Goal: Task Accomplishment & Management: Use online tool/utility

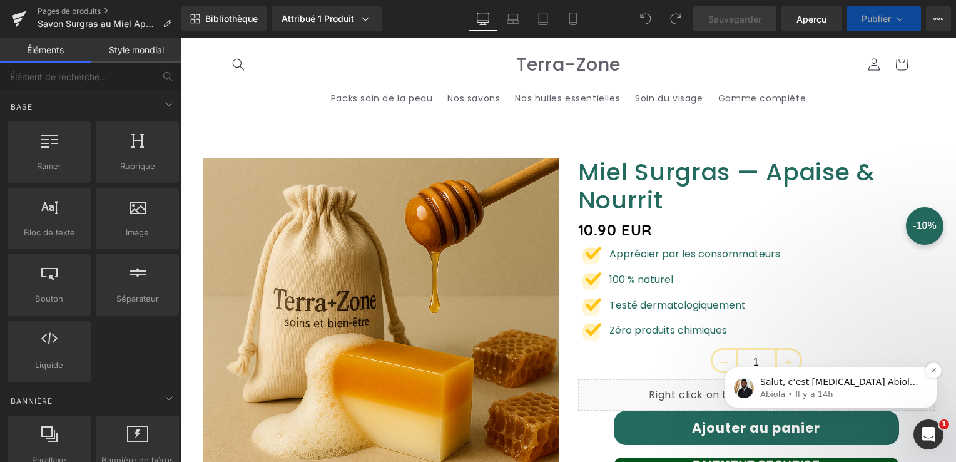
click at [873, 406] on div "Salut, c’est encore Abiola 😊 Je voulais juste faire un suivi car je n’ai pas re…" at bounding box center [830, 387] width 213 height 41
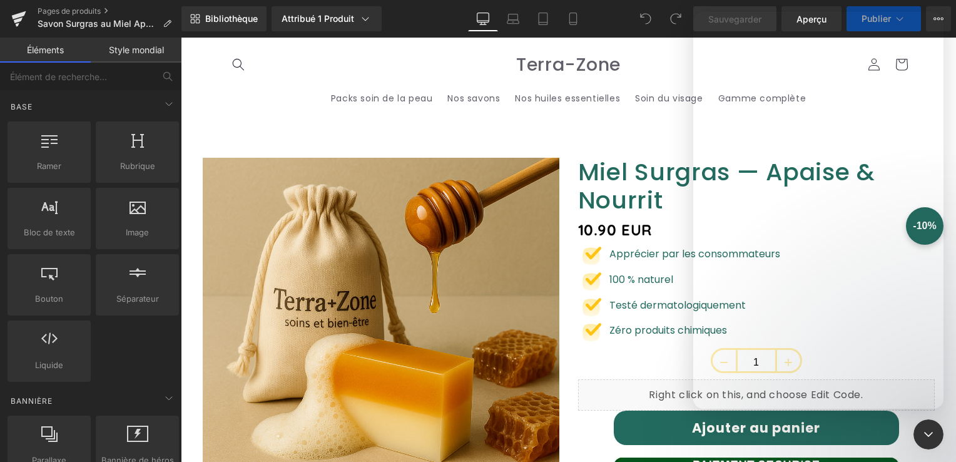
click at [874, 397] on div at bounding box center [478, 212] width 956 height 424
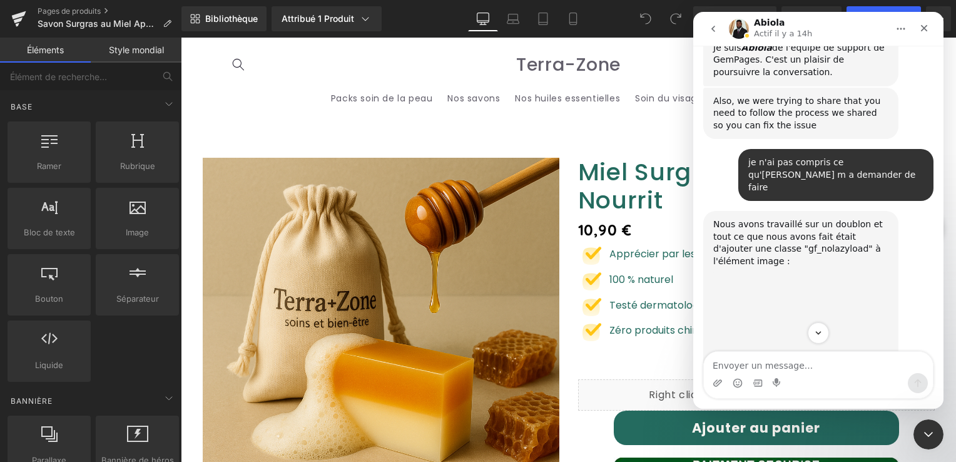
scroll to position [1, 0]
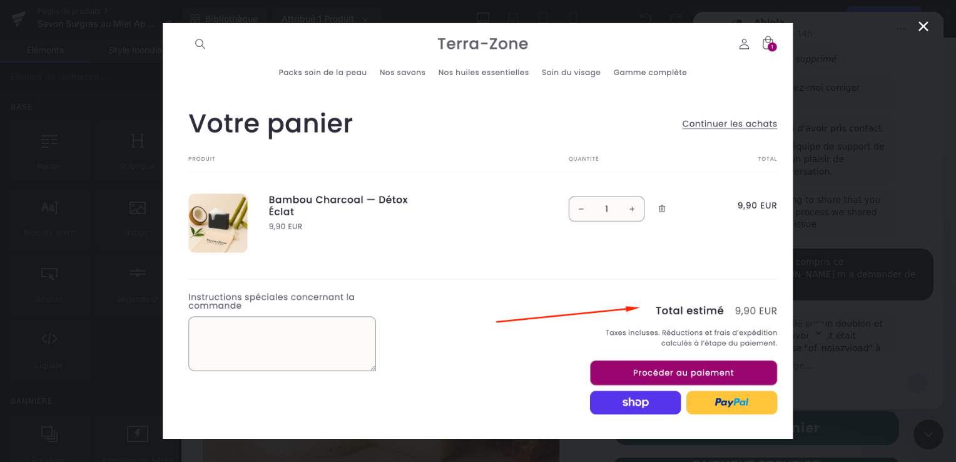
scroll to position [0, 0]
click at [929, 22] on icon "Fermer" at bounding box center [923, 26] width 15 height 15
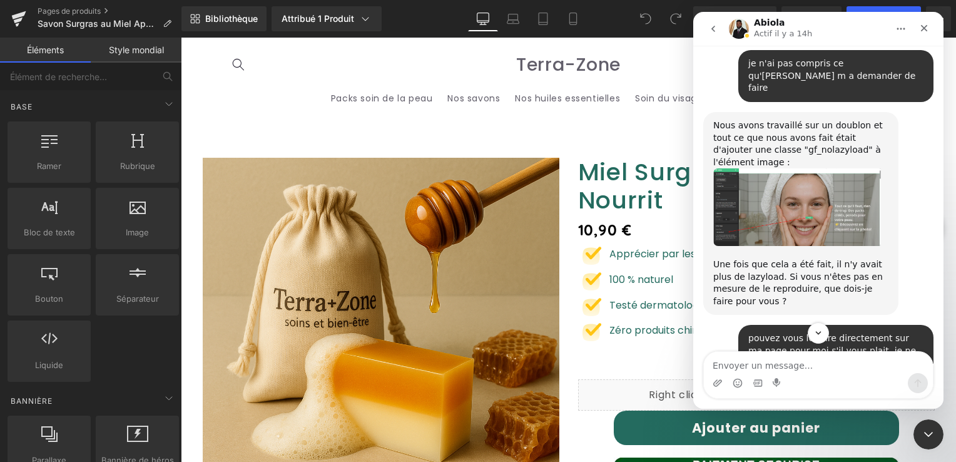
scroll to position [13015, 0]
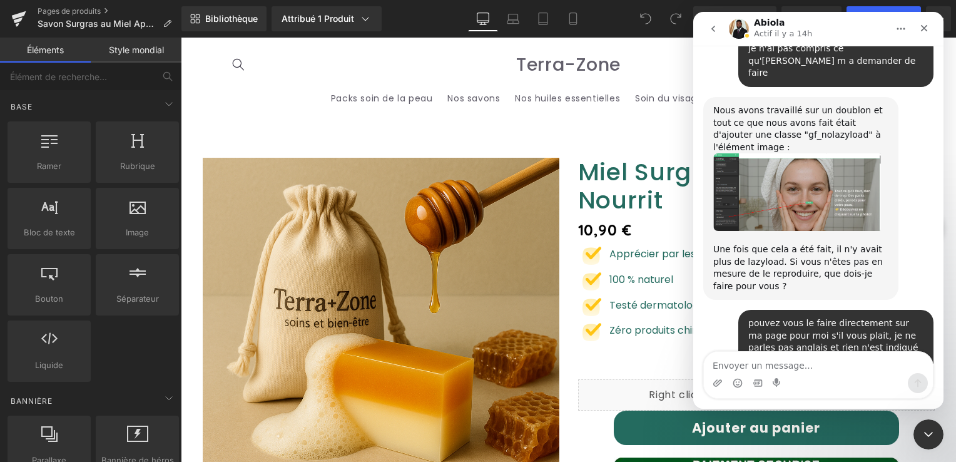
click at [594, 124] on div at bounding box center [478, 212] width 956 height 424
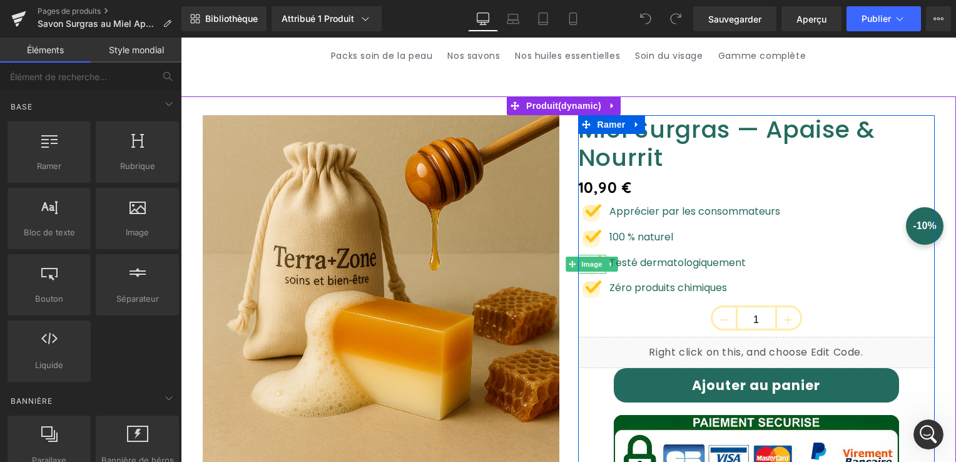
scroll to position [188, 0]
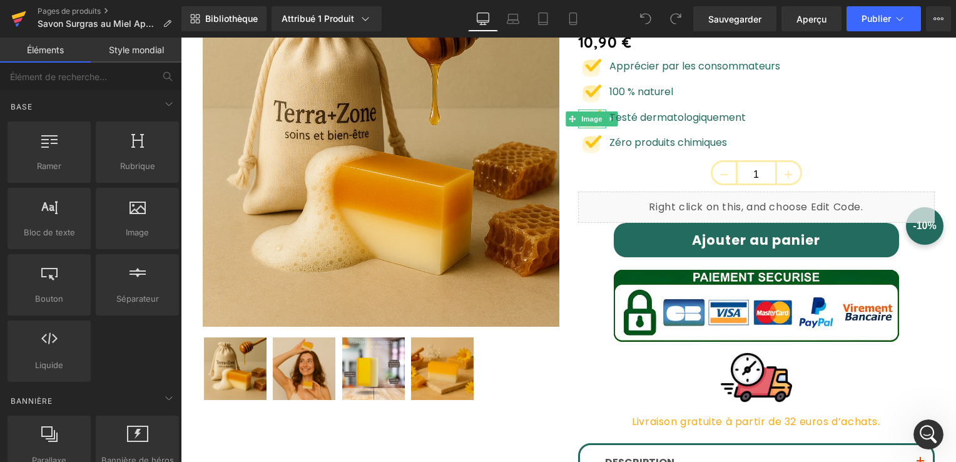
click at [15, 19] on icon at bounding box center [18, 21] width 9 height 6
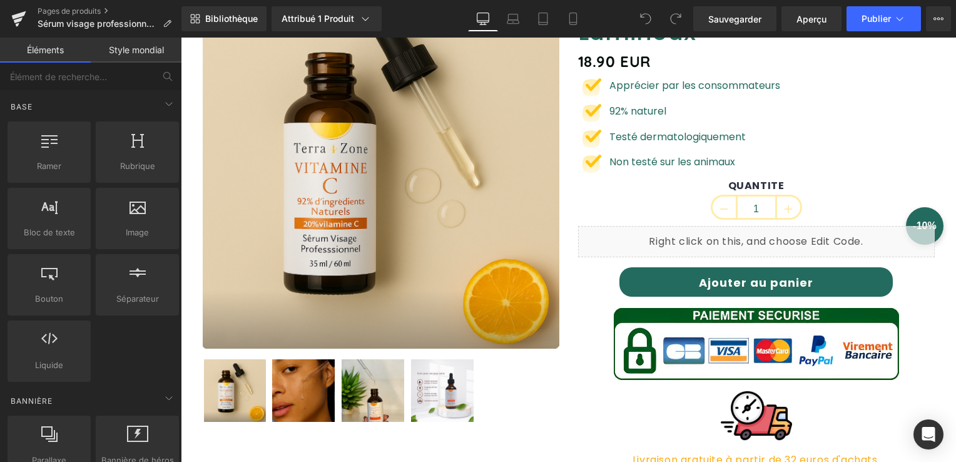
scroll to position [188, 0]
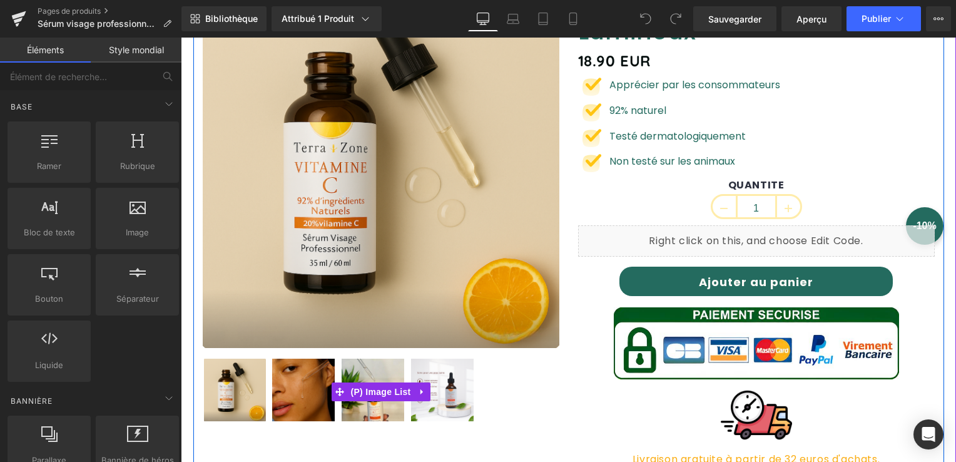
click at [302, 394] on img at bounding box center [303, 389] width 63 height 63
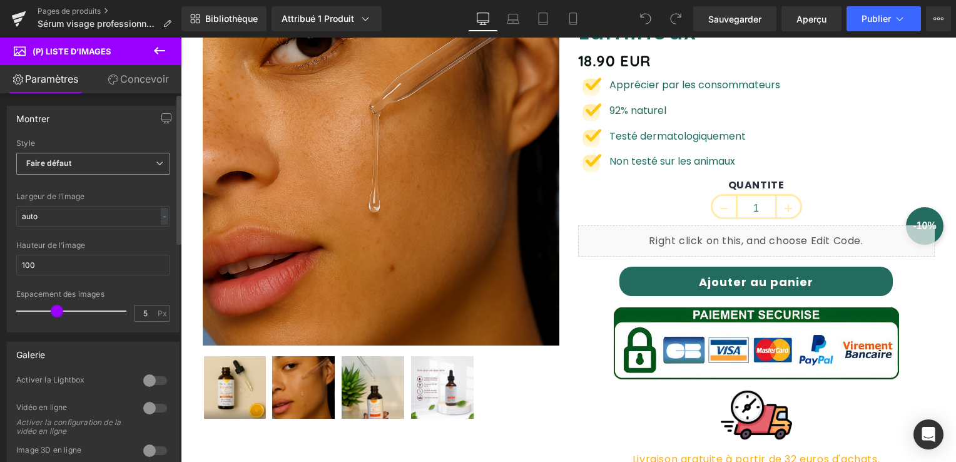
click at [156, 164] on icon at bounding box center [160, 163] width 8 height 8
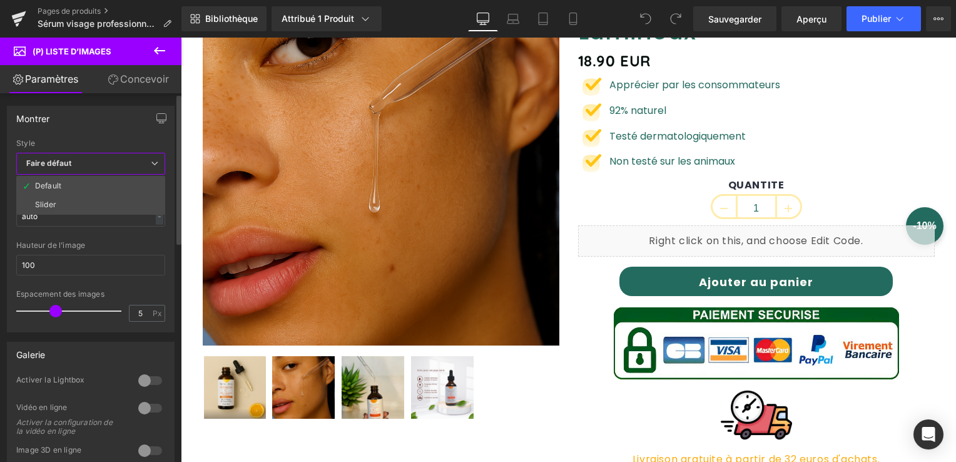
click at [116, 199] on li "Slider" at bounding box center [90, 204] width 149 height 19
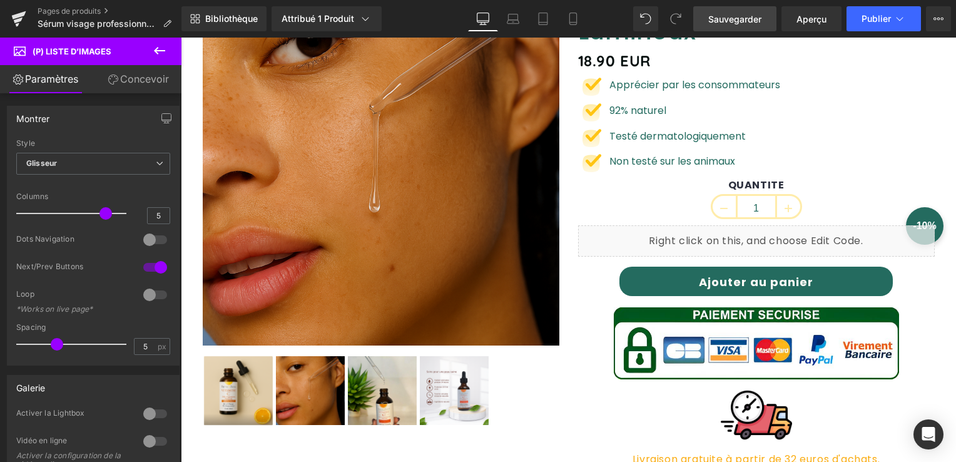
click at [743, 18] on span "Sauvegarder" at bounding box center [734, 19] width 53 height 13
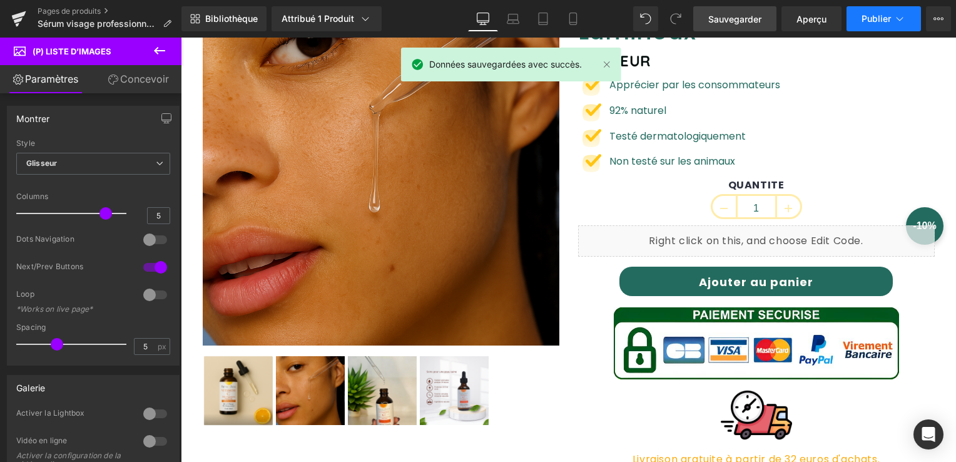
click at [881, 26] on button "Publier" at bounding box center [883, 18] width 74 height 25
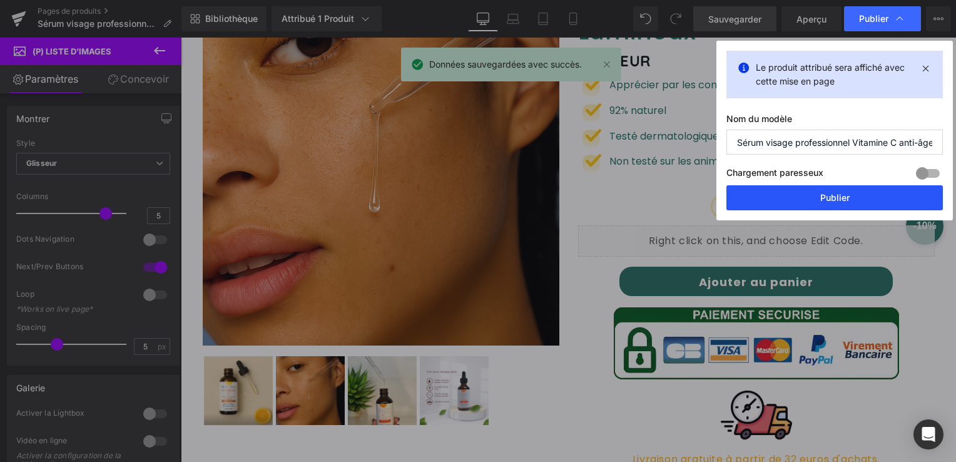
click at [846, 201] on button "Publier" at bounding box center [834, 197] width 216 height 25
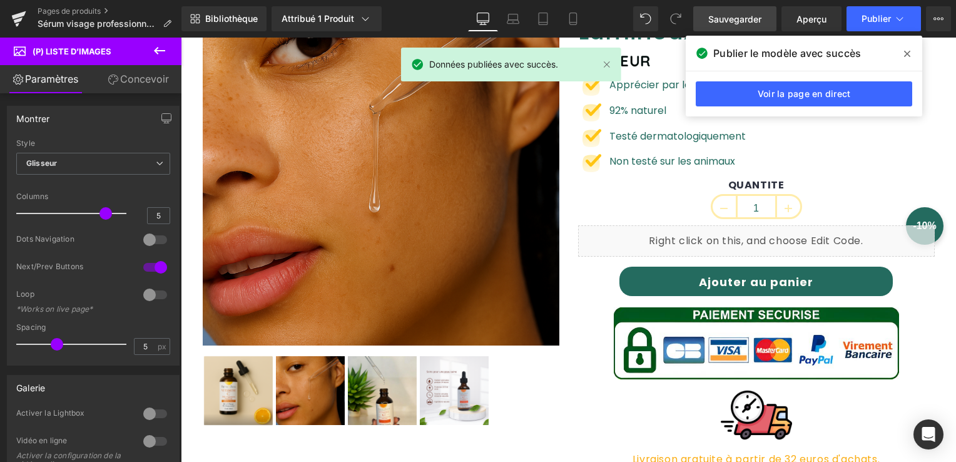
click at [902, 54] on span at bounding box center [907, 54] width 20 height 20
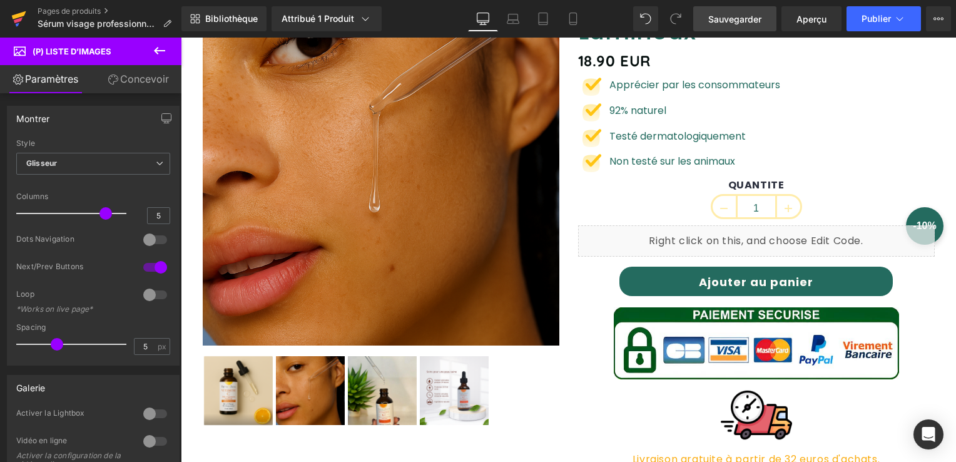
click at [13, 11] on icon at bounding box center [18, 18] width 15 height 31
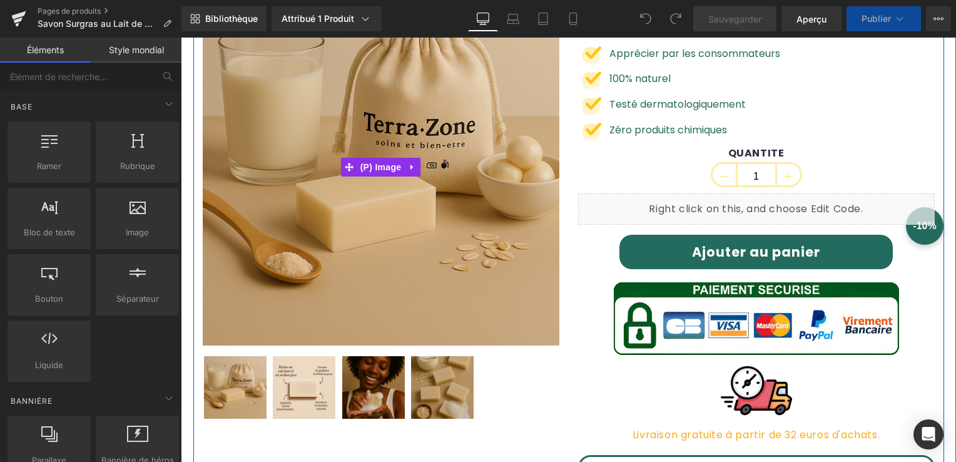
scroll to position [313, 0]
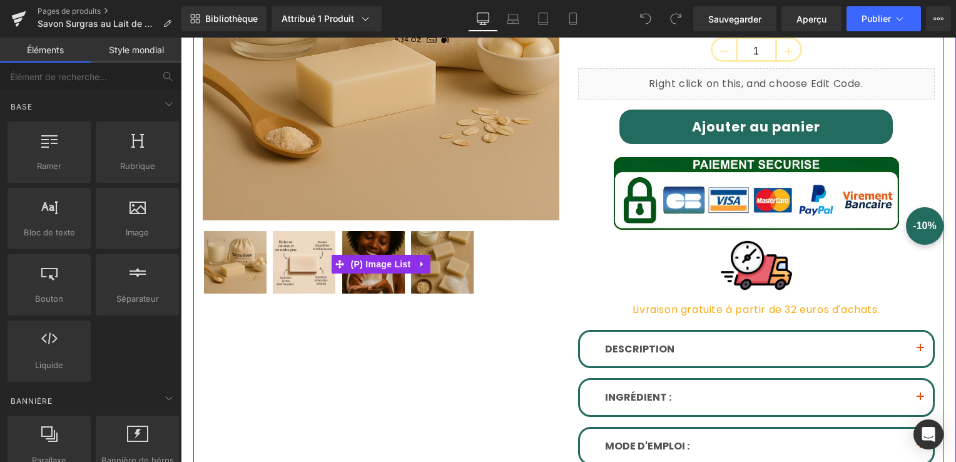
click at [377, 276] on img at bounding box center [373, 262] width 63 height 63
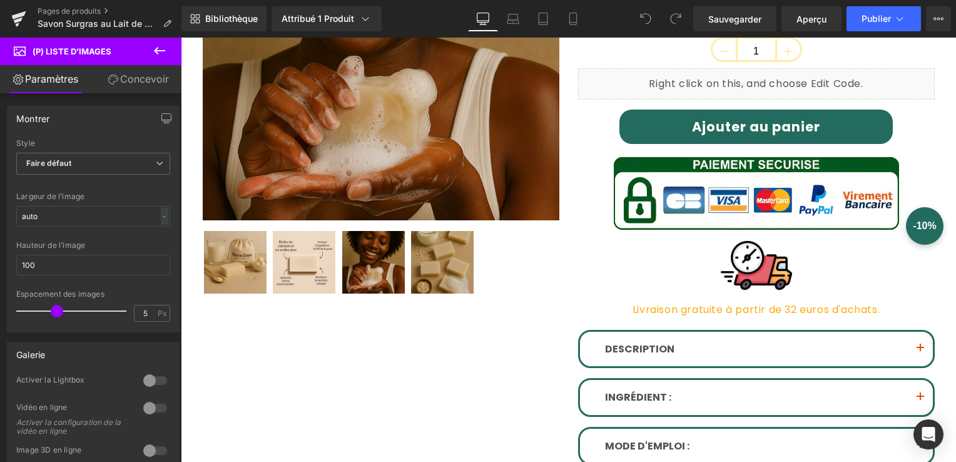
click at [147, 83] on font "Concevoir" at bounding box center [144, 79] width 49 height 13
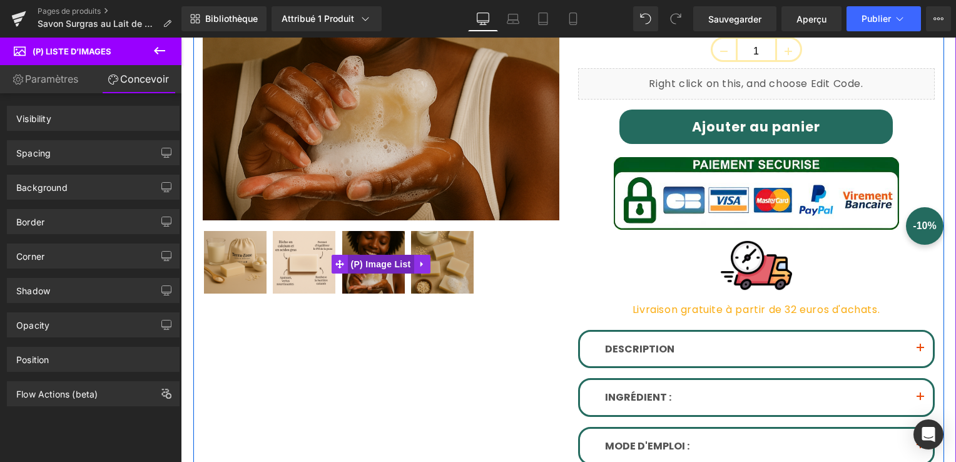
click at [362, 266] on span "(P) Image List" at bounding box center [381, 264] width 66 height 19
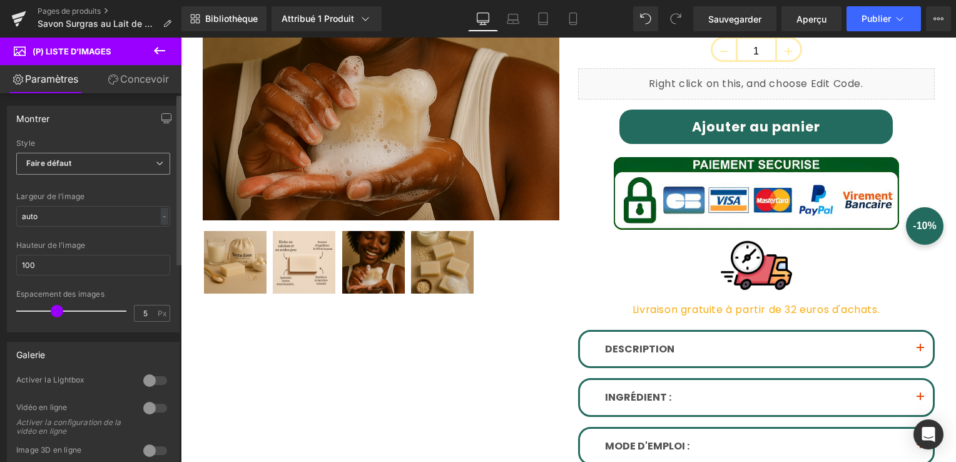
click at [100, 166] on span "Faire défaut" at bounding box center [93, 164] width 154 height 22
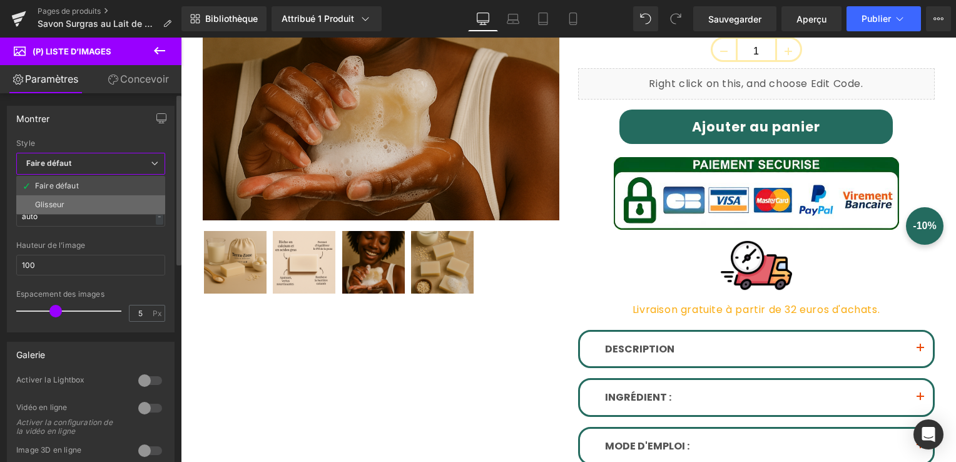
click at [96, 201] on li "Glisseur" at bounding box center [90, 204] width 149 height 19
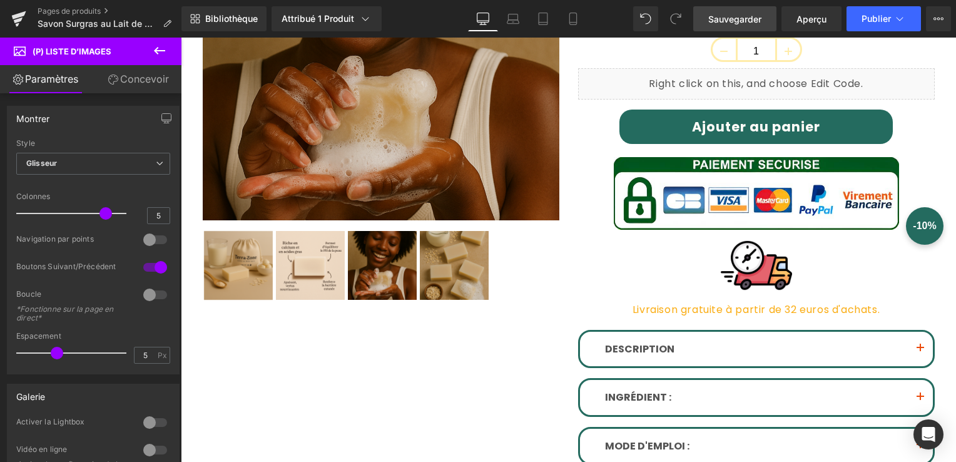
click at [750, 29] on link "Sauvegarder" at bounding box center [734, 18] width 83 height 25
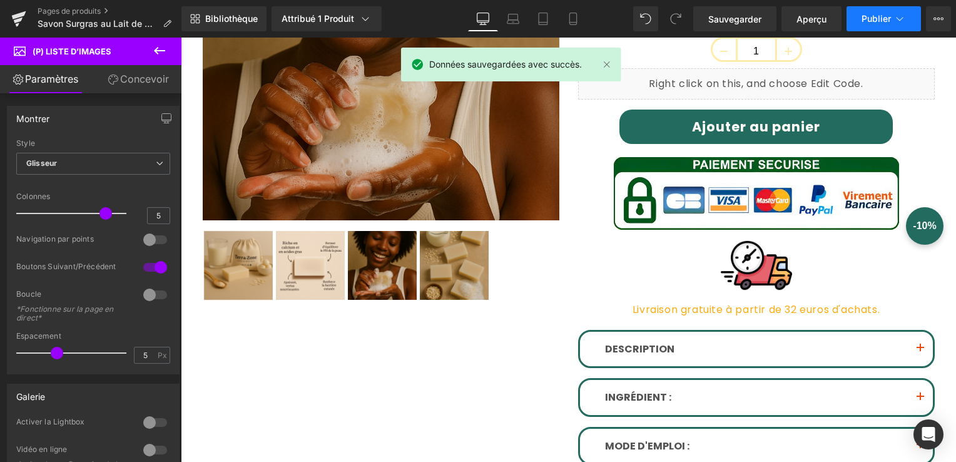
click at [886, 14] on span "Publier" at bounding box center [875, 19] width 29 height 10
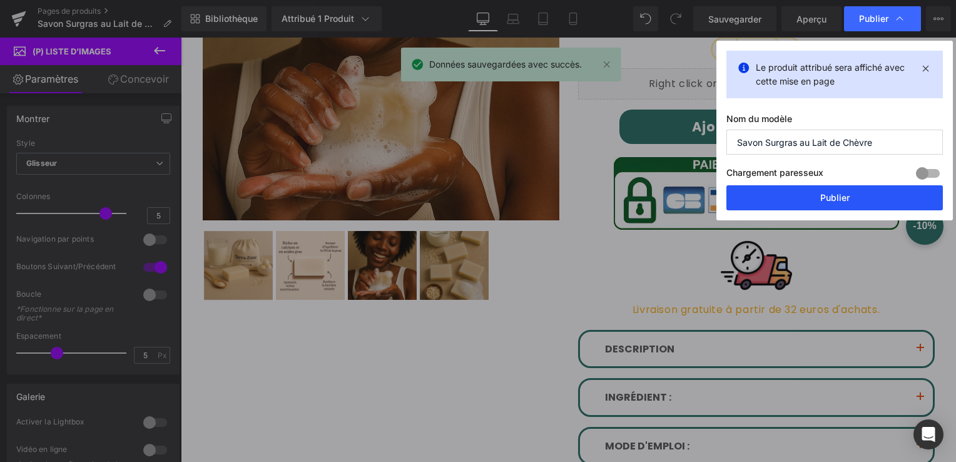
click at [838, 200] on button "Publier" at bounding box center [834, 197] width 216 height 25
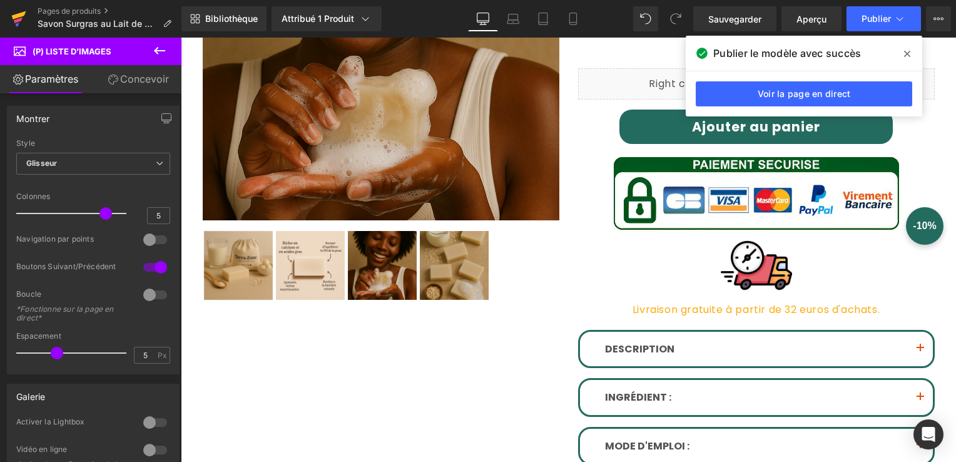
click at [18, 19] on icon at bounding box center [18, 21] width 9 height 6
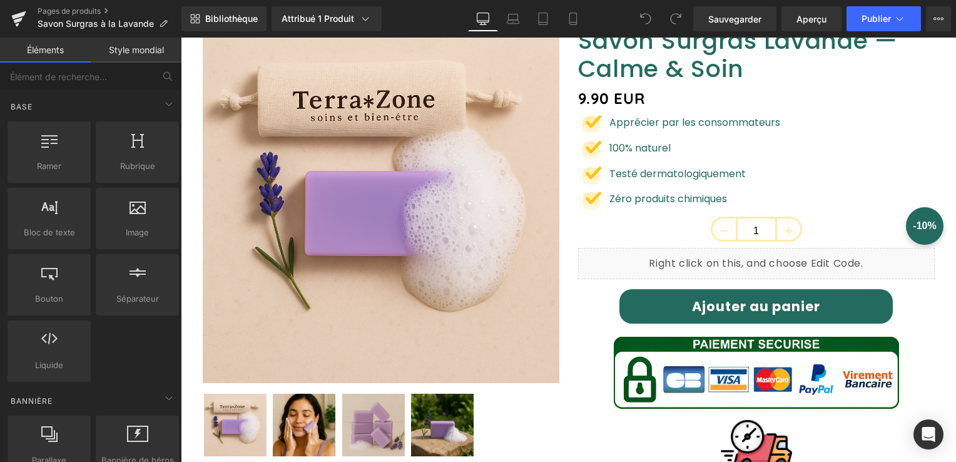
scroll to position [313, 0]
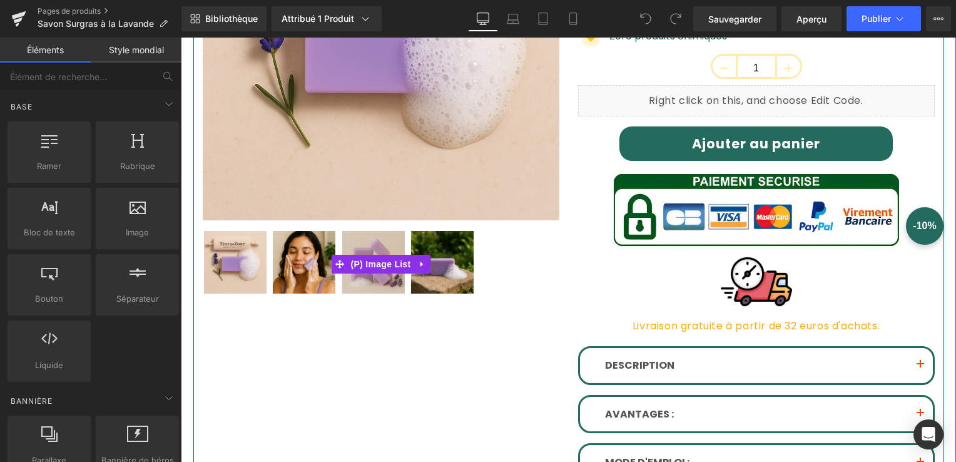
drag, startPoint x: 383, startPoint y: 263, endPoint x: 223, endPoint y: 253, distance: 160.4
click at [382, 263] on span "(P) Image List" at bounding box center [381, 264] width 66 height 19
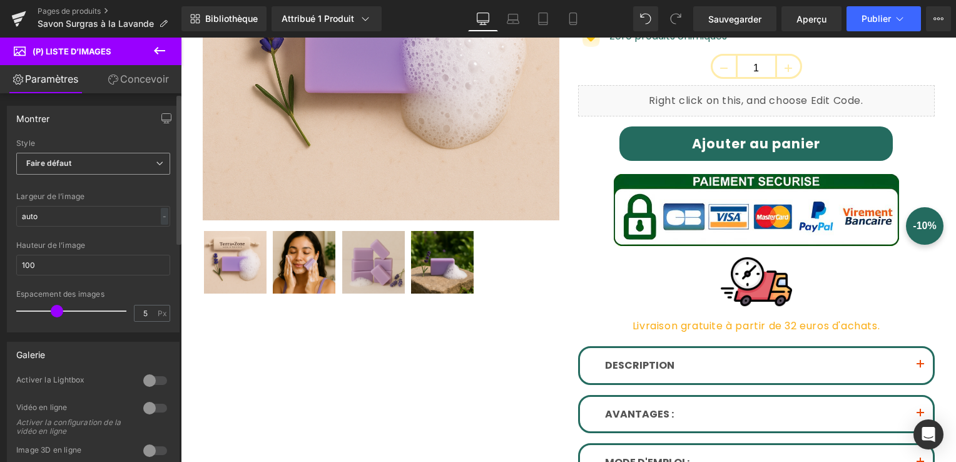
click at [113, 163] on span "Faire défaut" at bounding box center [93, 164] width 154 height 22
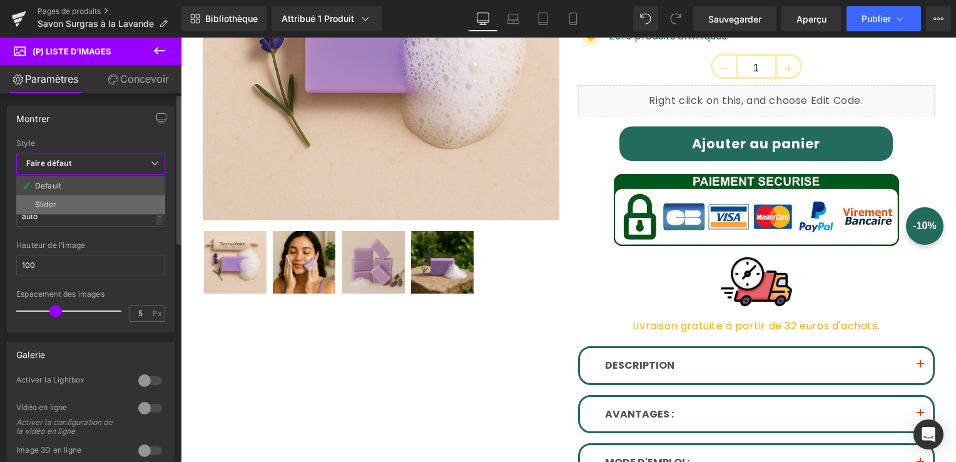
click at [88, 205] on li "Slider" at bounding box center [90, 204] width 149 height 19
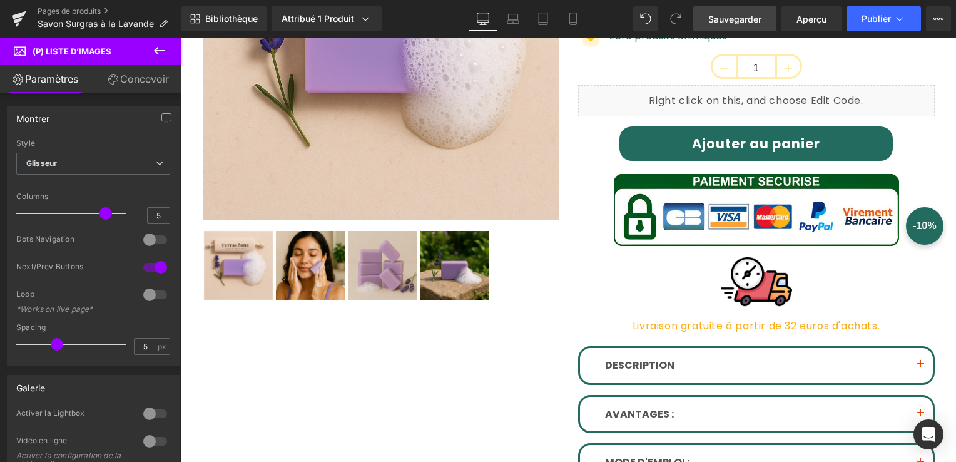
click at [753, 26] on link "Sauvegarder" at bounding box center [734, 18] width 83 height 25
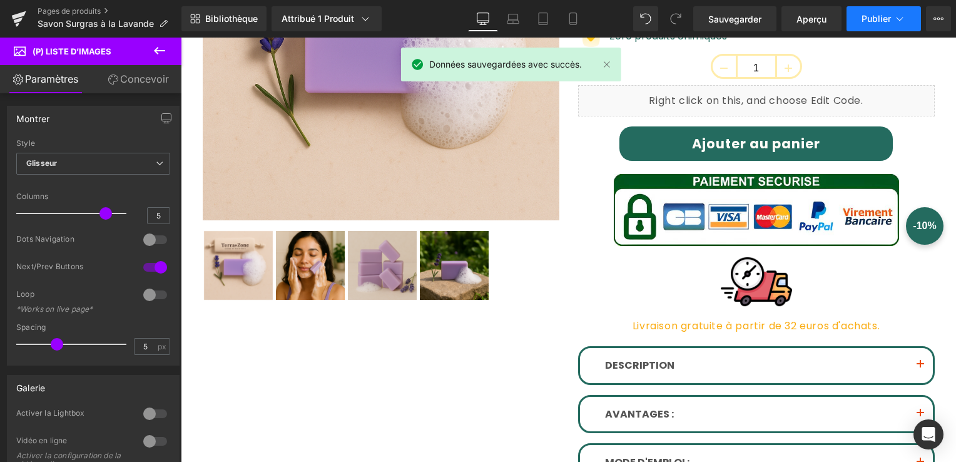
click at [862, 14] on span "Publier" at bounding box center [875, 19] width 29 height 10
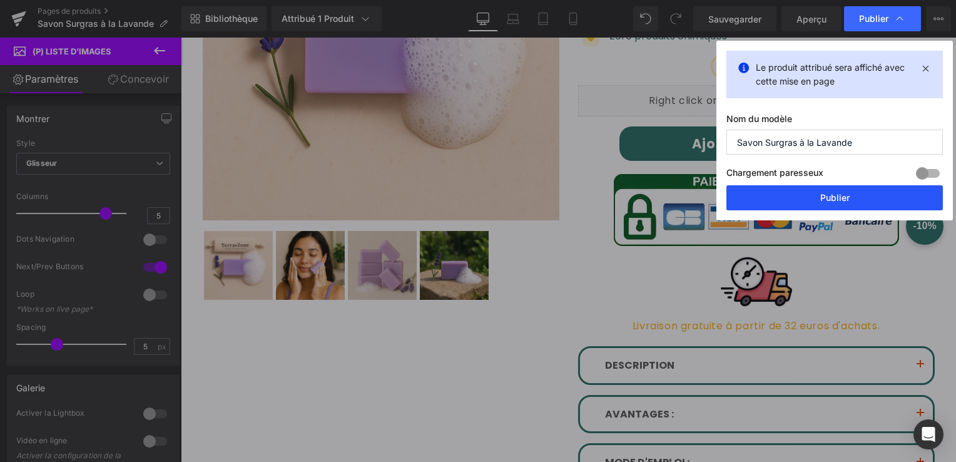
click at [857, 191] on button "Publier" at bounding box center [834, 197] width 216 height 25
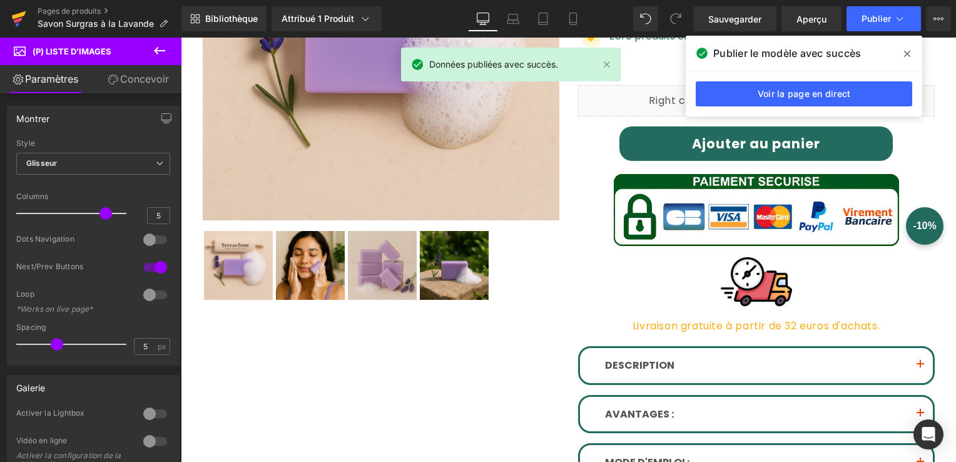
click at [29, 8] on link at bounding box center [19, 19] width 38 height 38
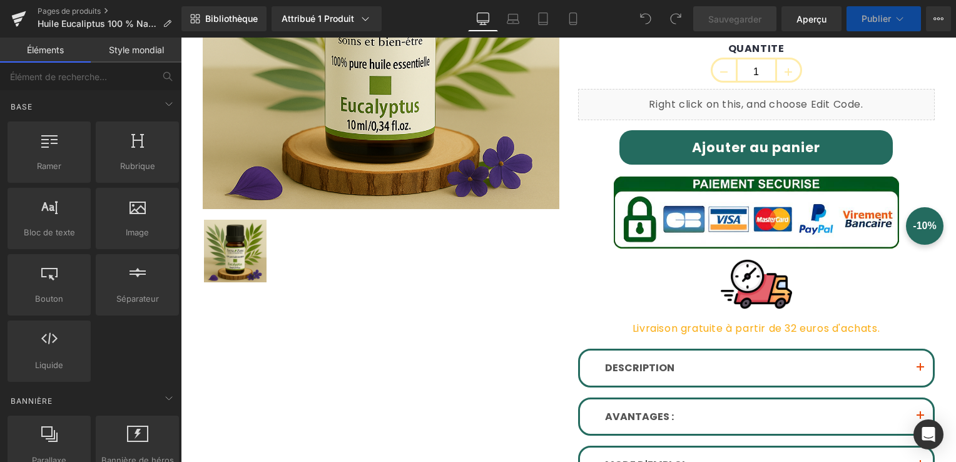
scroll to position [313, 0]
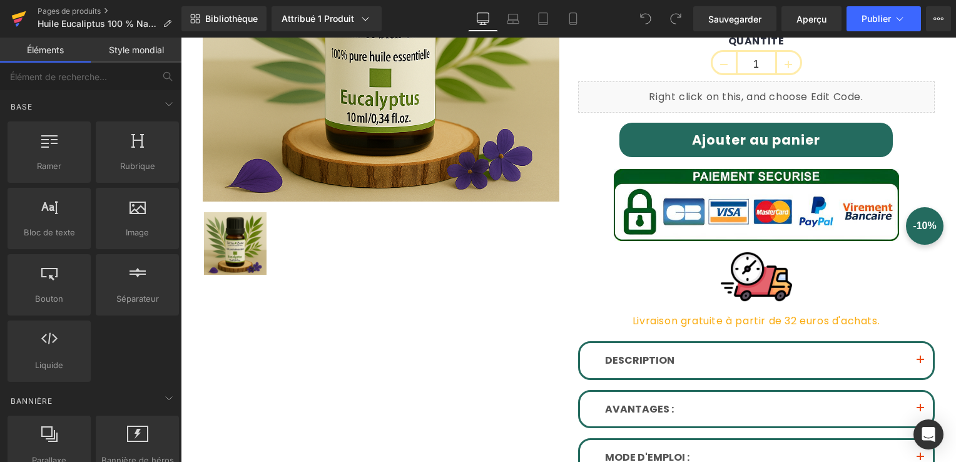
click at [23, 17] on icon at bounding box center [18, 18] width 15 height 31
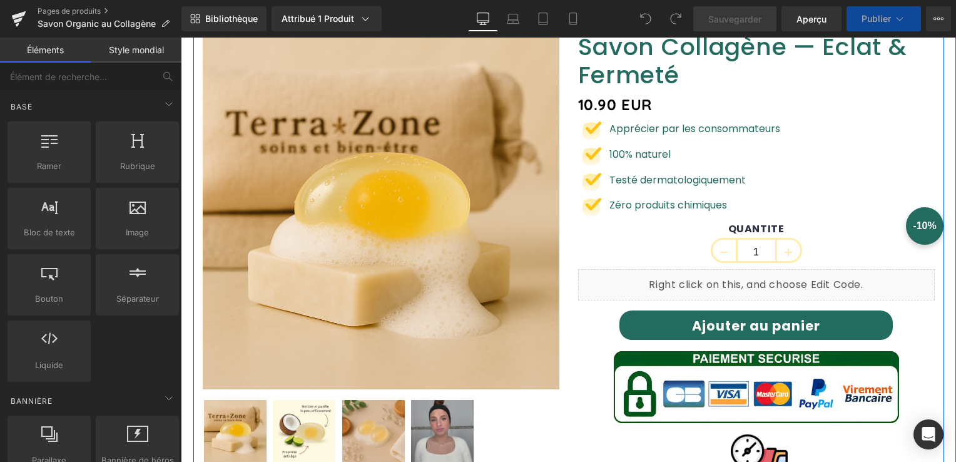
scroll to position [250, 0]
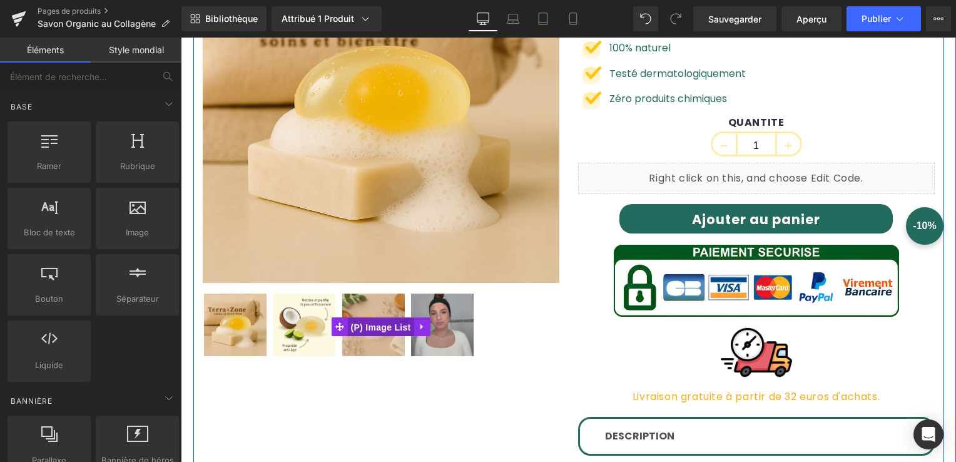
click at [361, 327] on span "(P) Image List" at bounding box center [381, 327] width 66 height 19
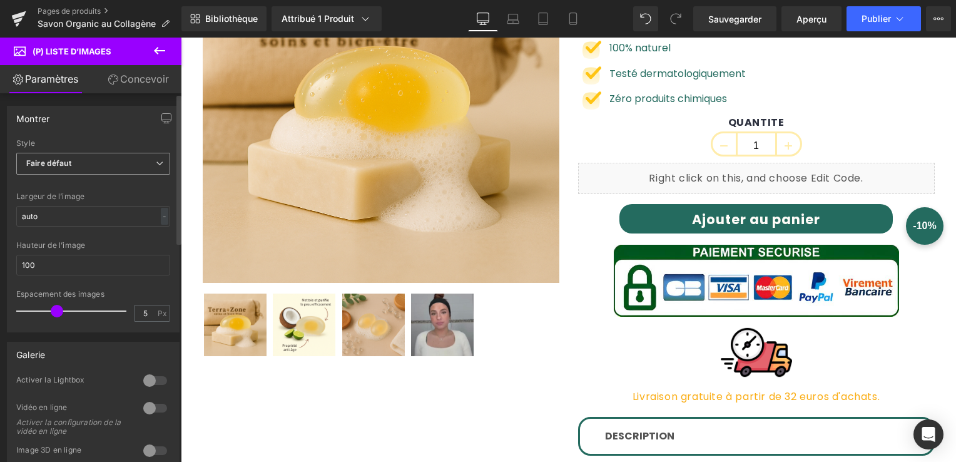
click at [118, 171] on span "Faire défaut" at bounding box center [93, 164] width 154 height 22
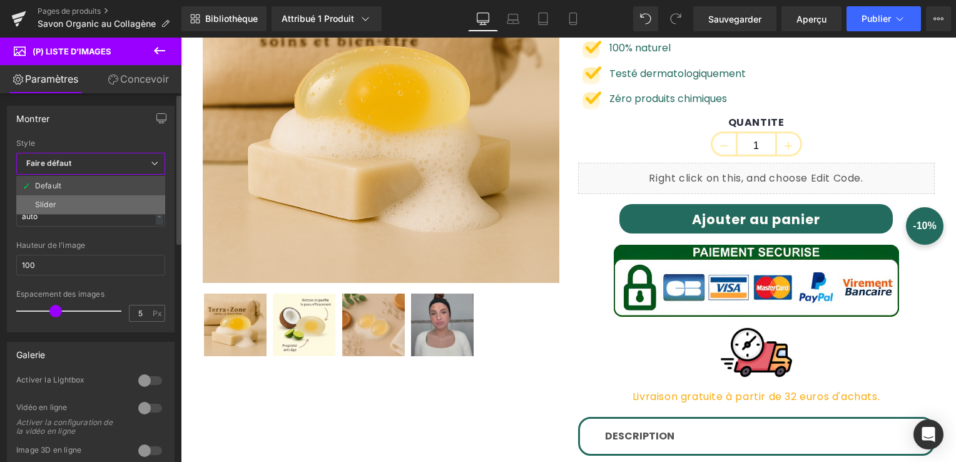
click at [113, 209] on li "Slider" at bounding box center [90, 204] width 149 height 19
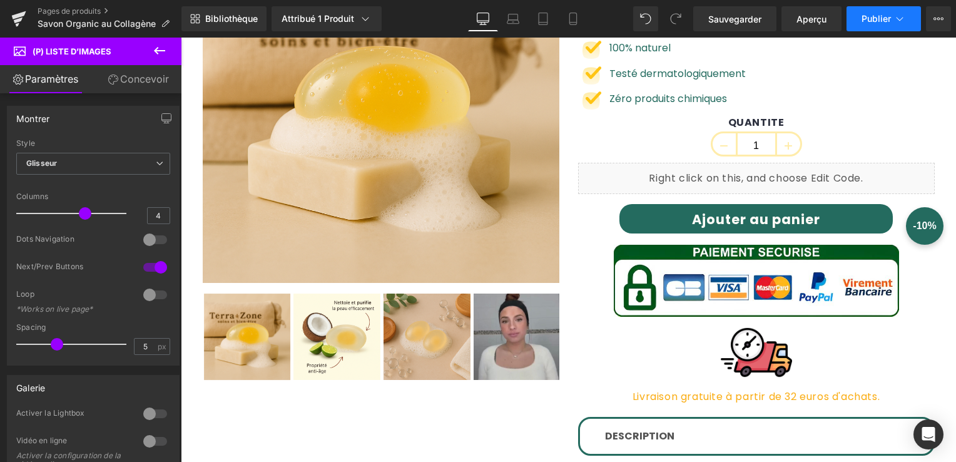
click at [849, 24] on button "Publier" at bounding box center [883, 18] width 74 height 25
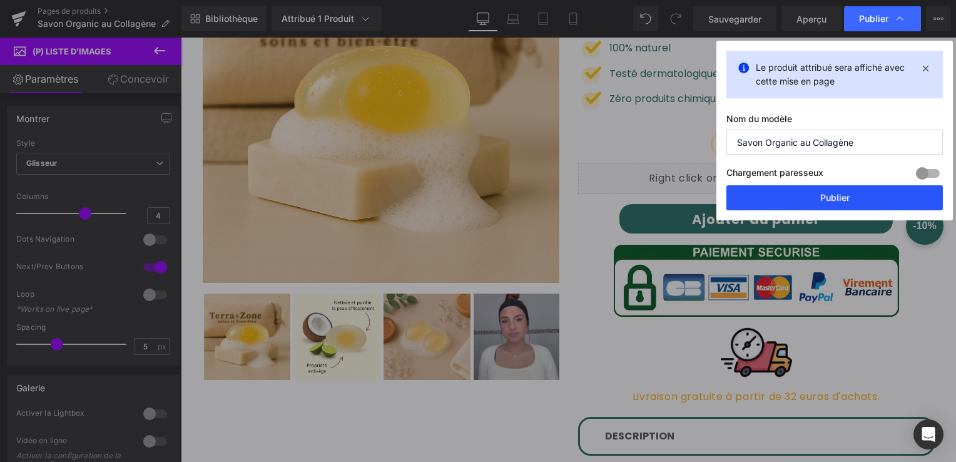
drag, startPoint x: 827, startPoint y: 199, endPoint x: 400, endPoint y: 5, distance: 469.1
click at [827, 199] on button "Publier" at bounding box center [834, 197] width 216 height 25
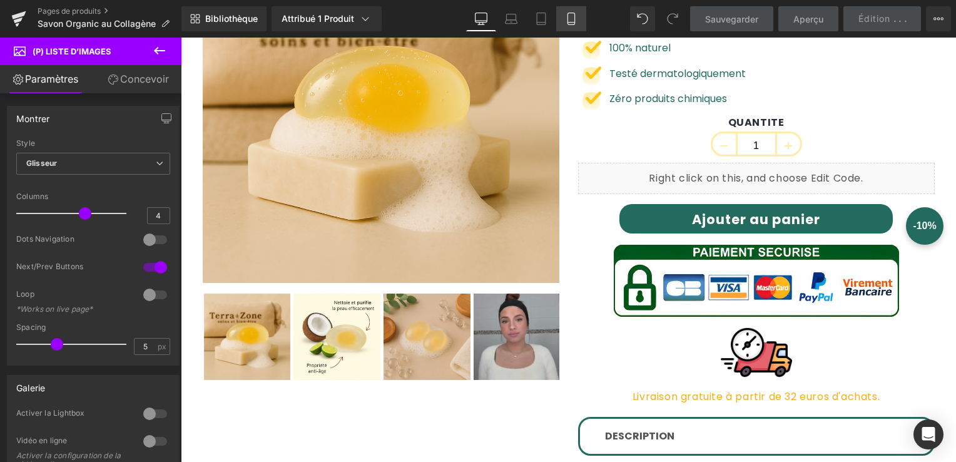
click at [568, 23] on icon at bounding box center [571, 23] width 7 height 0
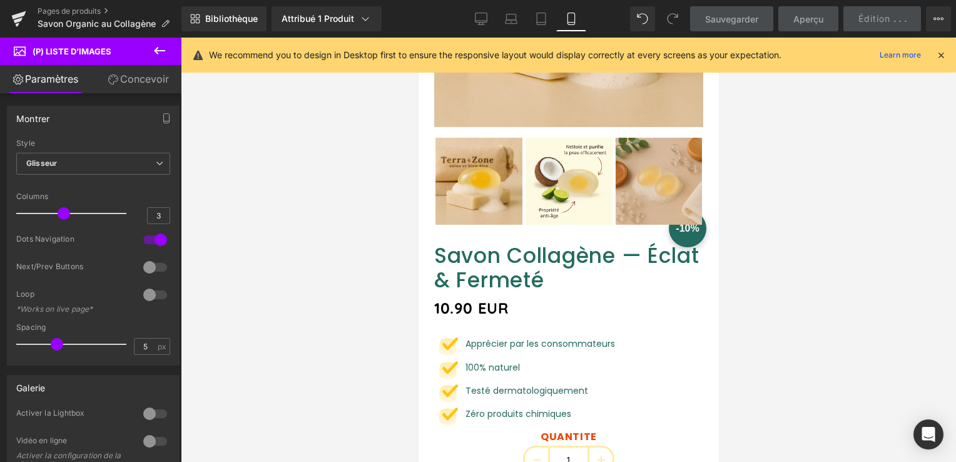
scroll to position [196, 0]
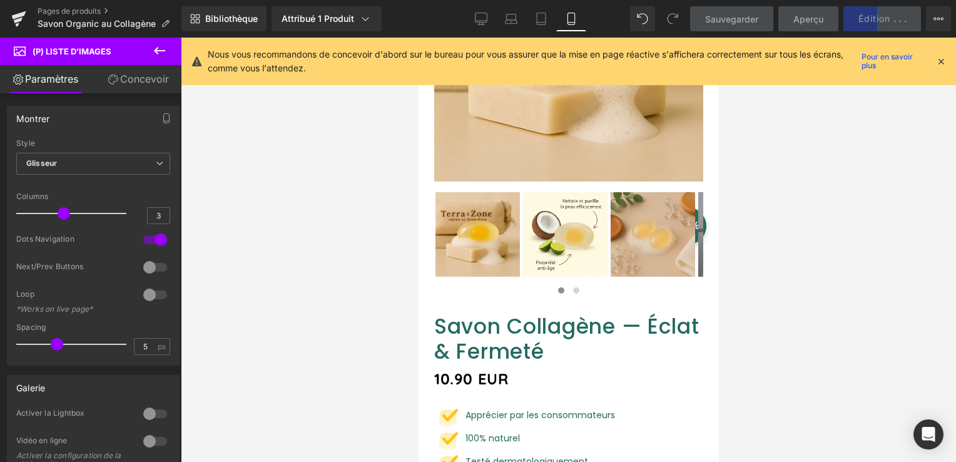
click at [943, 64] on icon at bounding box center [940, 61] width 11 height 11
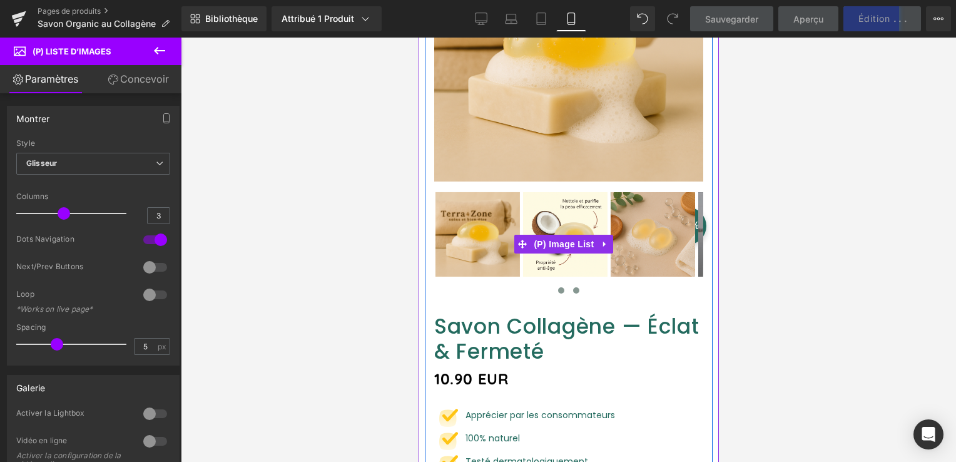
click at [572, 287] on span at bounding box center [575, 290] width 6 height 6
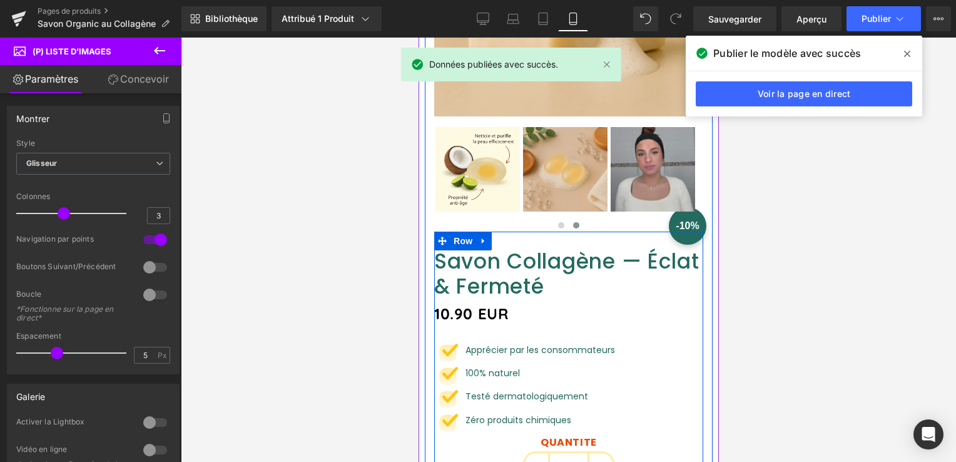
scroll to position [321, 0]
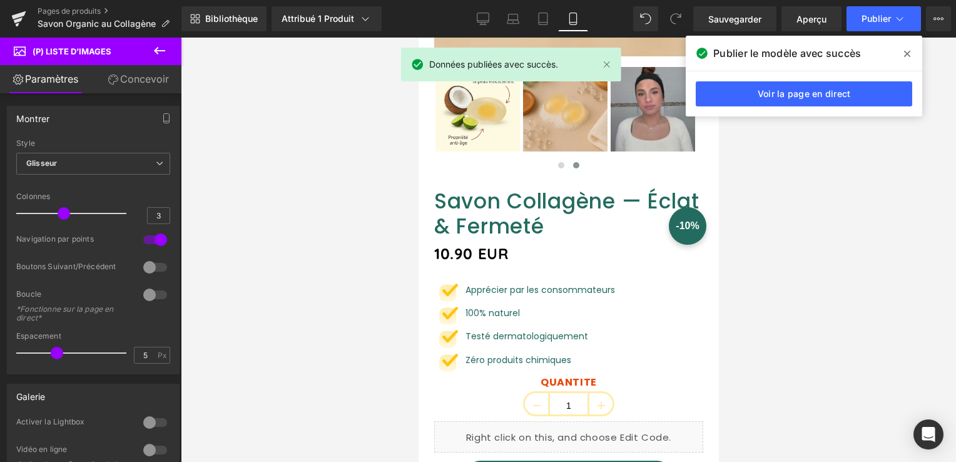
click at [906, 53] on icon at bounding box center [907, 54] width 6 height 6
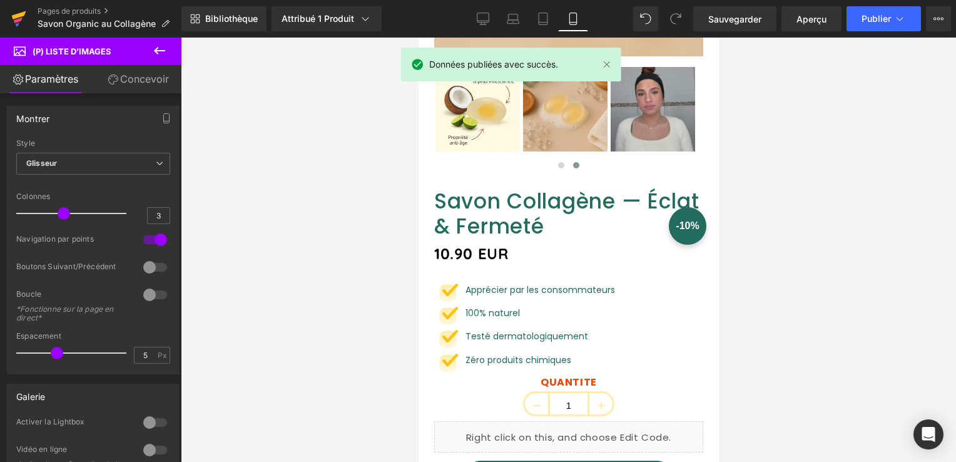
click at [11, 11] on icon at bounding box center [18, 18] width 15 height 31
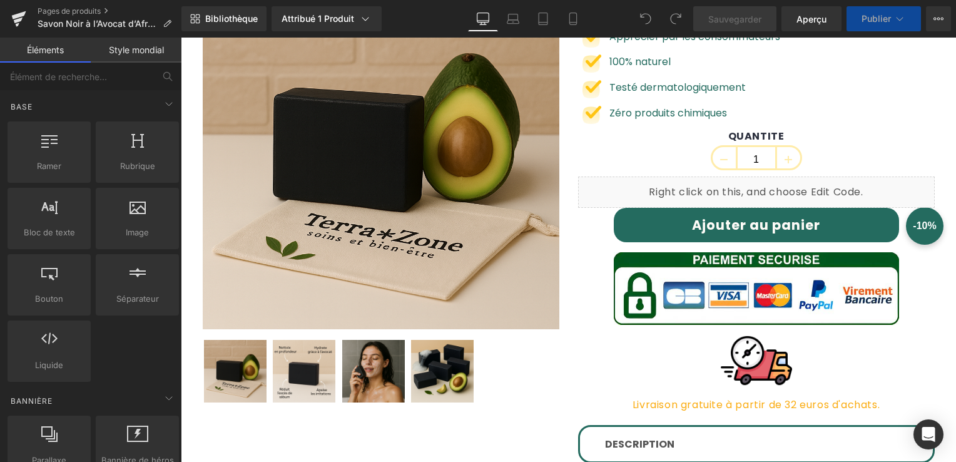
scroll to position [250, 0]
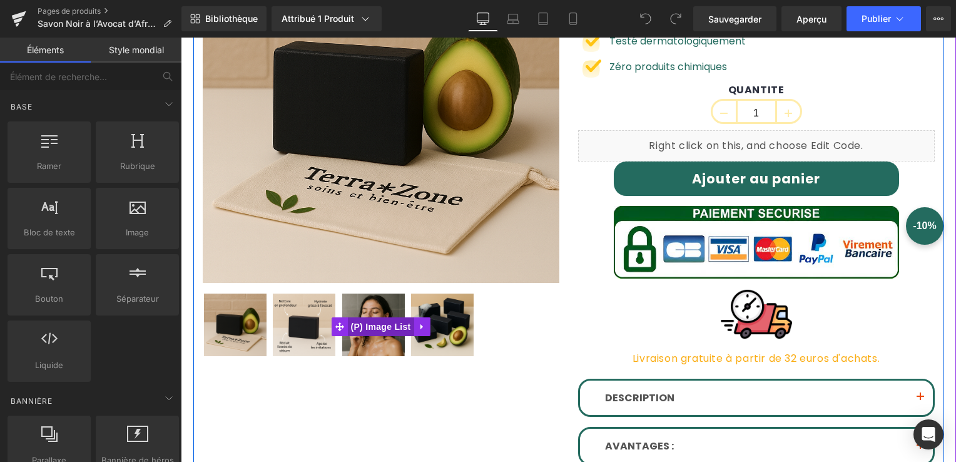
click at [385, 320] on span "(P) Image List" at bounding box center [381, 326] width 66 height 19
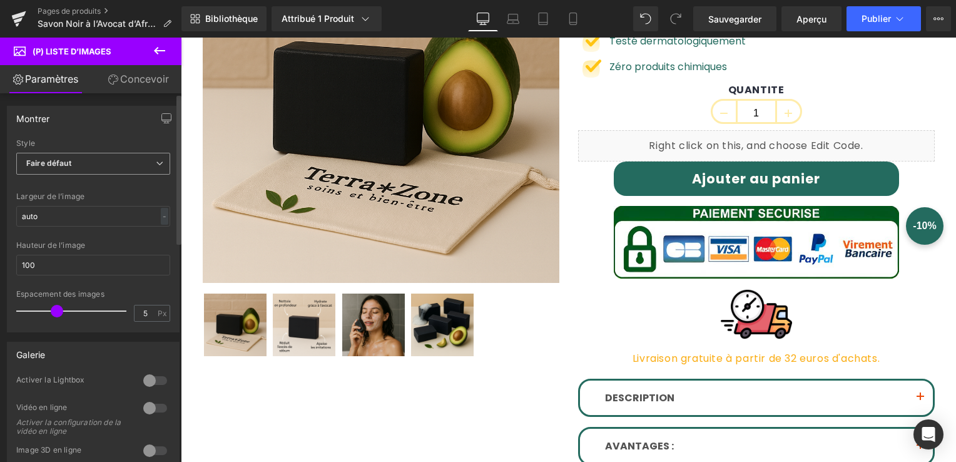
click at [149, 157] on span "Faire défaut" at bounding box center [93, 164] width 154 height 22
click at [135, 166] on span "Faire défaut" at bounding box center [93, 164] width 154 height 22
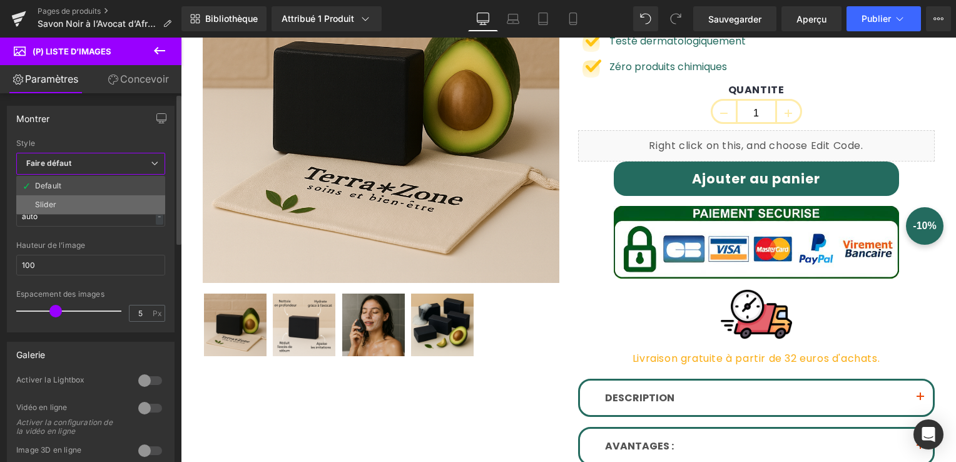
click at [98, 199] on li "Slider" at bounding box center [90, 204] width 149 height 19
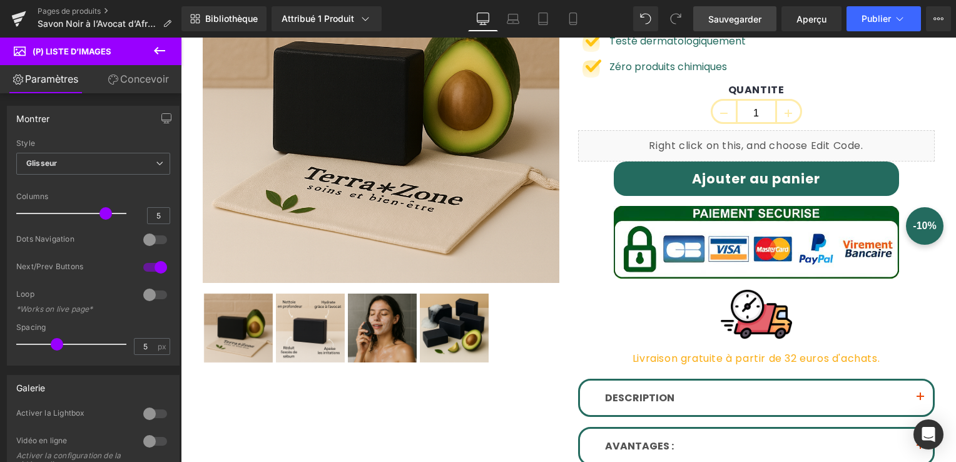
drag, startPoint x: 739, startPoint y: 15, endPoint x: 548, endPoint y: 115, distance: 216.0
click at [739, 15] on span "Sauvegarder" at bounding box center [734, 19] width 53 height 13
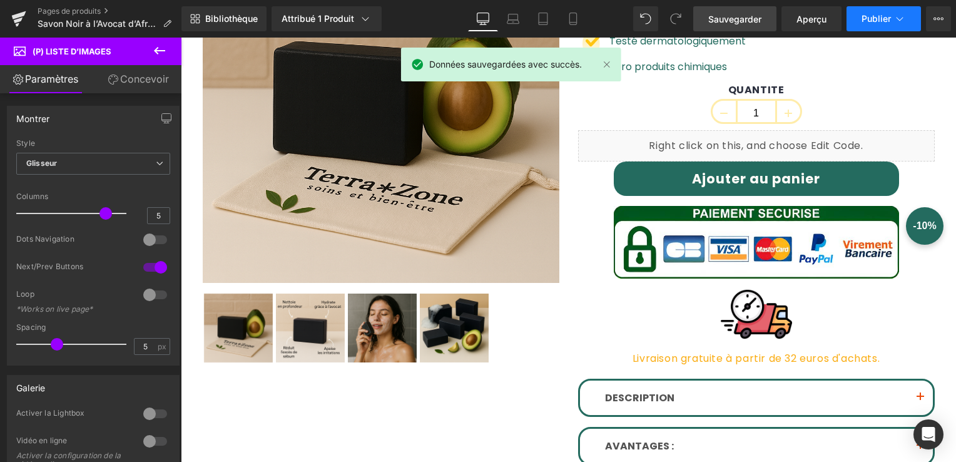
click at [863, 21] on span "Publier" at bounding box center [875, 19] width 29 height 10
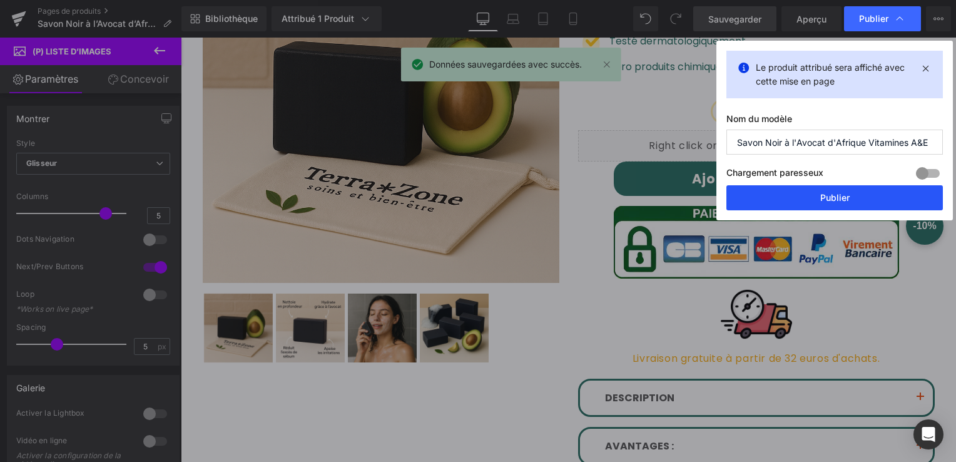
click at [801, 202] on button "Publier" at bounding box center [834, 197] width 216 height 25
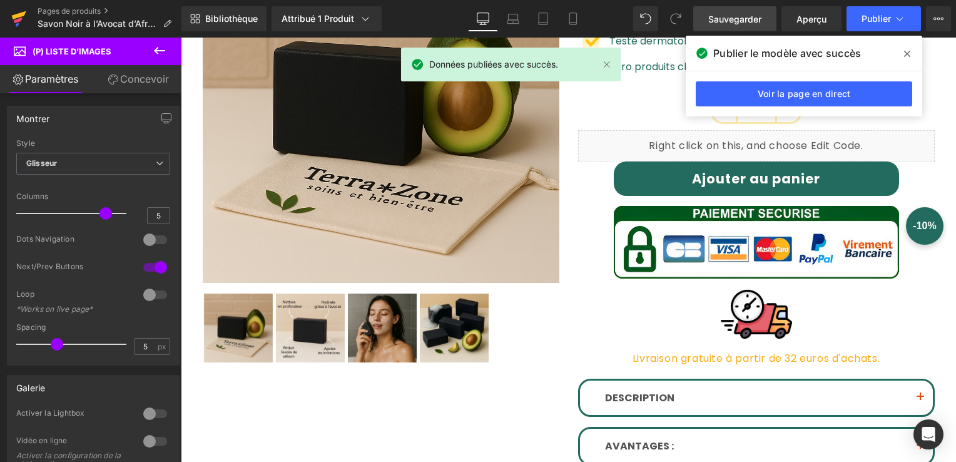
click at [18, 18] on icon at bounding box center [18, 18] width 15 height 31
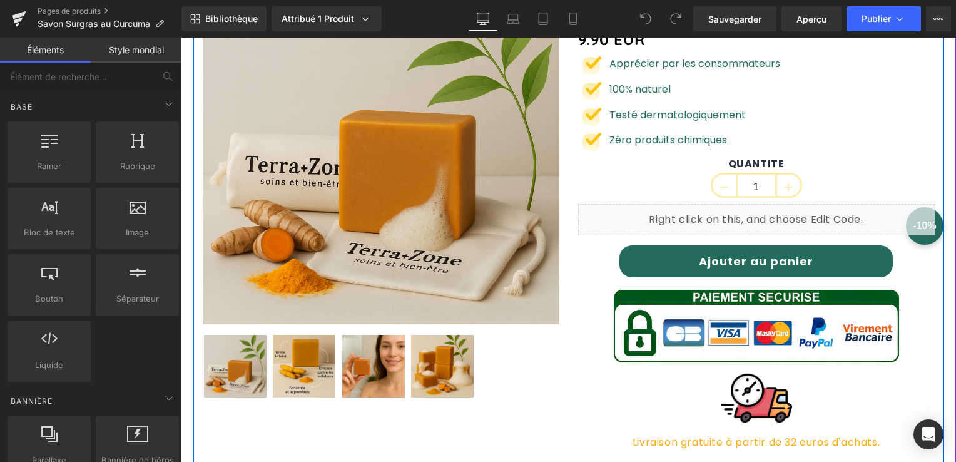
scroll to position [188, 0]
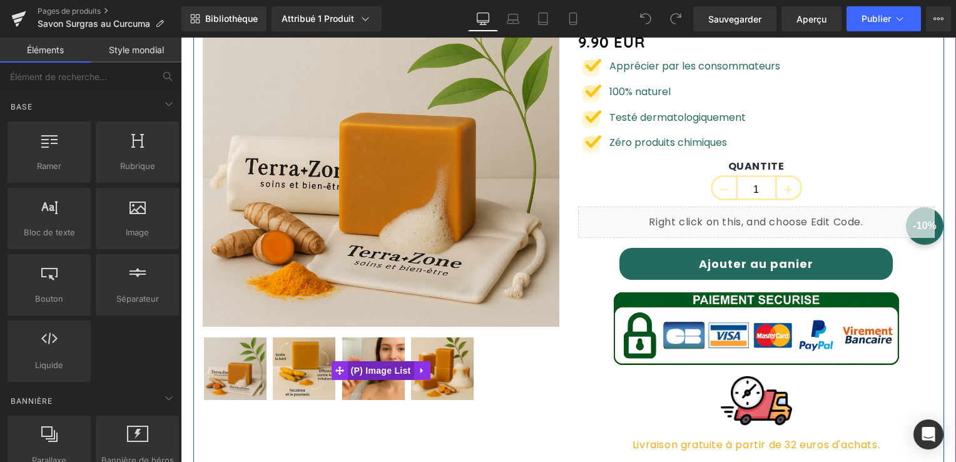
click at [375, 370] on span "(P) Image List" at bounding box center [381, 370] width 66 height 19
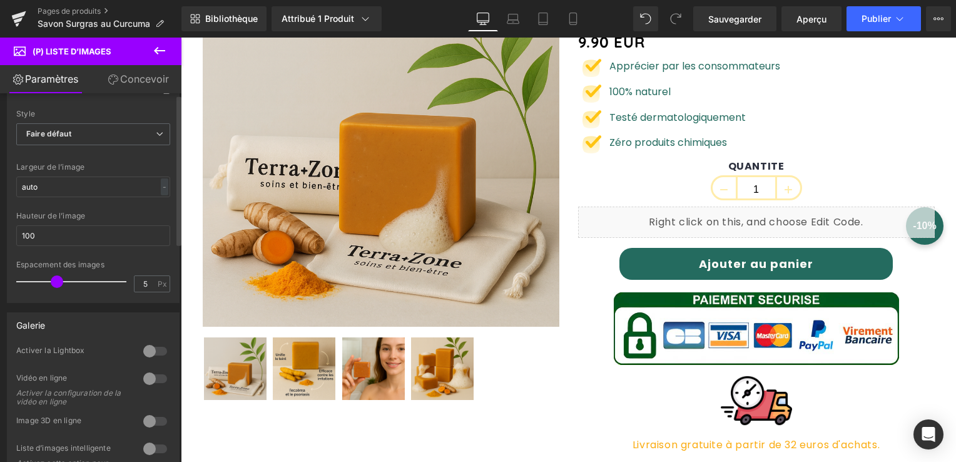
scroll to position [0, 0]
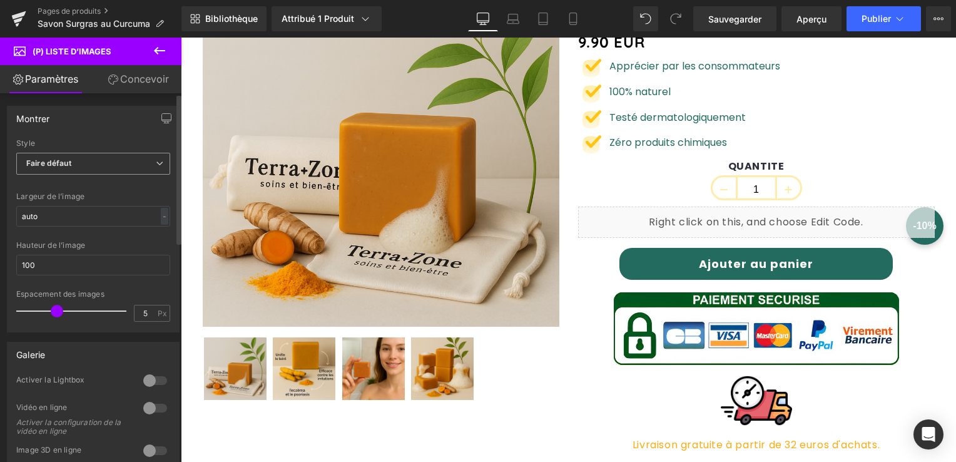
click at [145, 159] on span "Faire défaut" at bounding box center [93, 164] width 154 height 22
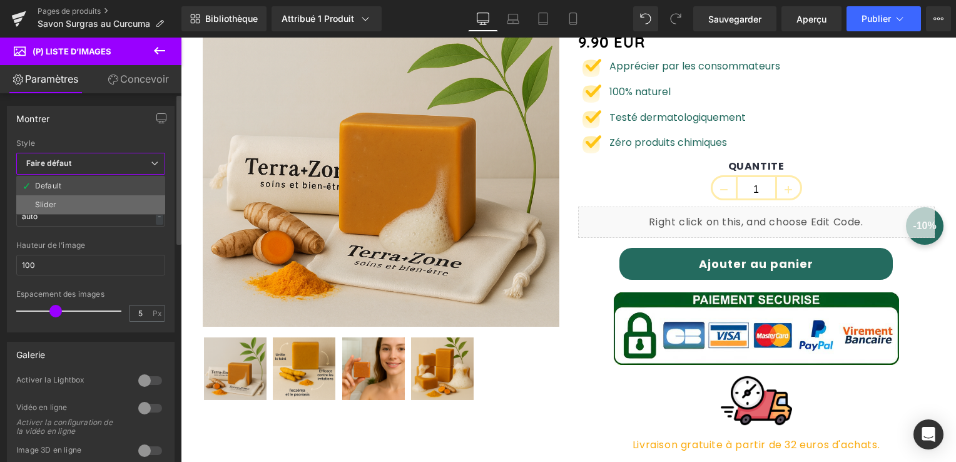
click at [102, 196] on li "Slider" at bounding box center [90, 204] width 149 height 19
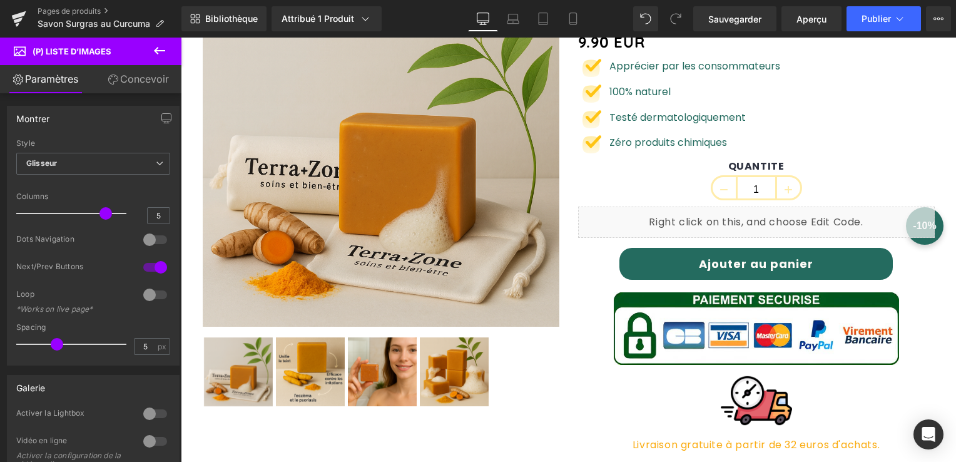
drag, startPoint x: 728, startPoint y: 21, endPoint x: 876, endPoint y: 4, distance: 148.6
click at [728, 21] on span "Sauvegarder" at bounding box center [734, 19] width 53 height 13
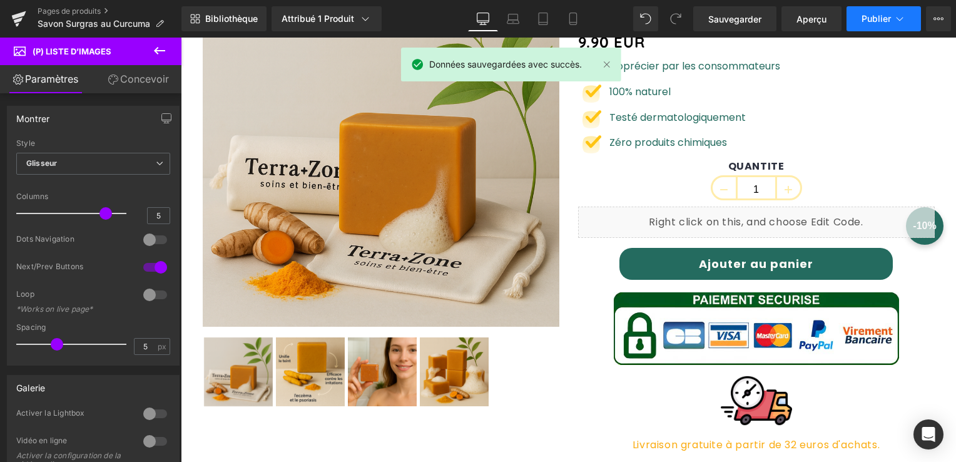
click at [864, 24] on button "Publier" at bounding box center [883, 18] width 74 height 25
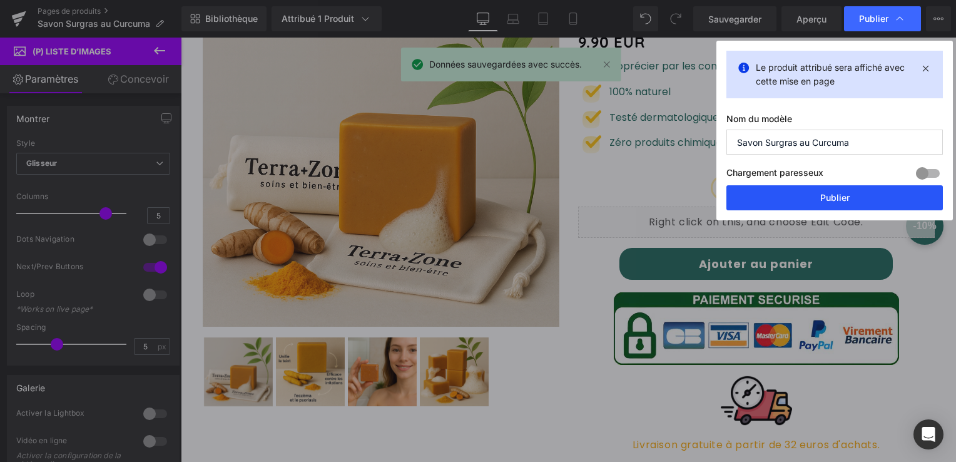
click at [831, 198] on button "Publier" at bounding box center [834, 197] width 216 height 25
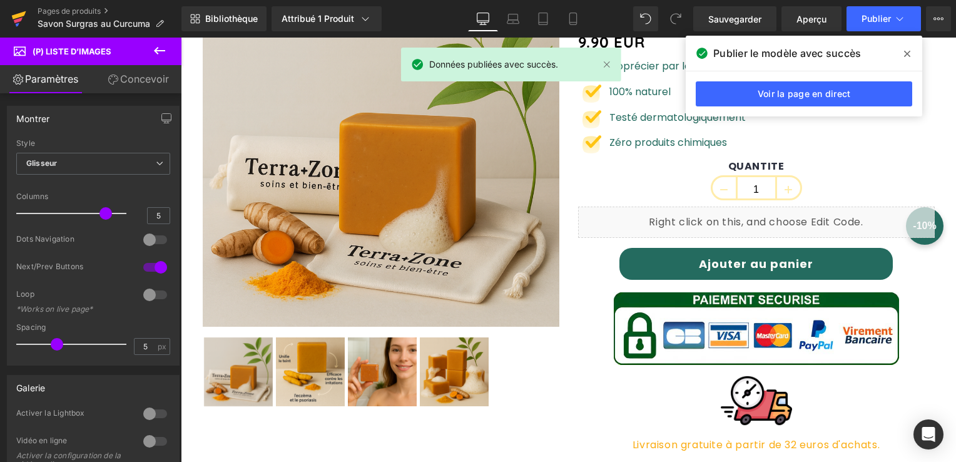
click at [29, 16] on link at bounding box center [19, 19] width 38 height 38
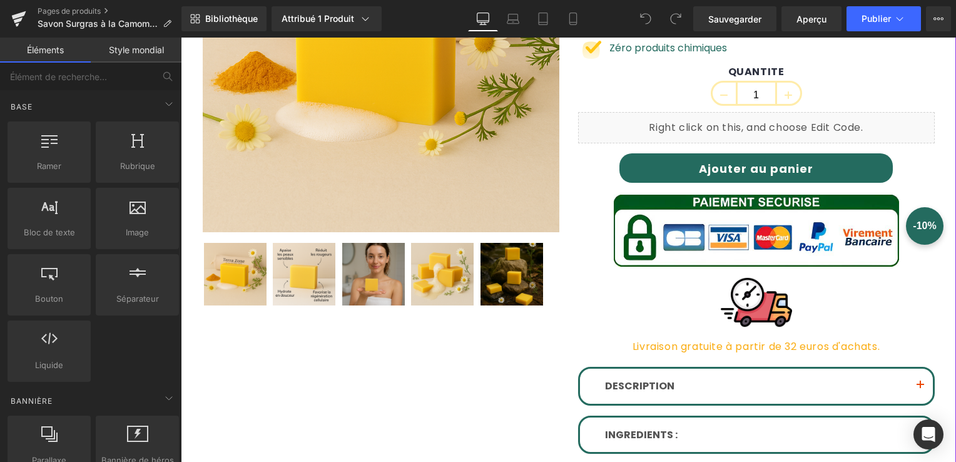
scroll to position [375, 0]
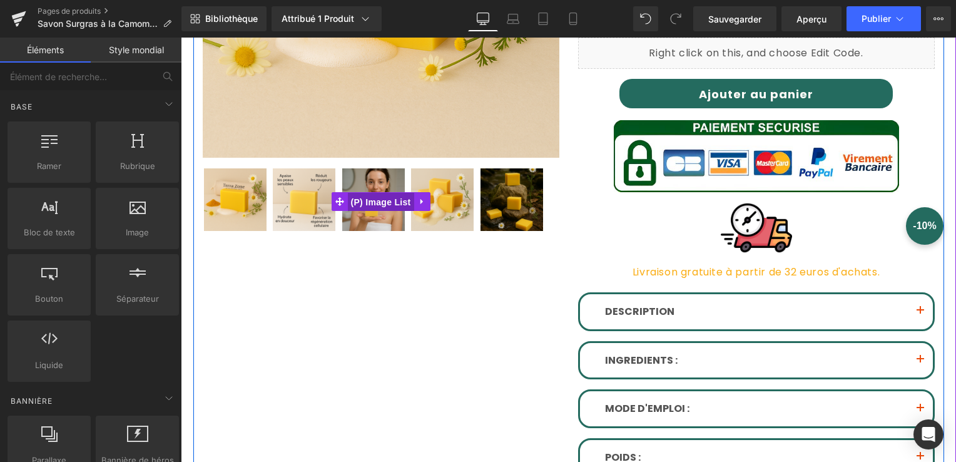
click at [370, 195] on span "(P) Image List" at bounding box center [381, 202] width 66 height 19
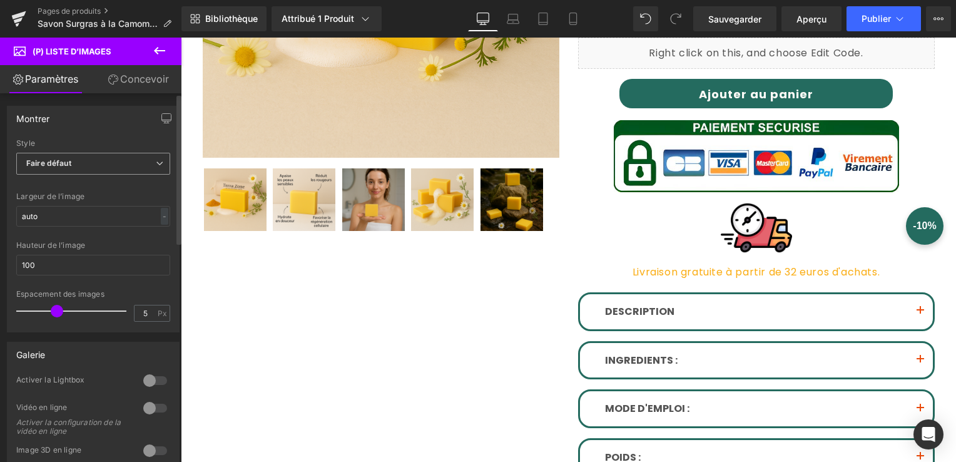
click at [149, 163] on span "Faire défaut" at bounding box center [93, 164] width 154 height 22
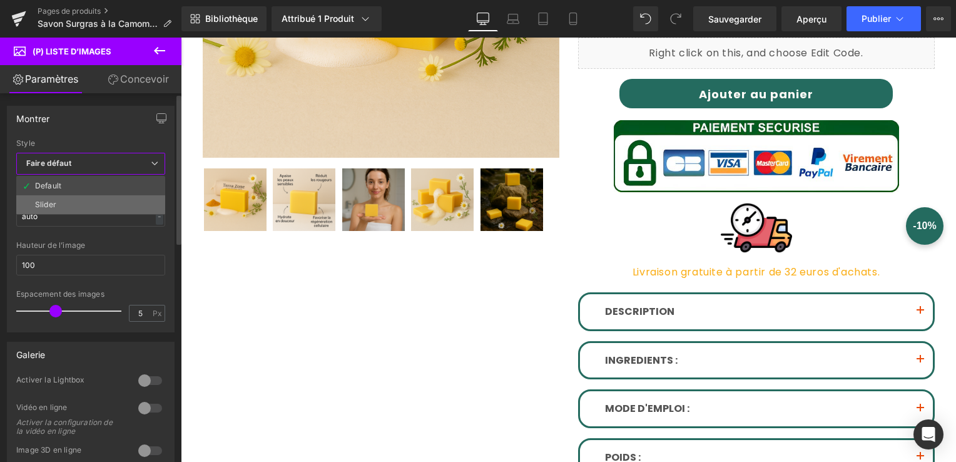
click at [124, 203] on li "Slider" at bounding box center [90, 204] width 149 height 19
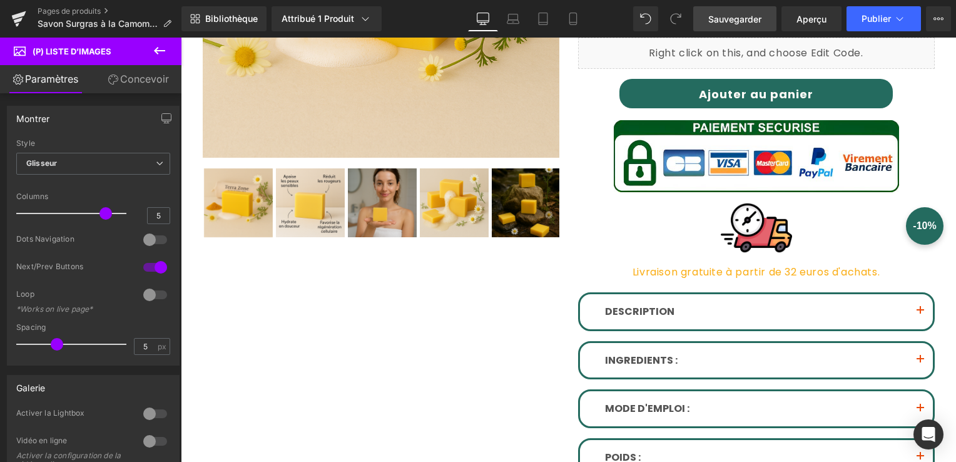
click at [739, 24] on span "Sauvegarder" at bounding box center [734, 19] width 53 height 13
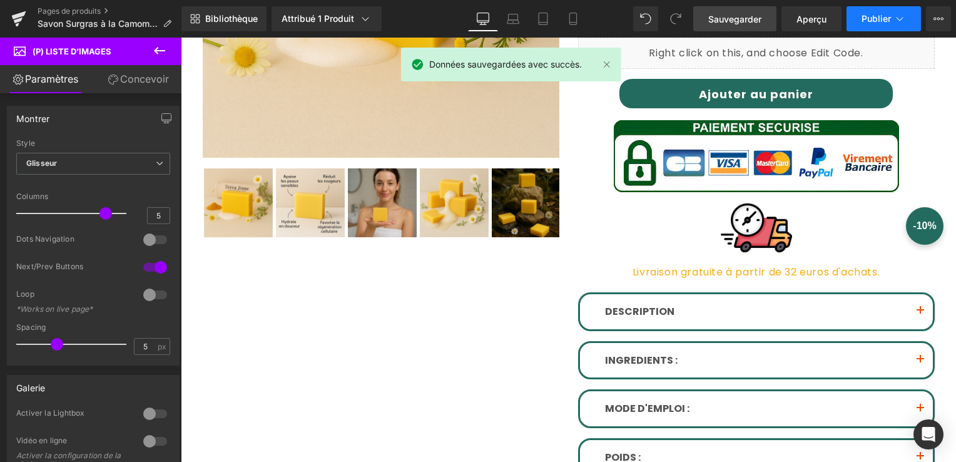
click at [896, 11] on button "Publier" at bounding box center [883, 18] width 74 height 25
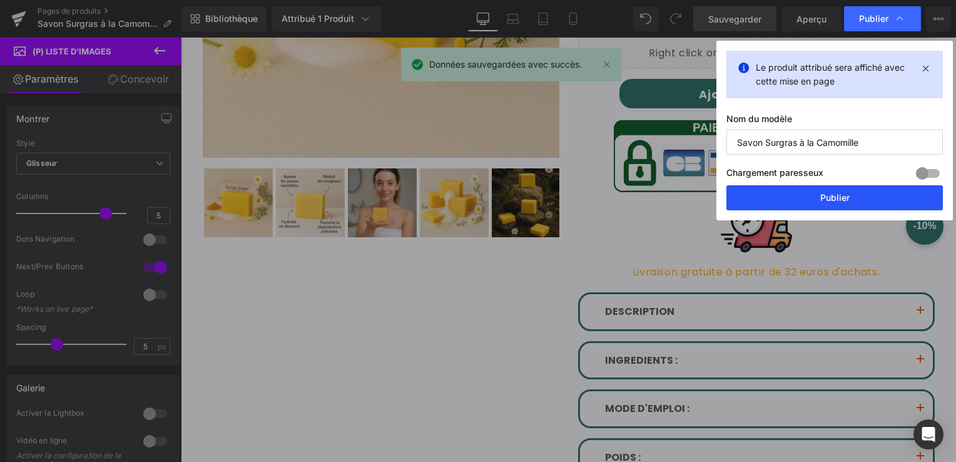
click at [819, 190] on button "Publier" at bounding box center [834, 197] width 216 height 25
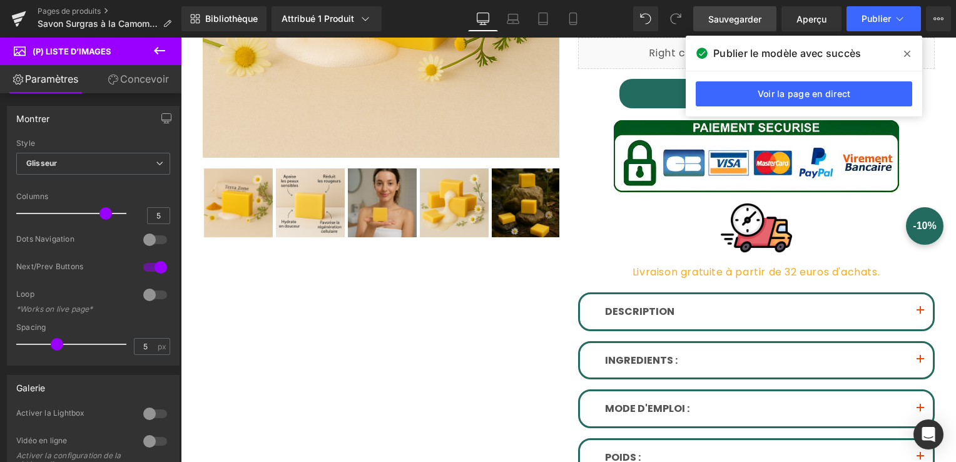
click at [764, 51] on span "Publier le modèle avec succès" at bounding box center [787, 53] width 148 height 15
click at [774, 94] on link "Voir la page en direct" at bounding box center [804, 93] width 216 height 25
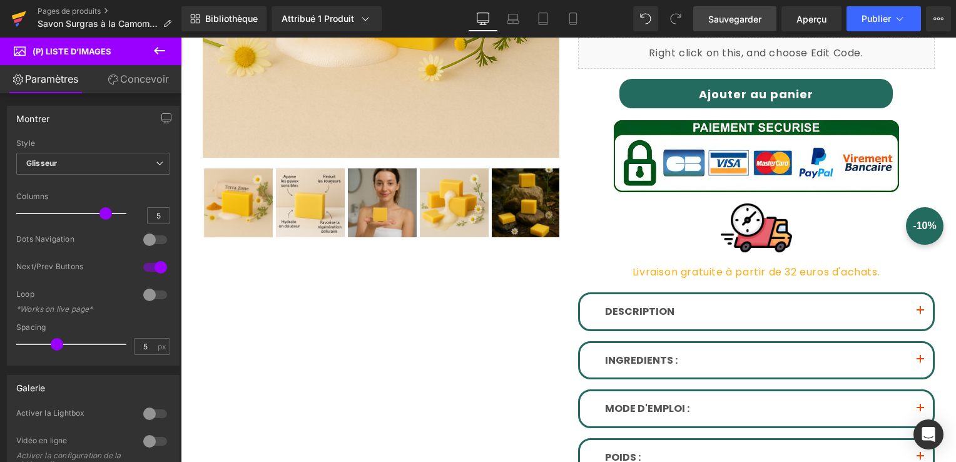
click at [20, 19] on icon at bounding box center [18, 21] width 9 height 6
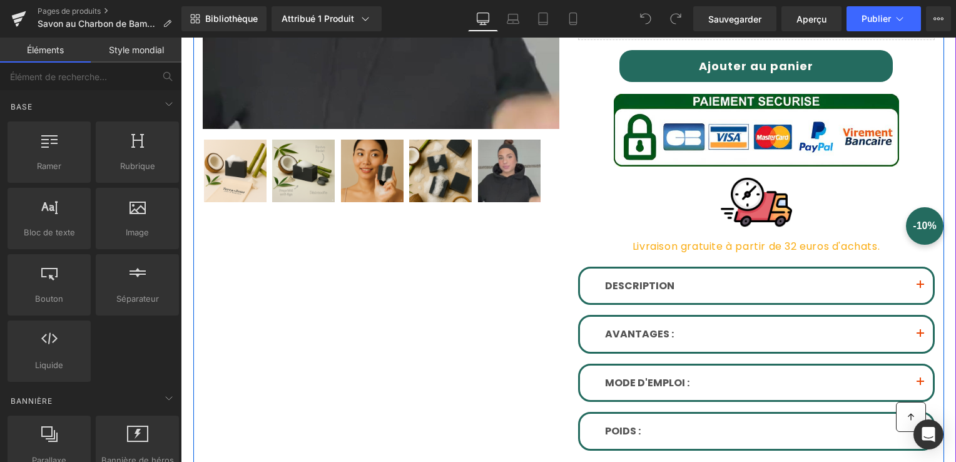
scroll to position [313, 0]
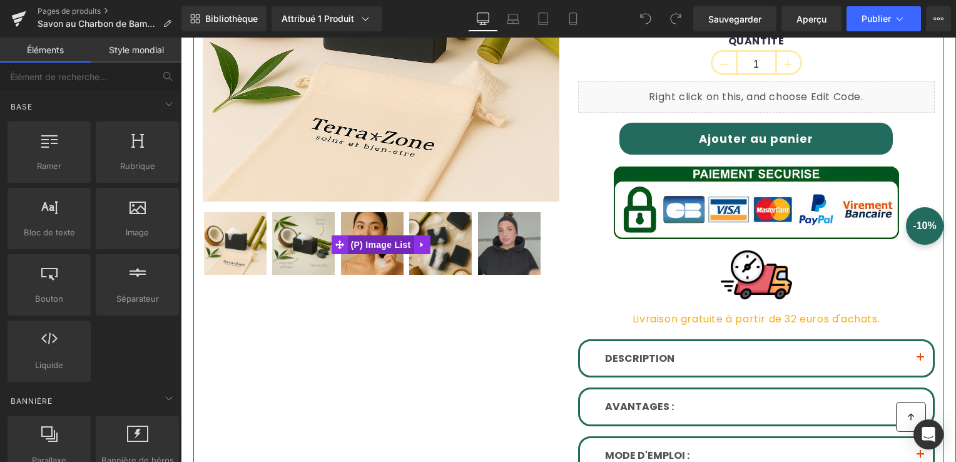
click at [377, 255] on img at bounding box center [372, 243] width 63 height 63
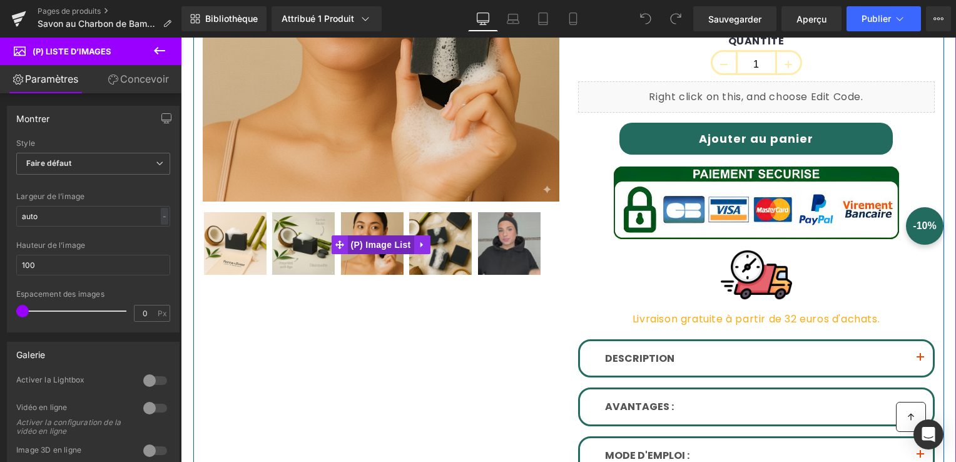
click at [372, 242] on span "(P) Image List" at bounding box center [381, 244] width 66 height 19
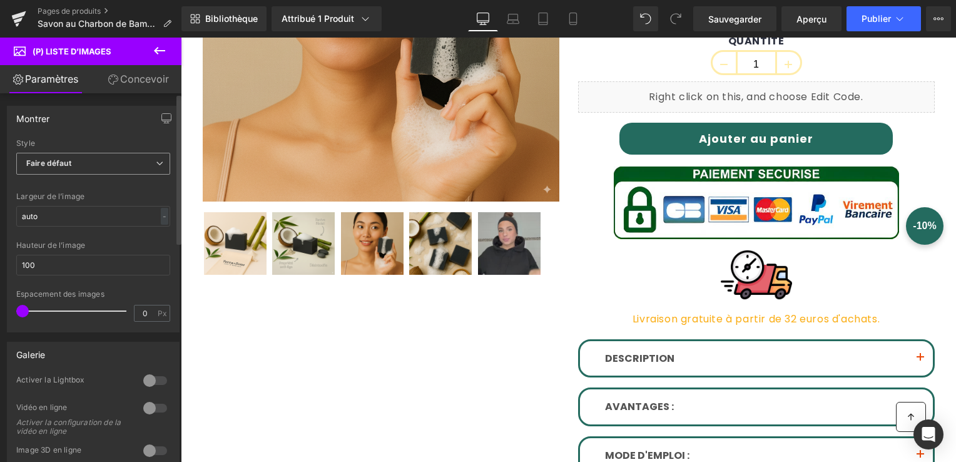
click at [139, 166] on span "Faire défaut" at bounding box center [93, 164] width 154 height 22
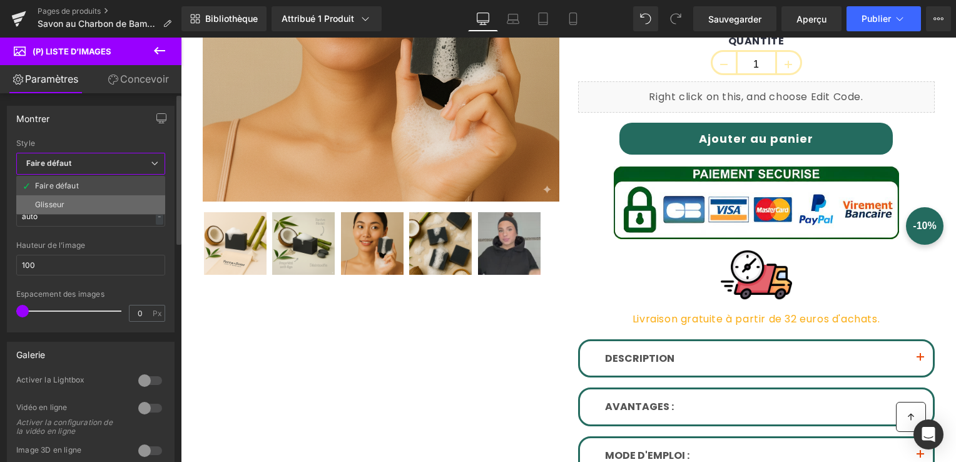
click at [118, 198] on li "Glisseur" at bounding box center [90, 204] width 149 height 19
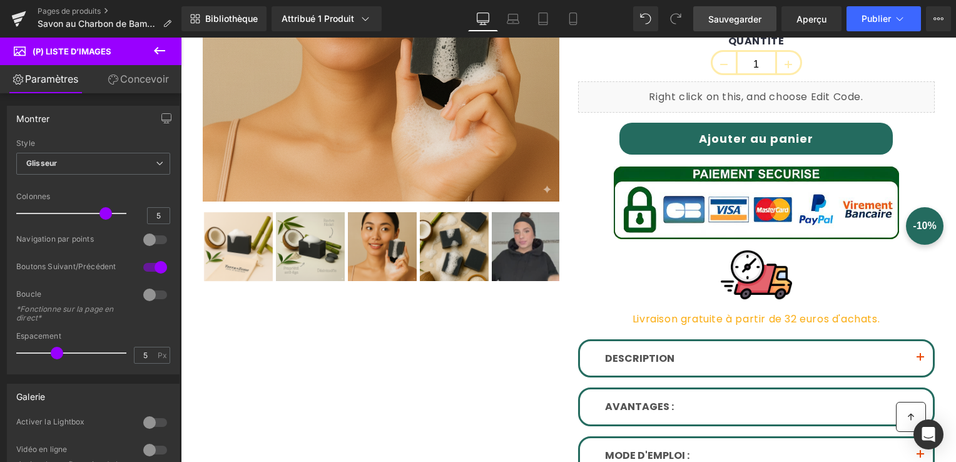
click at [739, 24] on span "Sauvegarder" at bounding box center [734, 19] width 53 height 13
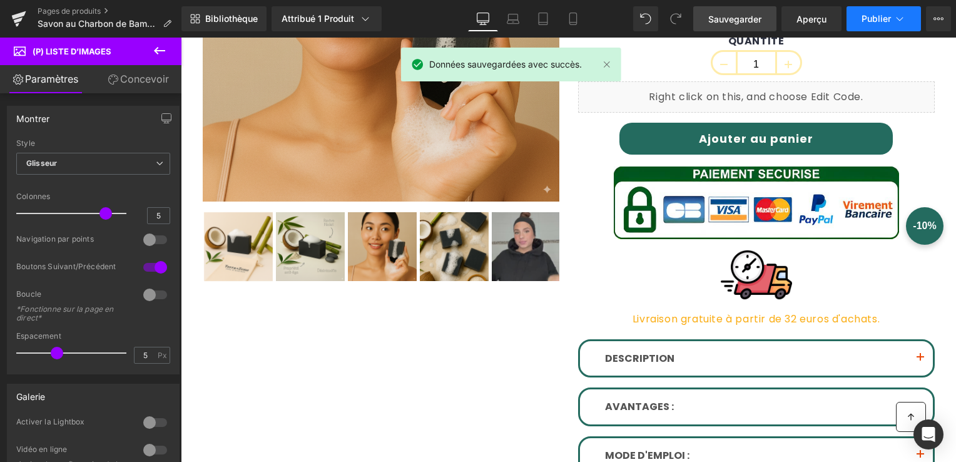
click at [891, 22] on button "Publier" at bounding box center [883, 18] width 74 height 25
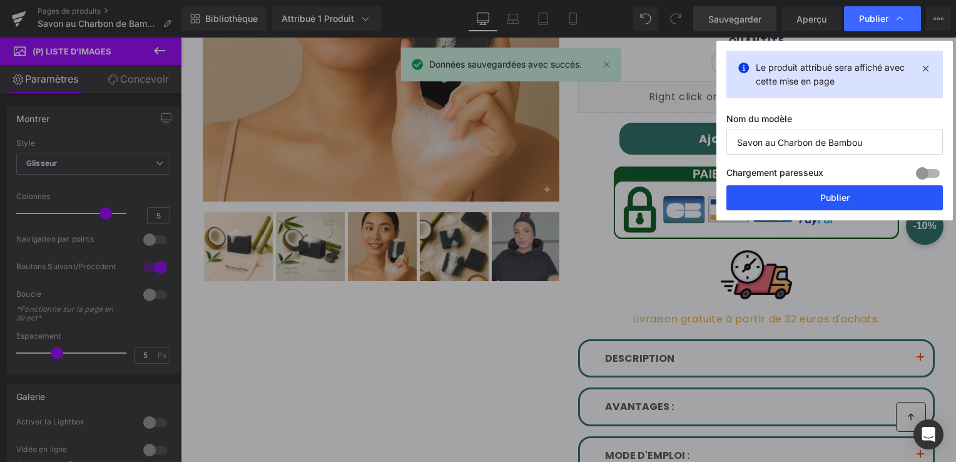
click at [855, 206] on button "Publier" at bounding box center [834, 197] width 216 height 25
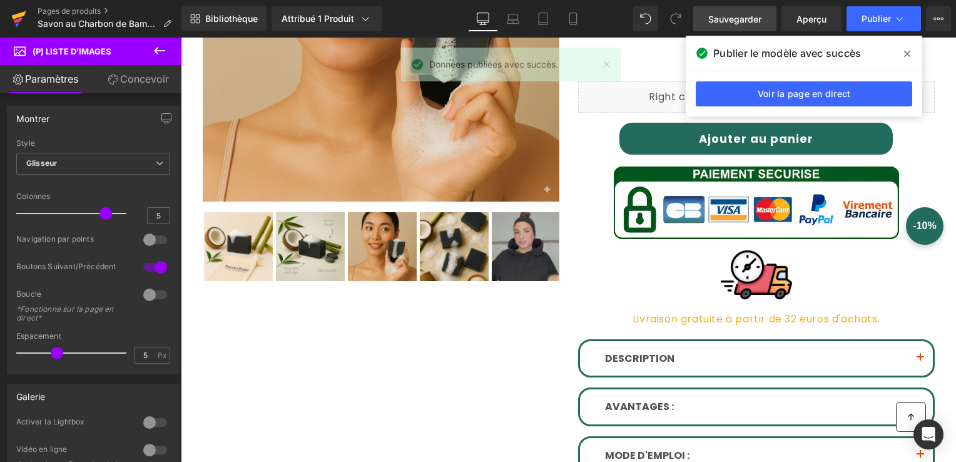
click at [18, 28] on icon at bounding box center [18, 18] width 15 height 31
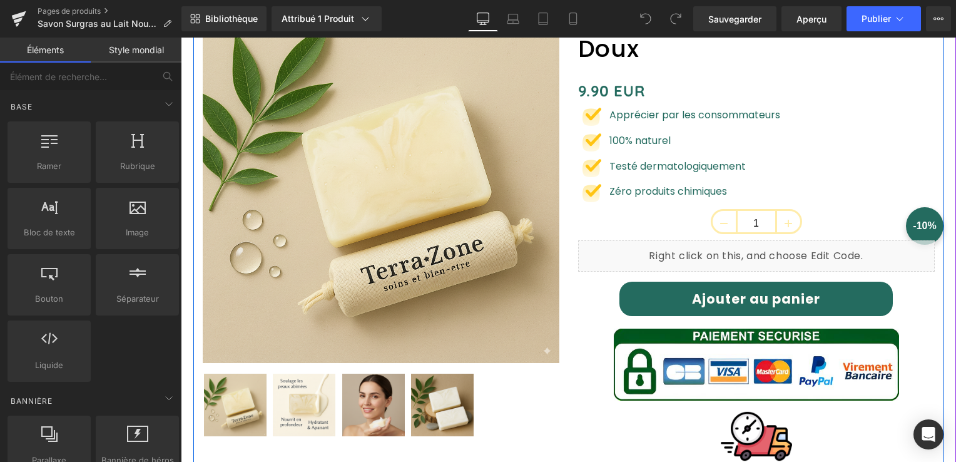
scroll to position [250, 0]
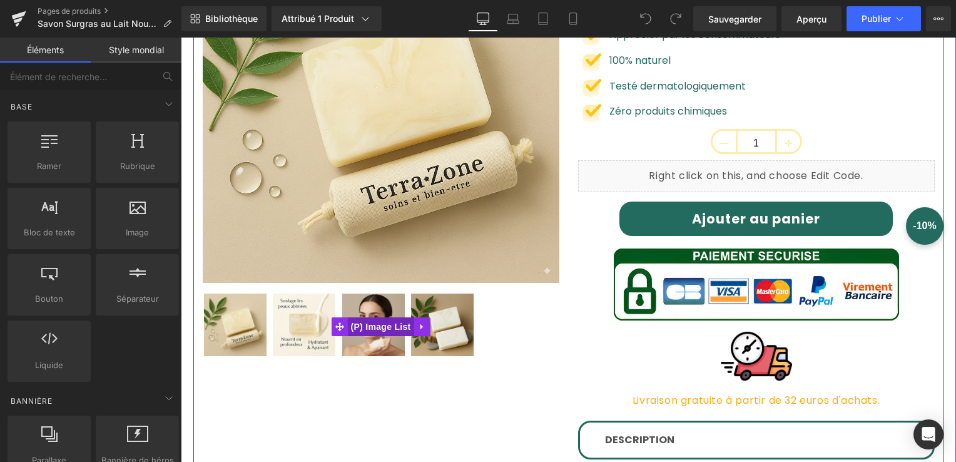
click at [378, 329] on span "(P) Image List" at bounding box center [381, 326] width 66 height 19
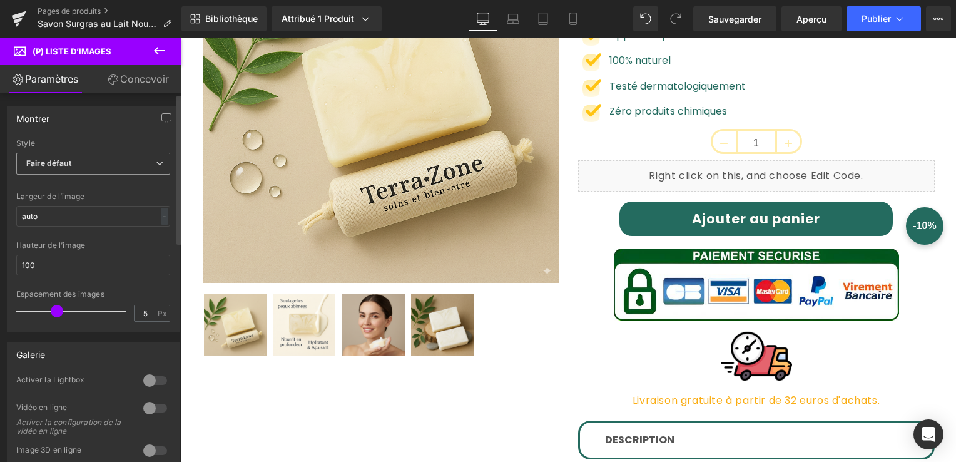
click at [95, 161] on span "Faire défaut" at bounding box center [93, 164] width 154 height 22
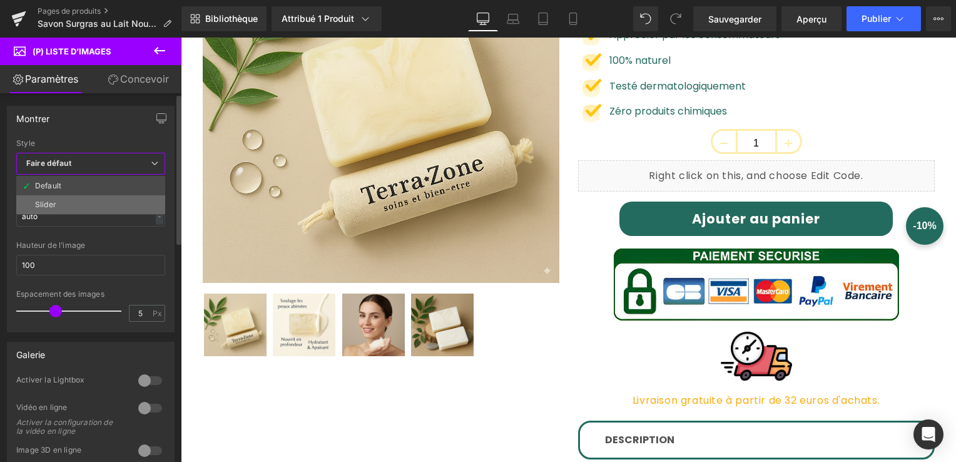
click at [83, 197] on li "Slider" at bounding box center [90, 204] width 149 height 19
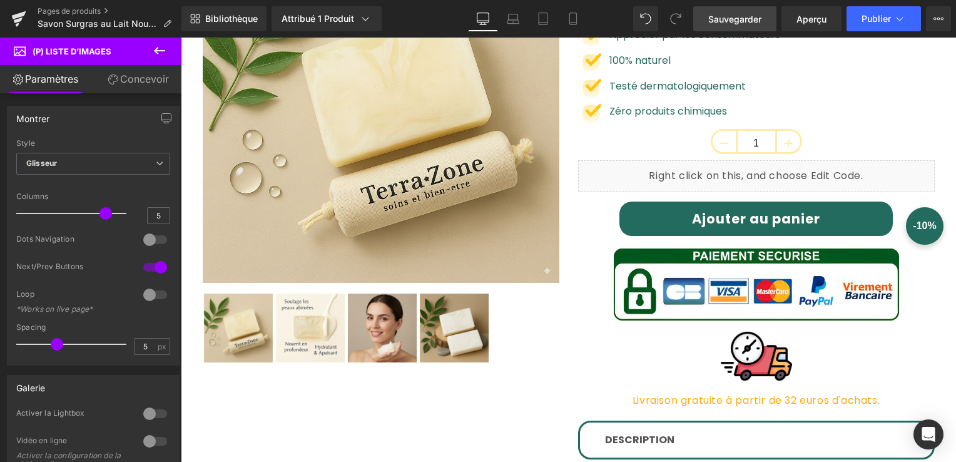
click at [742, 27] on link "Sauvegarder" at bounding box center [734, 18] width 83 height 25
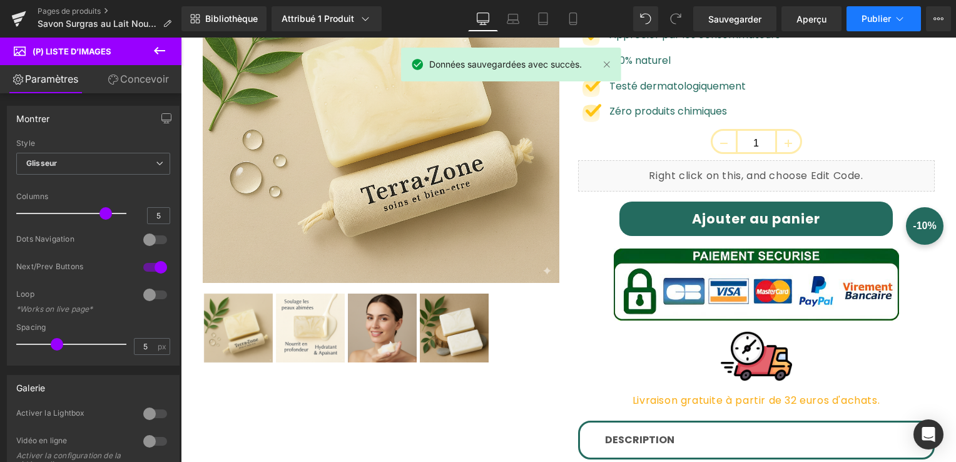
click at [869, 23] on span "Publier" at bounding box center [875, 19] width 29 height 10
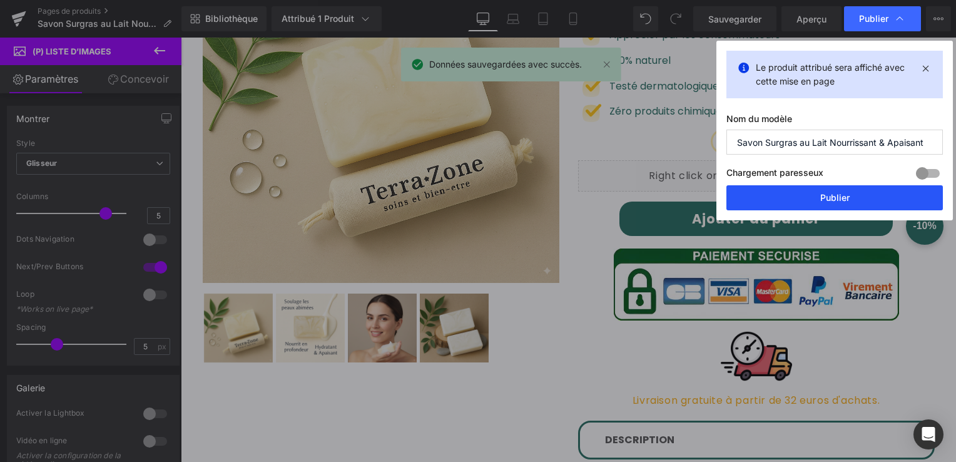
click at [829, 199] on button "Publier" at bounding box center [834, 197] width 216 height 25
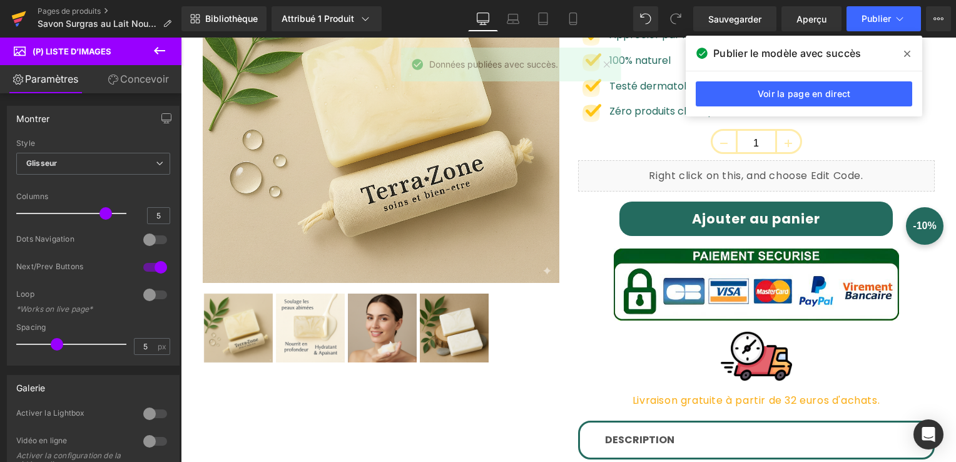
click at [15, 21] on icon at bounding box center [18, 21] width 9 height 6
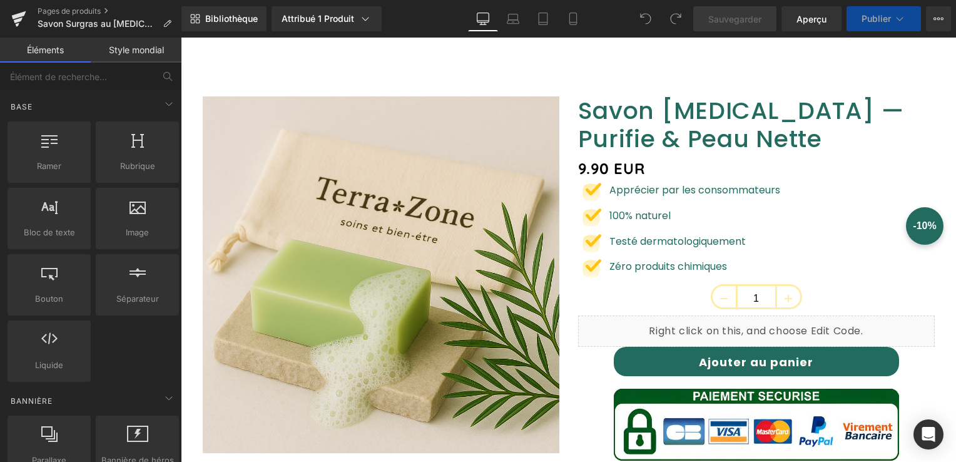
scroll to position [313, 0]
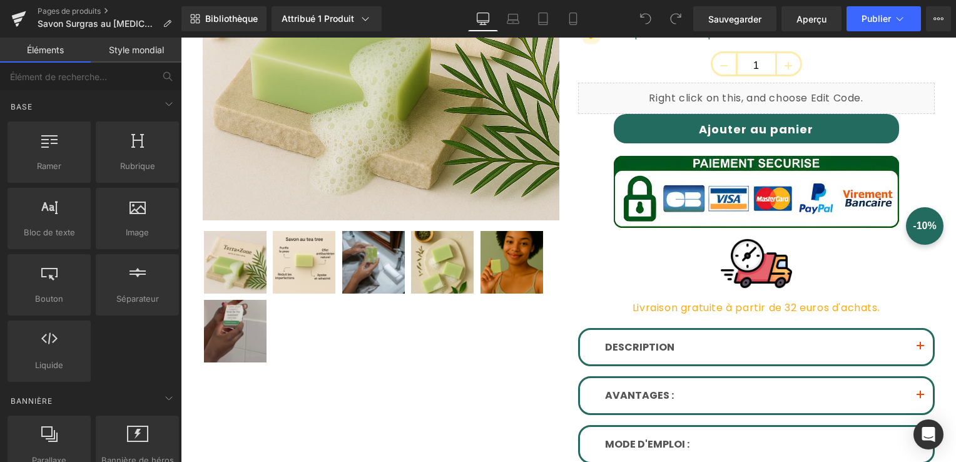
click at [360, 258] on img at bounding box center [373, 262] width 63 height 63
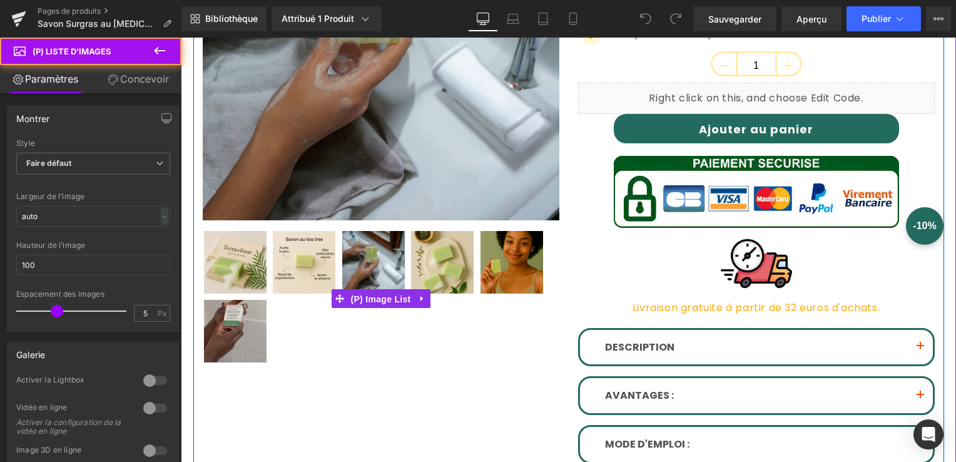
drag, startPoint x: 370, startPoint y: 291, endPoint x: 182, endPoint y: 197, distance: 210.1
click at [370, 291] on span "(P) Image List" at bounding box center [381, 299] width 66 height 19
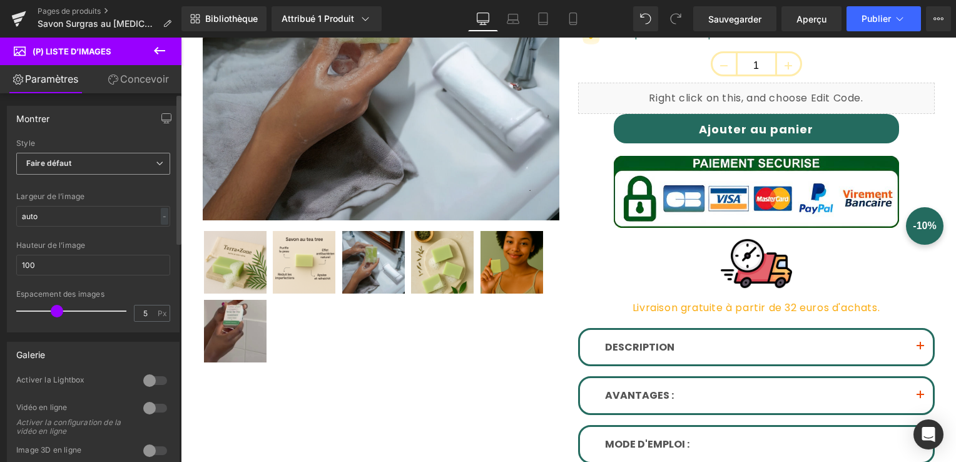
click at [108, 167] on span "Faire défaut" at bounding box center [93, 164] width 154 height 22
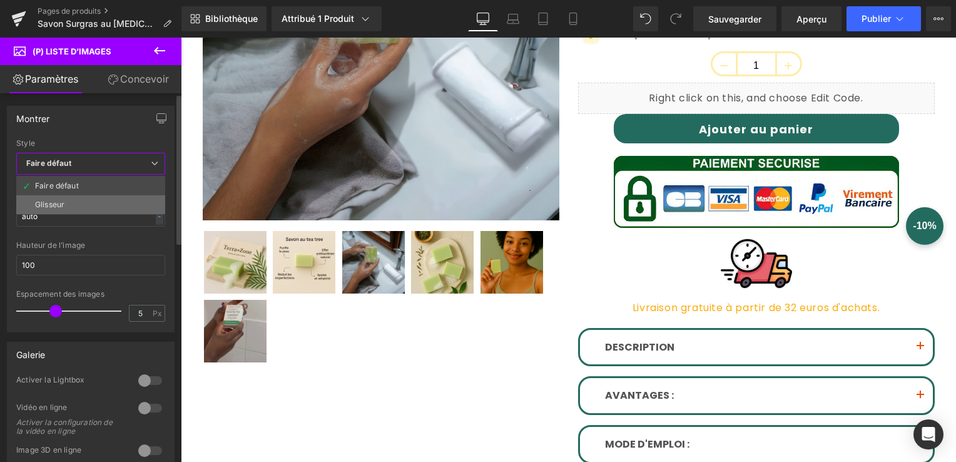
click at [82, 205] on li "Glisseur" at bounding box center [90, 204] width 149 height 19
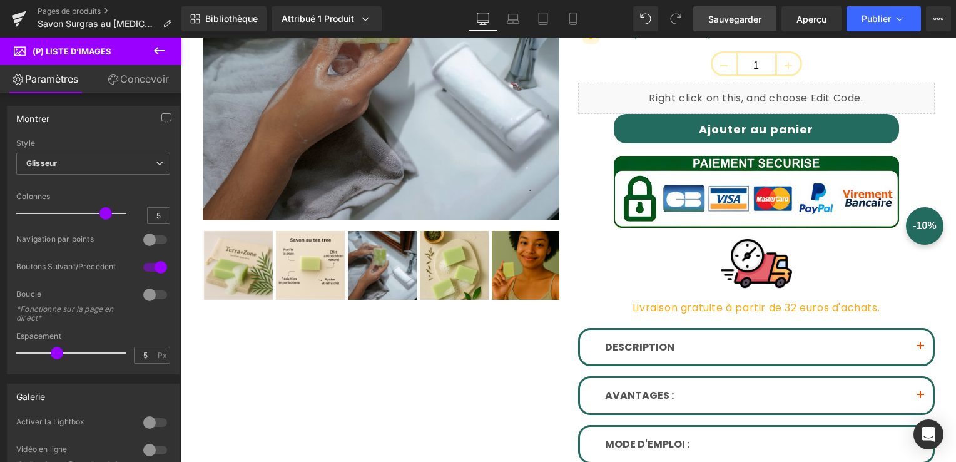
click at [747, 18] on span "Sauvegarder" at bounding box center [734, 19] width 53 height 13
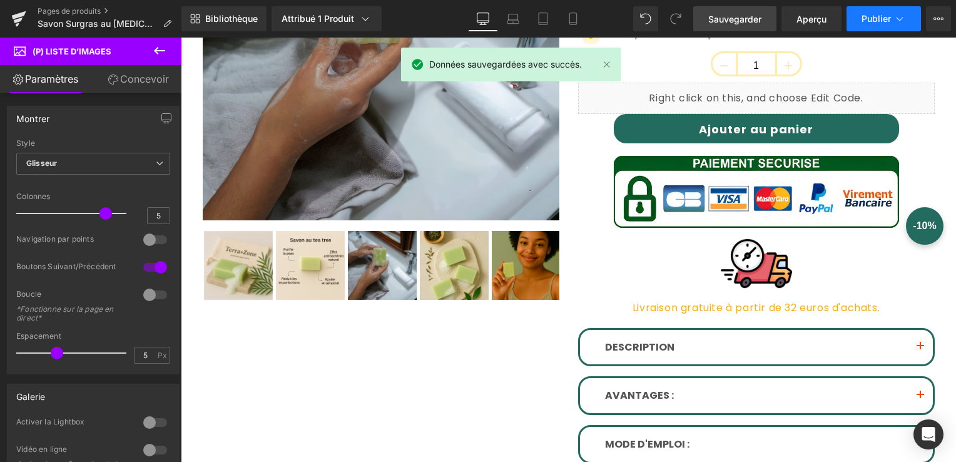
click at [883, 11] on button "Publier" at bounding box center [883, 18] width 74 height 25
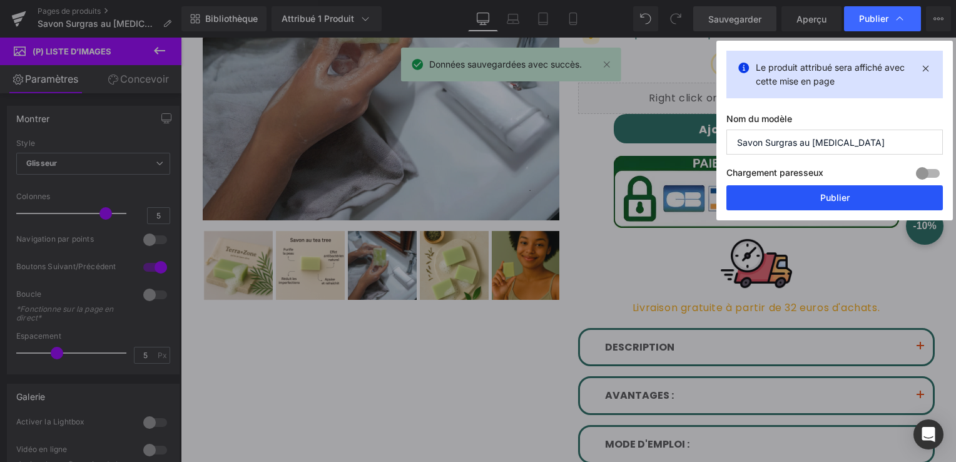
click at [867, 193] on button "Publier" at bounding box center [834, 197] width 216 height 25
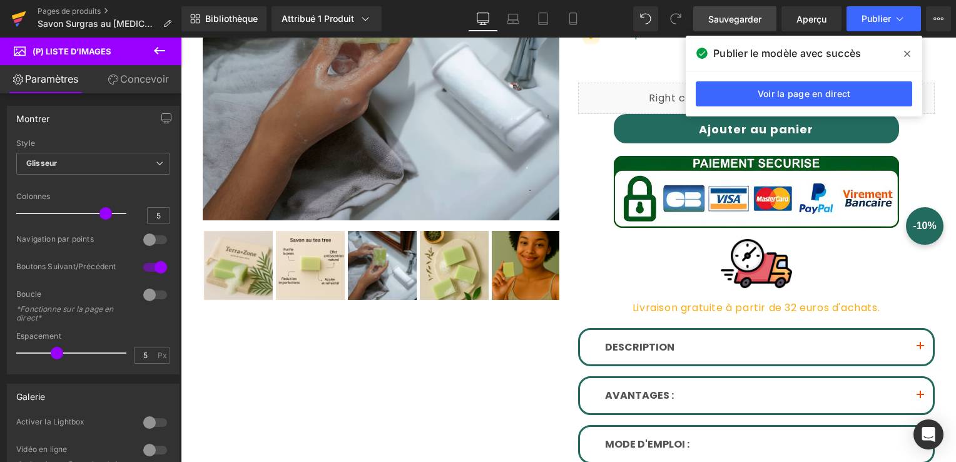
click at [12, 11] on icon at bounding box center [18, 18] width 15 height 31
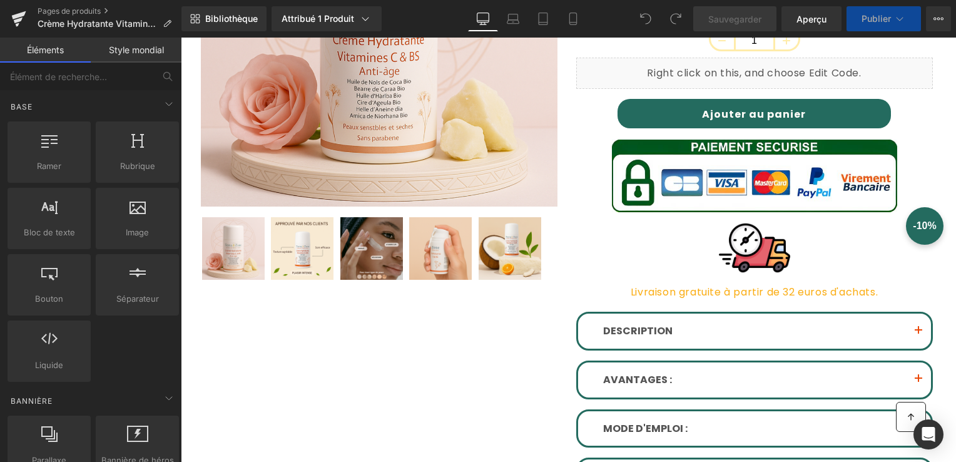
scroll to position [188, 0]
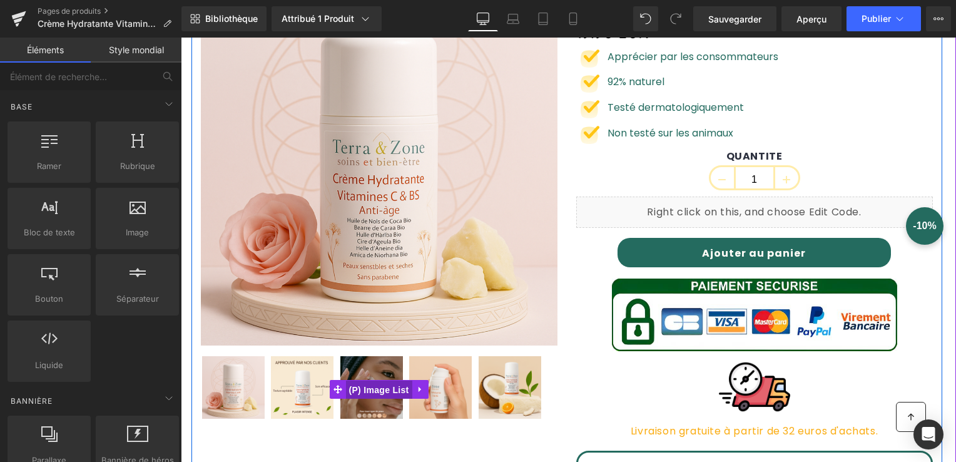
click at [364, 388] on span "(P) Image List" at bounding box center [379, 389] width 66 height 19
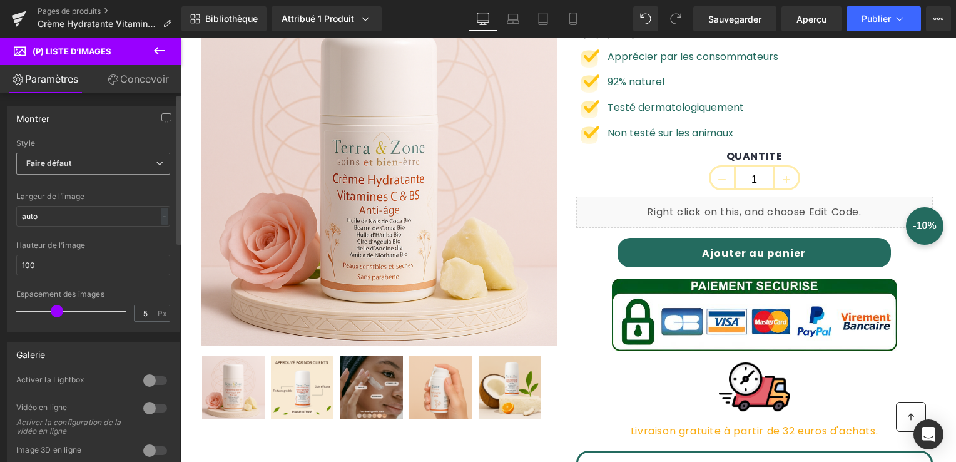
click at [150, 166] on span "Faire défaut" at bounding box center [93, 164] width 154 height 22
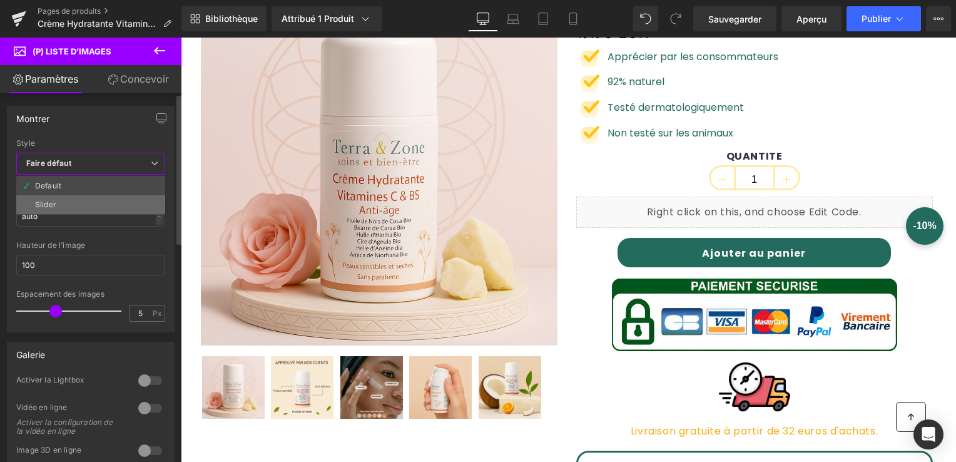
click at [108, 205] on li "Slider" at bounding box center [90, 204] width 149 height 19
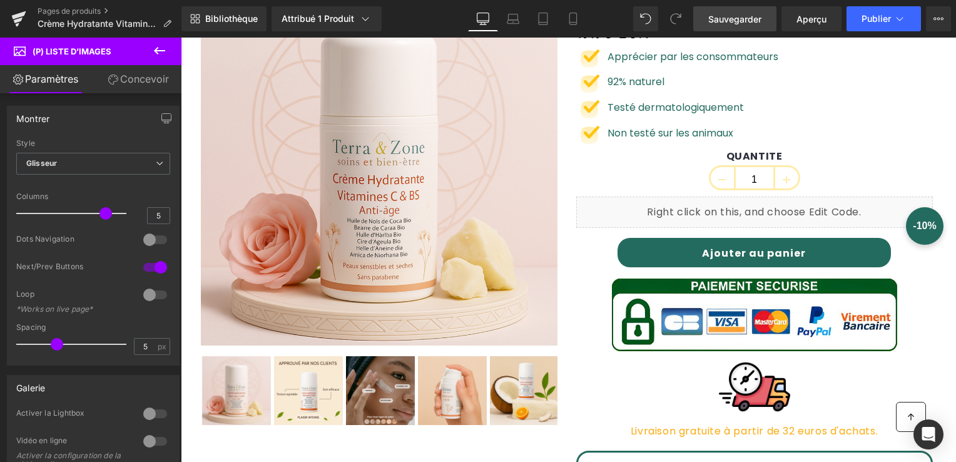
click at [704, 26] on link "Sauvegarder" at bounding box center [734, 18] width 83 height 25
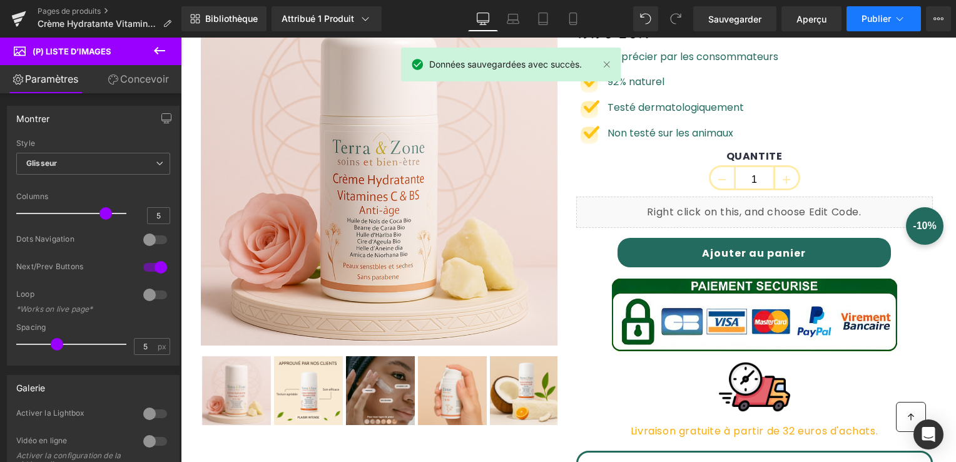
click at [869, 24] on button "Publier" at bounding box center [883, 18] width 74 height 25
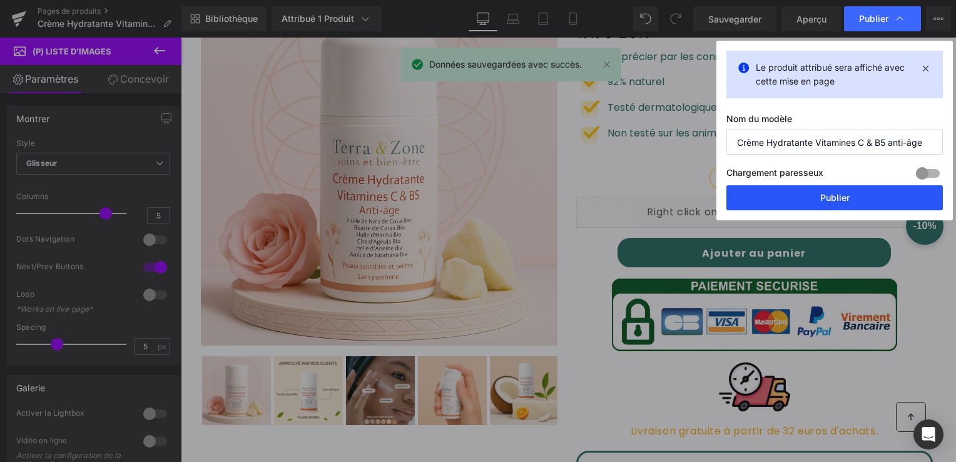
click at [843, 208] on button "Publier" at bounding box center [834, 197] width 216 height 25
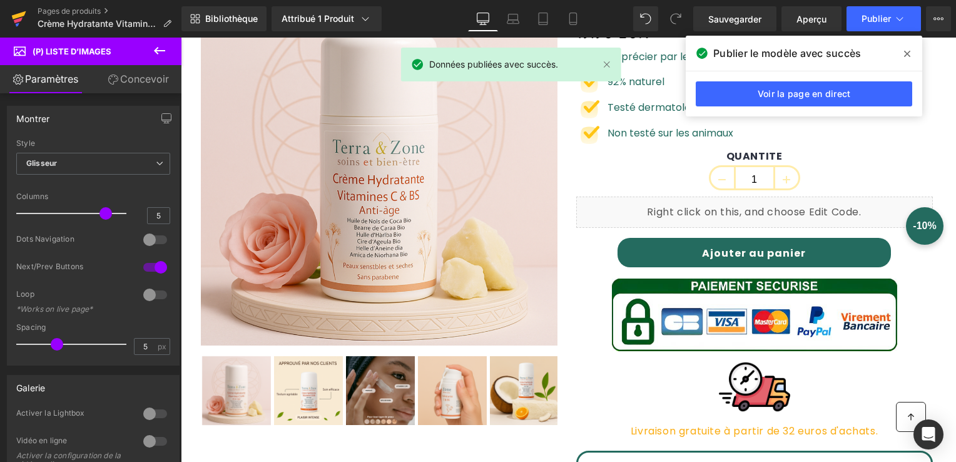
click at [13, 6] on icon at bounding box center [18, 18] width 15 height 31
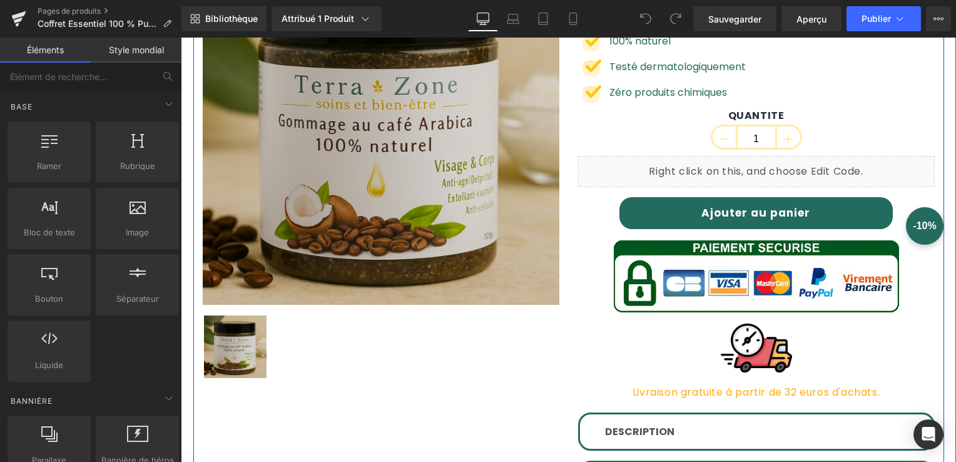
scroll to position [250, 0]
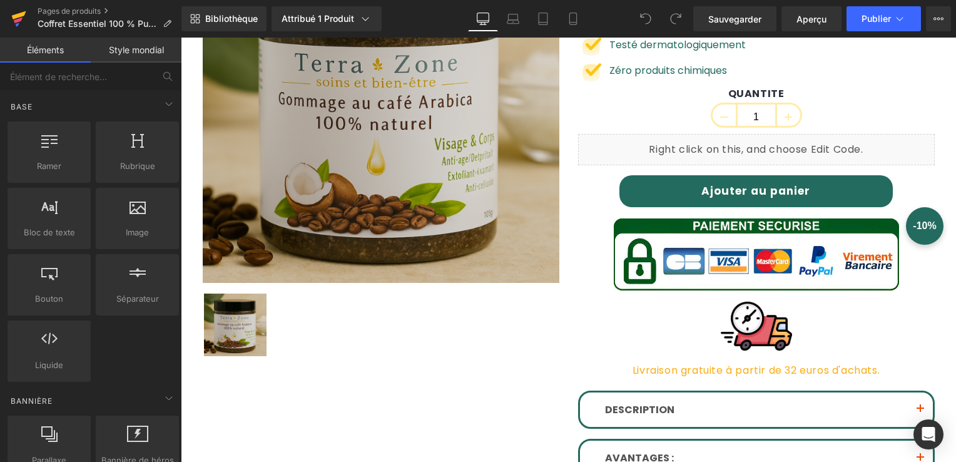
click at [11, 11] on icon at bounding box center [18, 18] width 15 height 31
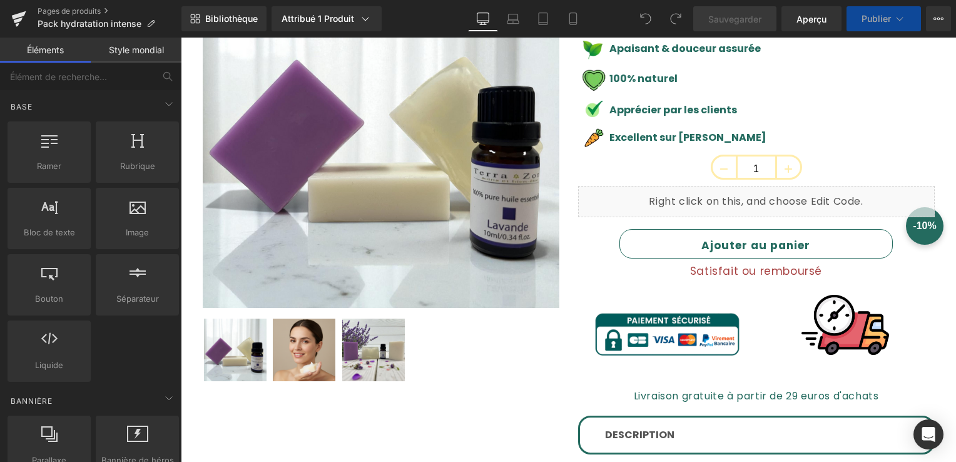
scroll to position [250, 0]
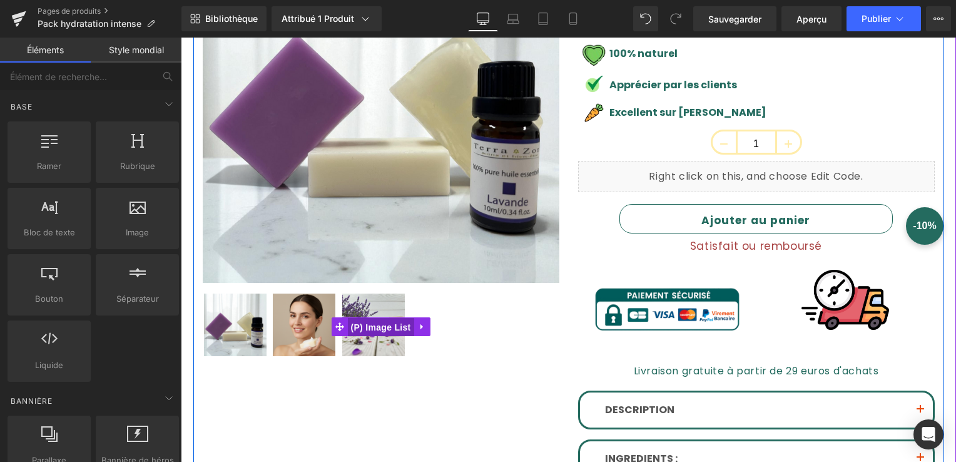
click at [370, 329] on span "(P) Image List" at bounding box center [381, 327] width 66 height 19
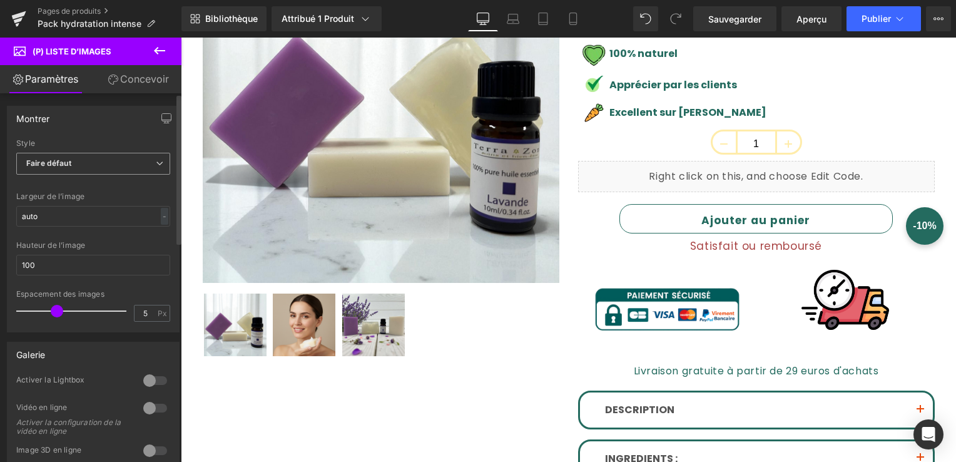
click at [103, 155] on span "Faire défaut" at bounding box center [93, 164] width 154 height 22
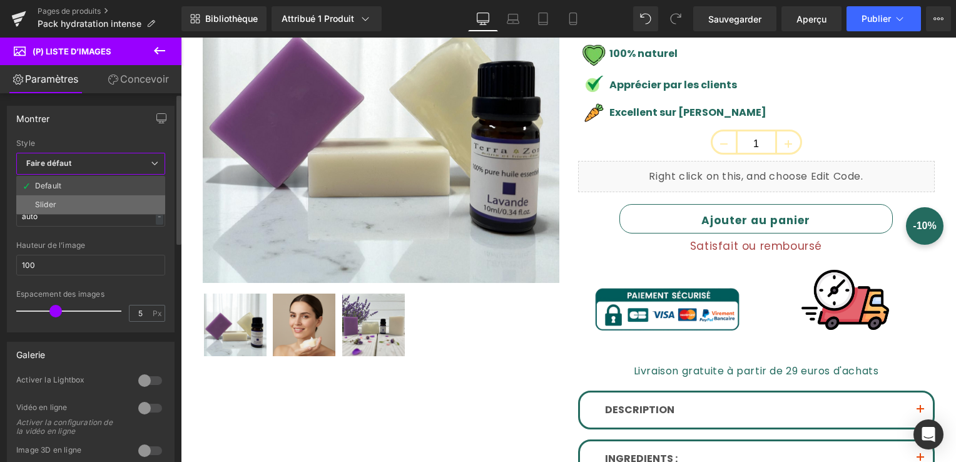
click at [88, 199] on li "Slider" at bounding box center [90, 204] width 149 height 19
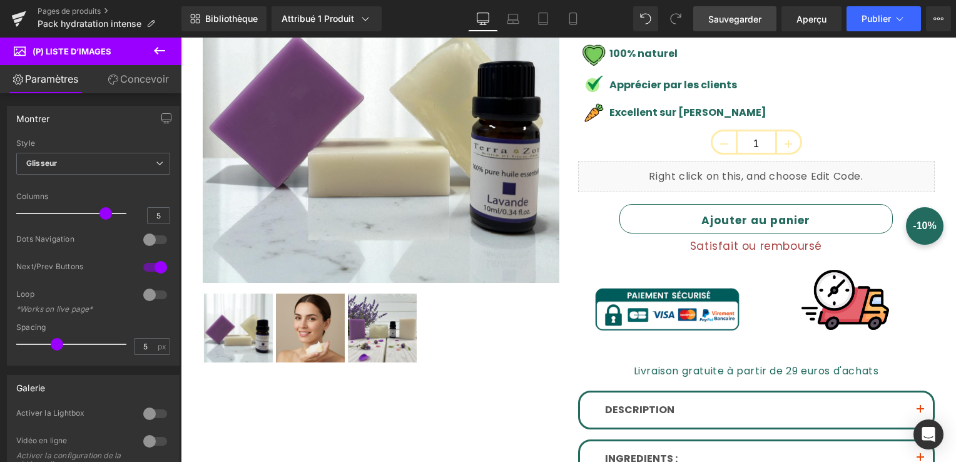
click at [741, 13] on span "Sauvegarder" at bounding box center [734, 19] width 53 height 13
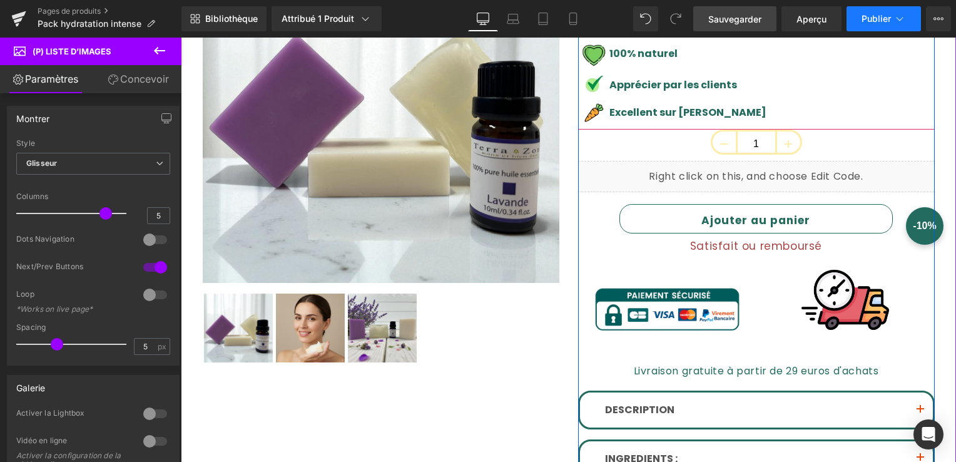
click at [863, 29] on button "Publier" at bounding box center [883, 18] width 74 height 25
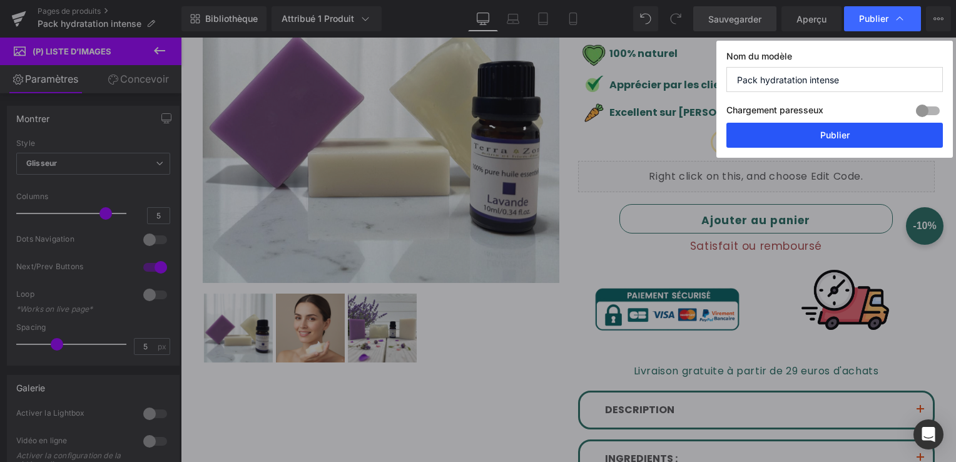
click at [819, 131] on button "Publier" at bounding box center [834, 135] width 216 height 25
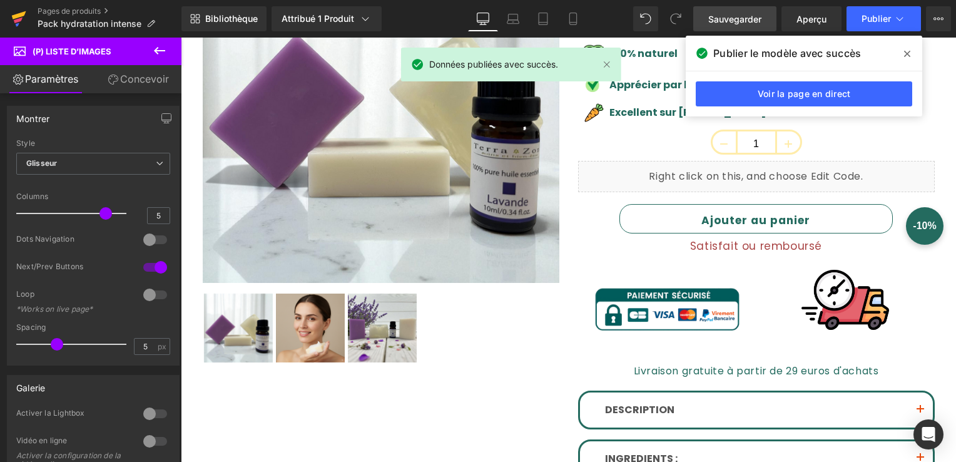
click at [21, 18] on icon at bounding box center [18, 21] width 9 height 6
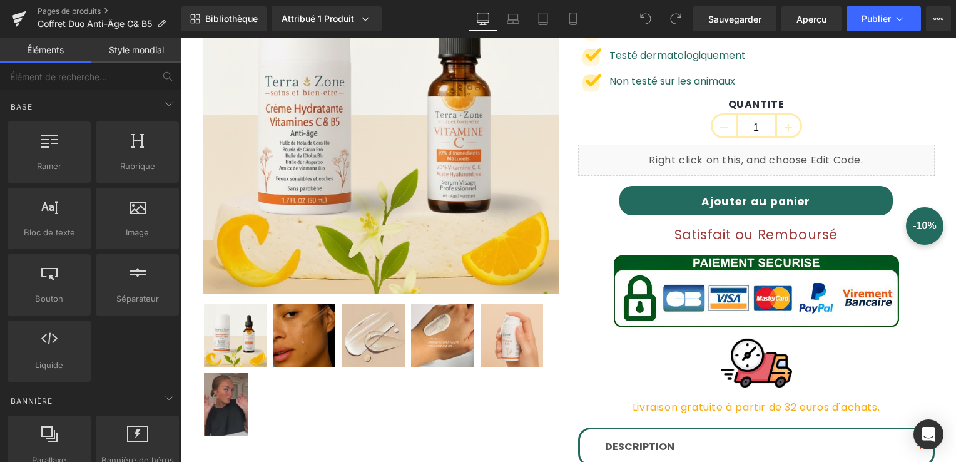
scroll to position [313, 0]
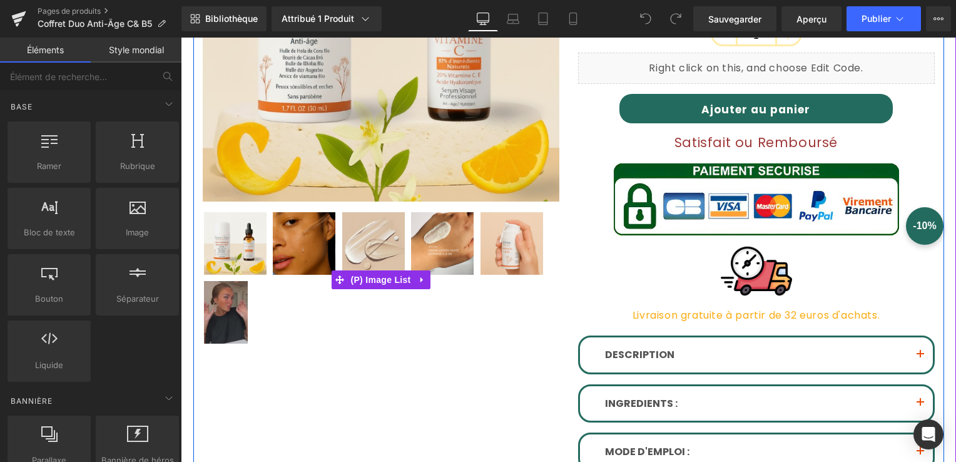
click at [383, 251] on img at bounding box center [373, 243] width 63 height 63
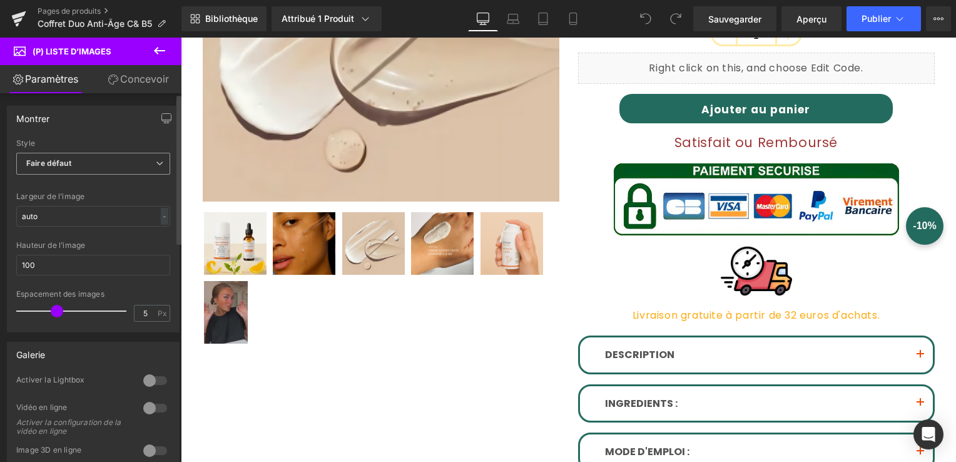
click at [105, 156] on span "Faire défaut" at bounding box center [93, 164] width 154 height 22
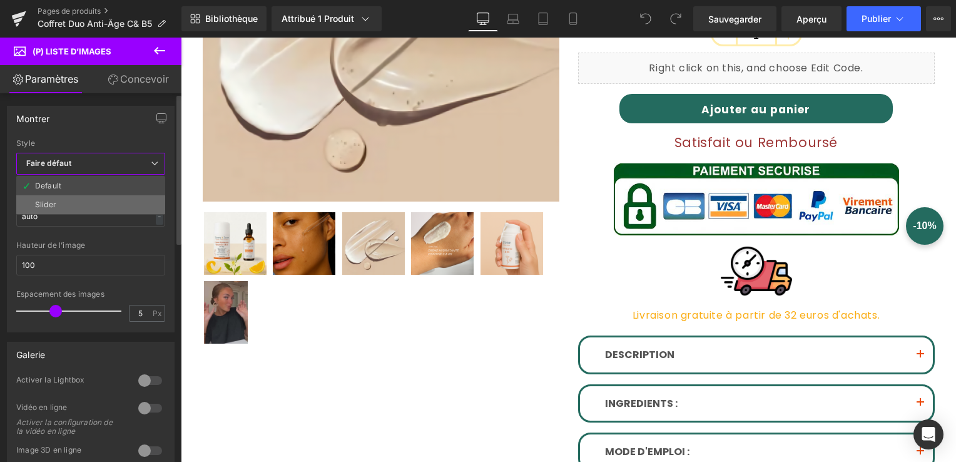
click at [98, 199] on li "Slider" at bounding box center [90, 204] width 149 height 19
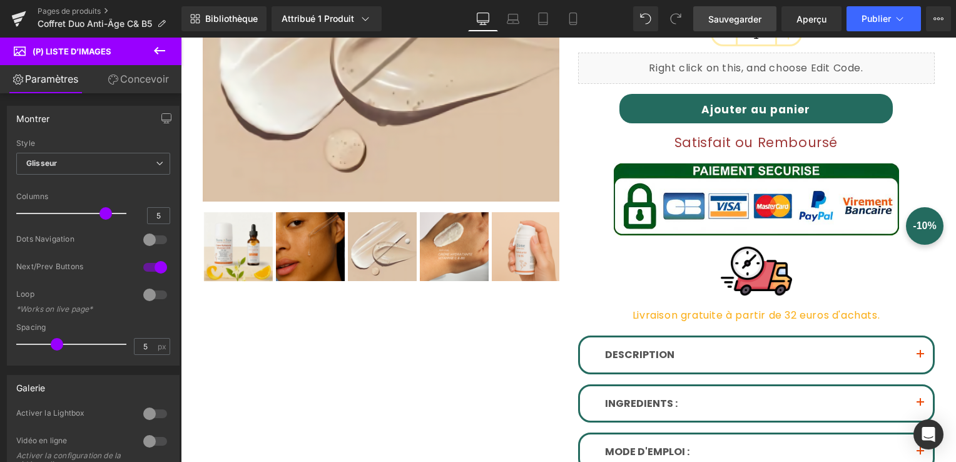
click at [718, 13] on span "Sauvegarder" at bounding box center [734, 19] width 53 height 13
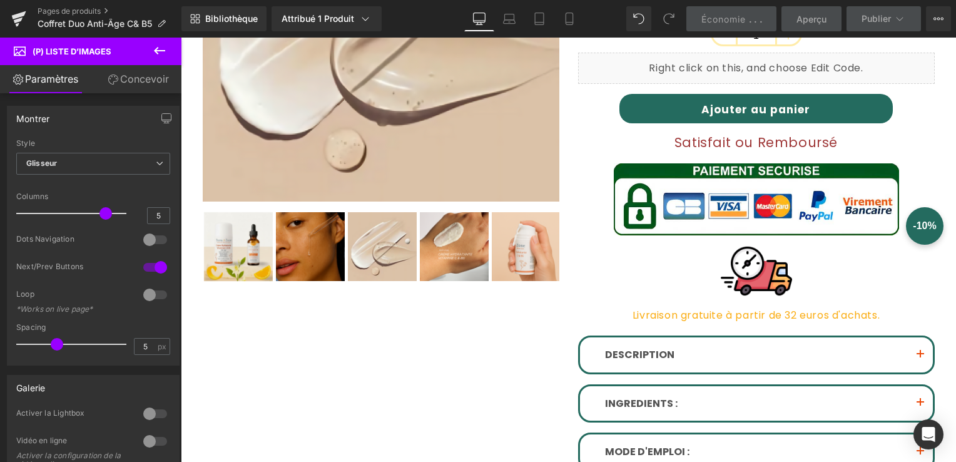
scroll to position [250, 0]
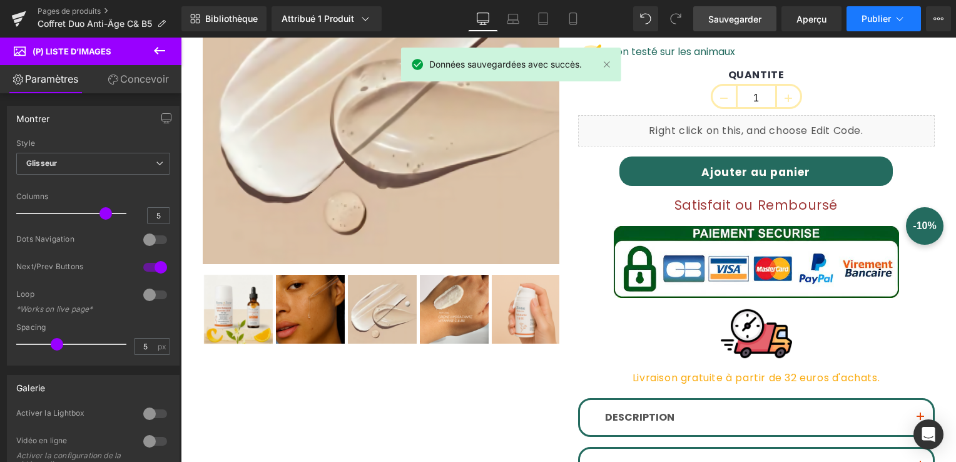
click at [892, 24] on button "Publier" at bounding box center [883, 18] width 74 height 25
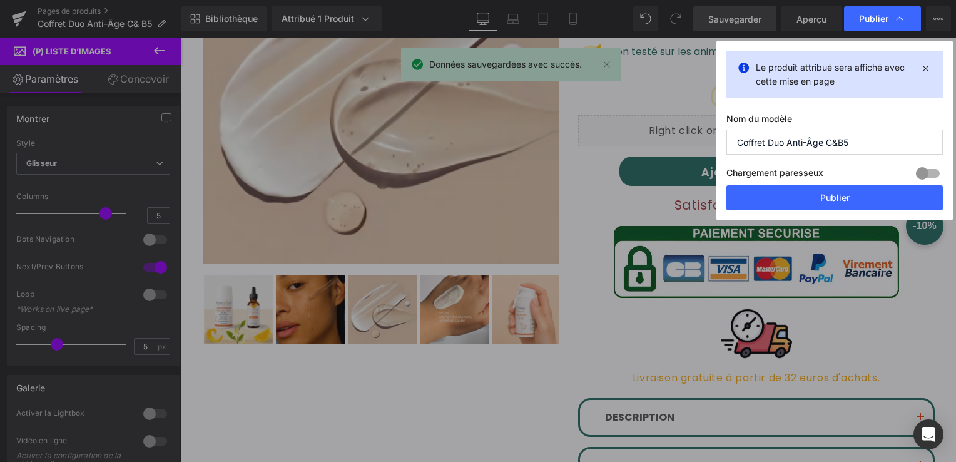
drag, startPoint x: 854, startPoint y: 209, endPoint x: 847, endPoint y: 211, distance: 7.7
click at [848, 211] on div "Le produit attribué sera affiché avec cette mise en page Nom du modèle Coffret …" at bounding box center [834, 131] width 236 height 180
drag, startPoint x: 662, startPoint y: 161, endPoint x: 843, endPoint y: 199, distance: 184.6
click at [843, 199] on button "Publier" at bounding box center [834, 197] width 216 height 25
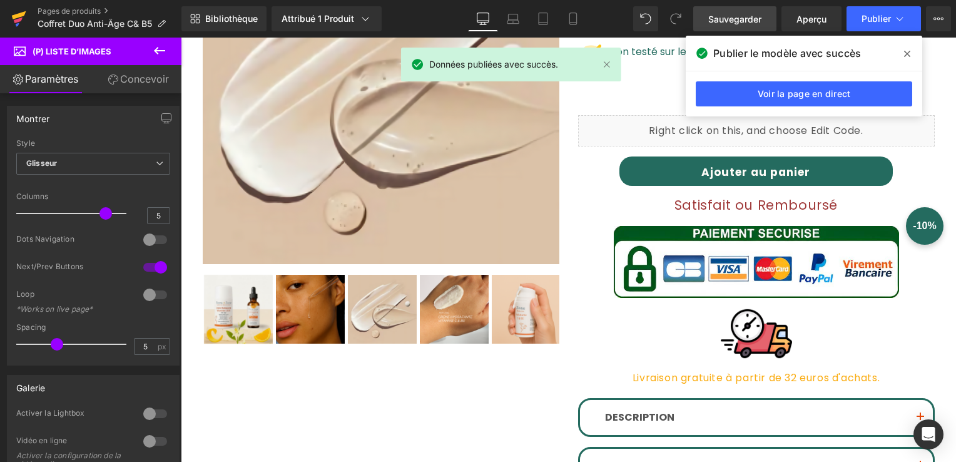
click at [23, 6] on icon at bounding box center [18, 18] width 15 height 31
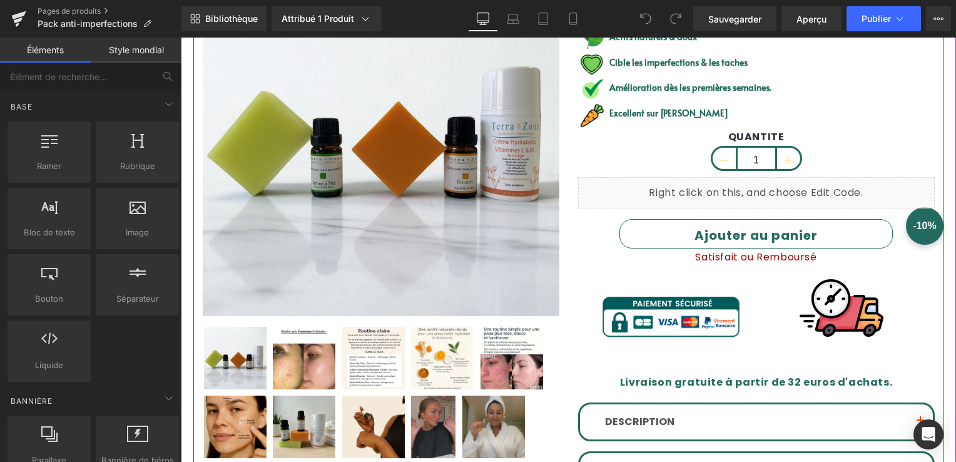
scroll to position [313, 0]
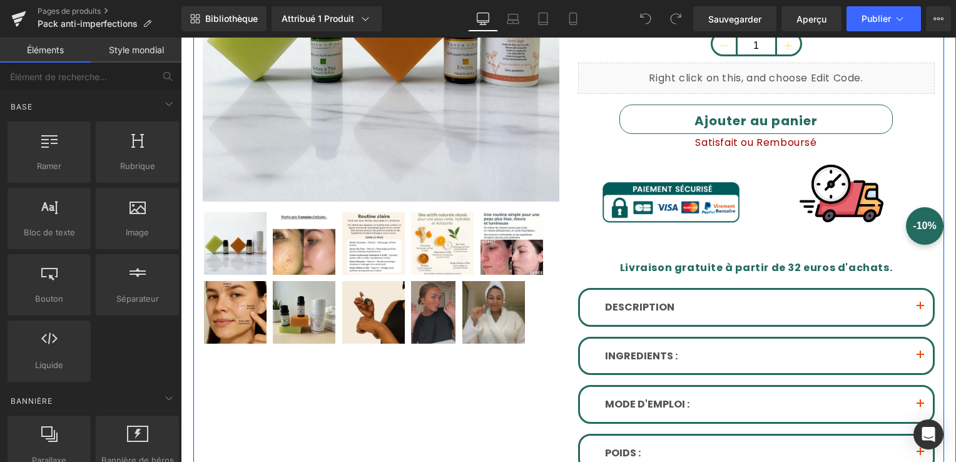
click at [342, 253] on img at bounding box center [373, 243] width 63 height 63
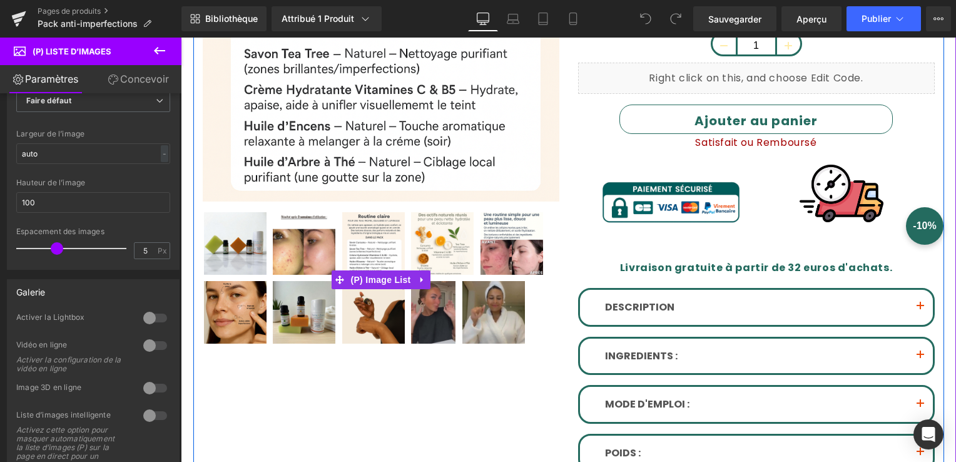
scroll to position [375, 0]
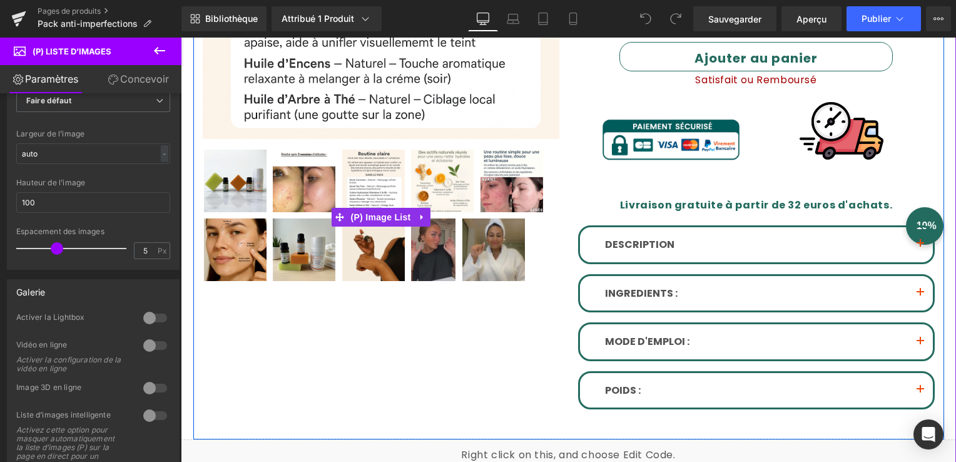
click at [366, 206] on img at bounding box center [373, 180] width 63 height 63
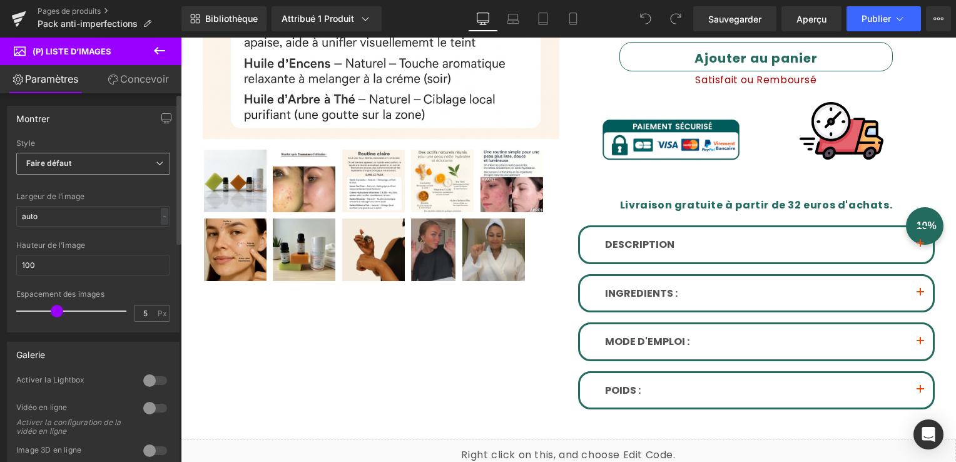
click at [143, 161] on span "Faire défaut" at bounding box center [93, 164] width 154 height 22
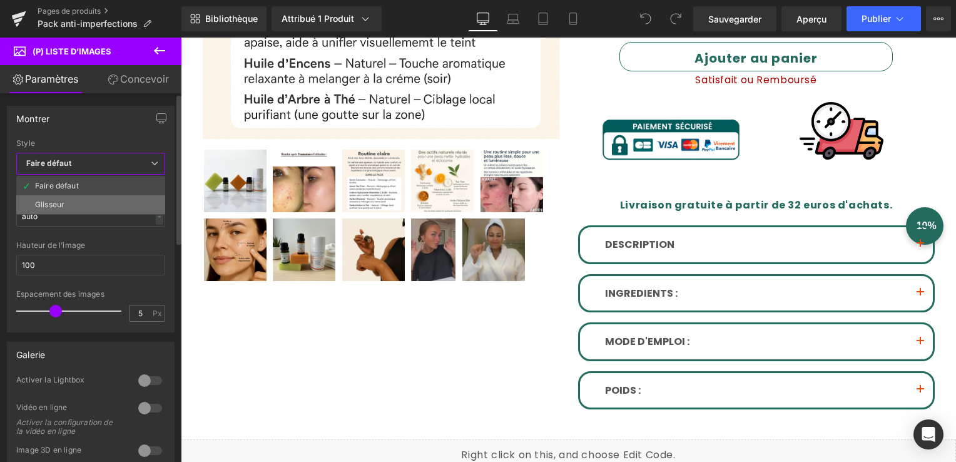
click at [120, 198] on li "Glisseur" at bounding box center [90, 204] width 149 height 19
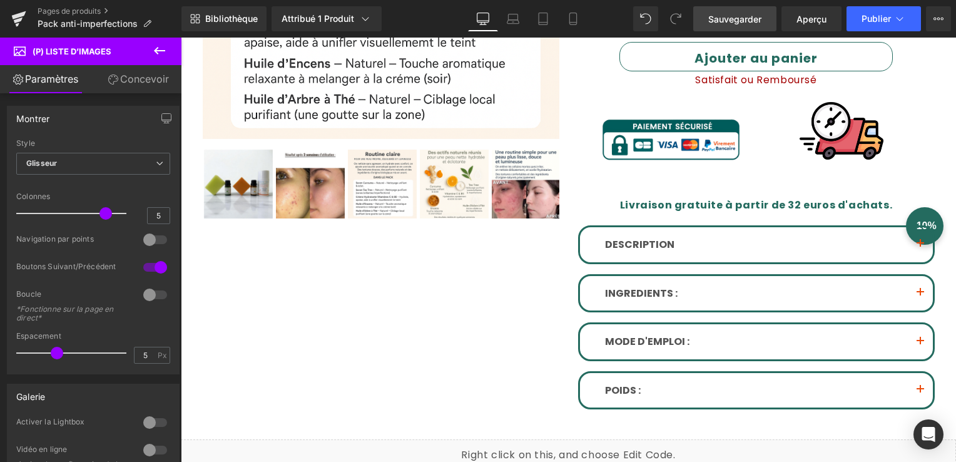
click at [733, 21] on span "Sauvegarder" at bounding box center [734, 19] width 53 height 13
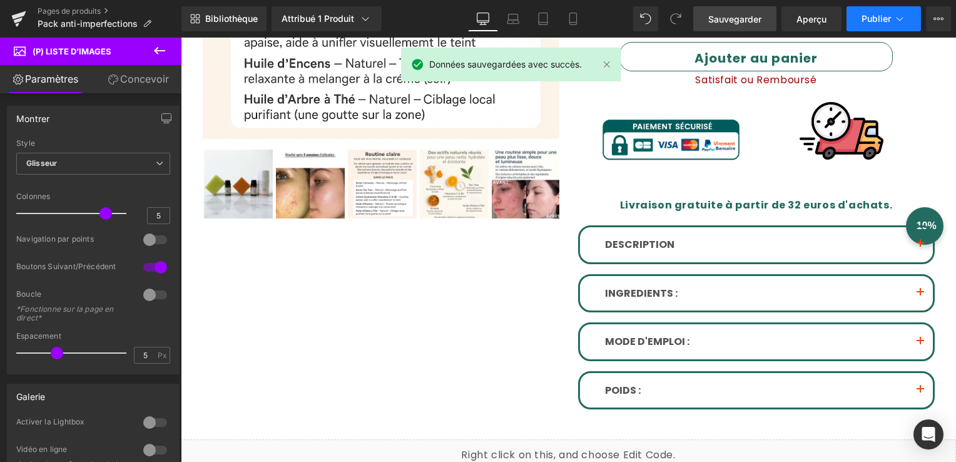
click at [866, 19] on span "Publier" at bounding box center [875, 19] width 29 height 10
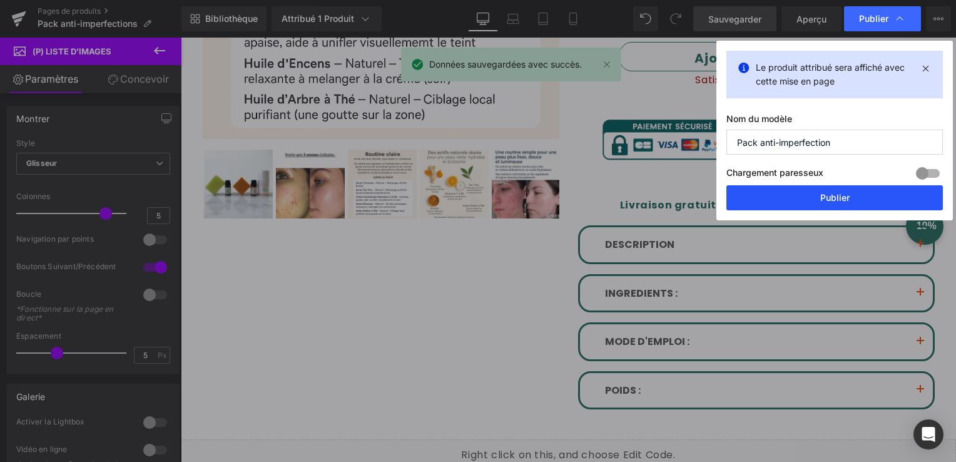
drag, startPoint x: 802, startPoint y: 207, endPoint x: 79, endPoint y: 181, distance: 723.5
click at [802, 207] on button "Publier" at bounding box center [834, 197] width 216 height 25
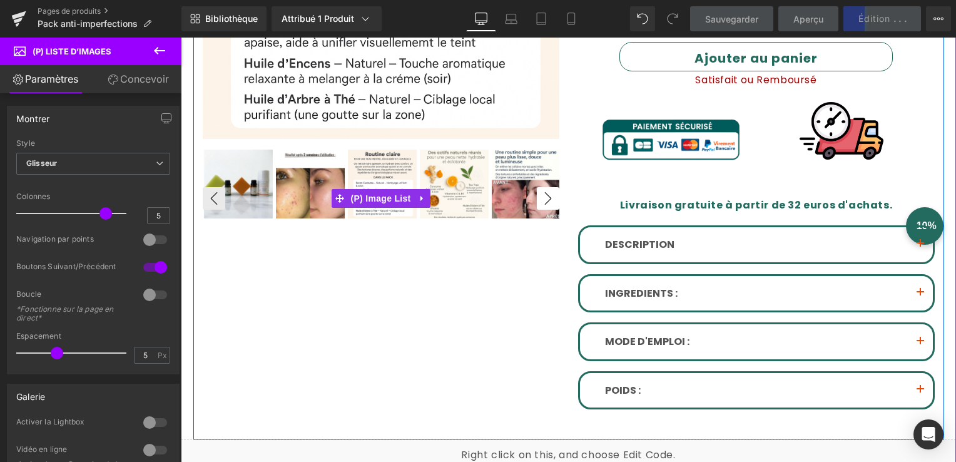
click at [540, 203] on button "›" at bounding box center [548, 198] width 23 height 23
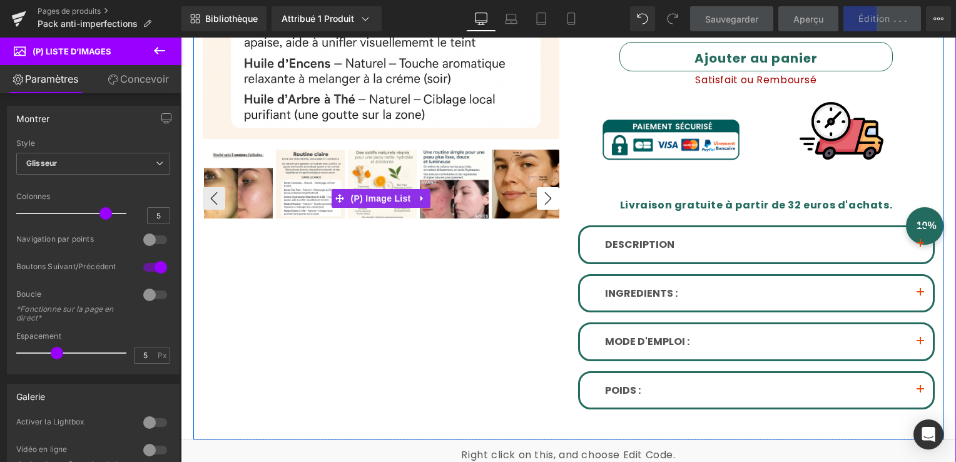
click at [540, 203] on button "›" at bounding box center [548, 198] width 23 height 23
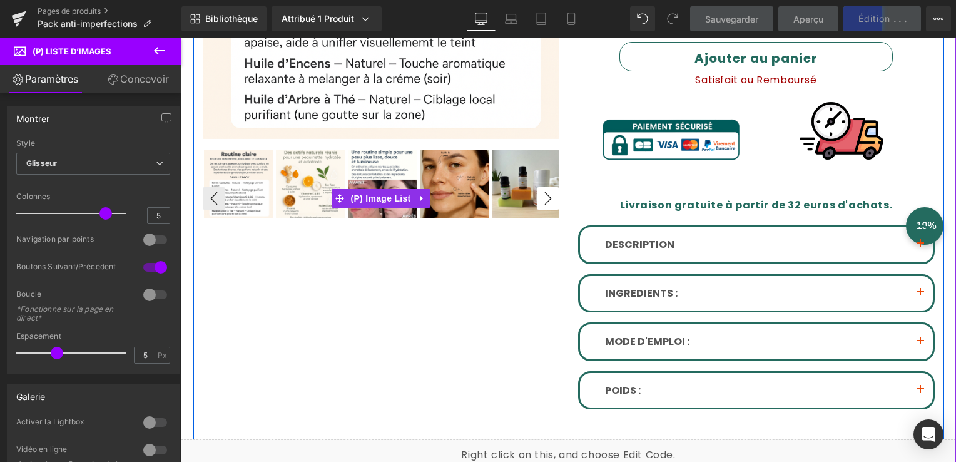
click at [540, 203] on button "›" at bounding box center [548, 198] width 23 height 23
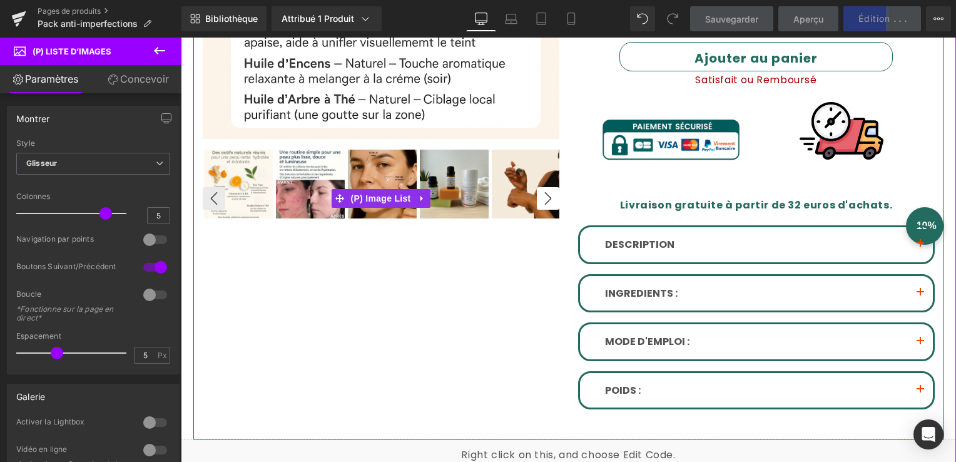
click at [540, 203] on button "›" at bounding box center [548, 198] width 23 height 23
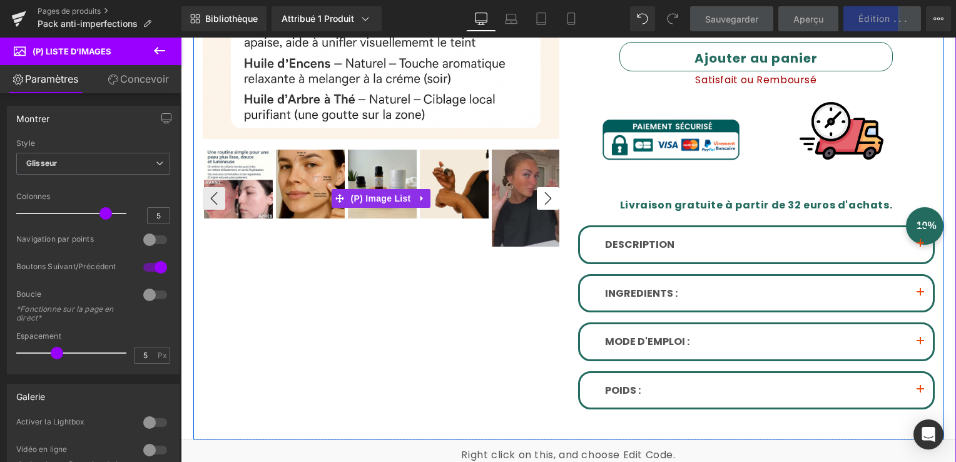
click at [540, 203] on button "›" at bounding box center [548, 198] width 23 height 23
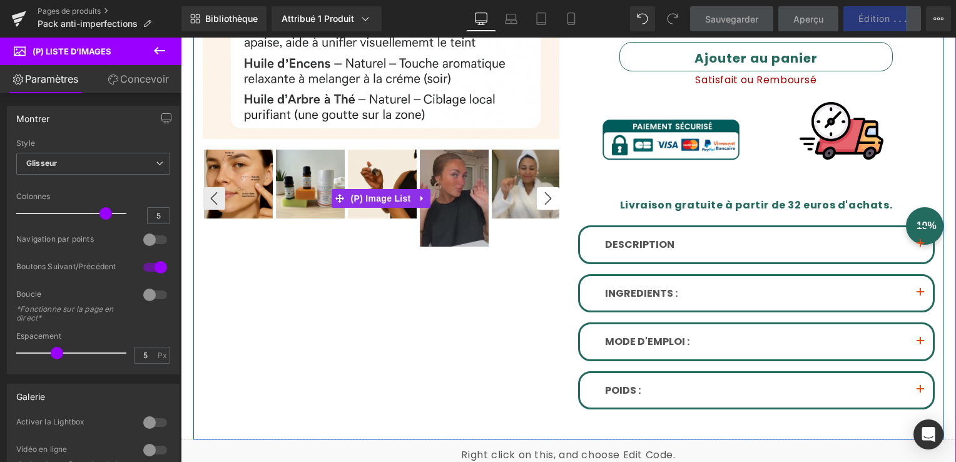
click at [540, 203] on button "›" at bounding box center [548, 198] width 23 height 23
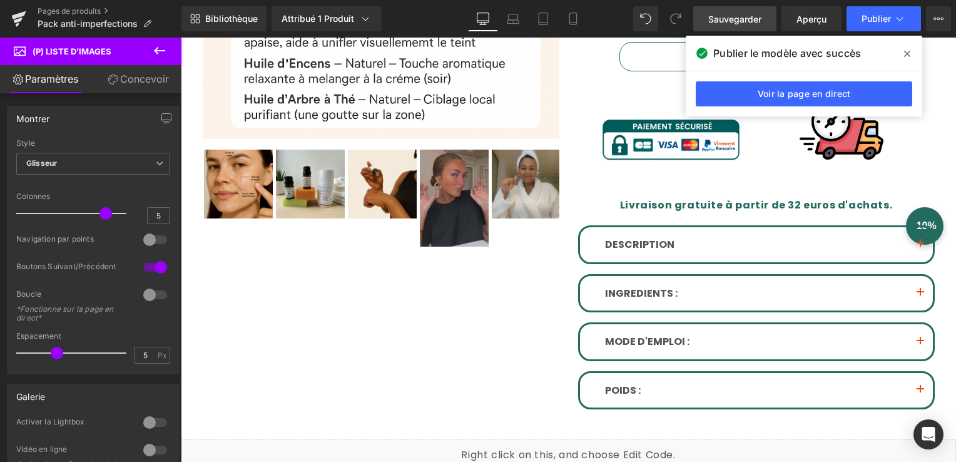
click at [913, 55] on span at bounding box center [907, 54] width 20 height 20
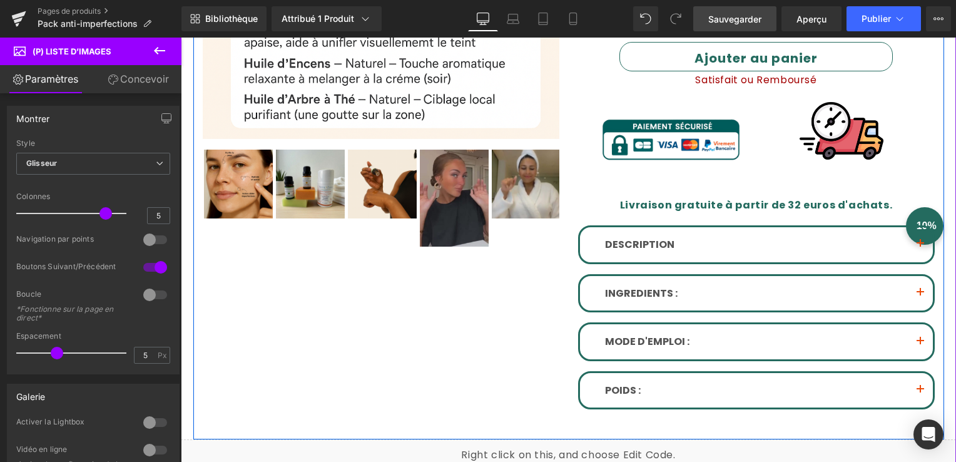
click at [303, 316] on div "Sale Off (P) Image ‹ ›" at bounding box center [568, 102] width 751 height 676
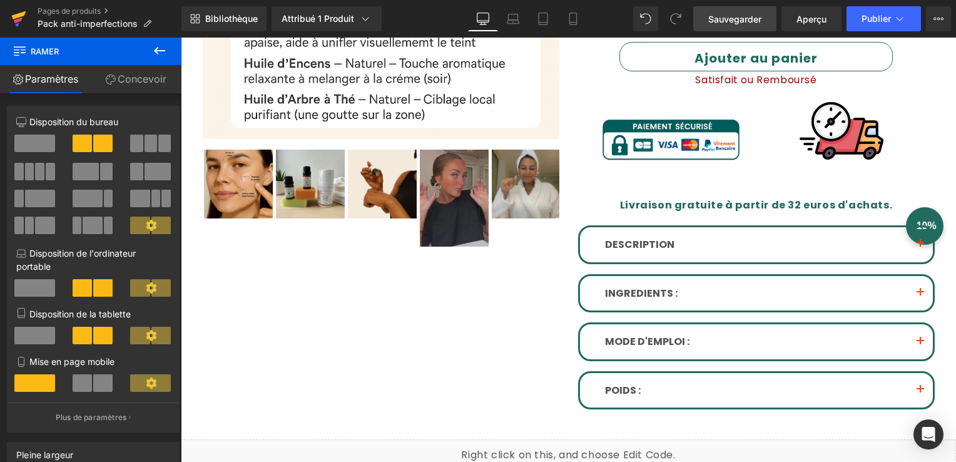
click at [17, 23] on icon at bounding box center [18, 18] width 15 height 31
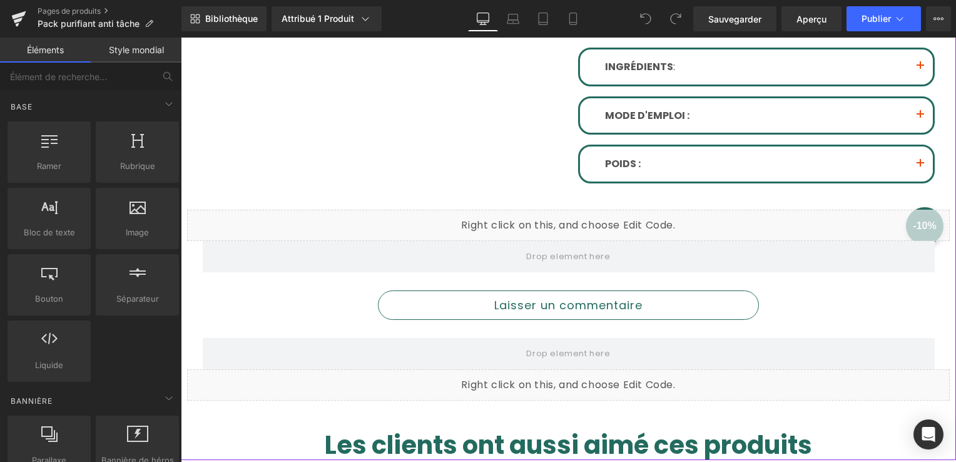
scroll to position [188, 0]
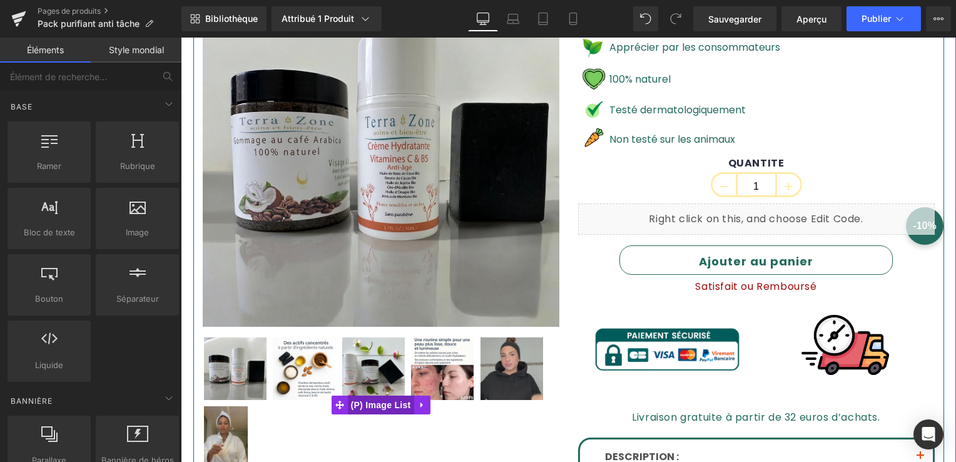
click at [370, 399] on span "(P) Image List" at bounding box center [381, 404] width 66 height 19
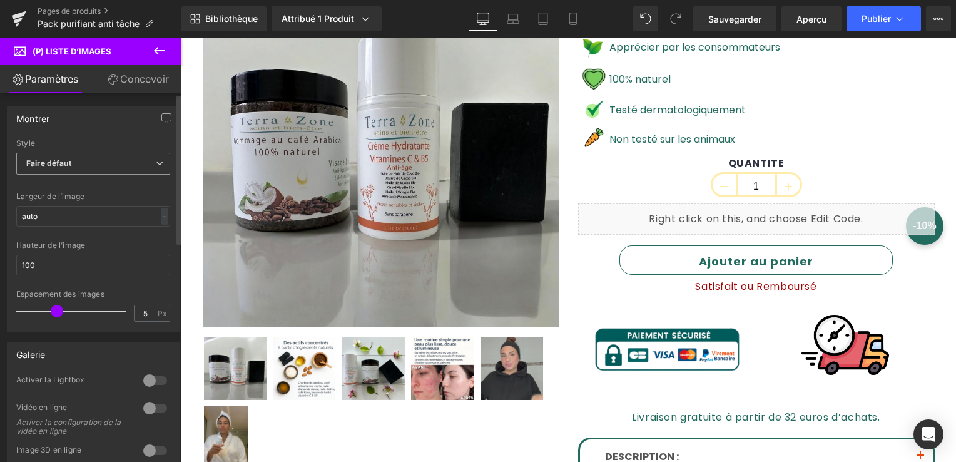
click at [144, 159] on span "Faire défaut" at bounding box center [93, 164] width 154 height 22
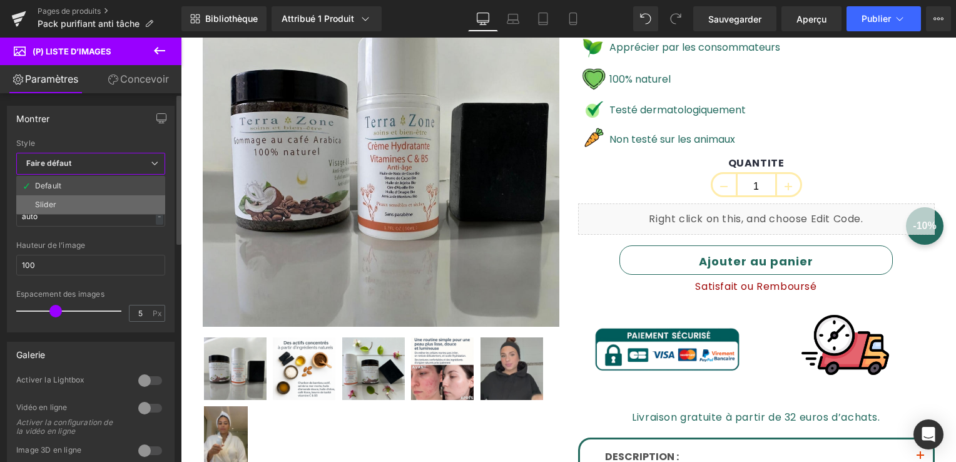
click at [87, 198] on li "Slider" at bounding box center [90, 204] width 149 height 19
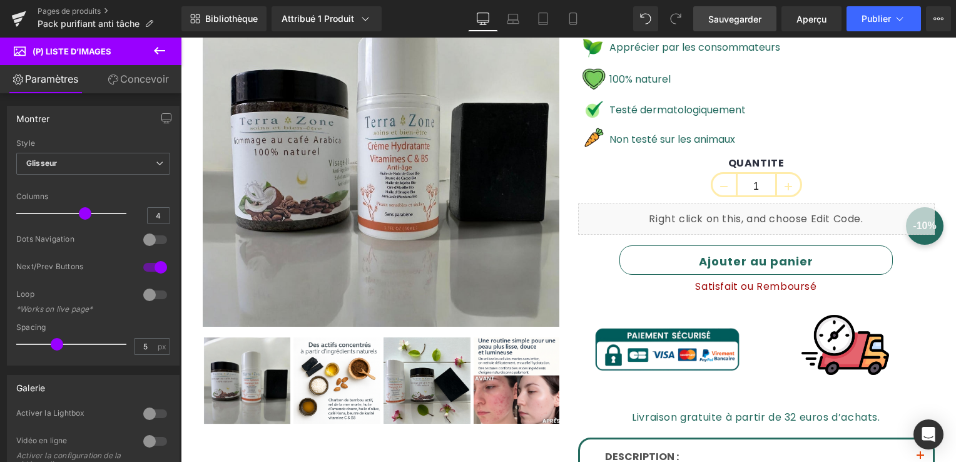
click at [707, 27] on link "Sauvegarder" at bounding box center [734, 18] width 83 height 25
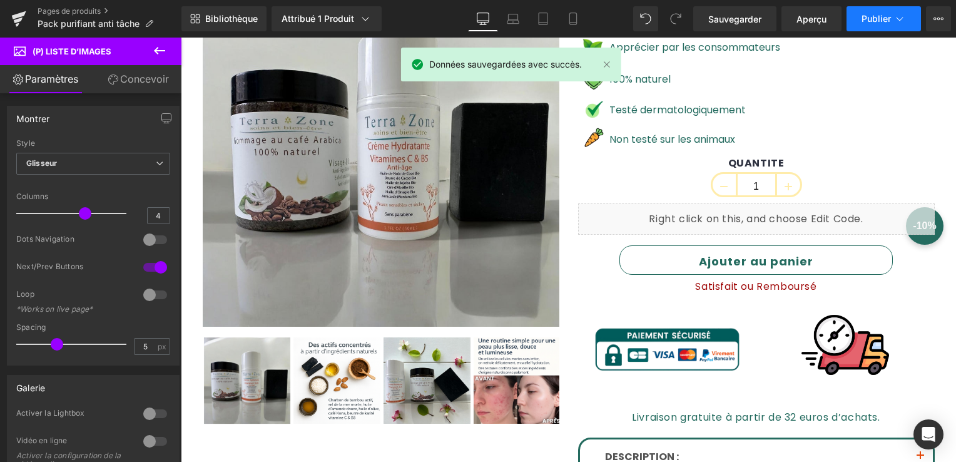
click at [893, 19] on button "Publier" at bounding box center [883, 18] width 74 height 25
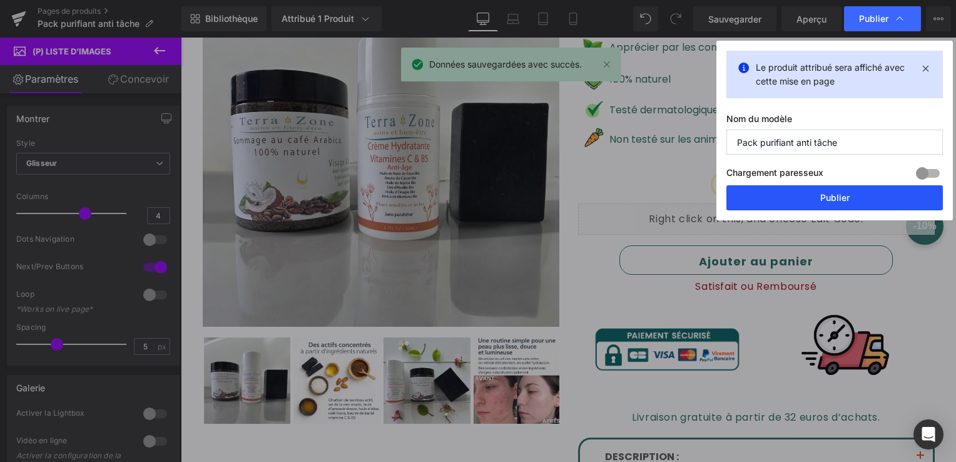
click at [848, 200] on button "Publier" at bounding box center [834, 197] width 216 height 25
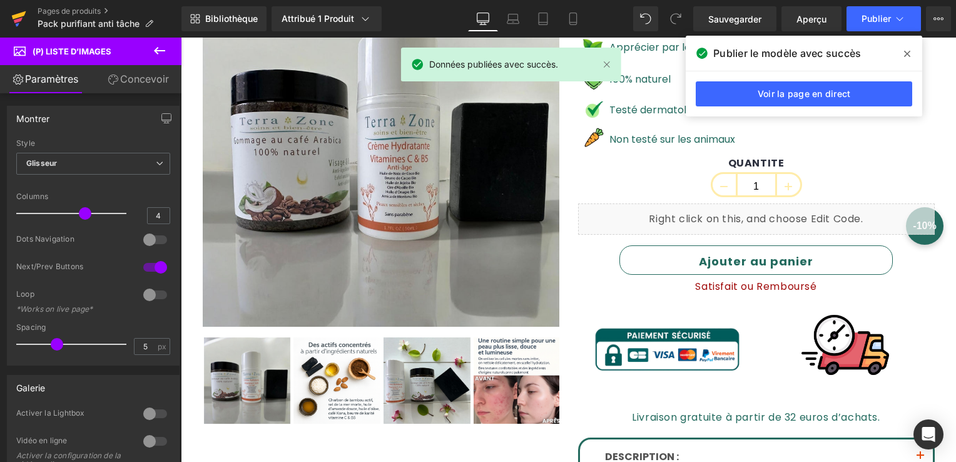
click at [5, 14] on link at bounding box center [19, 19] width 38 height 38
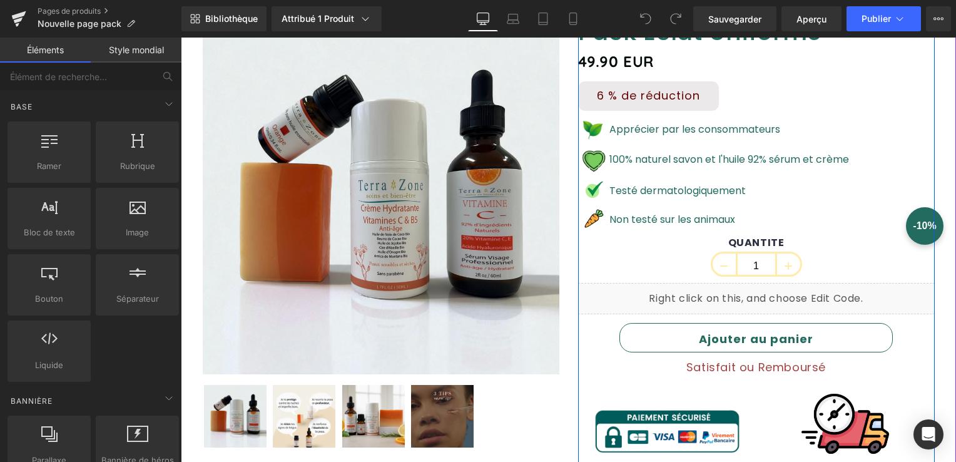
scroll to position [63, 0]
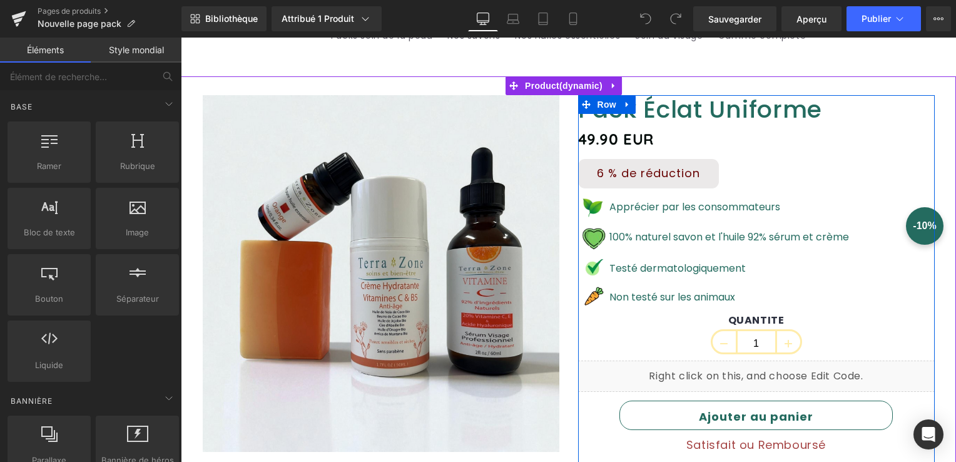
click at [620, 181] on link "6 % de réduction" at bounding box center [648, 173] width 141 height 29
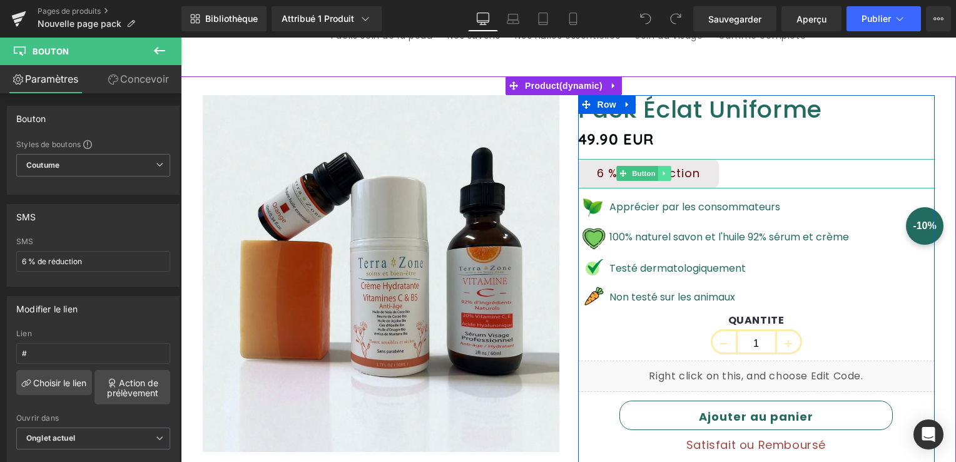
click at [661, 176] on icon at bounding box center [664, 174] width 7 height 8
click at [667, 174] on icon at bounding box center [670, 174] width 7 height 8
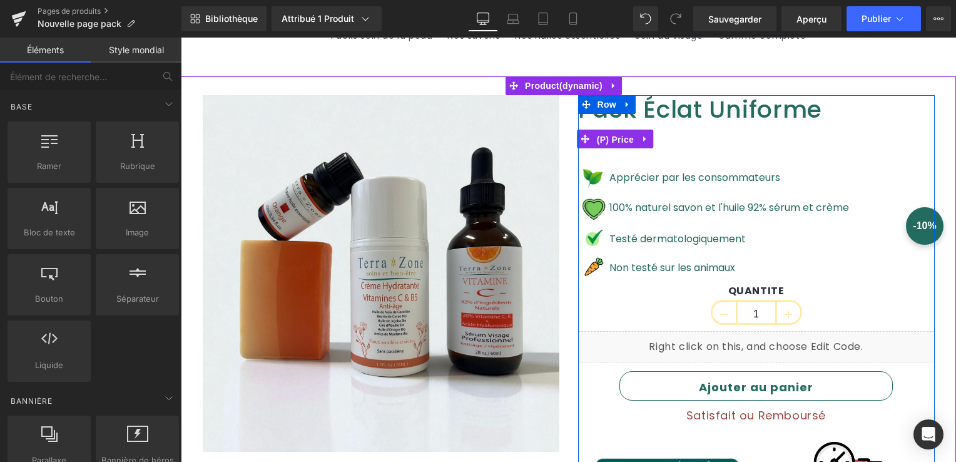
drag, startPoint x: 620, startPoint y: 139, endPoint x: 524, endPoint y: 121, distance: 97.9
click at [618, 139] on span "(P) Price" at bounding box center [616, 139] width 44 height 19
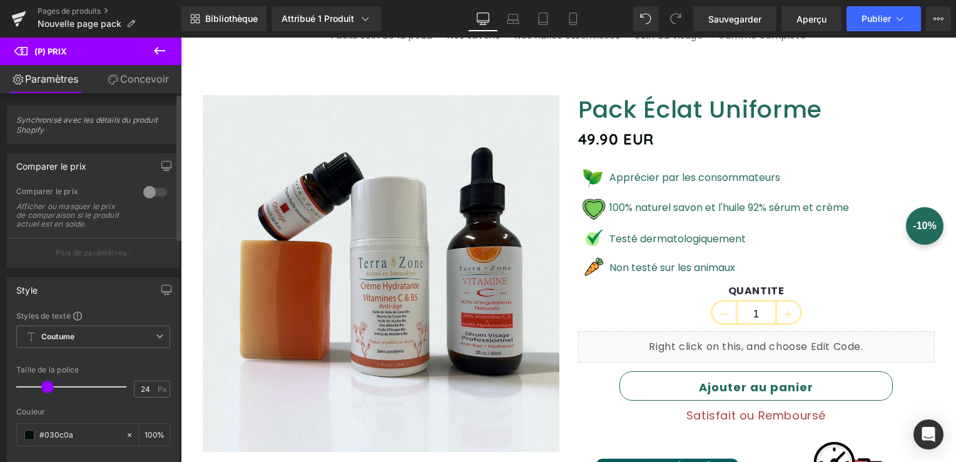
click at [145, 189] on div at bounding box center [155, 192] width 30 height 20
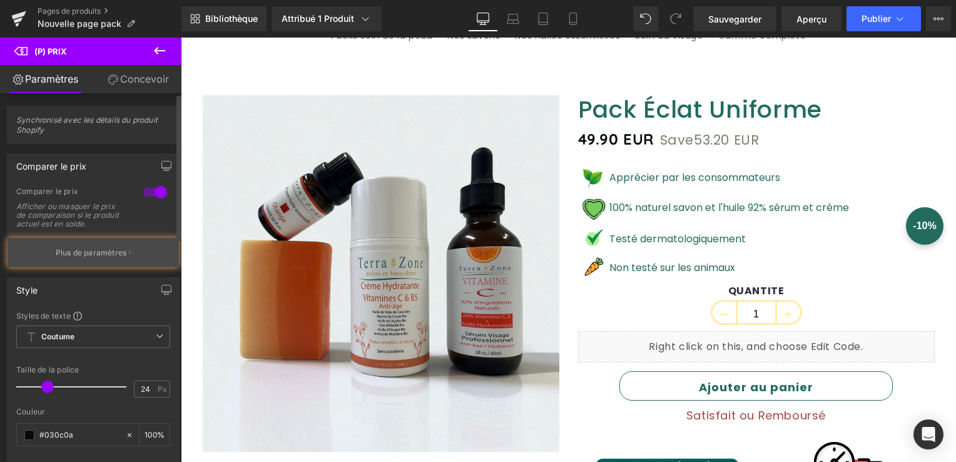
click at [87, 256] on p "Plus de paramètres" at bounding box center [91, 252] width 71 height 11
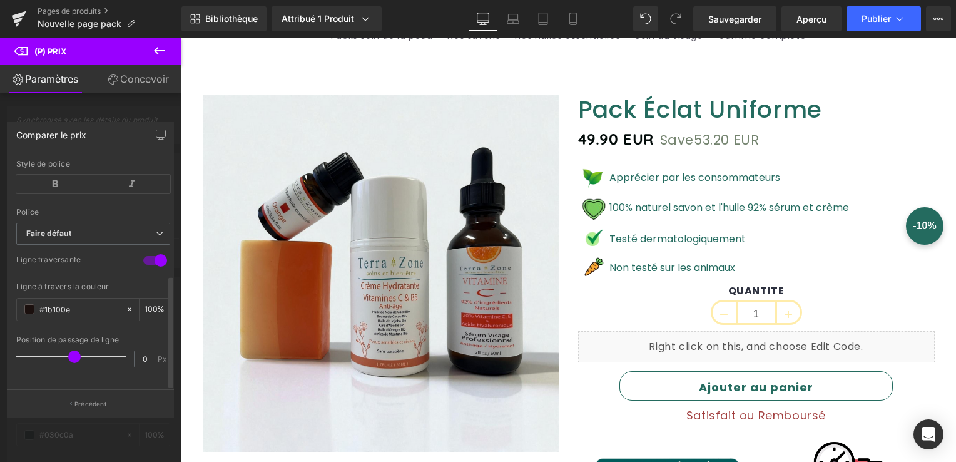
scroll to position [0, 0]
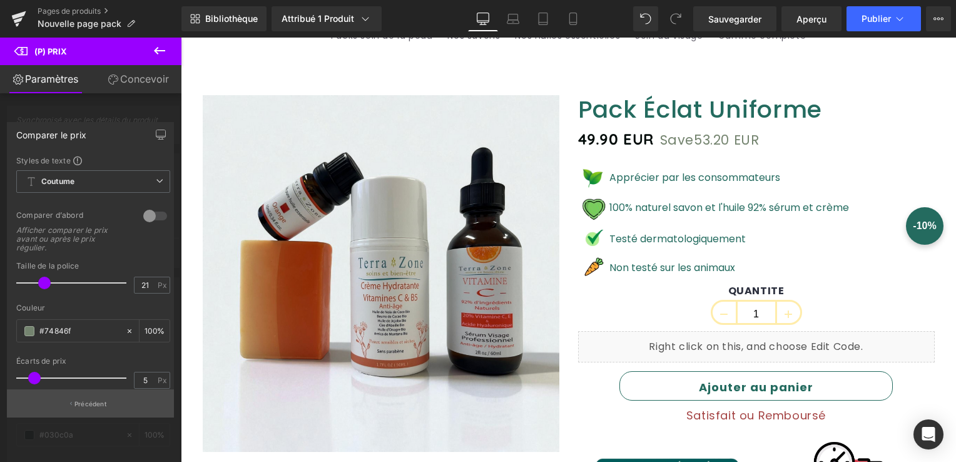
click at [84, 409] on button "Précédent" at bounding box center [90, 403] width 167 height 28
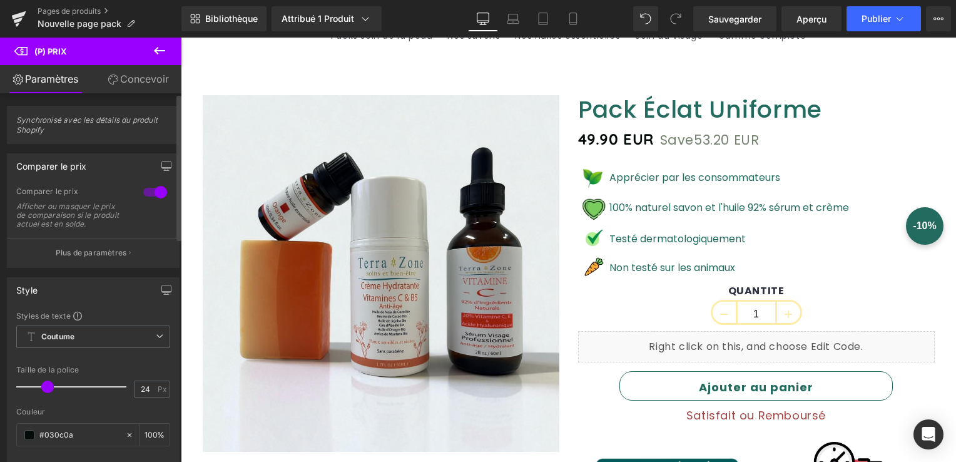
click at [159, 194] on div at bounding box center [155, 192] width 30 height 20
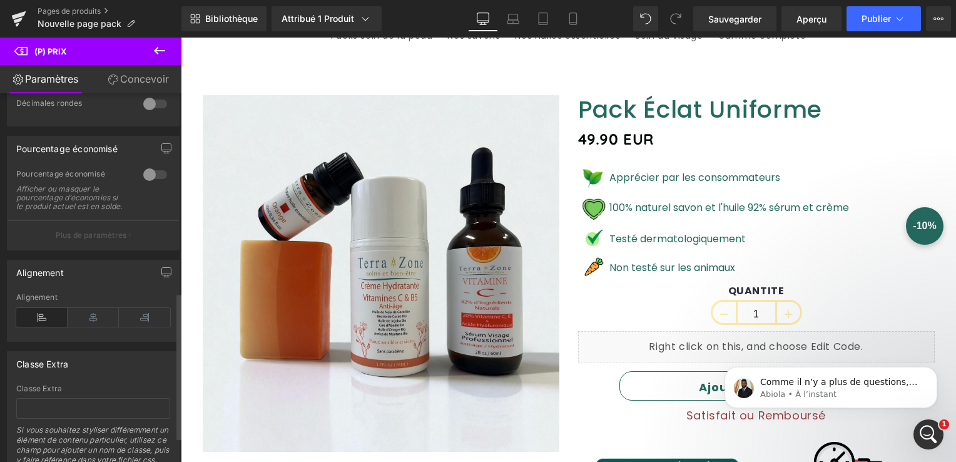
click at [148, 170] on div at bounding box center [155, 174] width 30 height 20
click at [837, 391] on p "Abiola • À l’instant" at bounding box center [840, 393] width 161 height 11
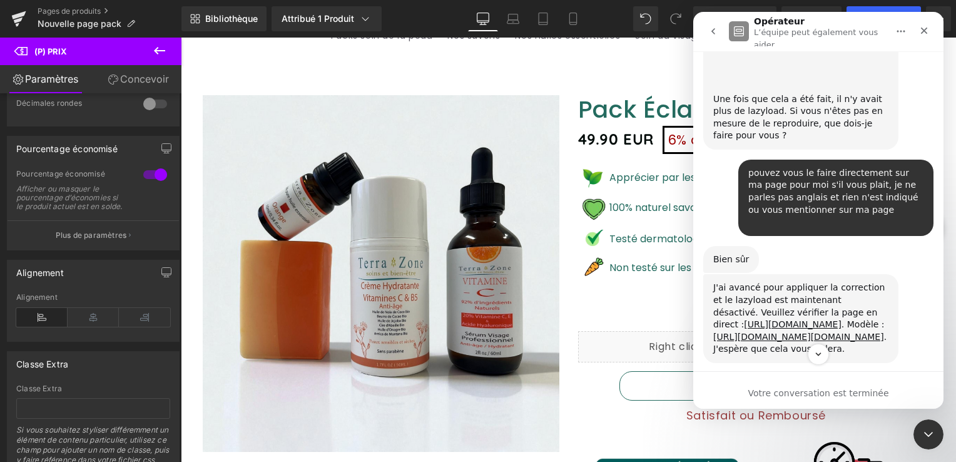
scroll to position [13195, 0]
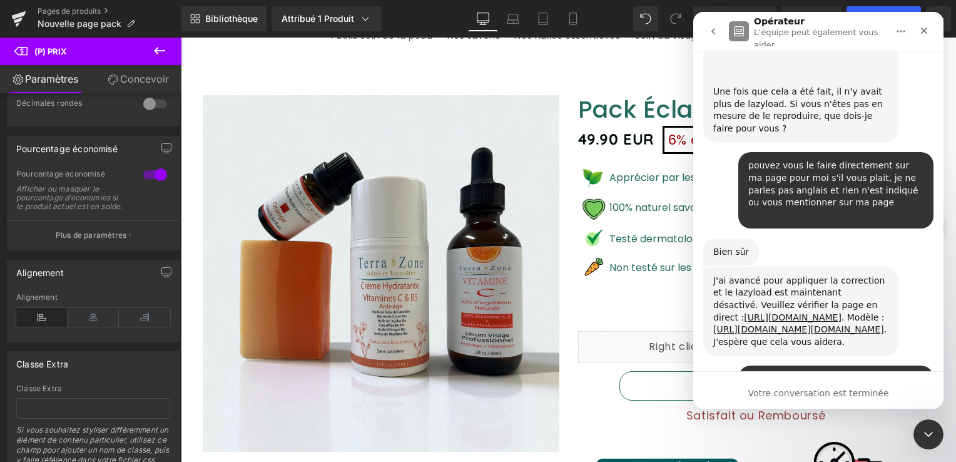
scroll to position [13215, 0]
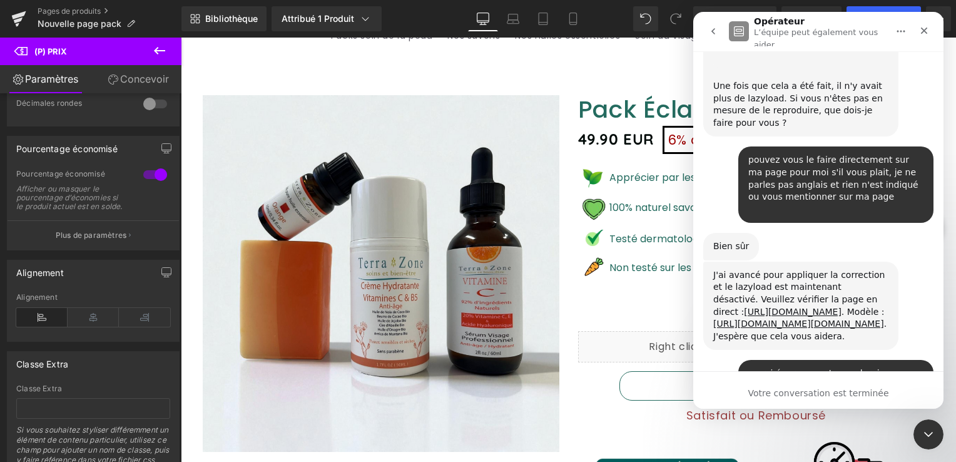
click at [751, 380] on div "Votre conversation est terminée" at bounding box center [818, 390] width 250 height 38
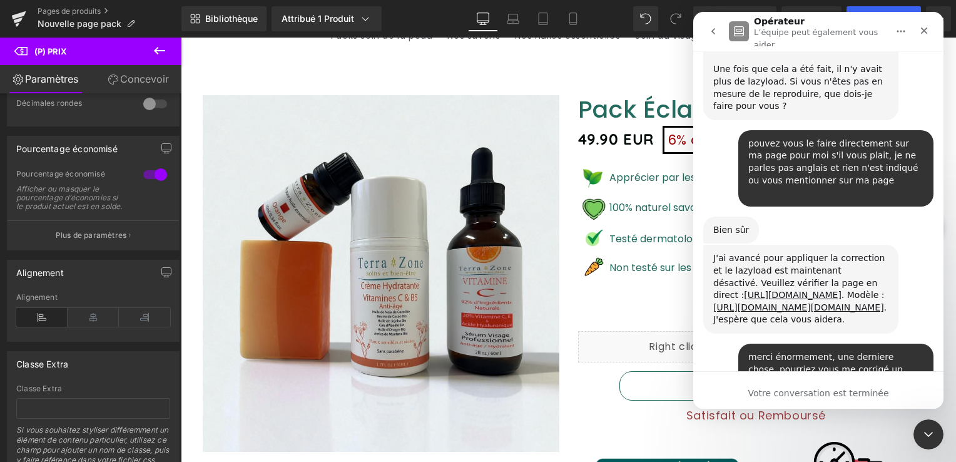
scroll to position [1, 0]
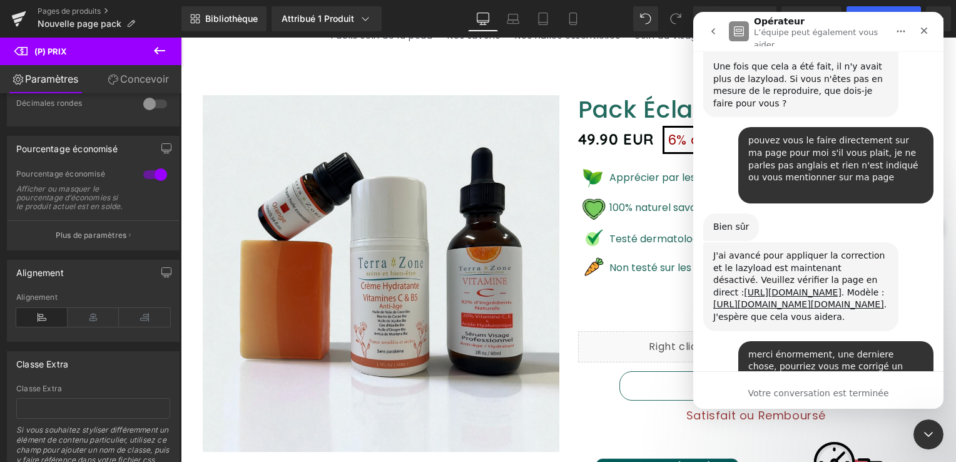
click at [796, 390] on div "Votre conversation est terminée" at bounding box center [818, 393] width 250 height 13
click at [820, 351] on icon "Faire défiler vers le bas" at bounding box center [817, 353] width 11 height 11
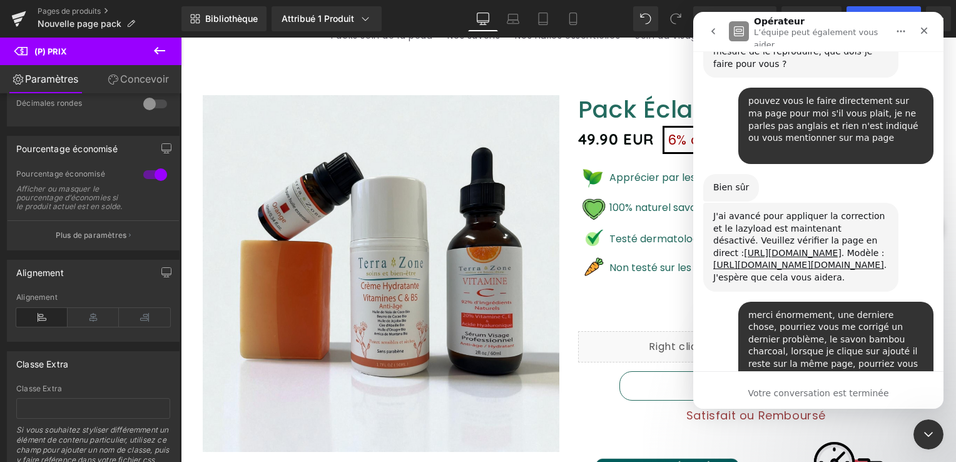
scroll to position [13261, 0]
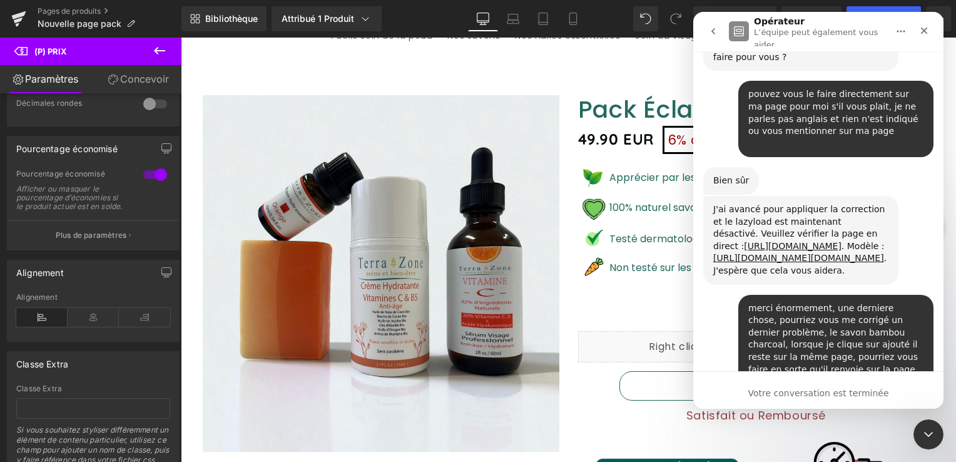
click at [741, 387] on div "Votre conversation est terminée" at bounding box center [818, 393] width 250 height 13
click at [716, 29] on icon "Retour" at bounding box center [713, 31] width 10 height 10
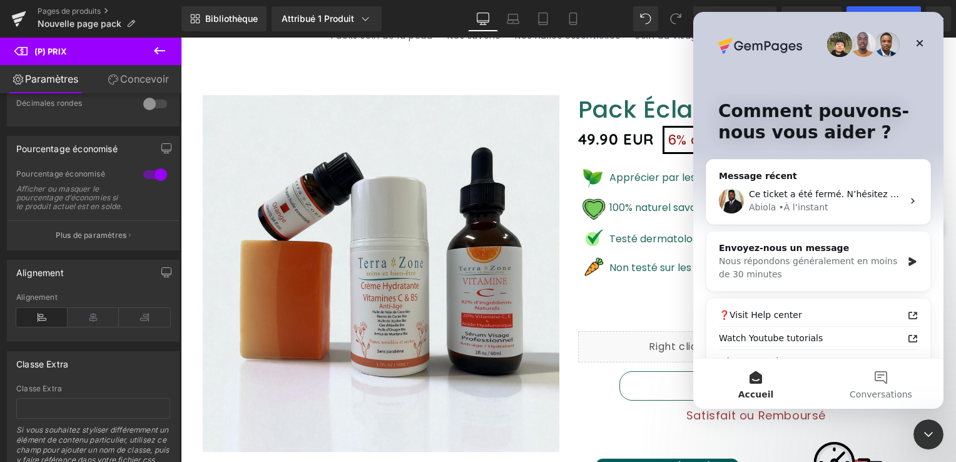
scroll to position [0, 0]
click at [781, 186] on div "Ce ticket a été fermé. N’hésitez pas à entamer une nouvelle conversation si vou…" at bounding box center [818, 201] width 224 height 46
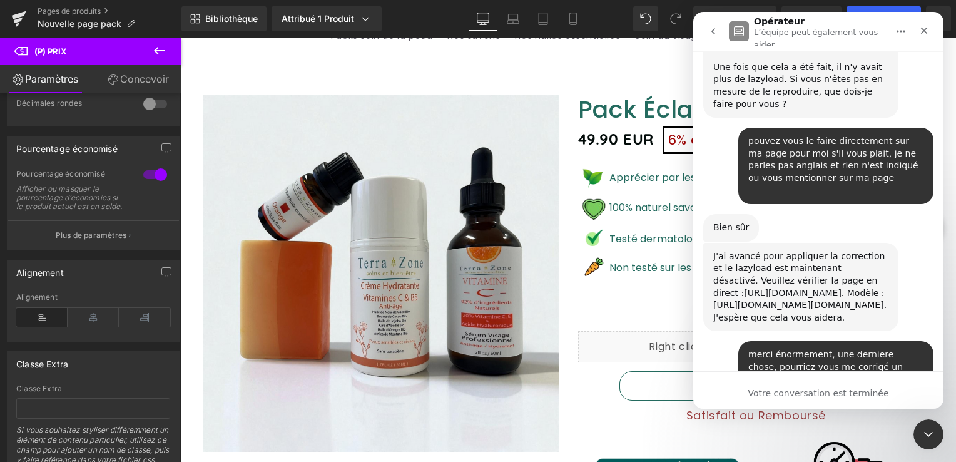
scroll to position [13285, 0]
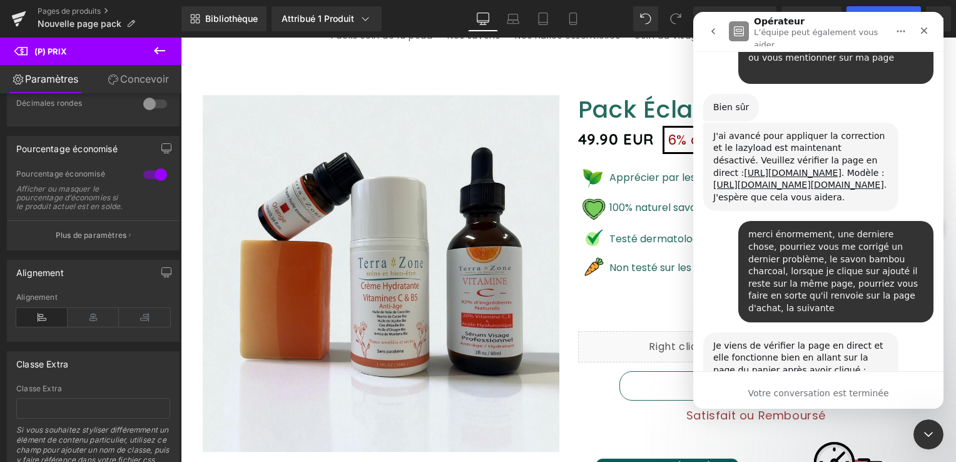
scroll to position [13397, 0]
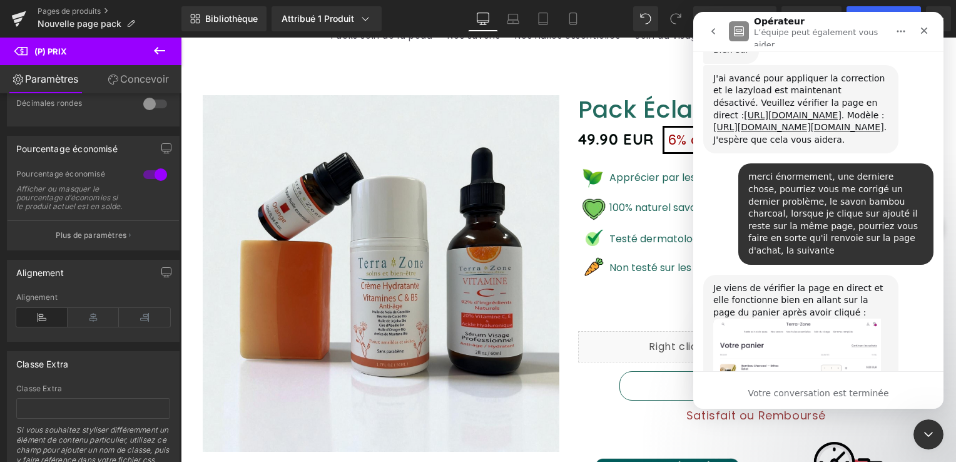
type textarea "pas compris la demande"
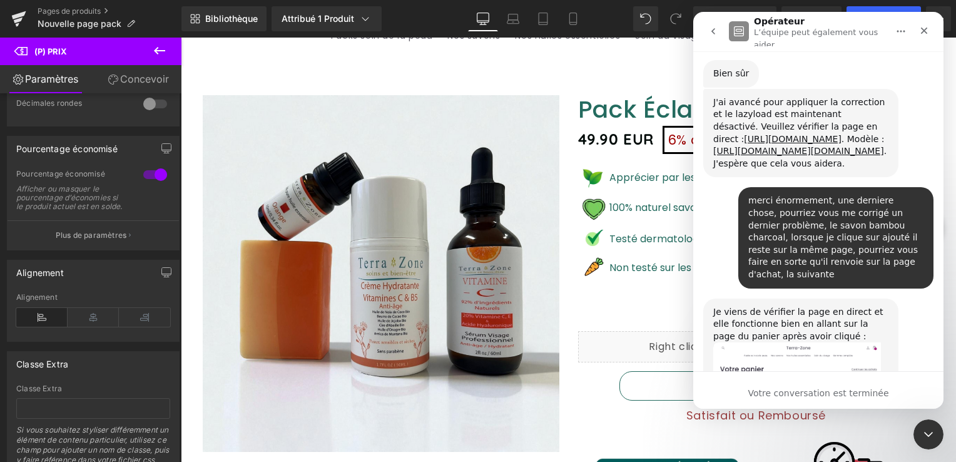
click at [711, 26] on icon "Retour" at bounding box center [713, 31] width 10 height 10
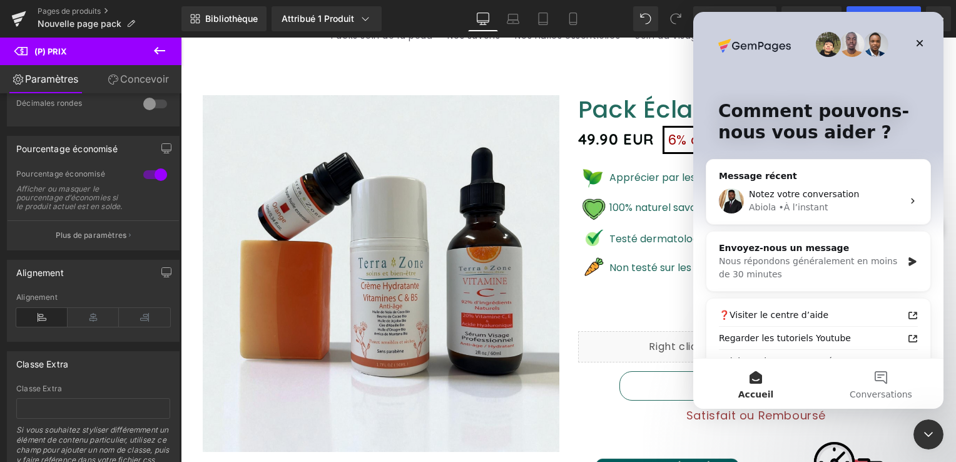
scroll to position [0, 0]
click at [888, 383] on button "Conversations" at bounding box center [880, 383] width 125 height 50
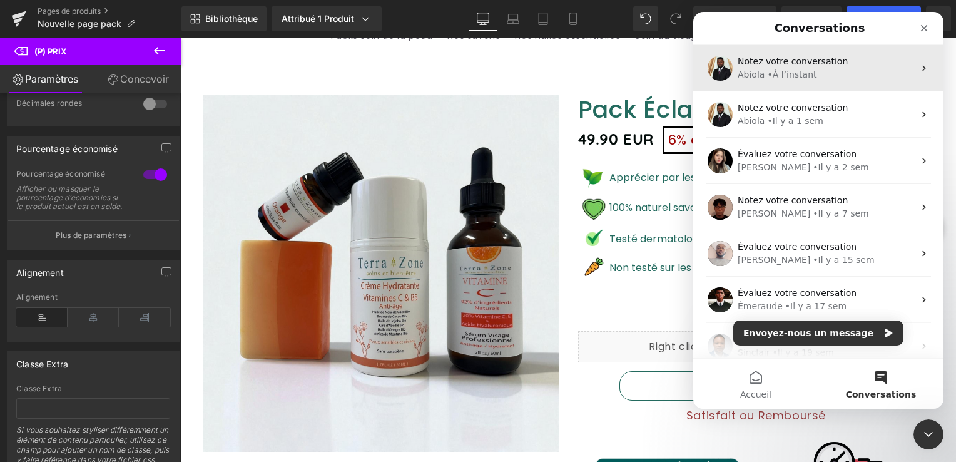
click at [801, 63] on span "Notez votre conversation" at bounding box center [792, 61] width 110 height 10
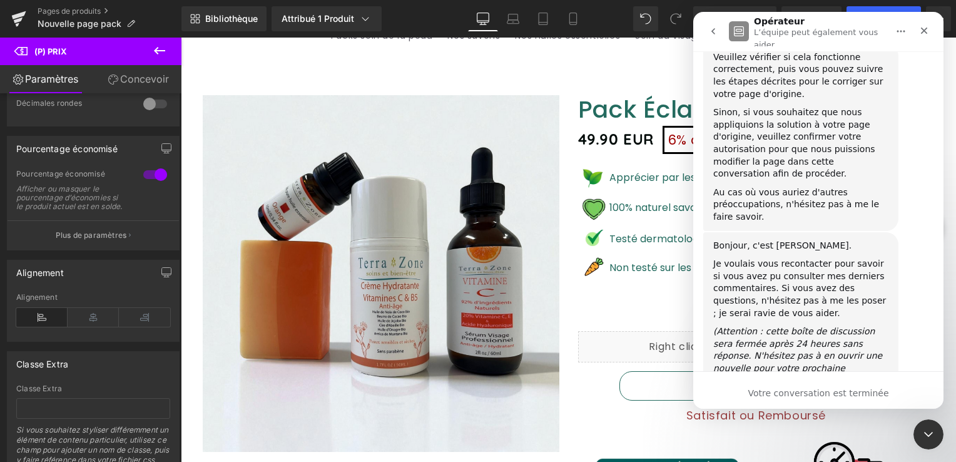
scroll to position [13357, 0]
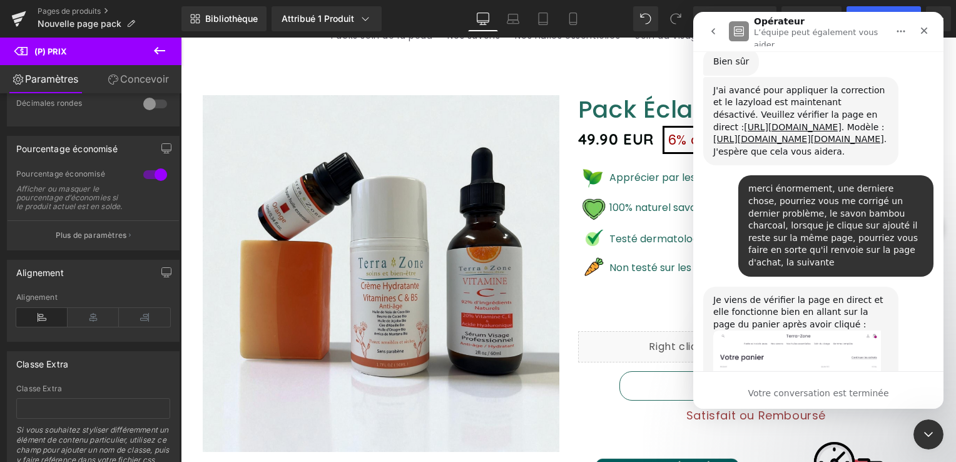
click at [717, 31] on icon "Retour" at bounding box center [713, 31] width 10 height 10
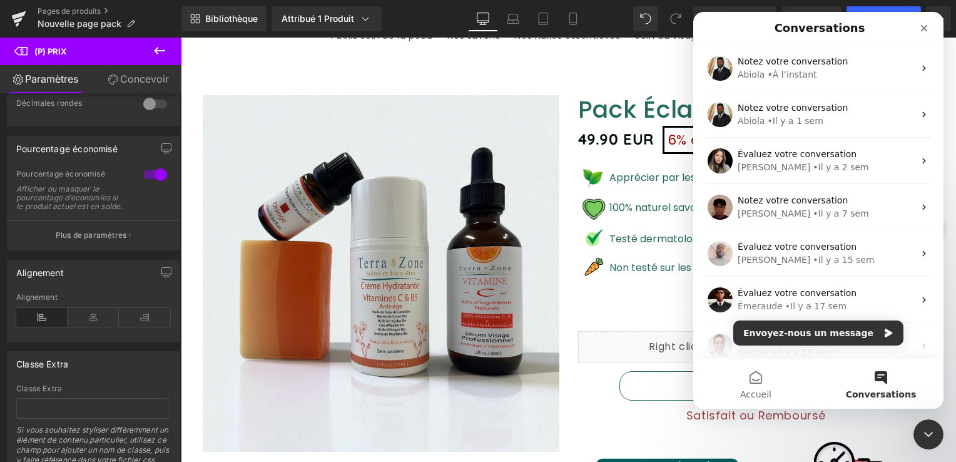
scroll to position [0, 0]
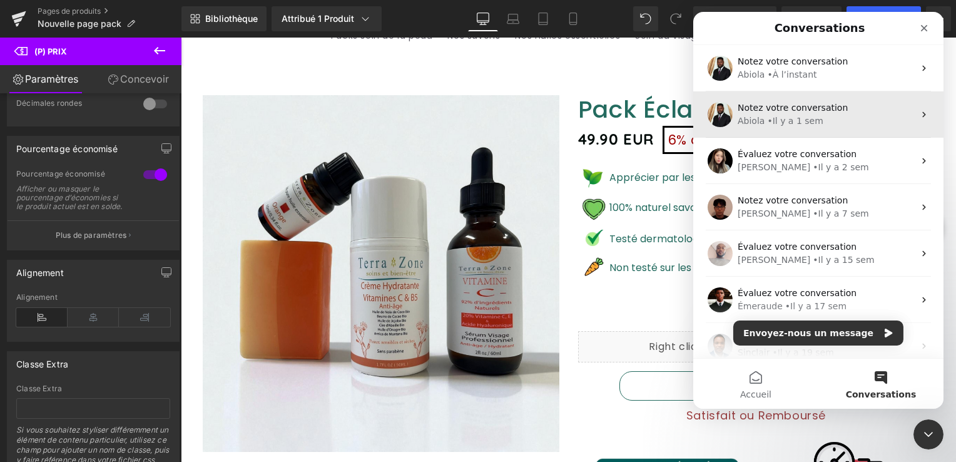
click at [782, 124] on div "• Il y a 1 sem" at bounding box center [795, 120] width 56 height 13
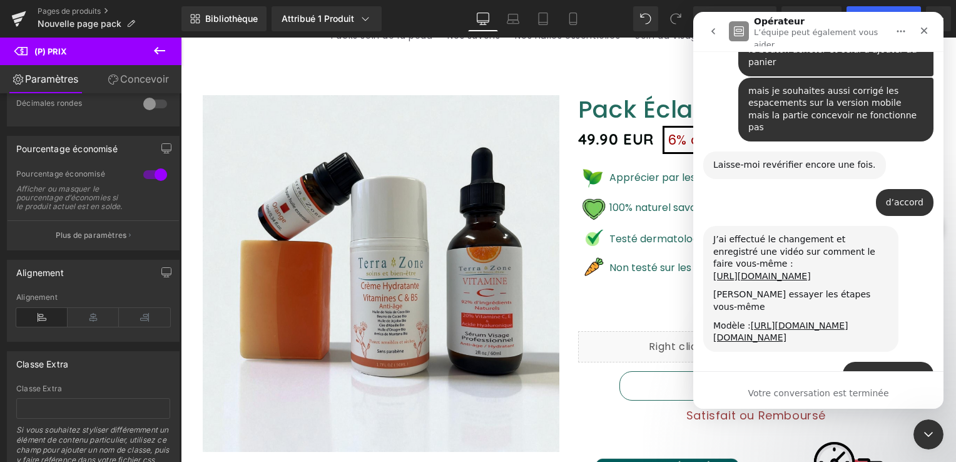
scroll to position [11716, 0]
click at [707, 31] on button "Retour" at bounding box center [713, 31] width 24 height 24
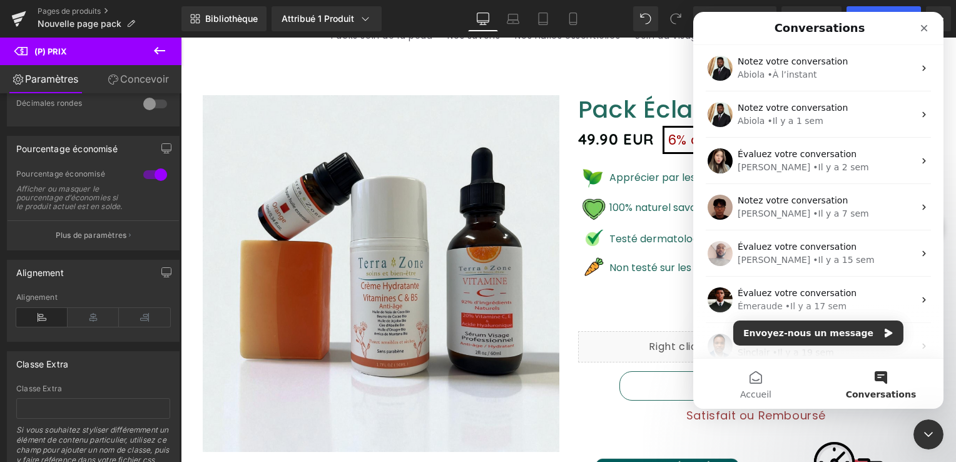
scroll to position [0, 0]
click at [823, 330] on font "Envoyez-nous un message" at bounding box center [808, 332] width 130 height 13
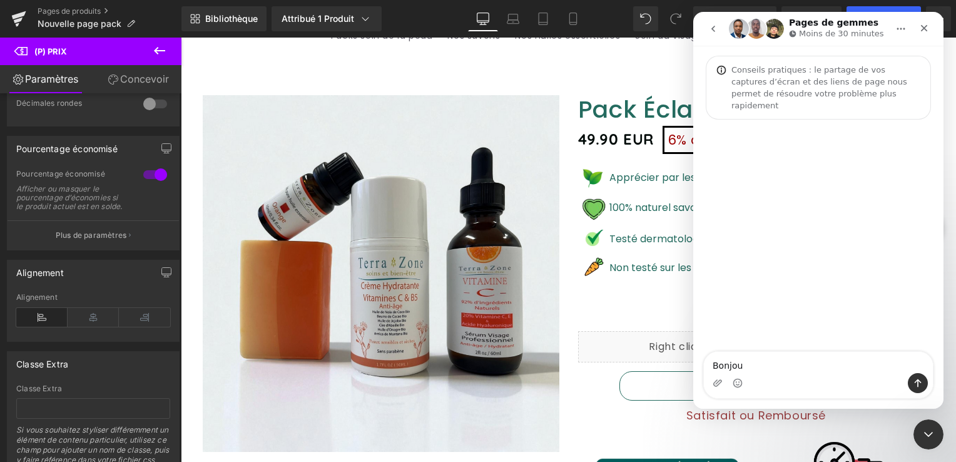
type textarea "Bonjour"
click at [921, 34] on div "Fermer" at bounding box center [924, 28] width 23 height 23
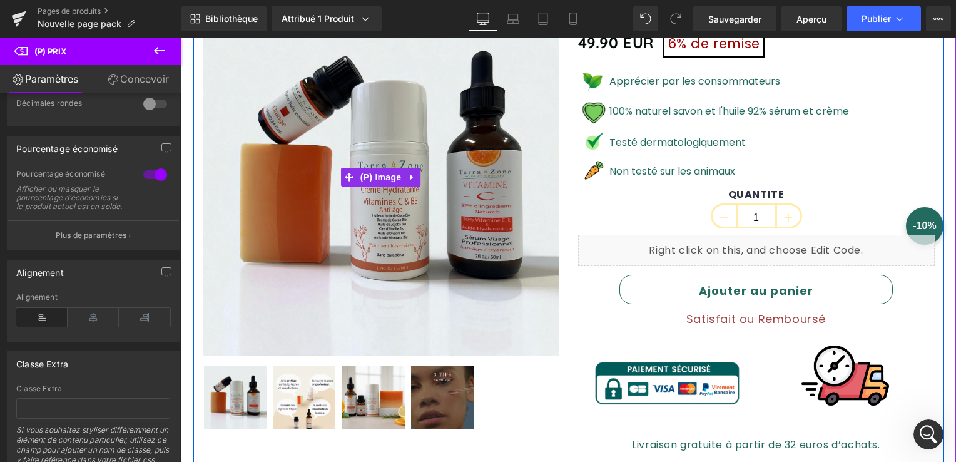
scroll to position [250, 0]
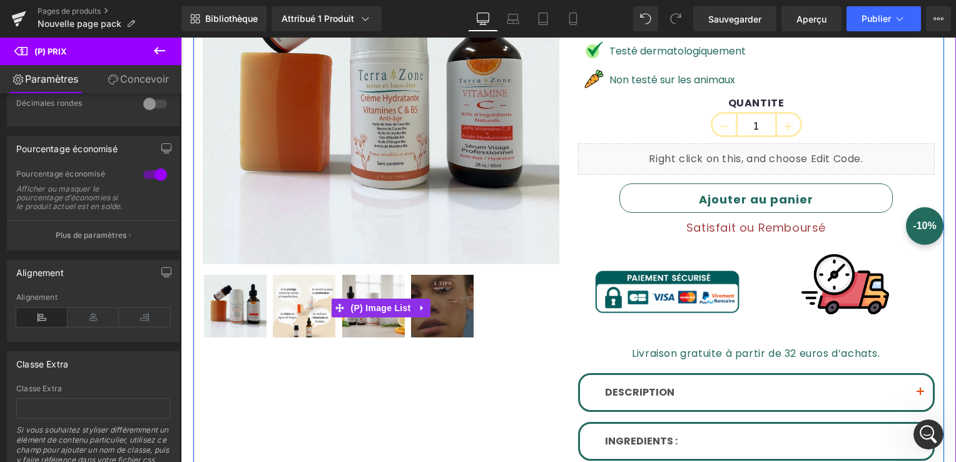
drag, startPoint x: 374, startPoint y: 308, endPoint x: 324, endPoint y: 266, distance: 64.9
click at [374, 308] on span "(P) Image List" at bounding box center [381, 307] width 66 height 19
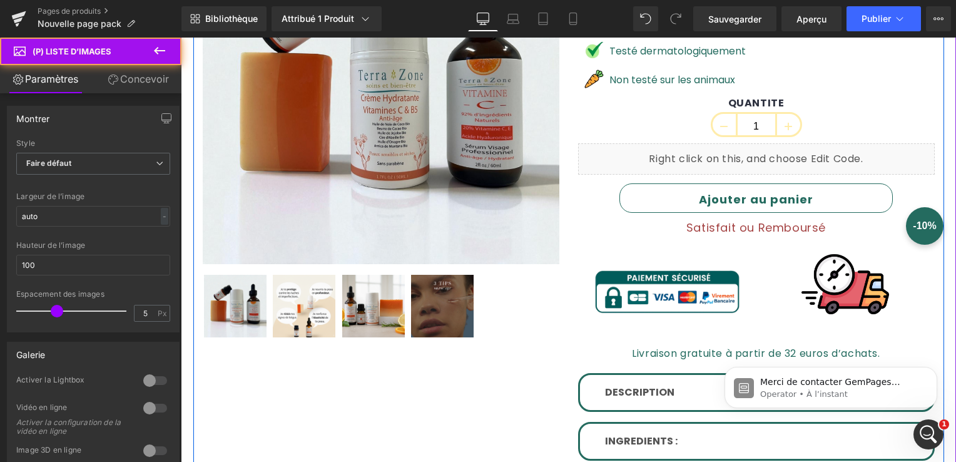
scroll to position [0, 0]
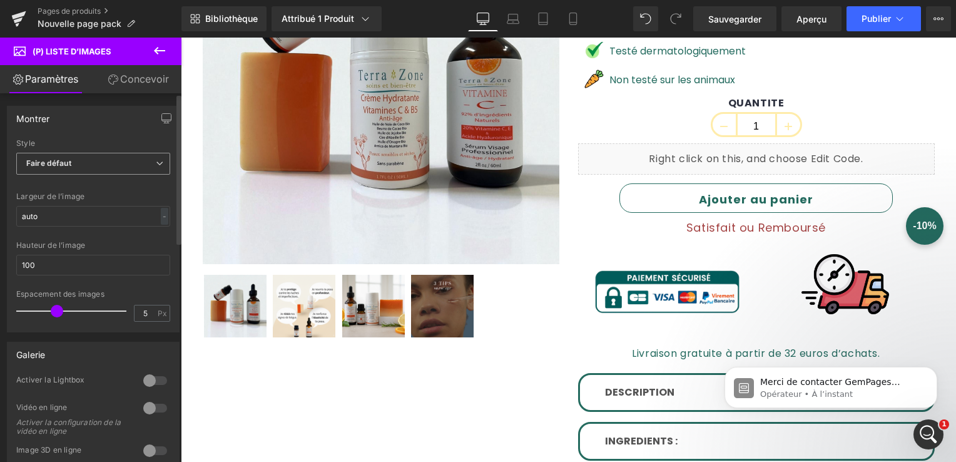
click at [91, 160] on span "Faire défaut" at bounding box center [93, 164] width 154 height 22
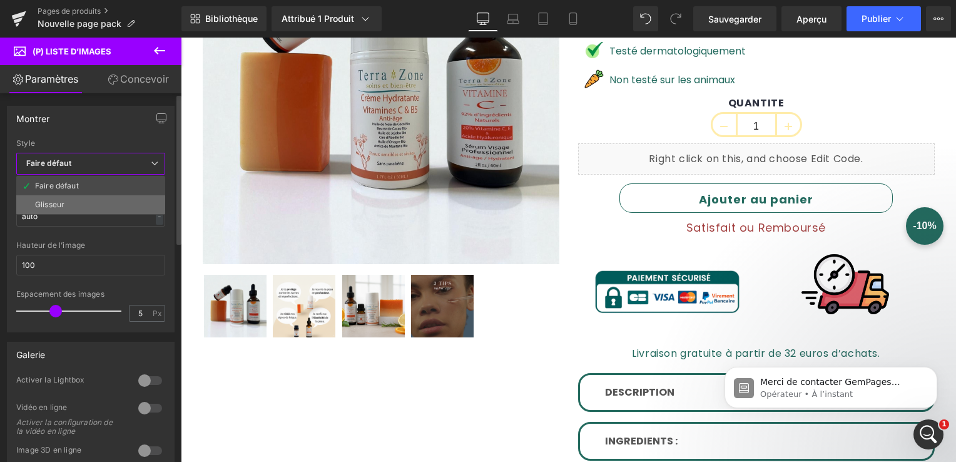
click at [82, 201] on li "Glisseur" at bounding box center [90, 204] width 149 height 19
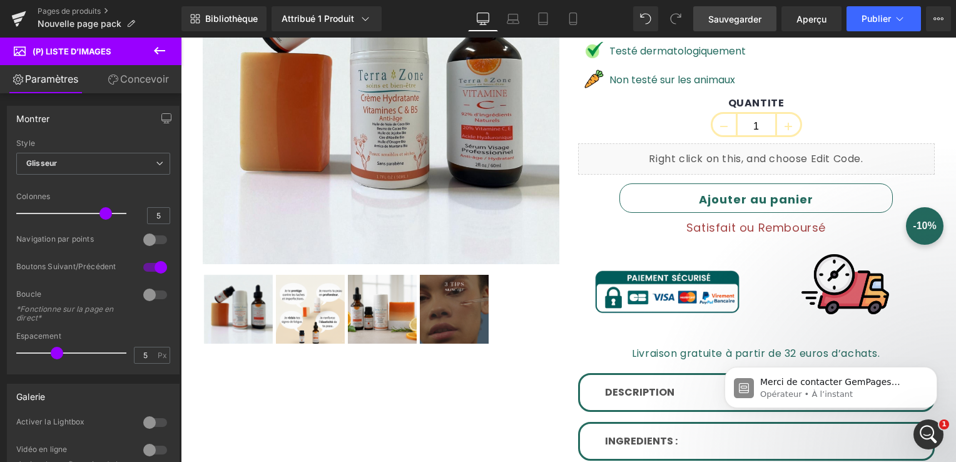
click at [735, 25] on span "Sauvegarder" at bounding box center [734, 19] width 53 height 13
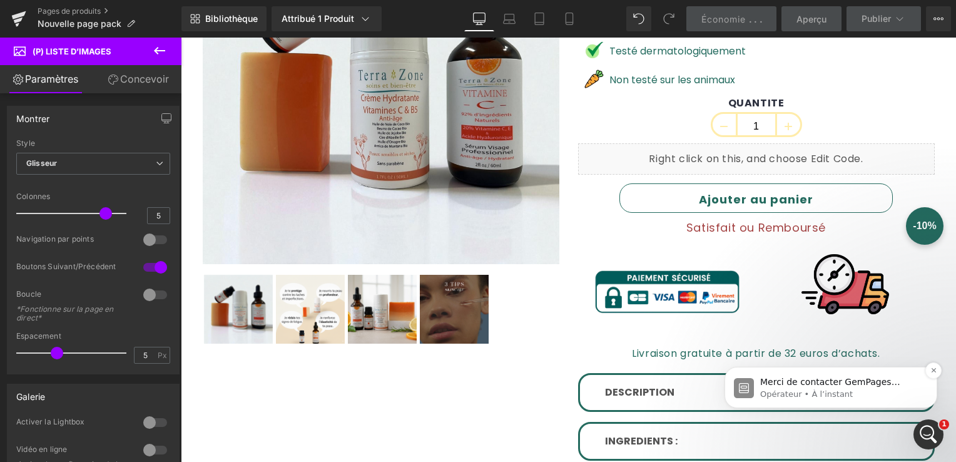
click at [820, 385] on span "Merci de contacter GemPages Support ! 👋 Notre équipe de support vous assistera …" at bounding box center [839, 425] width 159 height 97
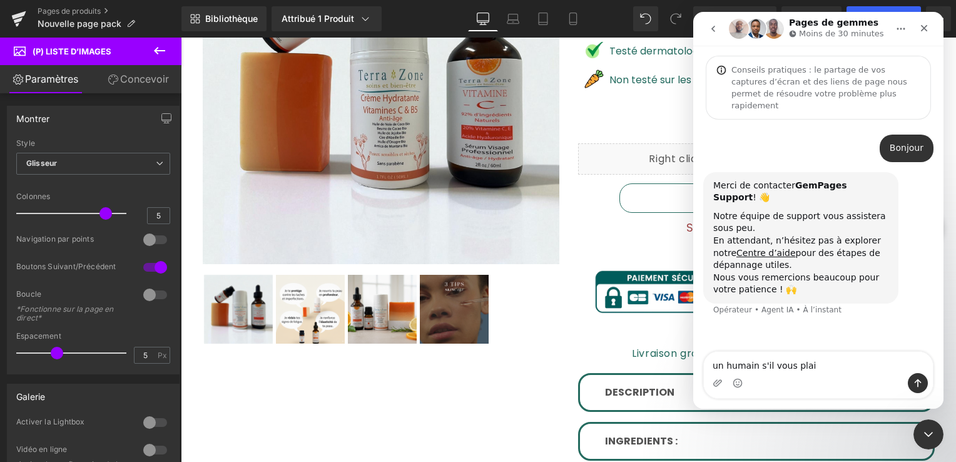
type textarea "un humain s'il vous plait"
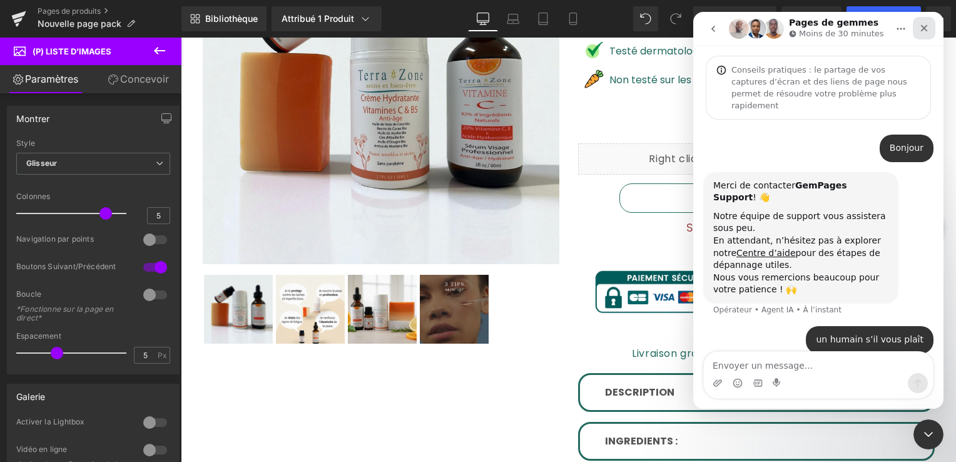
click at [919, 28] on icon "Fermer" at bounding box center [924, 28] width 10 height 10
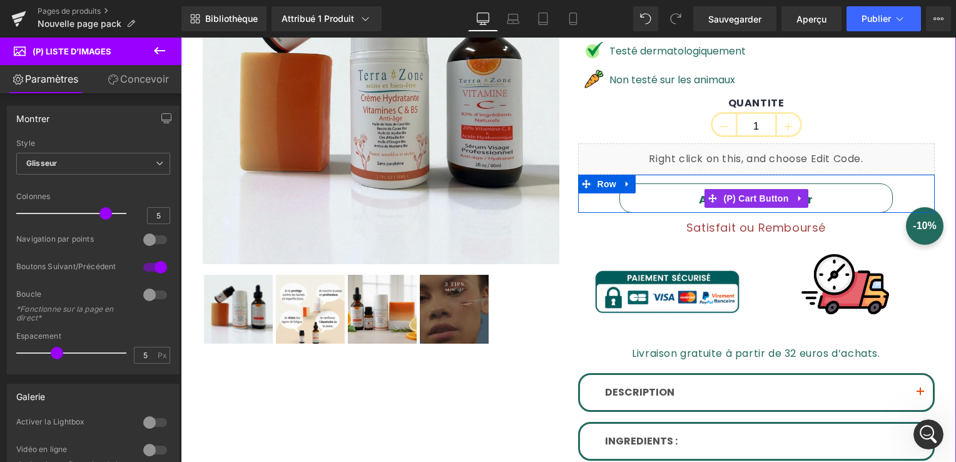
drag, startPoint x: 749, startPoint y: 201, endPoint x: 672, endPoint y: 193, distance: 77.3
click at [749, 201] on span "(P) Cart Button" at bounding box center [755, 198] width 71 height 19
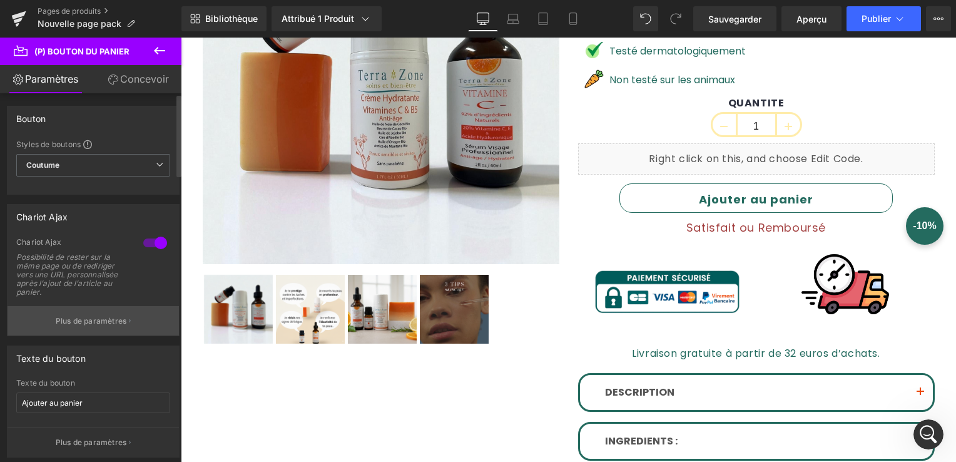
click at [84, 320] on p "Plus de paramètres" at bounding box center [91, 320] width 71 height 11
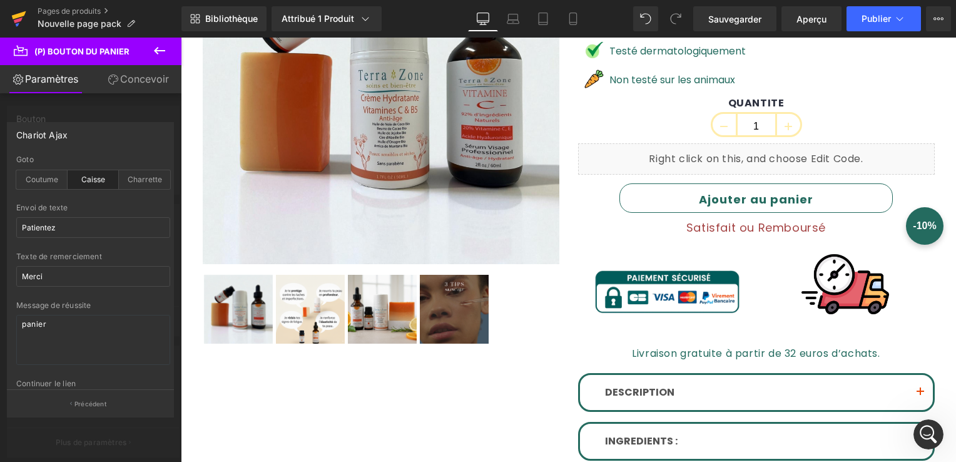
click at [19, 13] on icon at bounding box center [18, 18] width 15 height 31
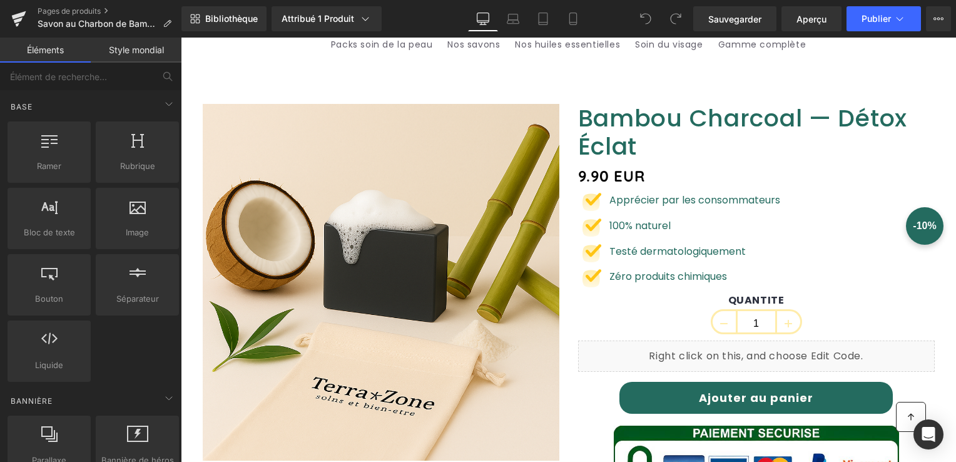
scroll to position [125, 0]
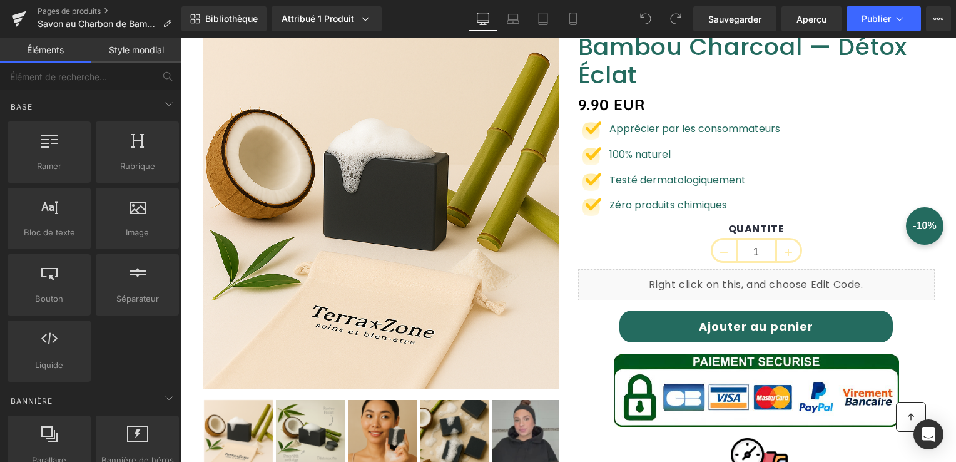
click at [753, 324] on div "Ajouter au panier (P) Cart Button" at bounding box center [756, 326] width 342 height 33
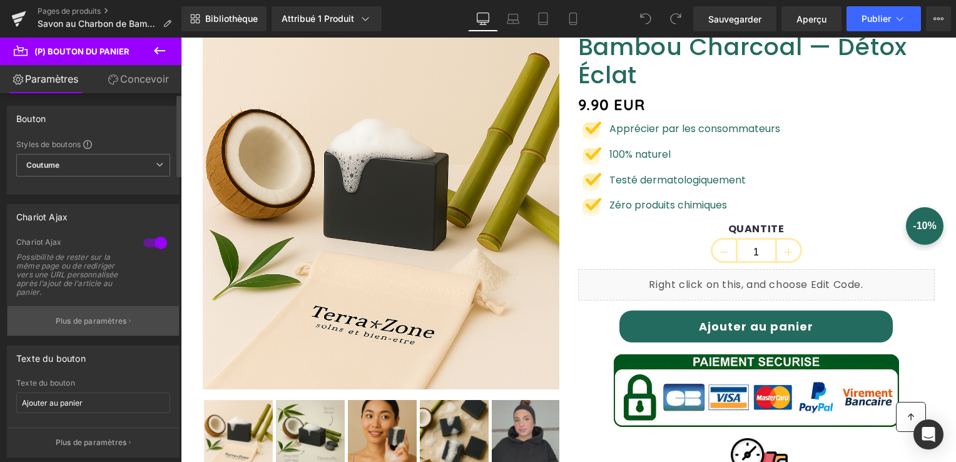
click at [79, 323] on p "Plus de paramètres" at bounding box center [91, 320] width 71 height 11
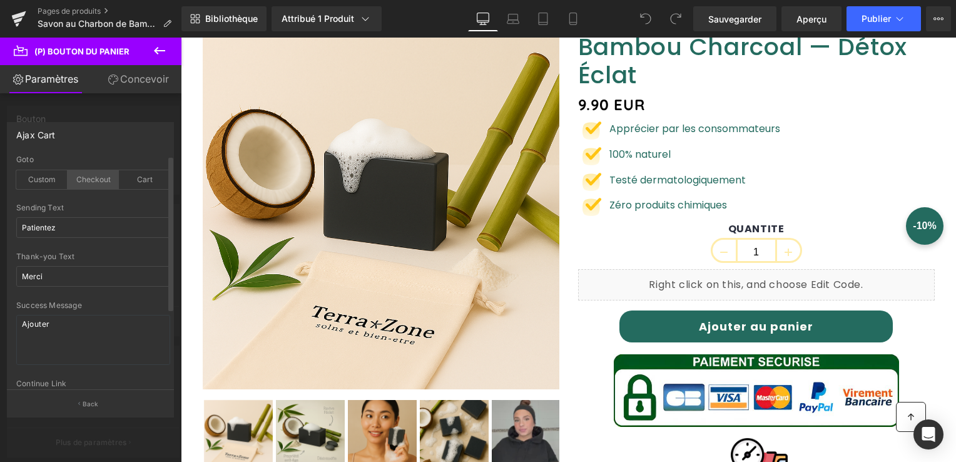
click at [96, 180] on div "Checkout" at bounding box center [93, 179] width 51 height 19
click at [133, 184] on div "Cart" at bounding box center [144, 179] width 51 height 19
click at [100, 176] on div "Checkout" at bounding box center [93, 179] width 51 height 19
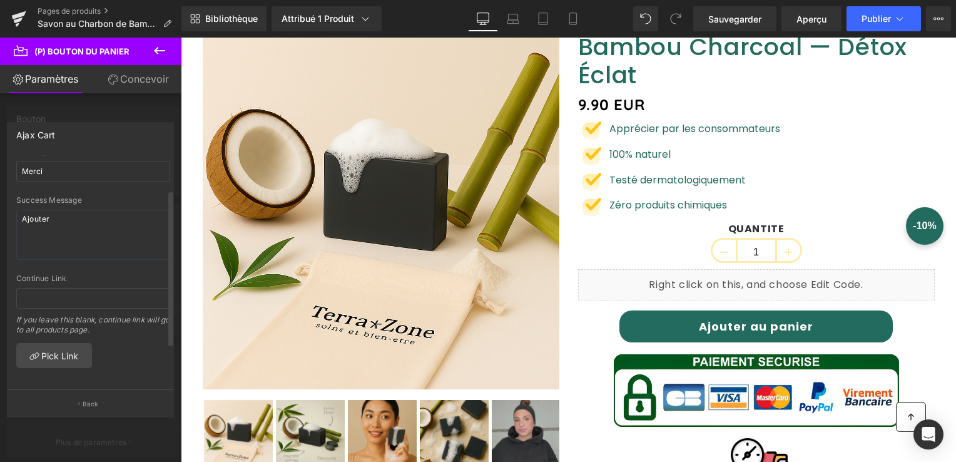
scroll to position [113, 0]
click at [63, 352] on font "Pick Link" at bounding box center [59, 355] width 37 height 11
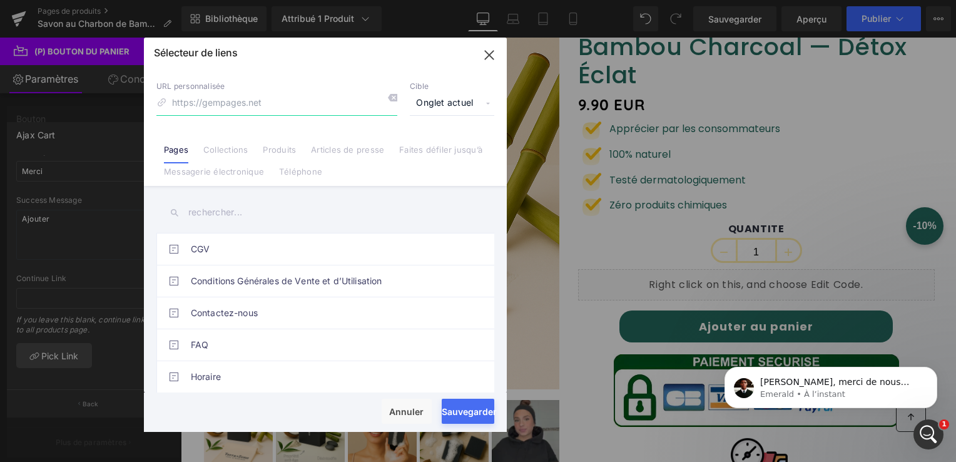
click at [489, 61] on icon "button" at bounding box center [489, 55] width 20 height 20
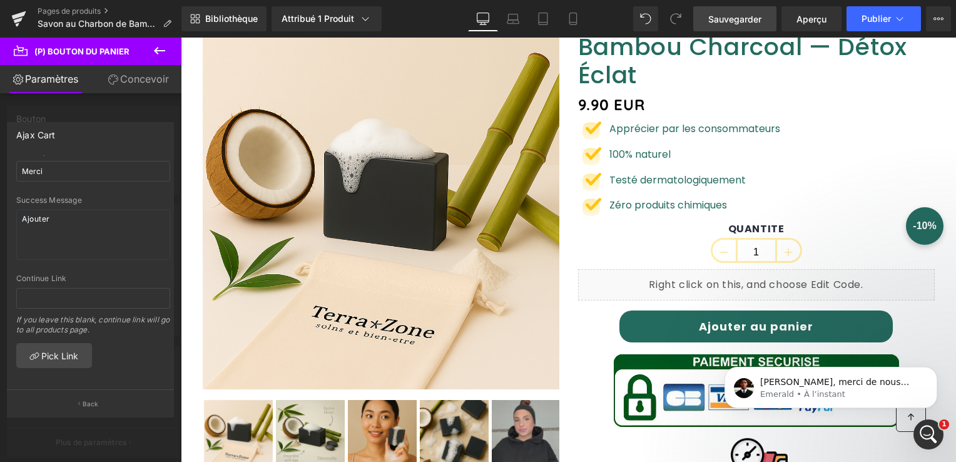
drag, startPoint x: 722, startPoint y: 6, endPoint x: 98, endPoint y: 18, distance: 625.0
click at [722, 6] on link "Sauvegarder" at bounding box center [734, 18] width 83 height 25
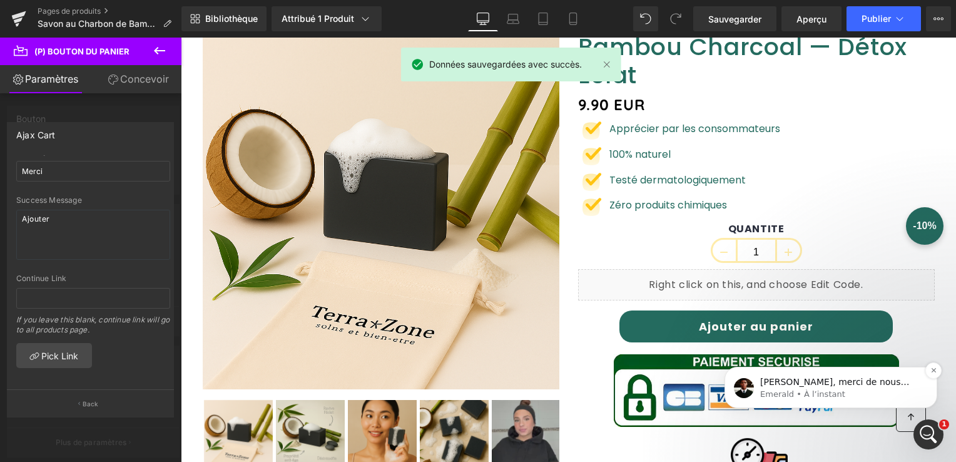
click at [812, 390] on p "Emerald • À l’instant" at bounding box center [840, 393] width 161 height 11
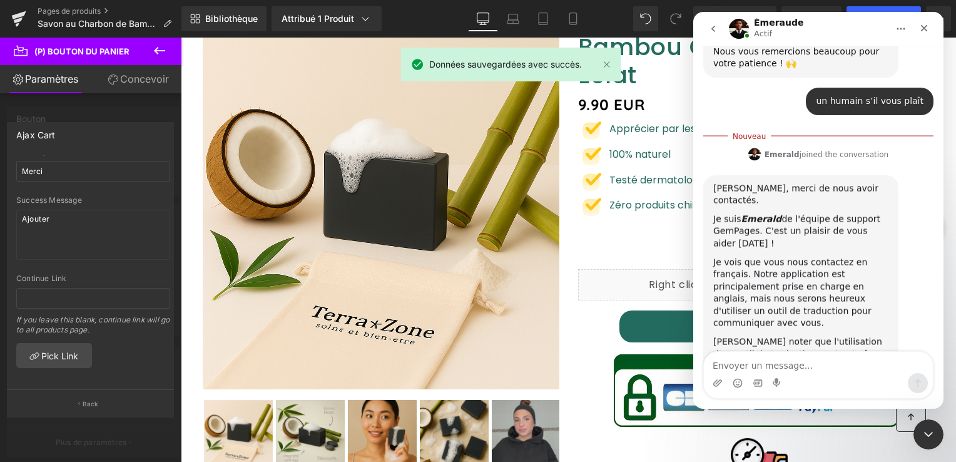
scroll to position [273, 0]
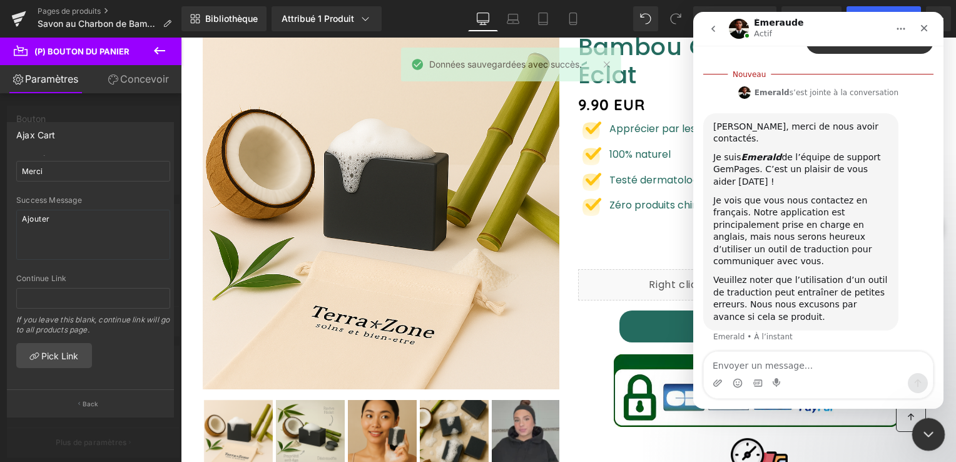
click at [926, 430] on icon "Fermer le Messenger Intercom" at bounding box center [926, 432] width 15 height 15
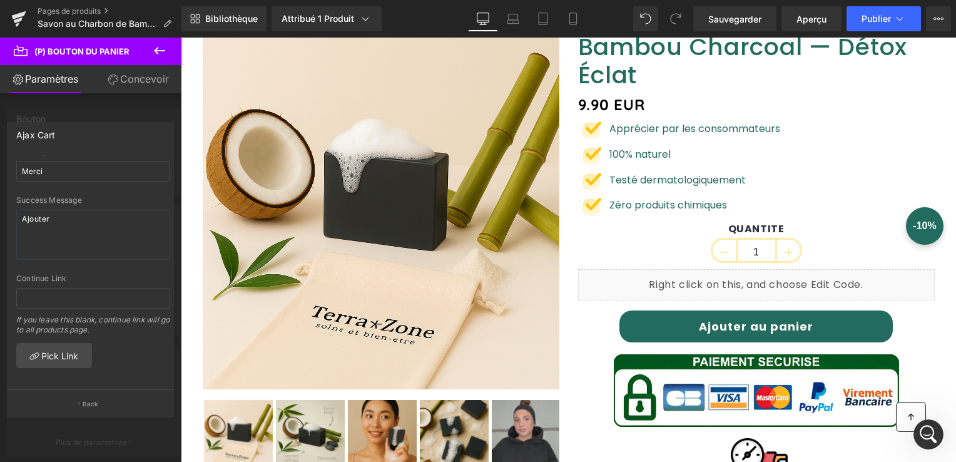
scroll to position [270, 0]
click at [901, 26] on button "Publier" at bounding box center [883, 18] width 74 height 25
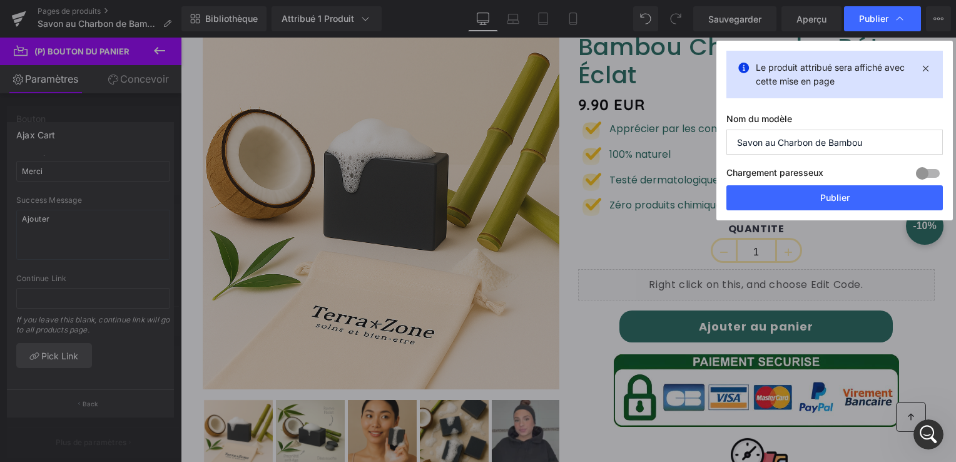
click at [832, 211] on div "Le produit attribué sera affiché avec cette mise en page Nom du modèle Savon au…" at bounding box center [834, 131] width 236 height 180
click at [825, 201] on button "Publier" at bounding box center [834, 197] width 216 height 25
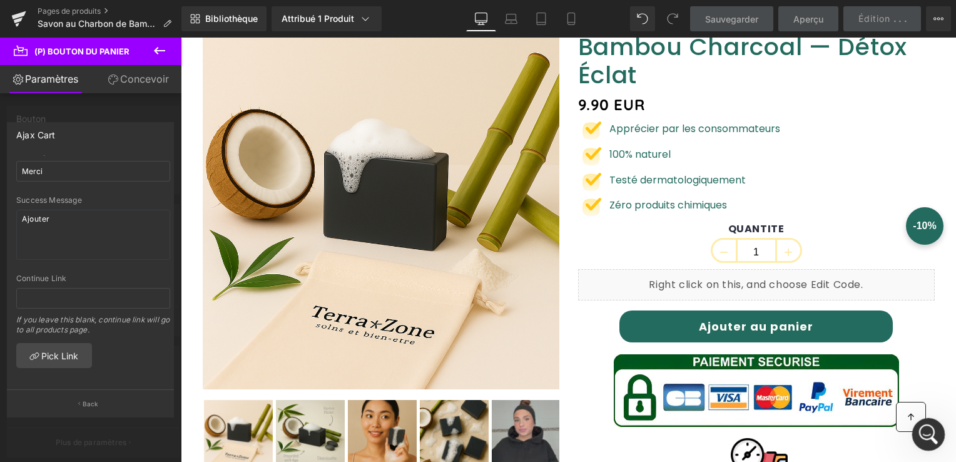
click at [916, 423] on div "Ouvrir le Messenger Intercom" at bounding box center [926, 432] width 41 height 41
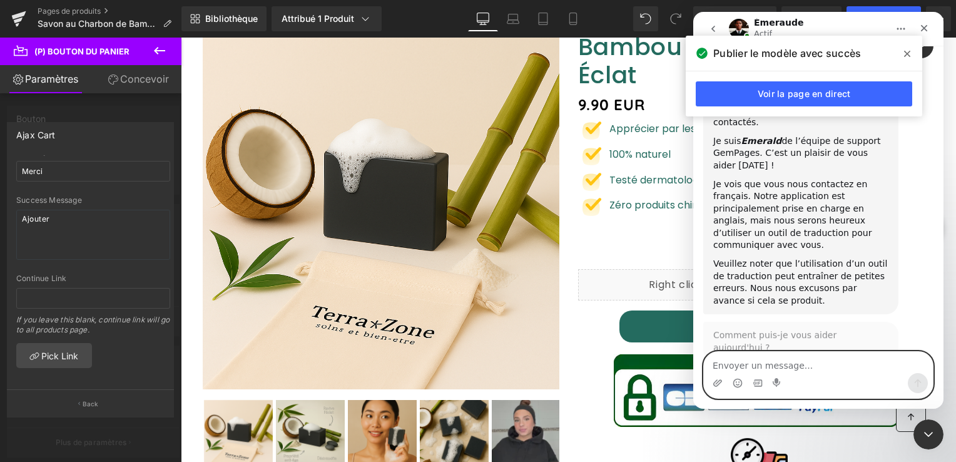
scroll to position [251, 0]
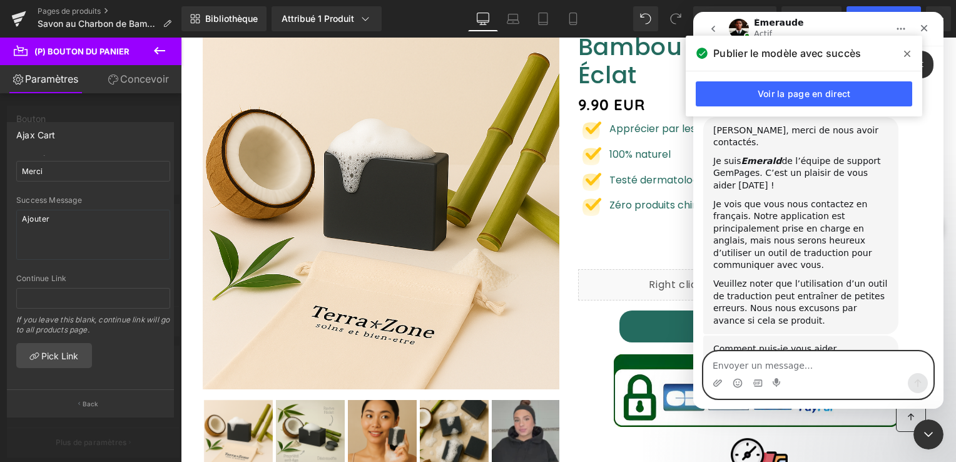
click at [757, 367] on textarea "Envoyer un message..." at bounding box center [818, 362] width 229 height 21
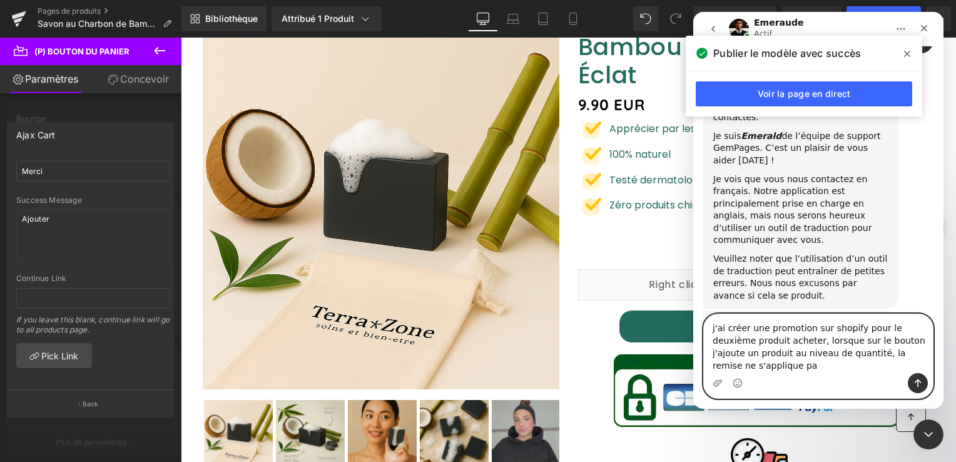
scroll to position [288, 0]
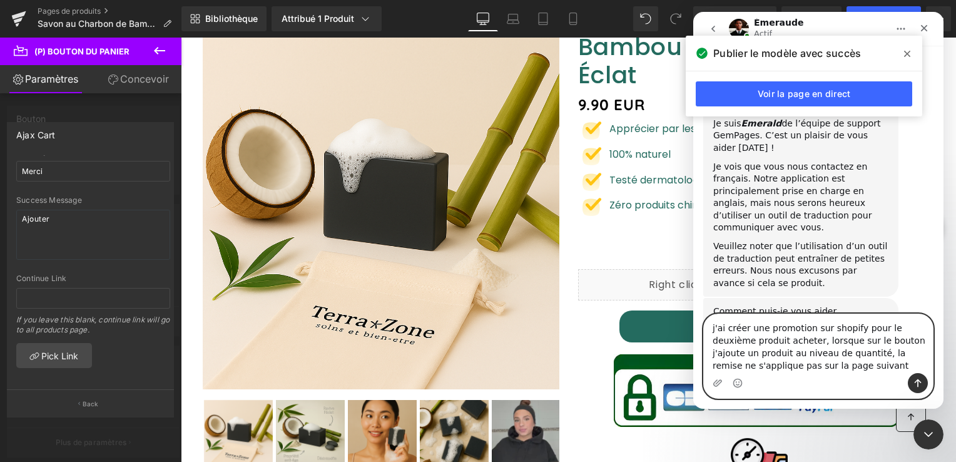
type textarea "j'ai créer une promotion sur shopify pour le deuxième produit acheter, lorsque …"
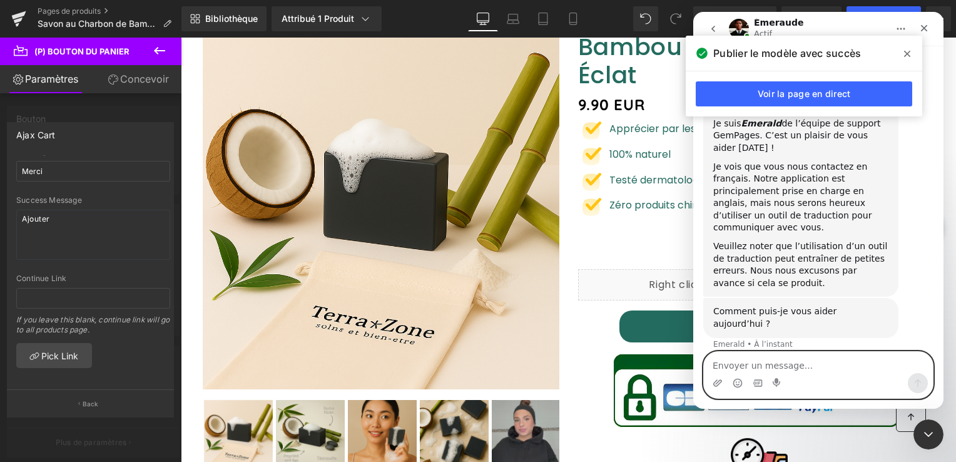
scroll to position [338, 0]
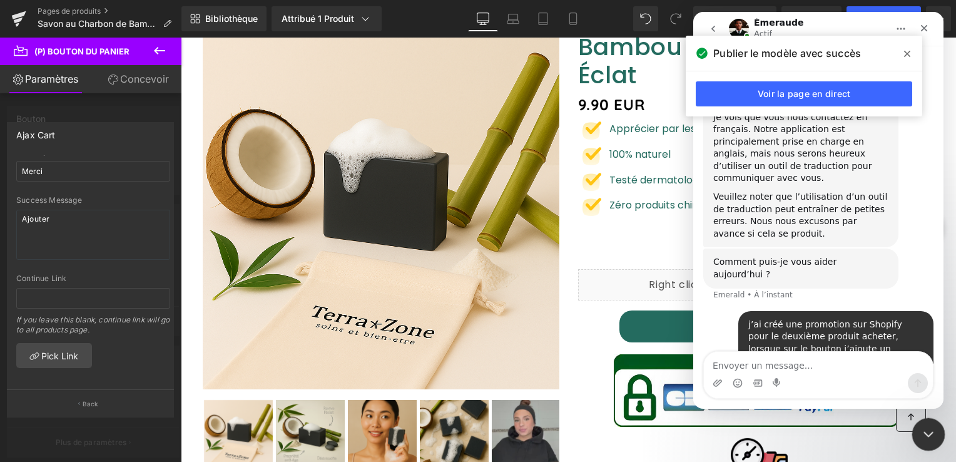
click at [924, 428] on icon "Fermer le Messenger Intercom" at bounding box center [926, 432] width 15 height 15
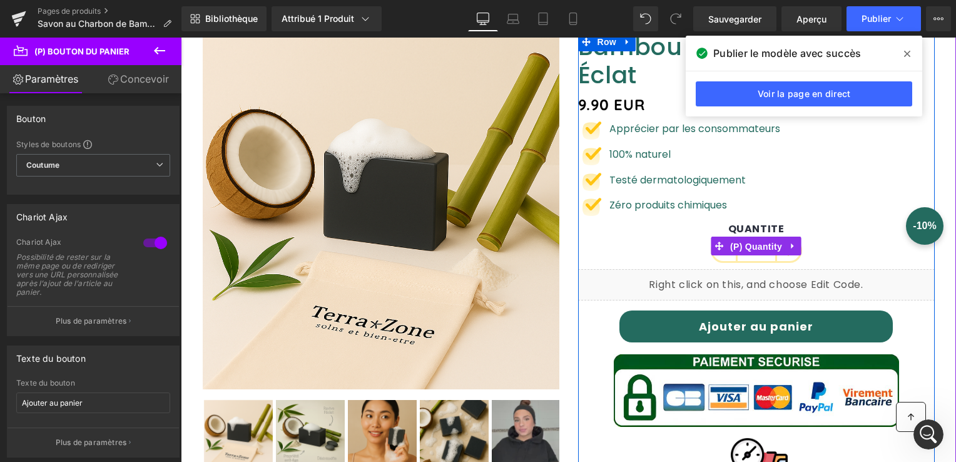
click at [753, 246] on span "(P) Quantity" at bounding box center [756, 246] width 58 height 19
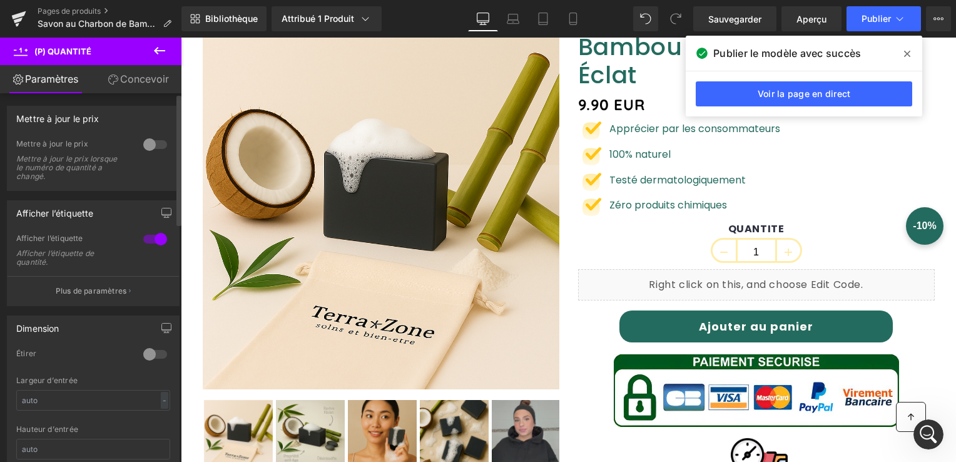
click at [143, 148] on div at bounding box center [155, 144] width 30 height 20
click at [905, 54] on icon at bounding box center [907, 54] width 6 height 10
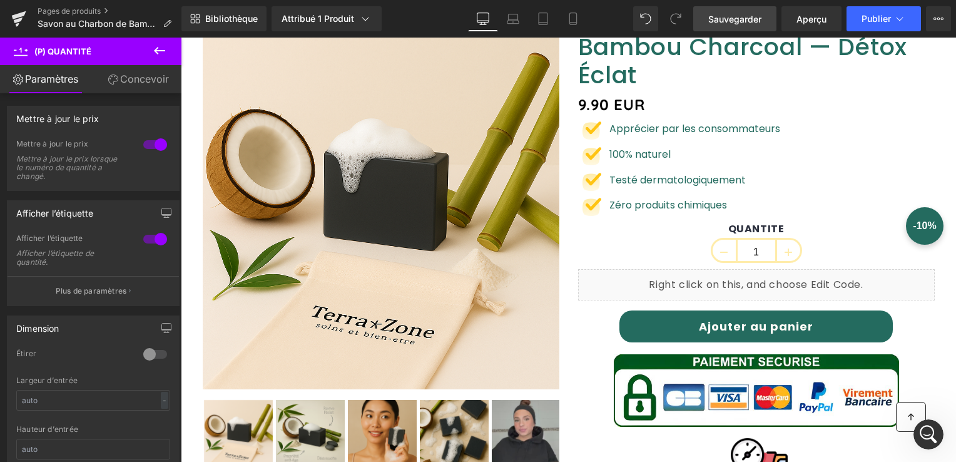
click at [751, 18] on span "Sauvegarder" at bounding box center [734, 19] width 53 height 13
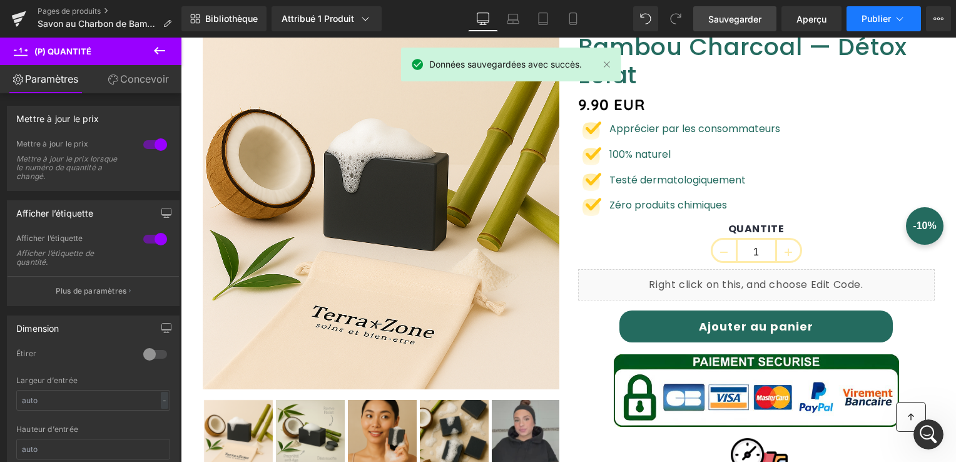
click at [873, 21] on span "Publier" at bounding box center [875, 19] width 29 height 10
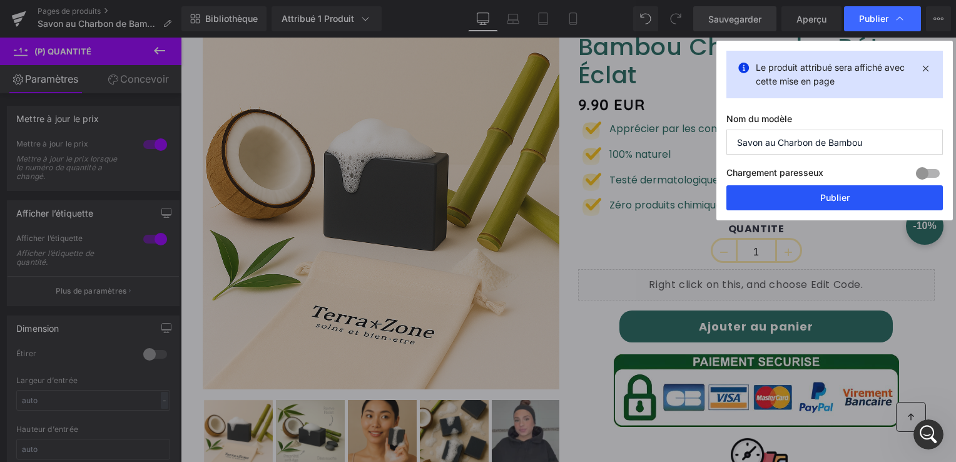
drag, startPoint x: 848, startPoint y: 192, endPoint x: 258, endPoint y: 129, distance: 593.2
click at [848, 192] on button "Publier" at bounding box center [834, 197] width 216 height 25
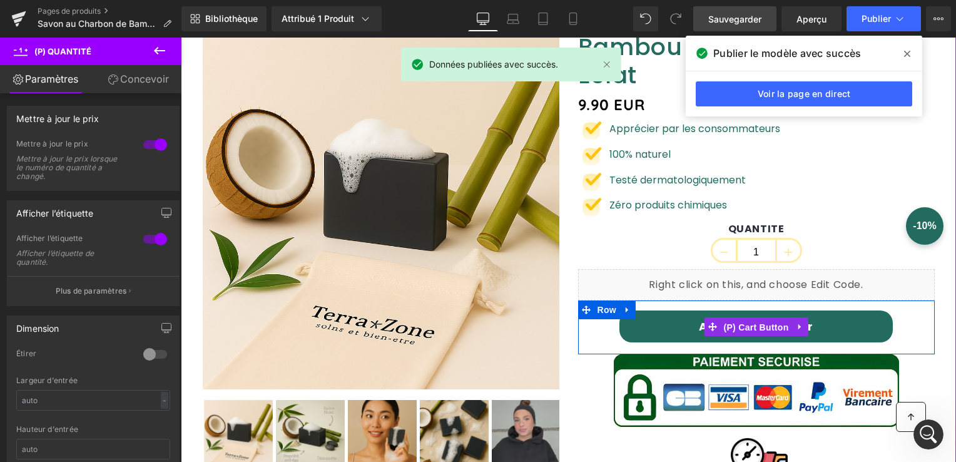
click at [745, 320] on span "(P) Cart Button" at bounding box center [755, 327] width 71 height 19
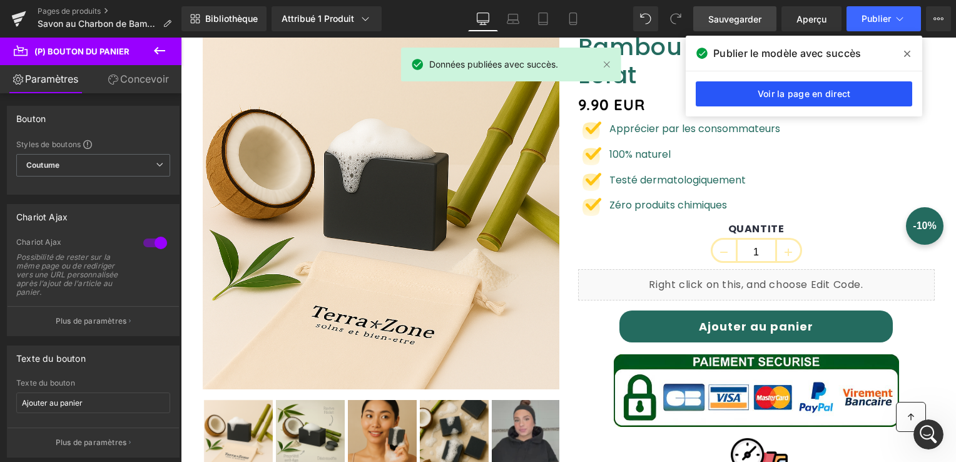
click at [820, 88] on link "Voir la page en direct" at bounding box center [804, 93] width 216 height 25
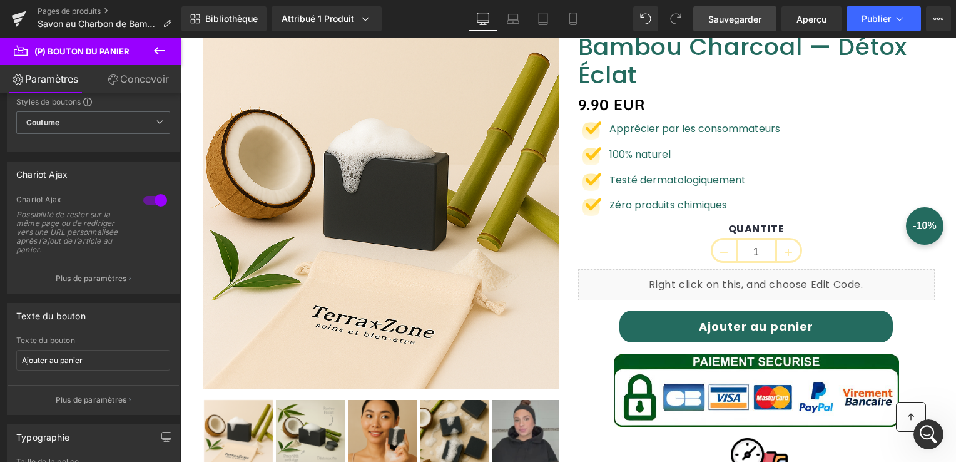
scroll to position [63, 0]
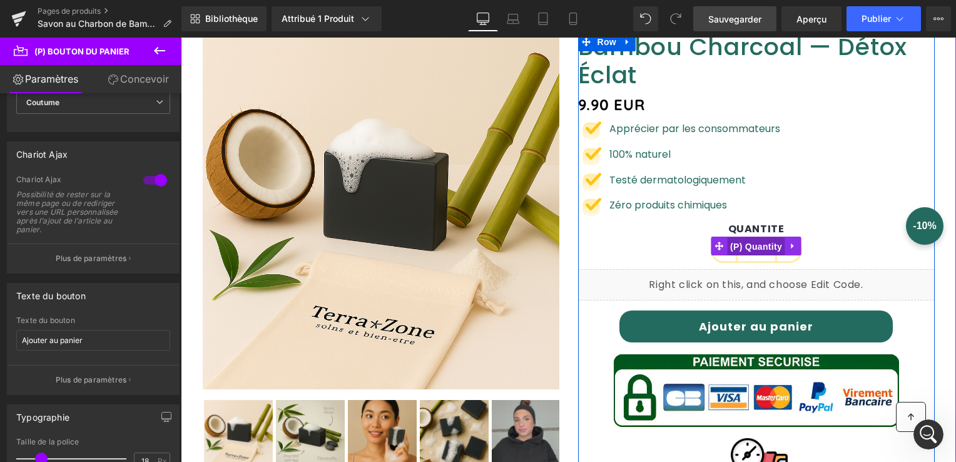
click at [751, 245] on span "(P) Quantity" at bounding box center [756, 246] width 58 height 19
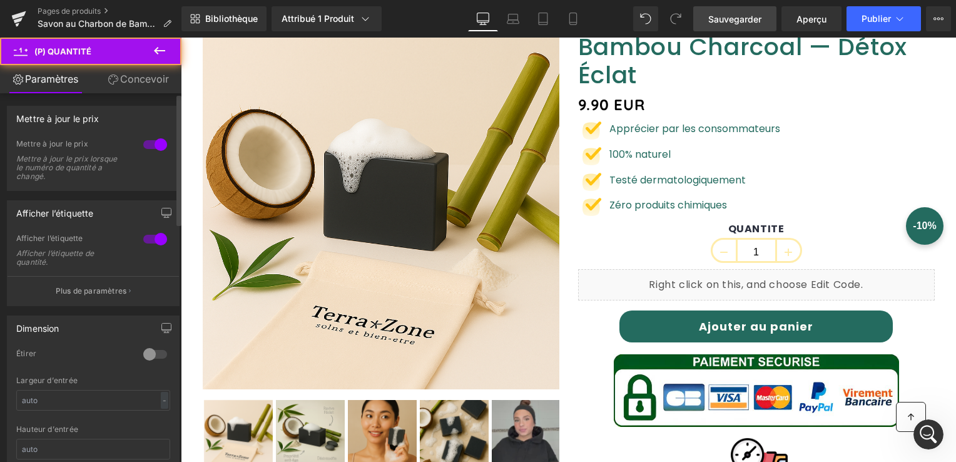
click at [161, 137] on div at bounding box center [155, 144] width 30 height 20
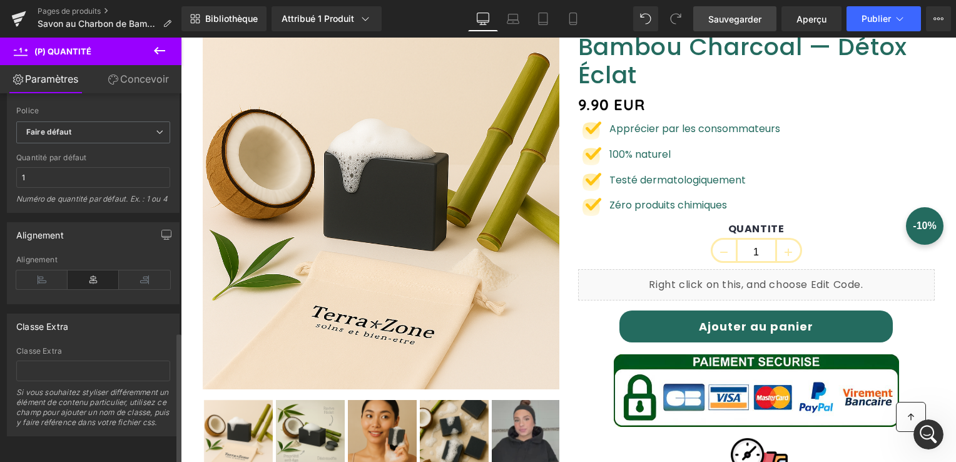
scroll to position [669, 0]
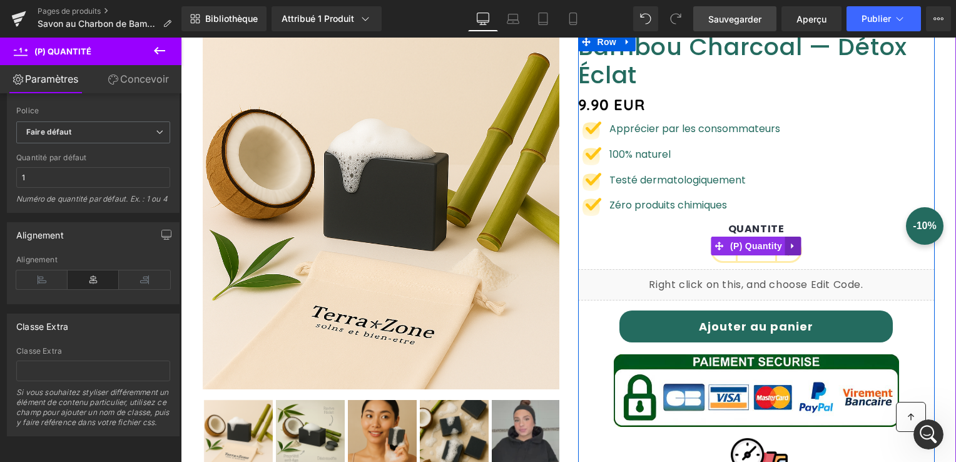
click at [791, 248] on icon at bounding box center [793, 245] width 9 height 9
click at [782, 253] on link at bounding box center [785, 245] width 16 height 19
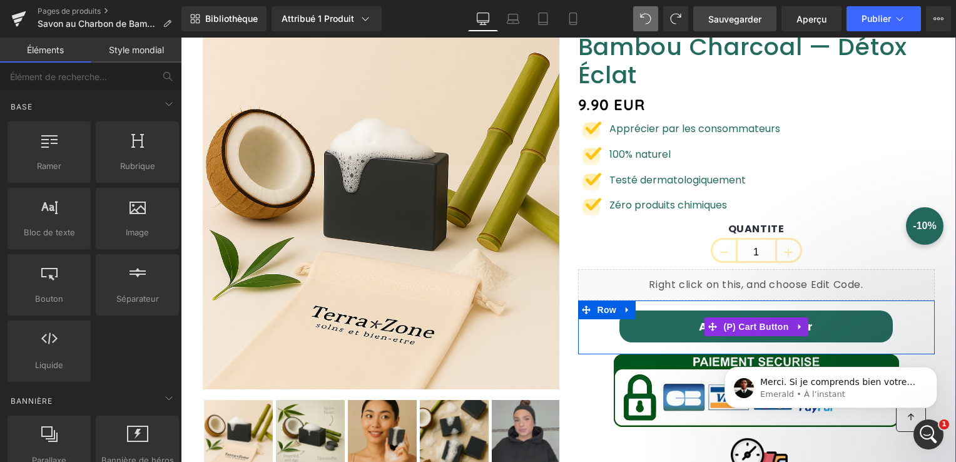
scroll to position [577, 0]
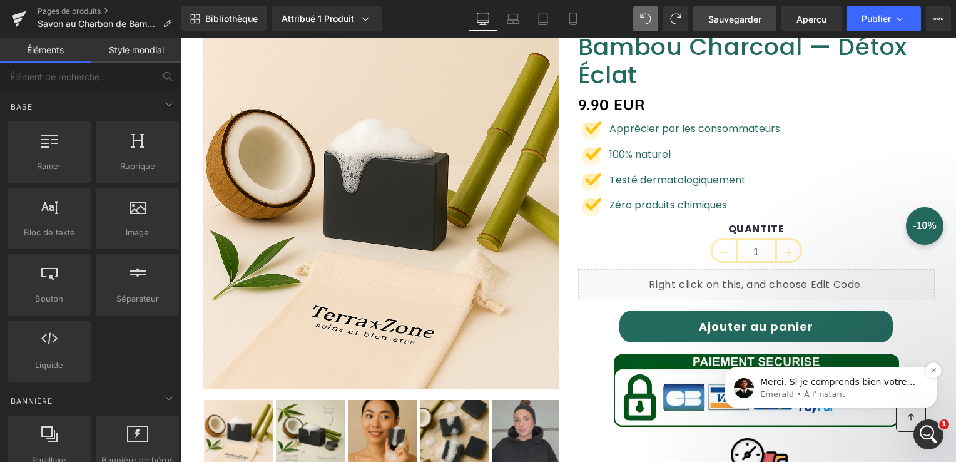
click at [844, 391] on p "Emerald • À l’instant" at bounding box center [840, 393] width 161 height 11
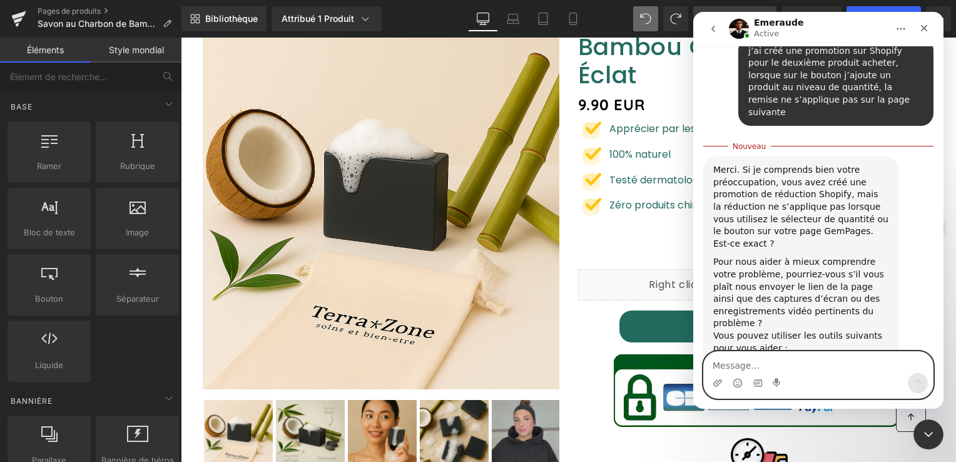
scroll to position [659, 0]
type textarea "je ne comprends pas, sa s'est remis à fonctionner"
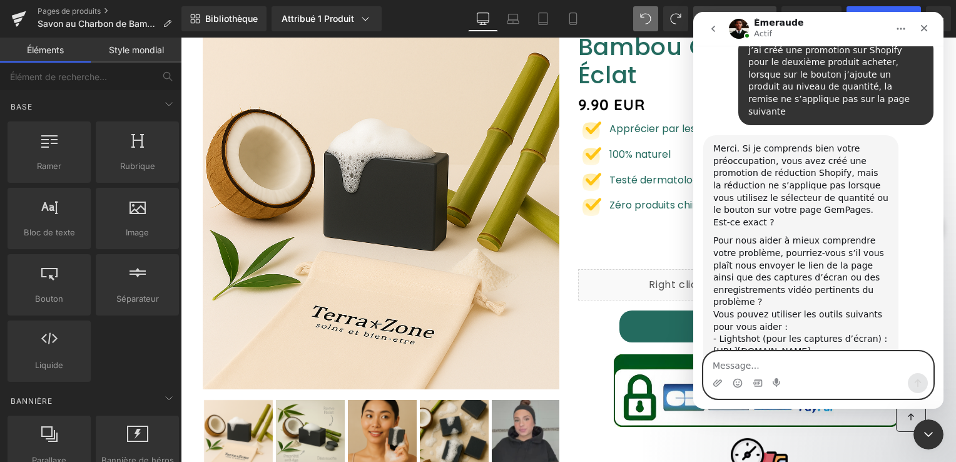
scroll to position [688, 0]
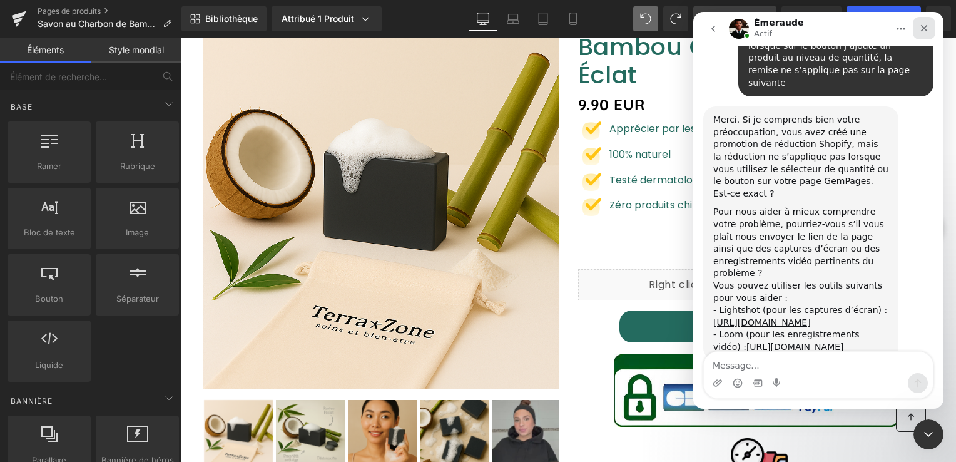
drag, startPoint x: 924, startPoint y: 28, endPoint x: 1616, endPoint y: 40, distance: 691.9
click at [924, 28] on icon "Fermer" at bounding box center [924, 28] width 7 height 7
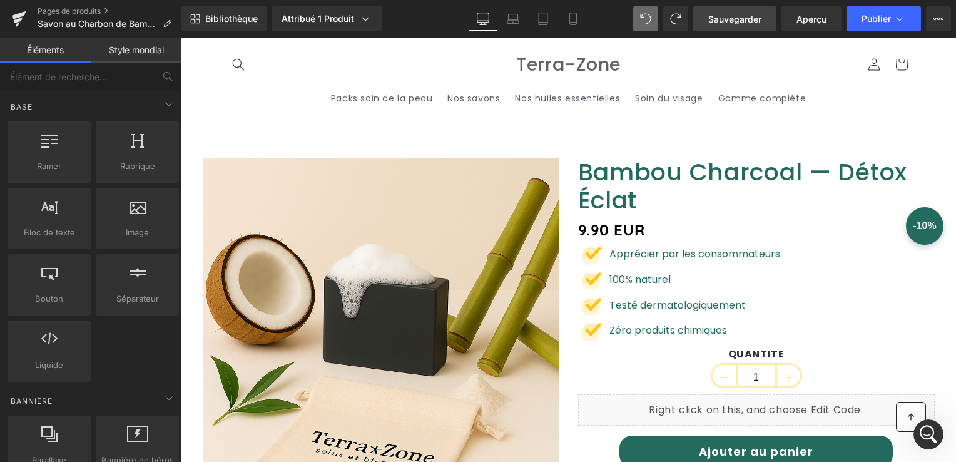
scroll to position [736, 0]
click at [25, 16] on icon at bounding box center [18, 18] width 15 height 31
click at [889, 17] on span "Publier" at bounding box center [875, 19] width 29 height 10
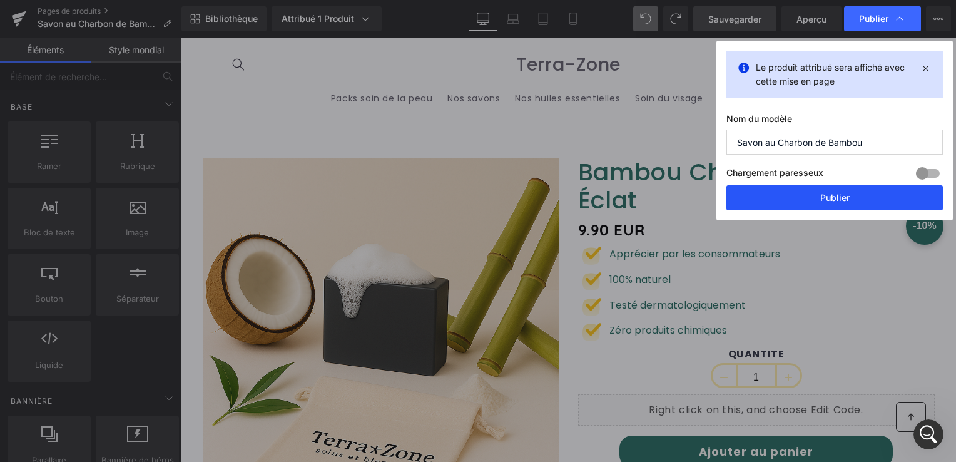
click at [790, 192] on button "Publier" at bounding box center [834, 197] width 216 height 25
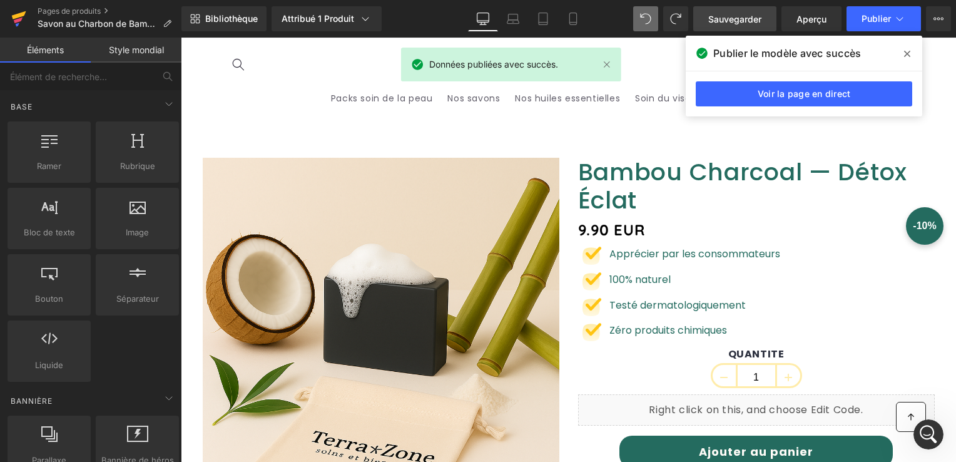
click at [15, 14] on icon at bounding box center [19, 15] width 14 height 8
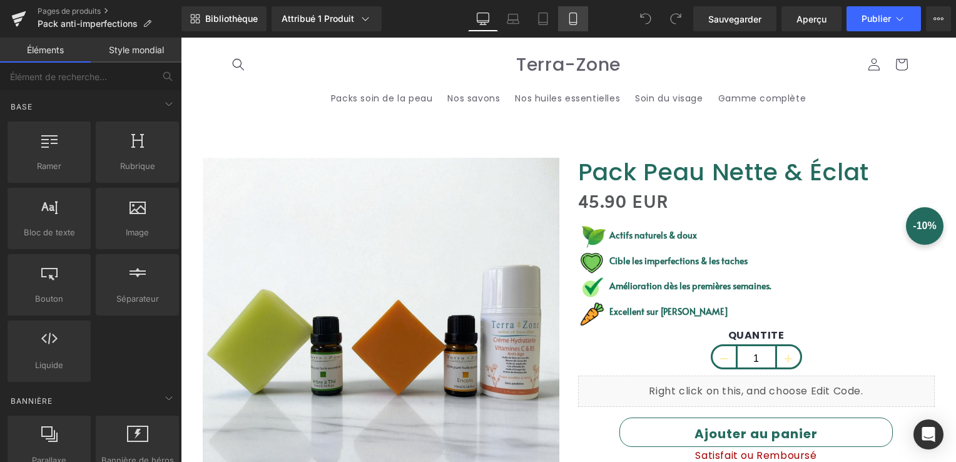
click at [569, 24] on icon at bounding box center [573, 19] width 13 height 13
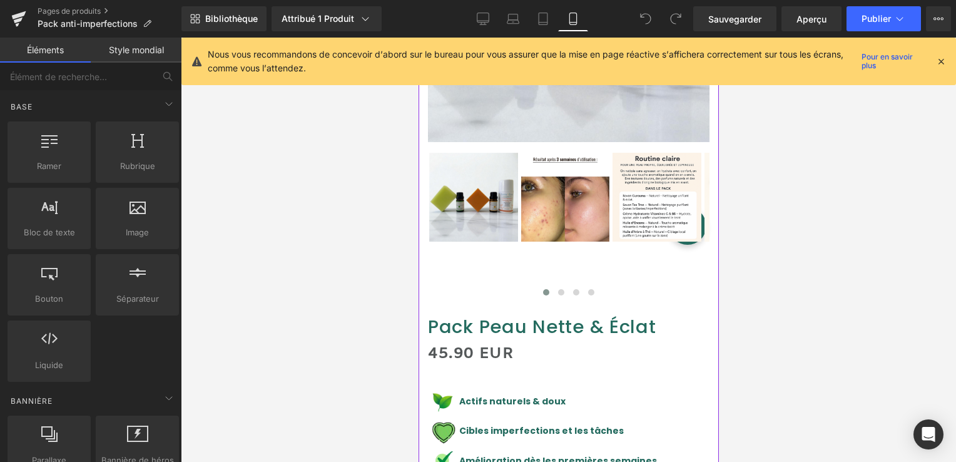
scroll to position [250, 0]
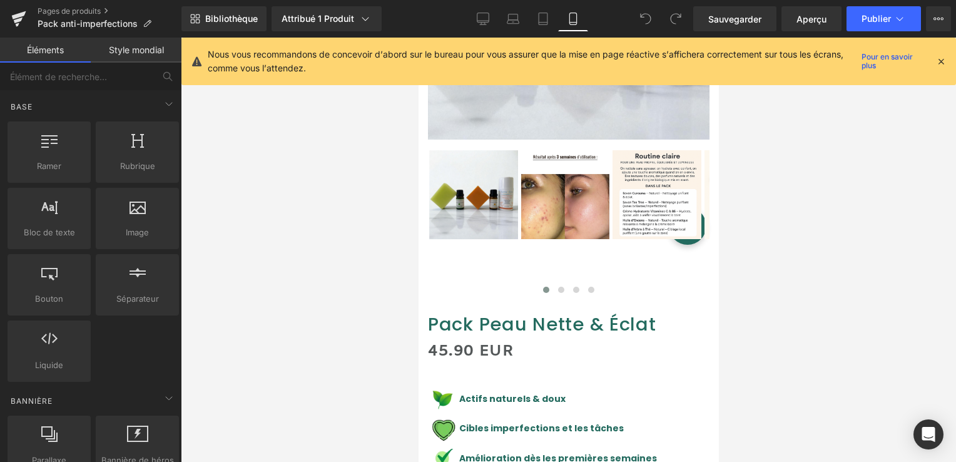
click at [939, 60] on icon at bounding box center [940, 61] width 11 height 11
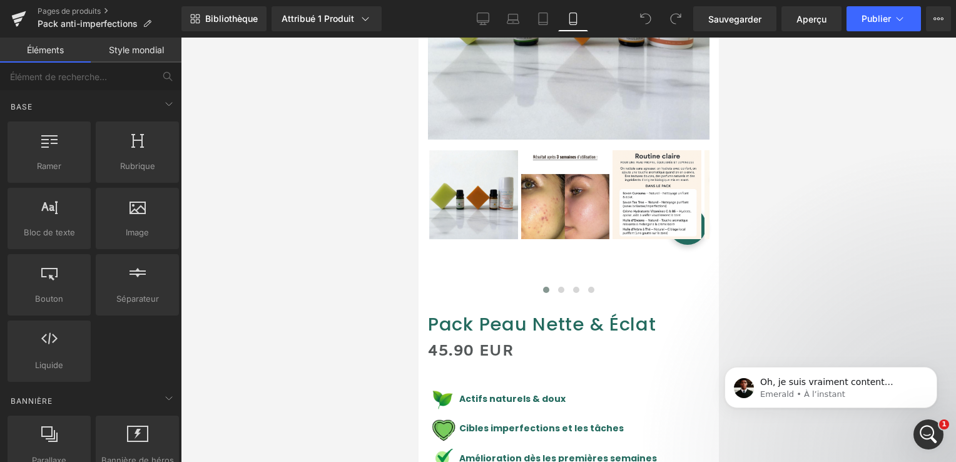
scroll to position [0, 0]
click at [832, 398] on p "Emerald • À l’instant" at bounding box center [840, 393] width 161 height 11
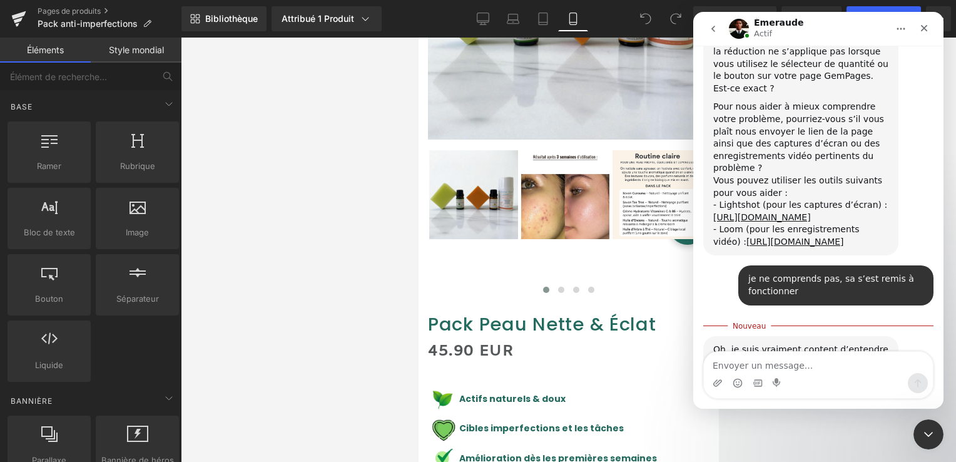
scroll to position [819, 0]
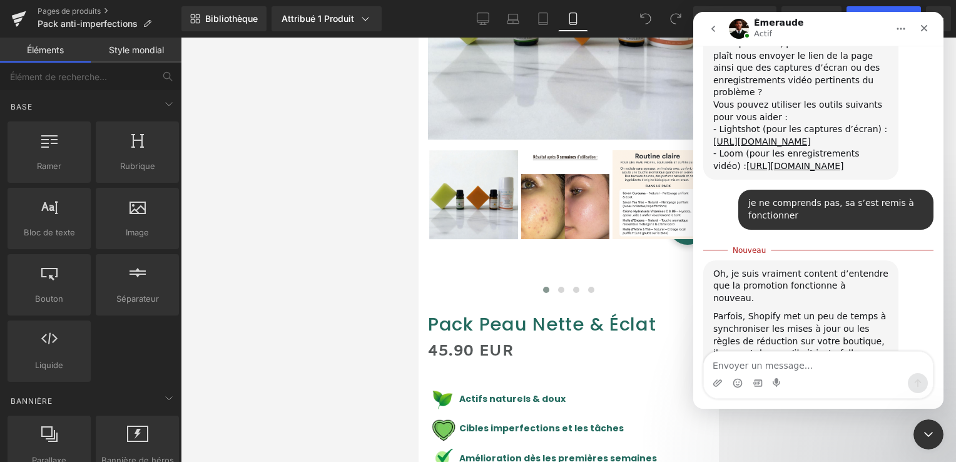
click at [768, 387] on div "Interphone Messenger" at bounding box center [818, 383] width 229 height 20
click at [770, 377] on div "Interphone Messenger" at bounding box center [818, 383] width 229 height 20
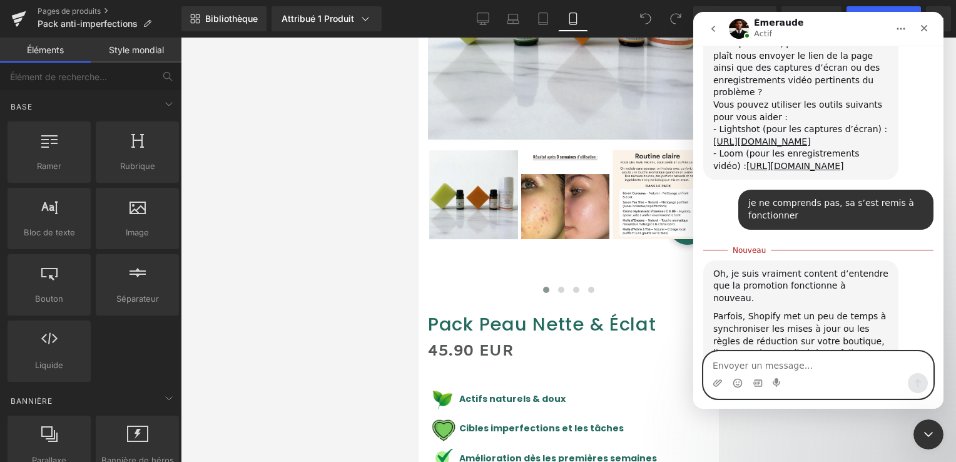
click at [769, 369] on textarea "Envoyer un message..." at bounding box center [818, 362] width 229 height 21
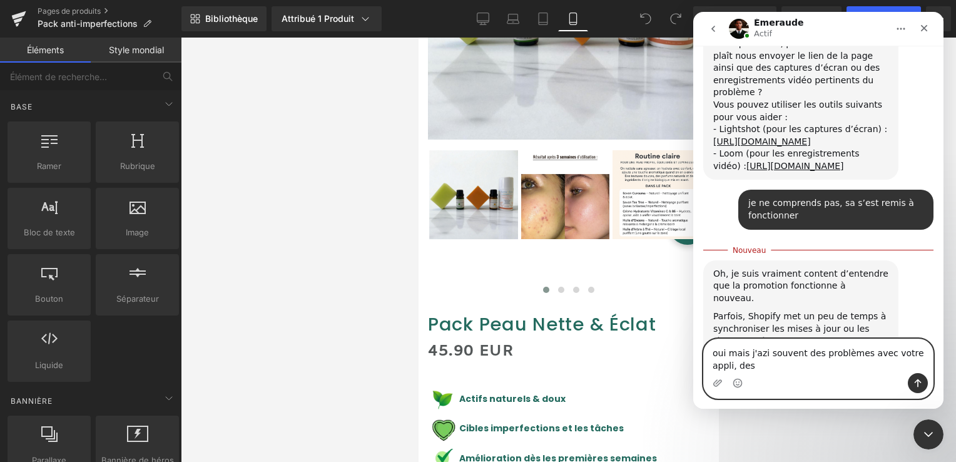
scroll to position [832, 0]
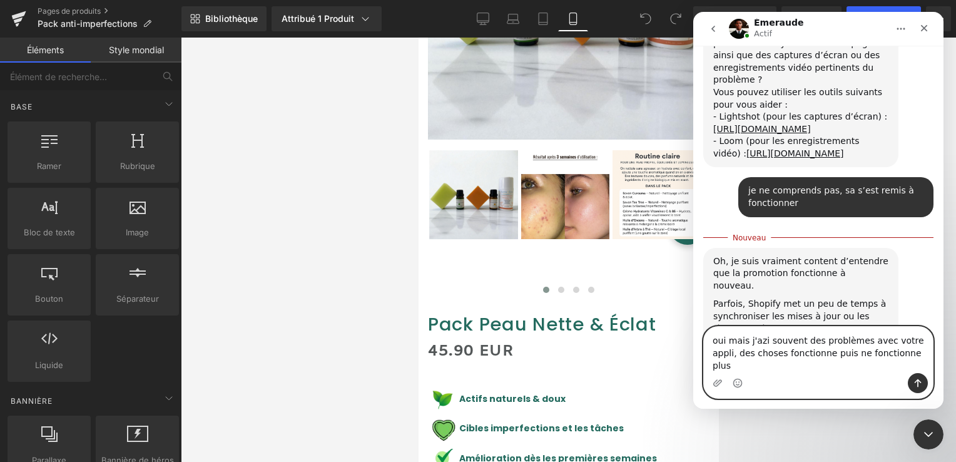
type textarea "oui mais j'azi souvent des problèmes avec votre appli, des choses fonctionne pu…"
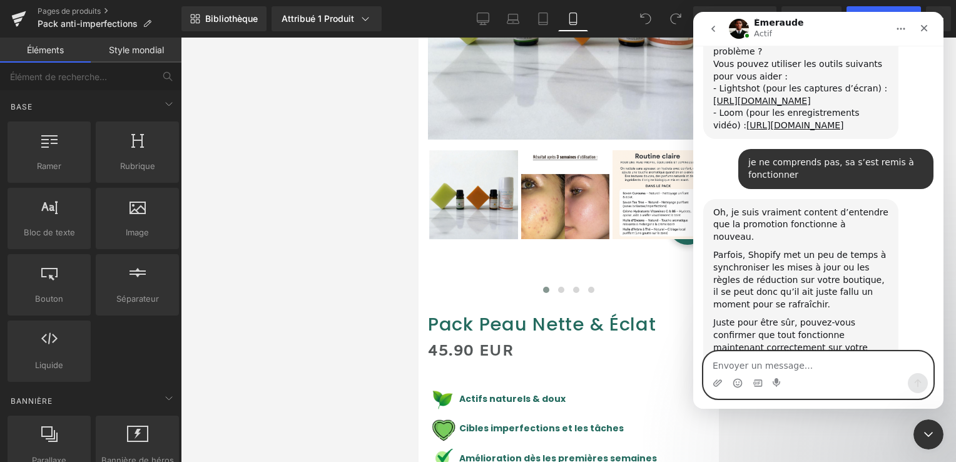
scroll to position [861, 0]
type textarea "c'est compliqué à chaque fois"
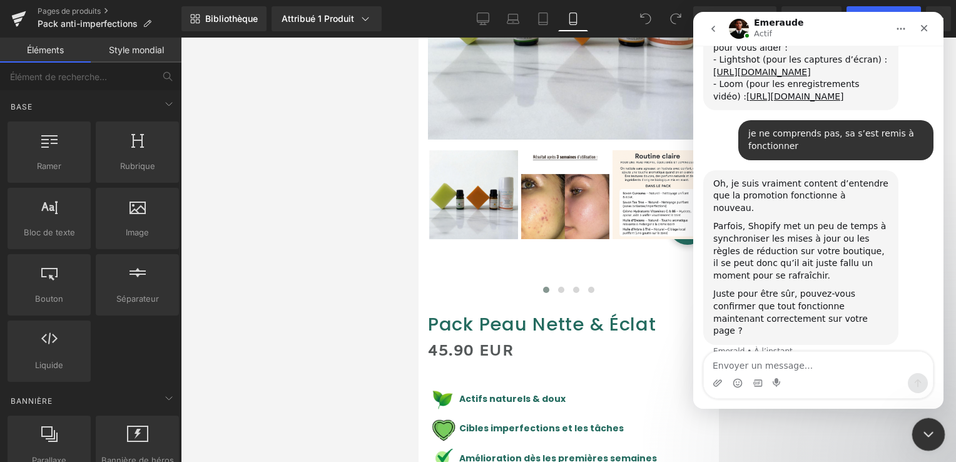
click at [925, 435] on icon "Fermer le Messenger Intercom" at bounding box center [926, 432] width 15 height 15
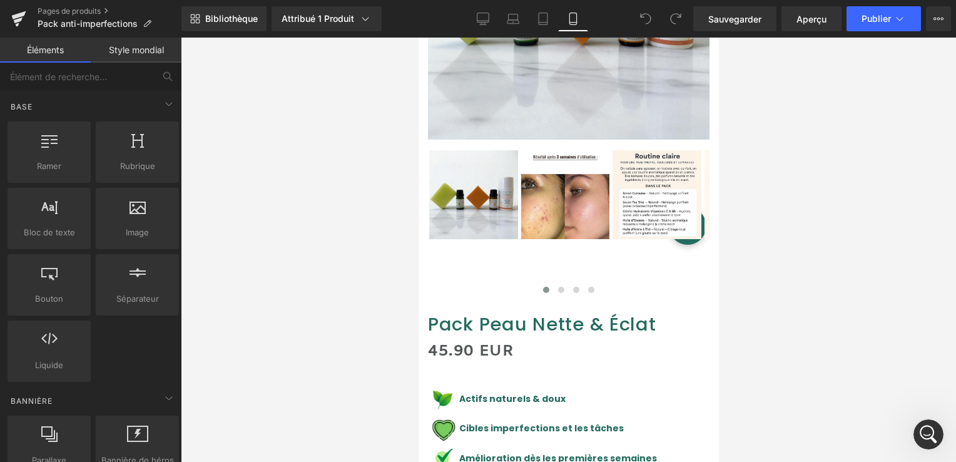
scroll to position [877, 0]
click at [480, 15] on icon at bounding box center [483, 19] width 13 height 13
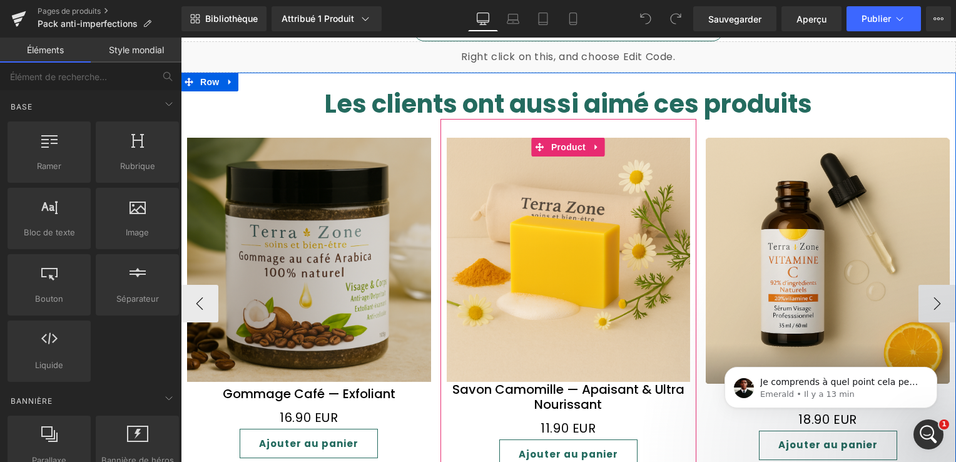
scroll to position [1068, 0]
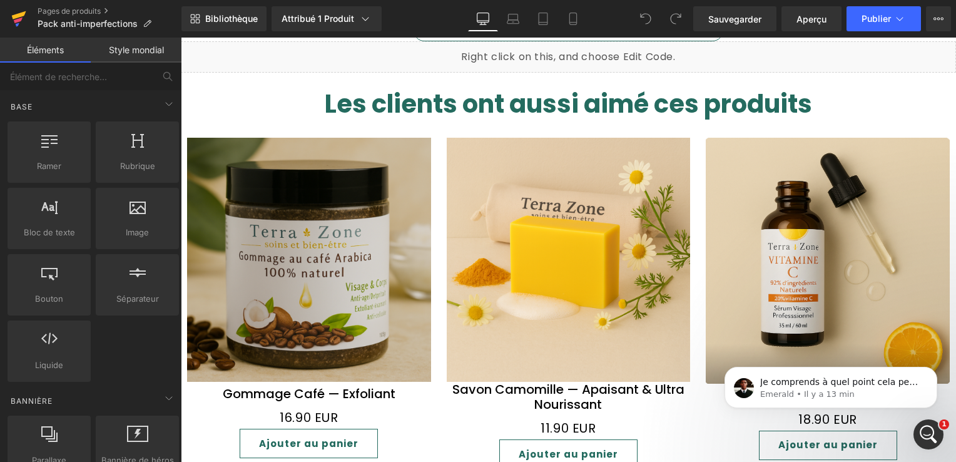
click at [16, 14] on icon at bounding box center [18, 18] width 15 height 31
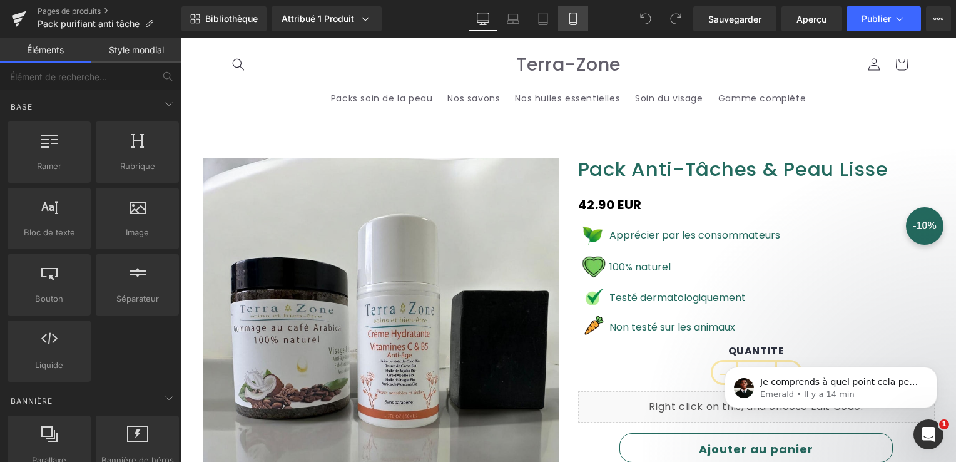
drag, startPoint x: 570, startPoint y: 20, endPoint x: 563, endPoint y: 29, distance: 12.0
click at [570, 19] on icon at bounding box center [573, 19] width 13 height 13
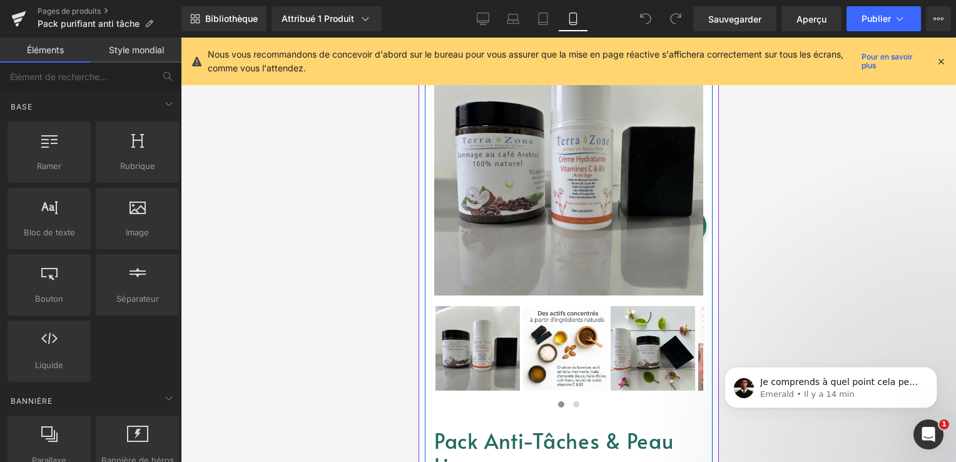
scroll to position [250, 0]
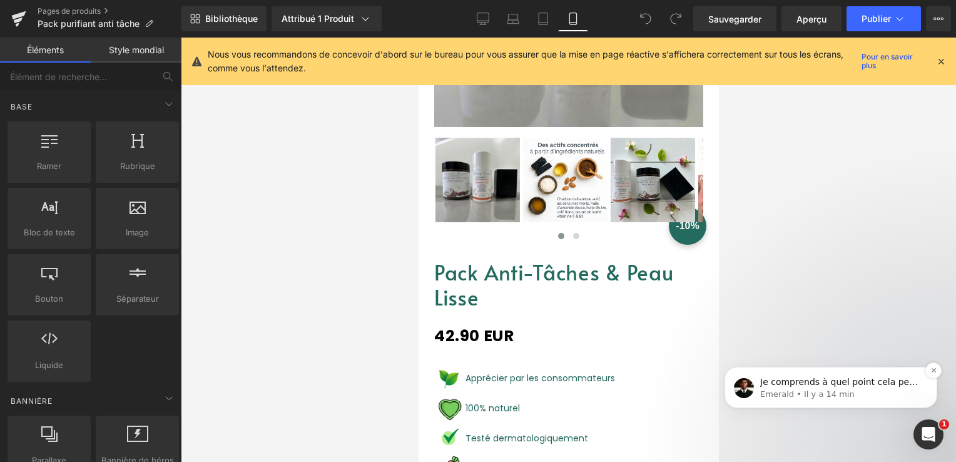
click at [843, 385] on span "Je comprends à quel point cela peut être frustrant, et je vous remercie vraimen…" at bounding box center [840, 469] width 160 height 184
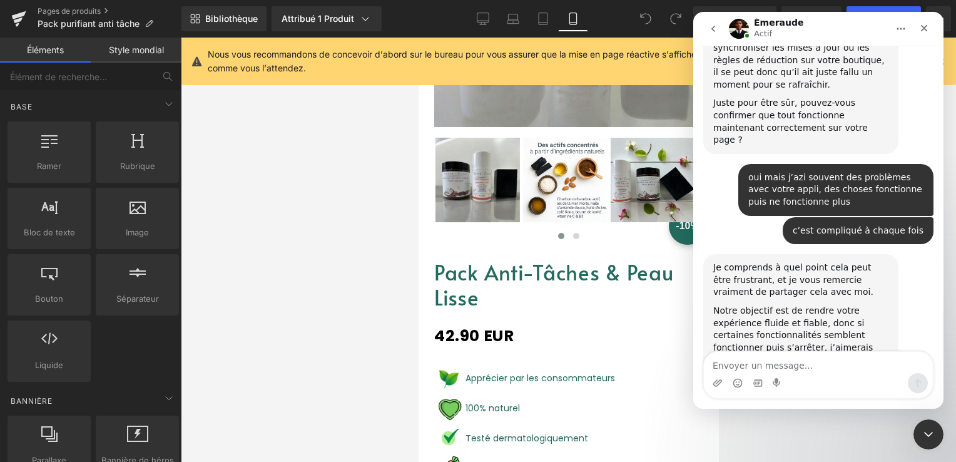
scroll to position [1080, 0]
click at [848, 365] on textarea "Envoyer un message..." at bounding box center [818, 362] width 229 height 21
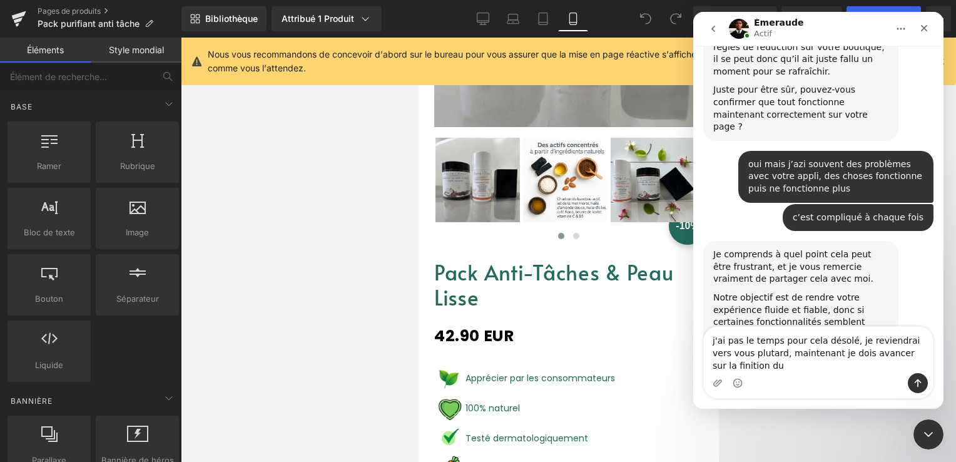
scroll to position [1105, 0]
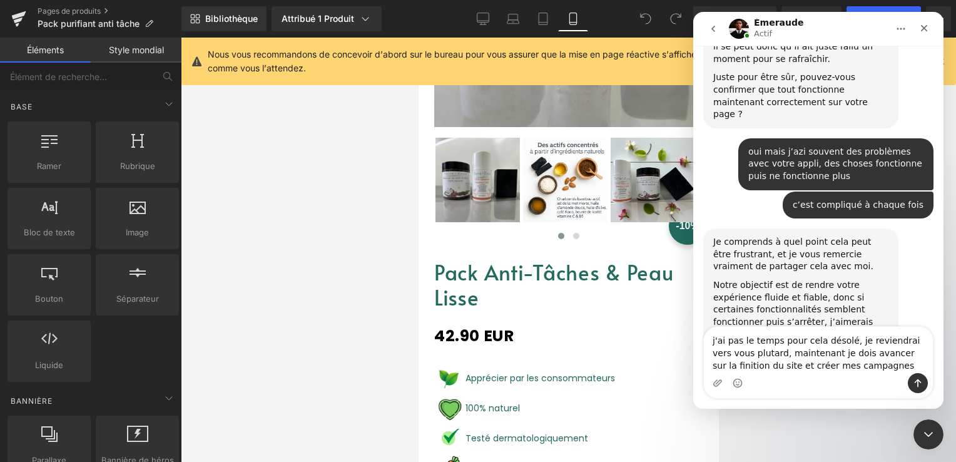
type textarea "j'ai pas le temps pour cela désolé, je reviendrai vers vous plutard, maintenant…"
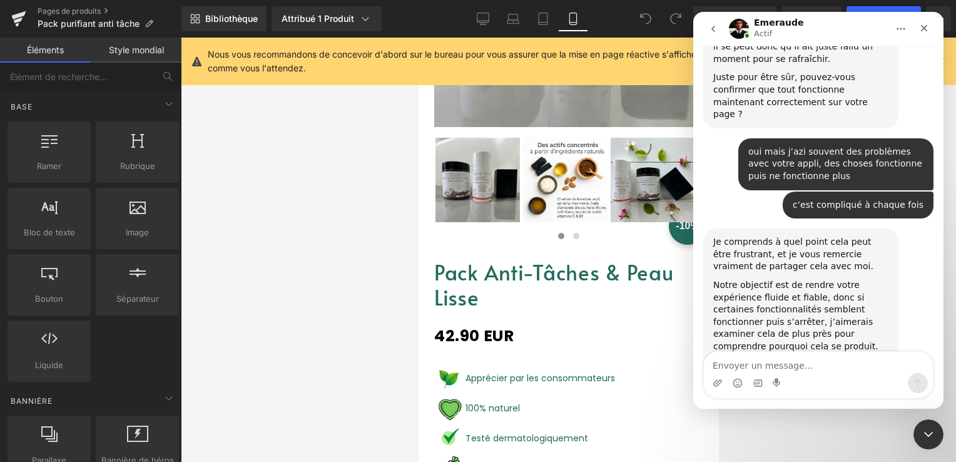
scroll to position [1153, 0]
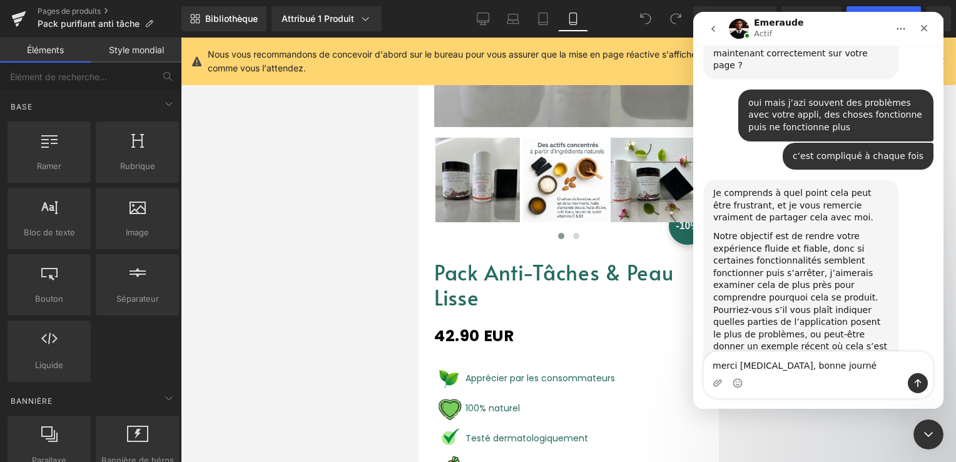
type textarea "merci [MEDICAL_DATA], bonne journée"
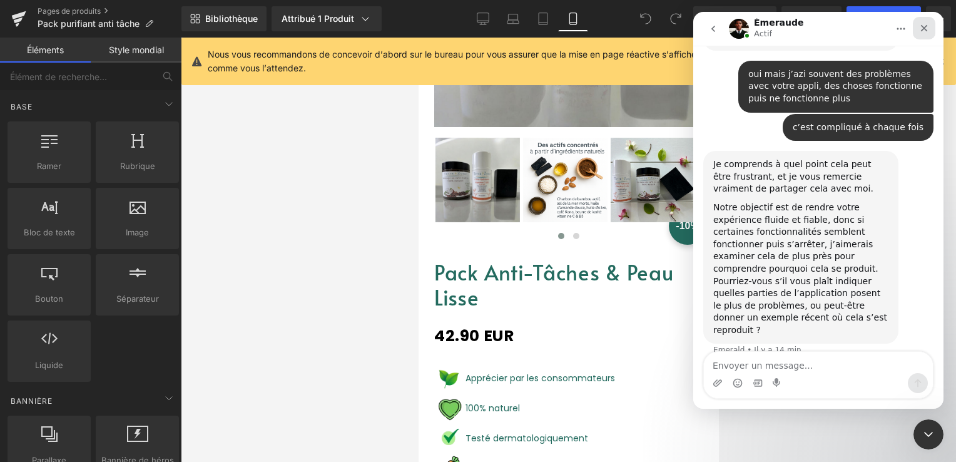
click at [933, 27] on div "Fermer" at bounding box center [924, 28] width 23 height 23
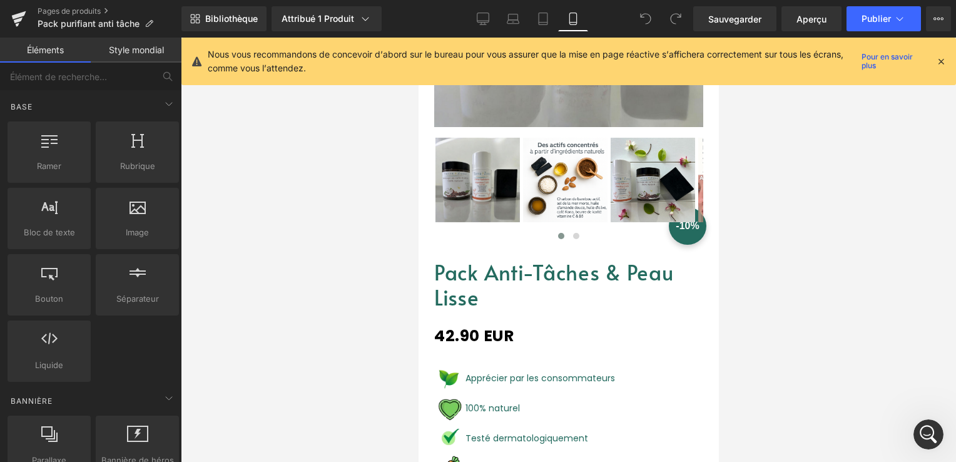
scroll to position [1170, 0]
click at [943, 64] on icon at bounding box center [940, 61] width 11 height 11
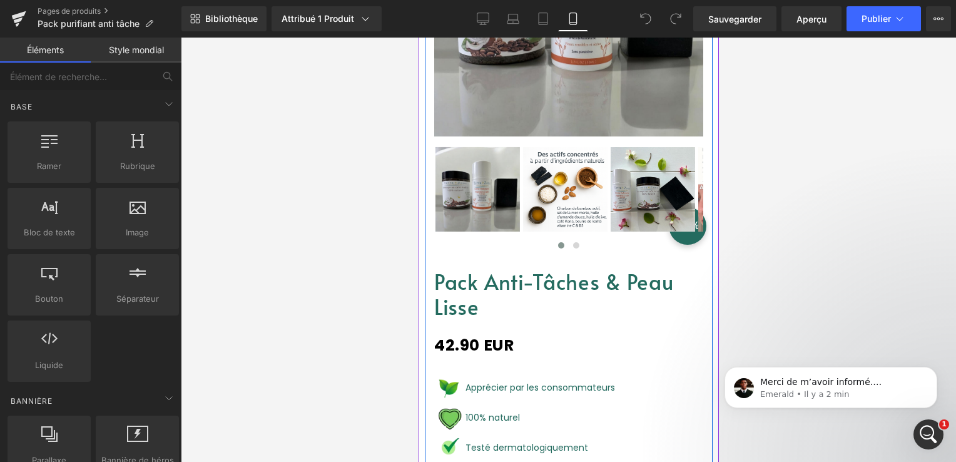
scroll to position [375, 0]
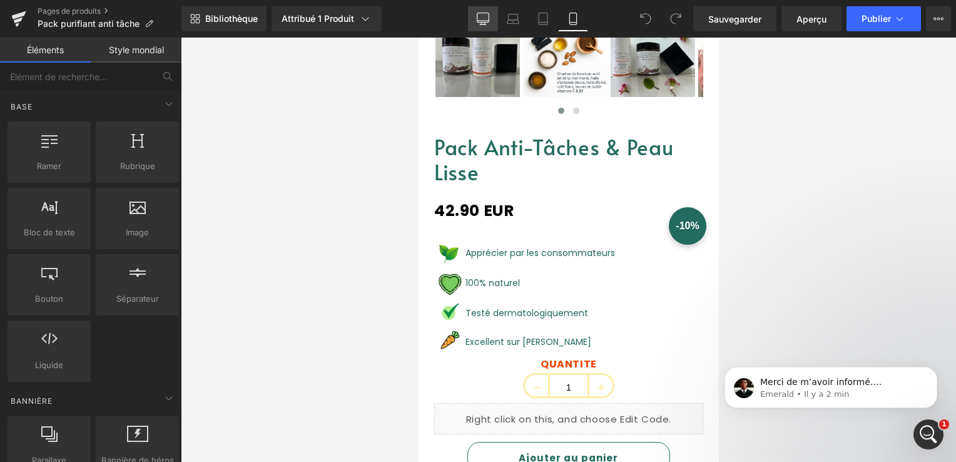
click at [485, 14] on icon at bounding box center [483, 19] width 13 height 13
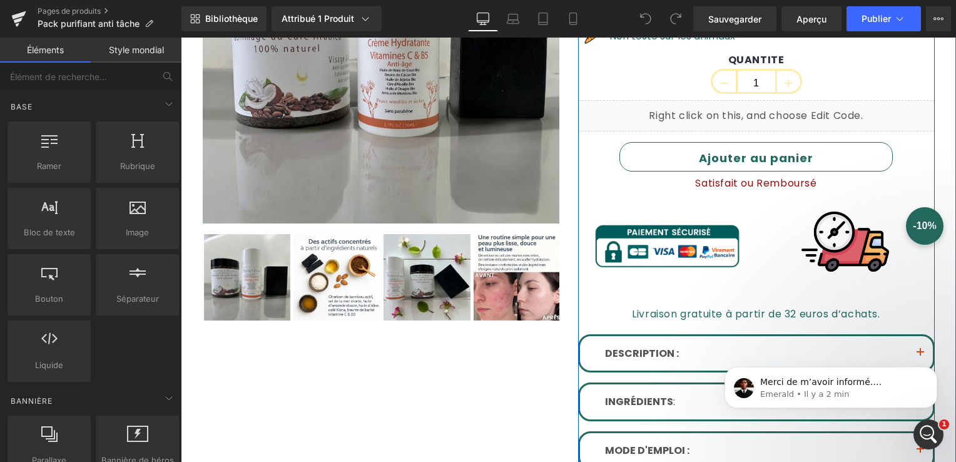
scroll to position [313, 0]
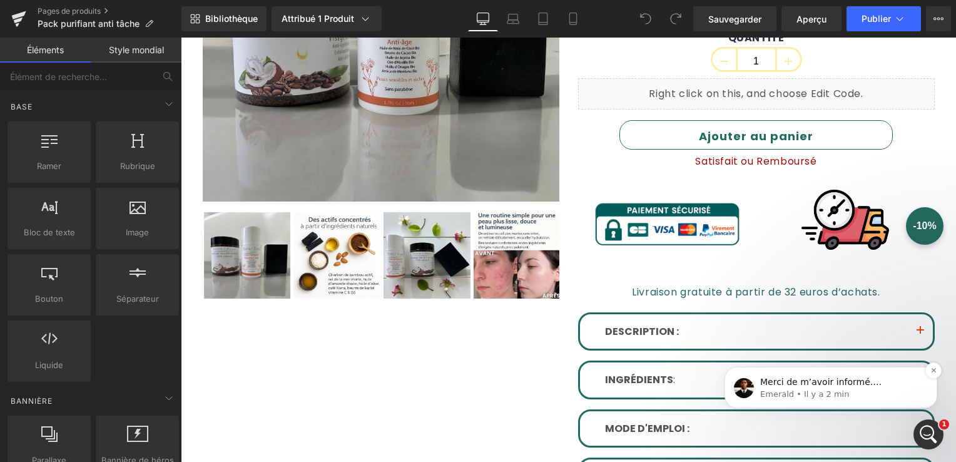
click at [845, 385] on span "Merci de m’avoir informé. Soyez assuré que nous sommes là pour vous aider à tou…" at bounding box center [839, 431] width 158 height 109
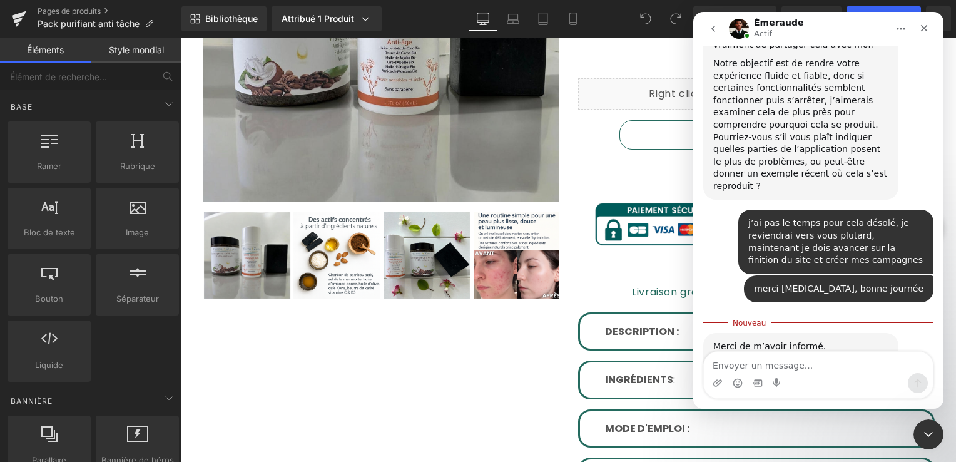
scroll to position [1332, 0]
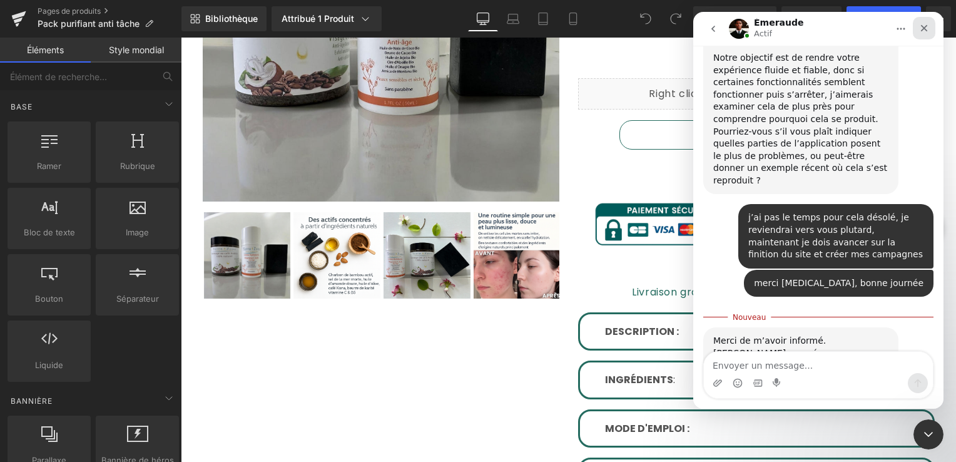
drag, startPoint x: 924, startPoint y: 26, endPoint x: 1604, endPoint y: 48, distance: 680.2
click at [924, 26] on icon "Fermer" at bounding box center [924, 28] width 10 height 10
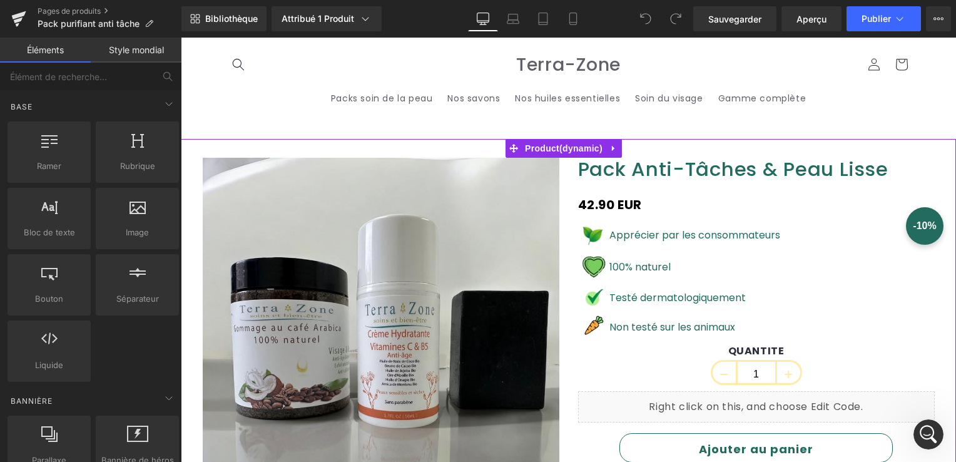
scroll to position [63, 0]
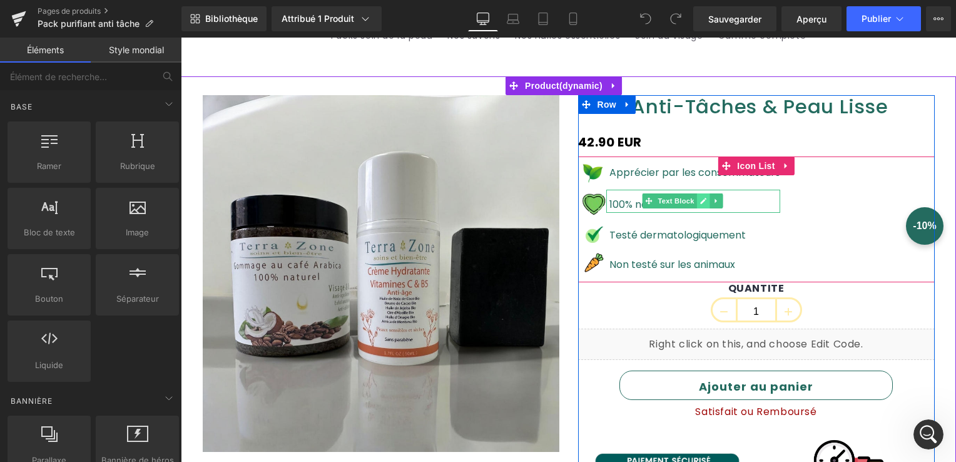
click at [699, 201] on icon at bounding box center [702, 201] width 7 height 8
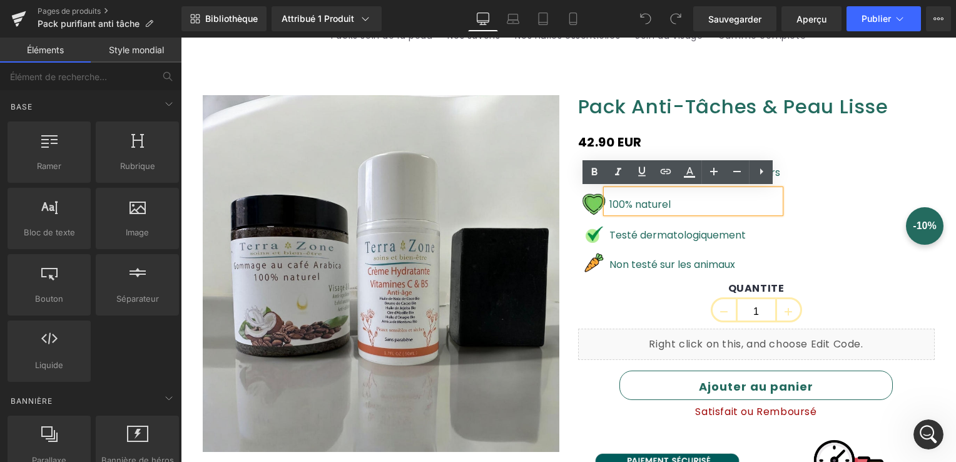
click at [638, 204] on font "100% naturel" at bounding box center [639, 204] width 61 height 14
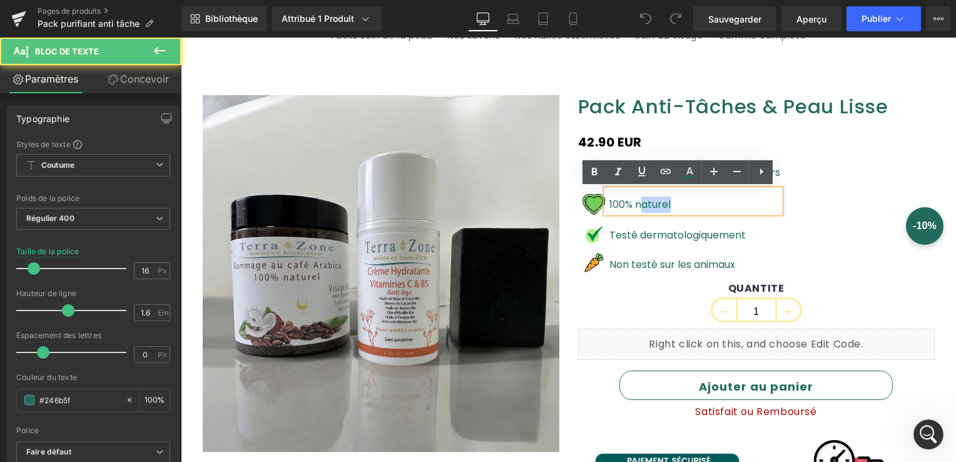
drag, startPoint x: 652, startPoint y: 204, endPoint x: 640, endPoint y: 204, distance: 11.3
click at [640, 204] on p "100% naturel" at bounding box center [694, 204] width 171 height 16
click at [665, 204] on p "100% naturel" at bounding box center [694, 204] width 171 height 16
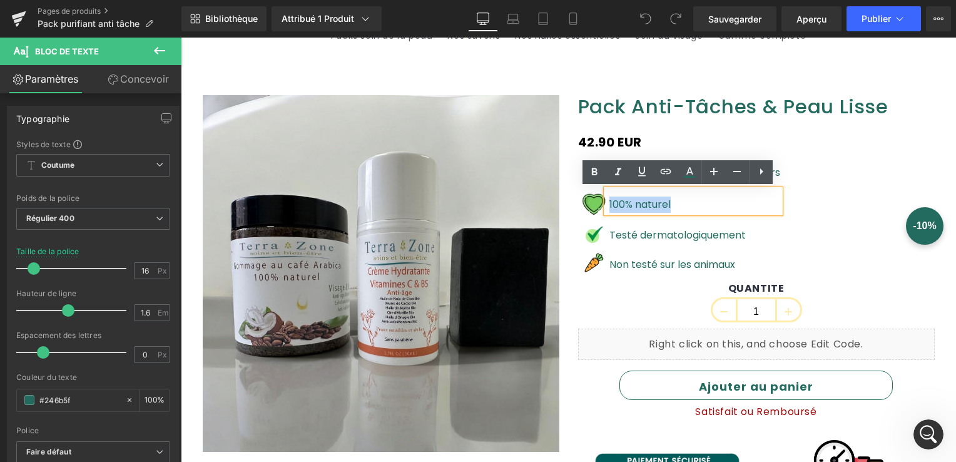
drag, startPoint x: 665, startPoint y: 205, endPoint x: 605, endPoint y: 201, distance: 59.6
click at [609, 201] on p "100% naturel" at bounding box center [694, 204] width 171 height 16
click at [801, 255] on div "Image Apprécier par les consommateurs Text Block Image 100% naturel Text Block …" at bounding box center [756, 219] width 357 height 126
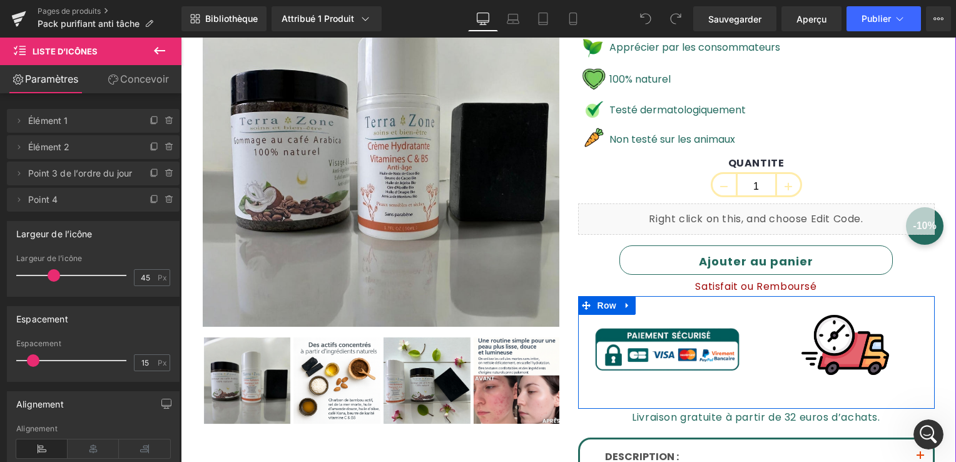
scroll to position [0, 0]
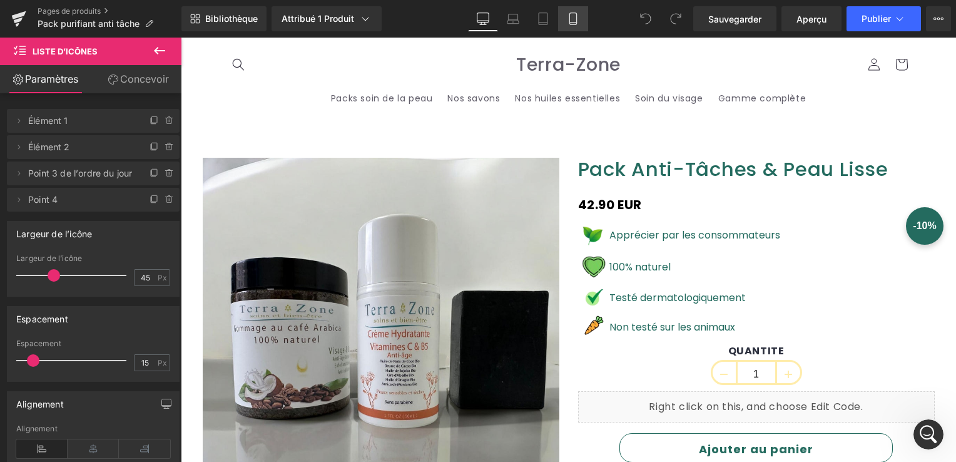
click at [574, 20] on icon at bounding box center [573, 19] width 13 height 13
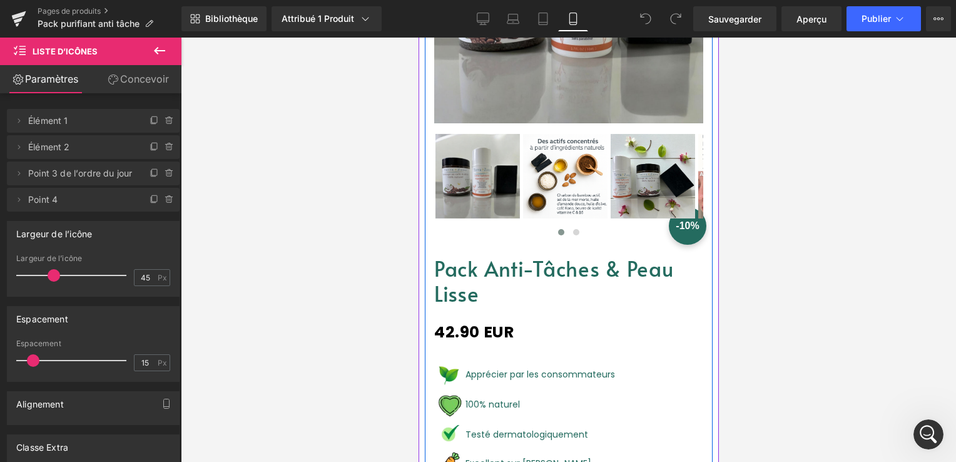
scroll to position [313, 0]
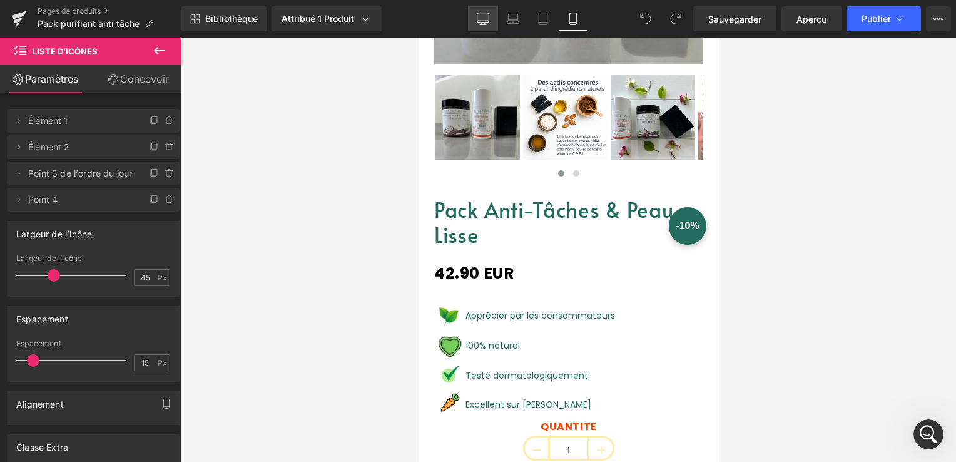
click at [480, 19] on icon at bounding box center [483, 19] width 13 height 13
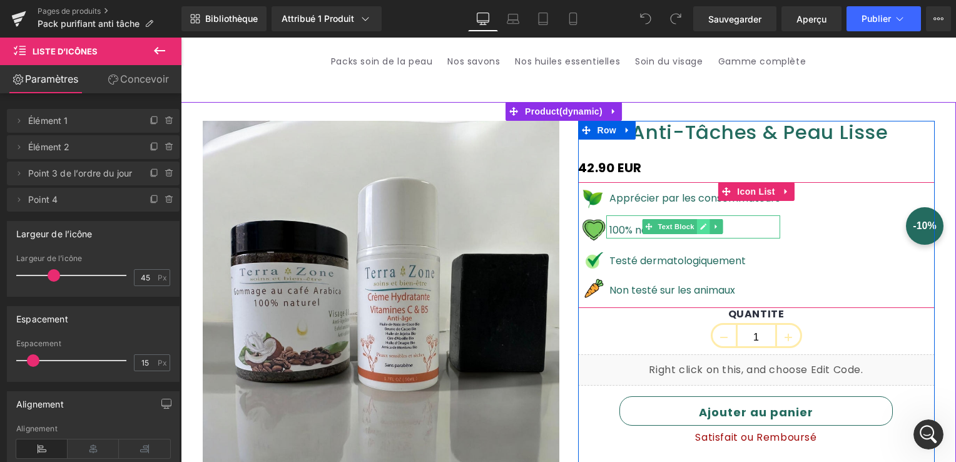
click at [696, 230] on link at bounding box center [702, 226] width 13 height 15
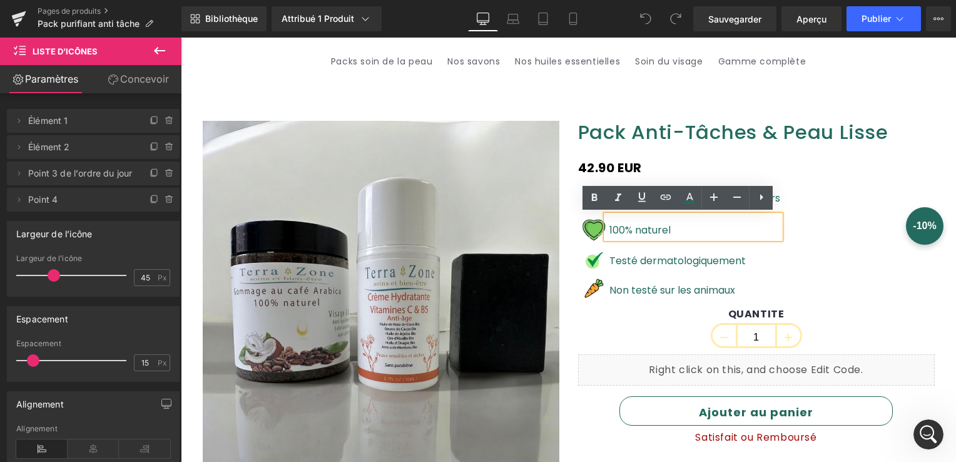
click at [663, 230] on p "100% naturel" at bounding box center [694, 230] width 171 height 16
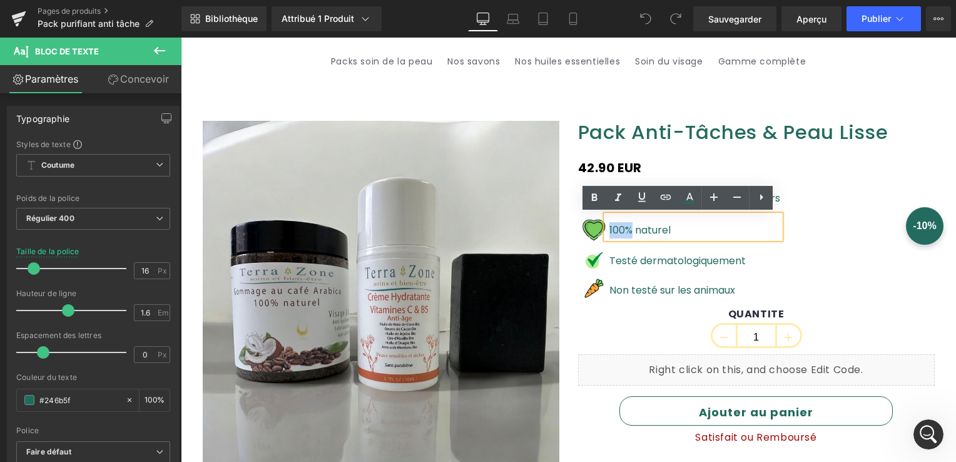
drag, startPoint x: 628, startPoint y: 228, endPoint x: 603, endPoint y: 226, distance: 25.1
click at [606, 226] on div "100% naturel" at bounding box center [693, 226] width 174 height 23
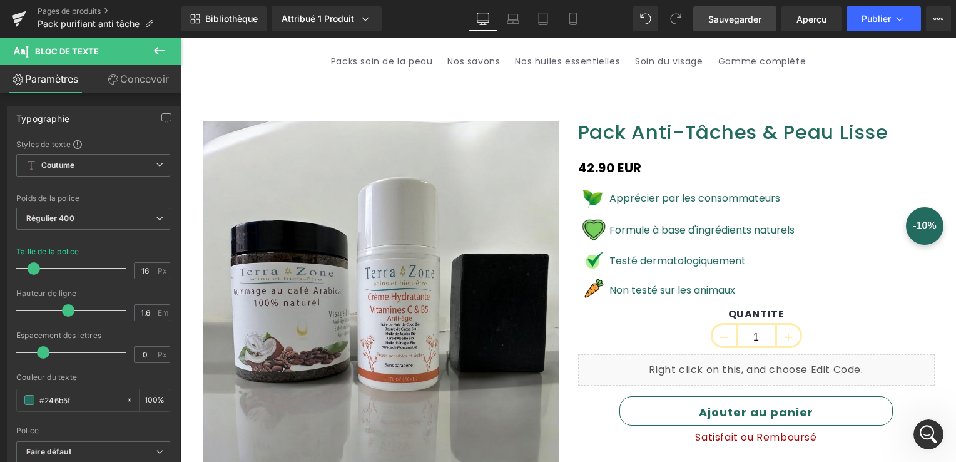
click at [738, 18] on span "Sauvegarder" at bounding box center [734, 19] width 53 height 13
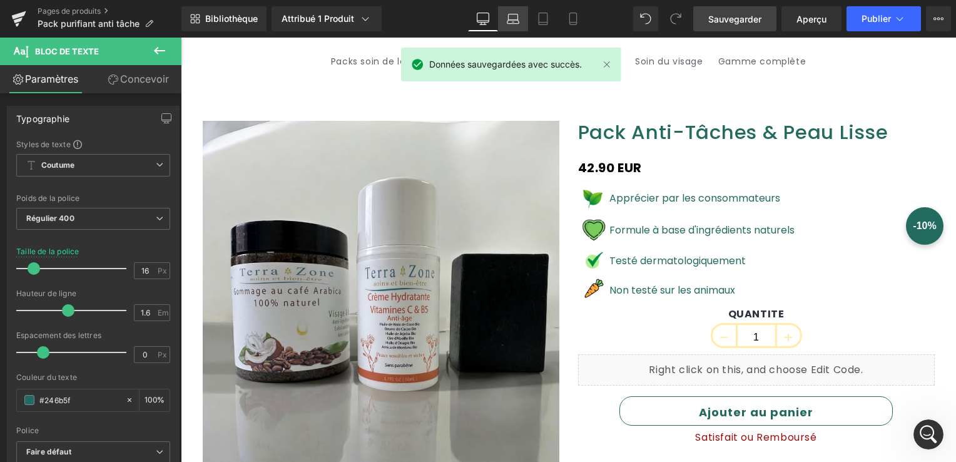
click at [520, 21] on link "Laptop" at bounding box center [513, 18] width 30 height 25
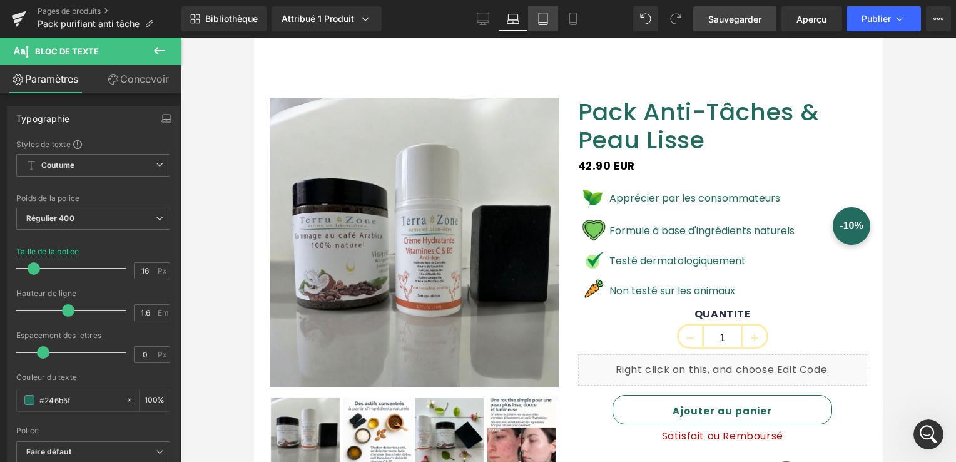
click at [546, 19] on icon at bounding box center [543, 19] width 9 height 12
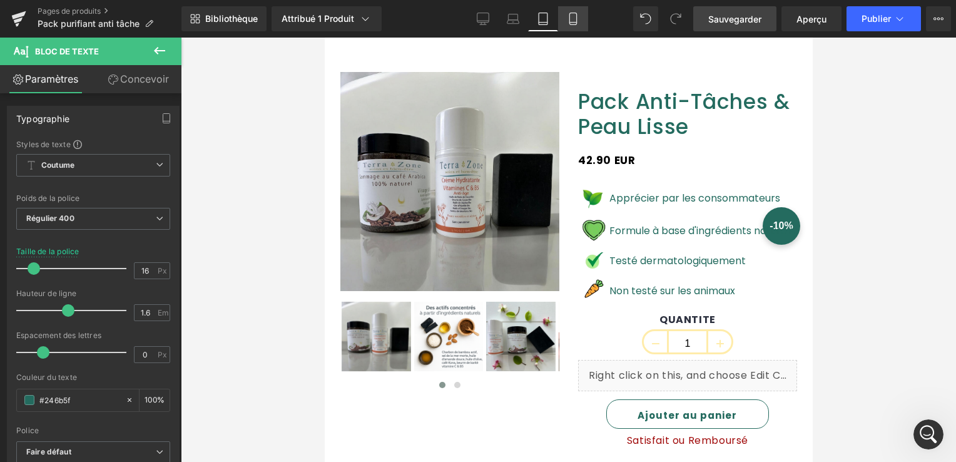
click at [565, 29] on link "Mobile" at bounding box center [573, 18] width 30 height 25
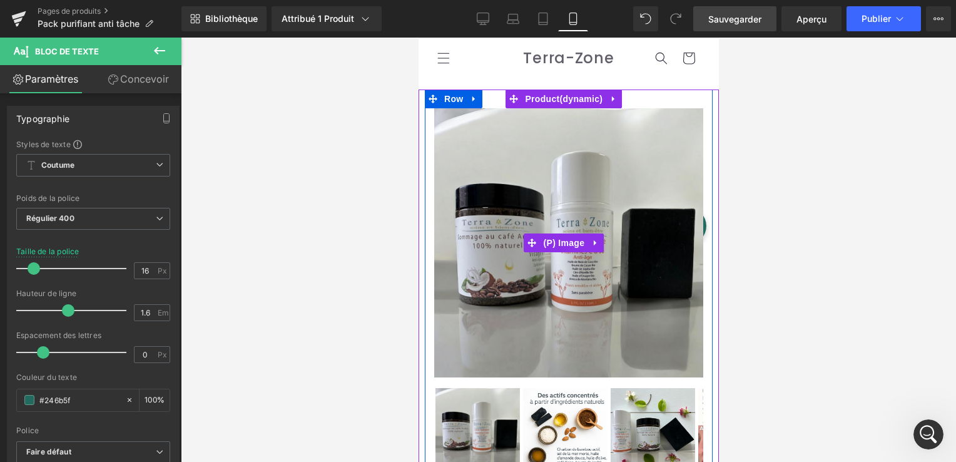
scroll to position [313, 0]
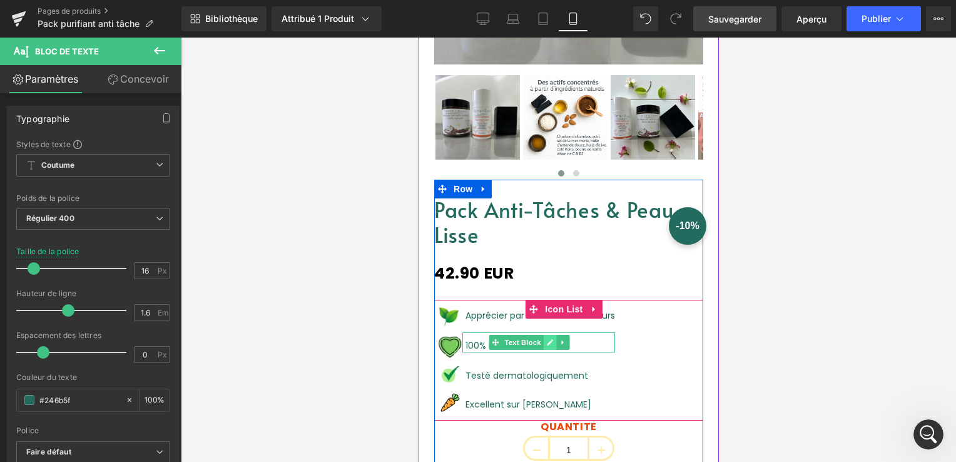
click at [552, 335] on link at bounding box center [549, 342] width 13 height 15
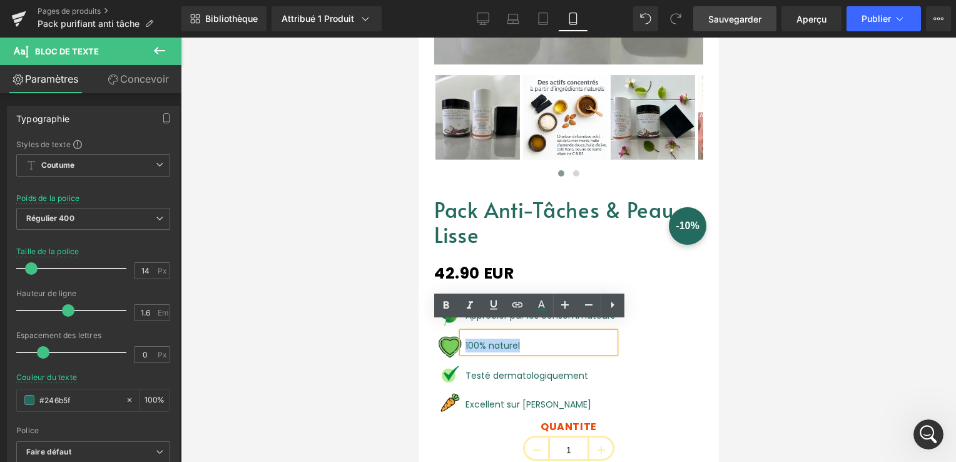
drag, startPoint x: 498, startPoint y: 335, endPoint x: 465, endPoint y: 335, distance: 32.5
click at [465, 338] on p "100% naturel" at bounding box center [539, 345] width 149 height 14
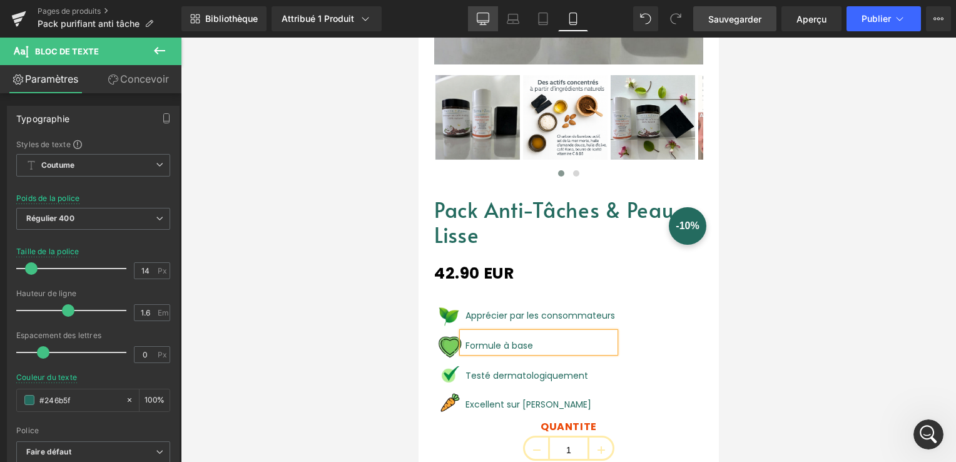
click at [480, 13] on icon at bounding box center [483, 17] width 12 height 9
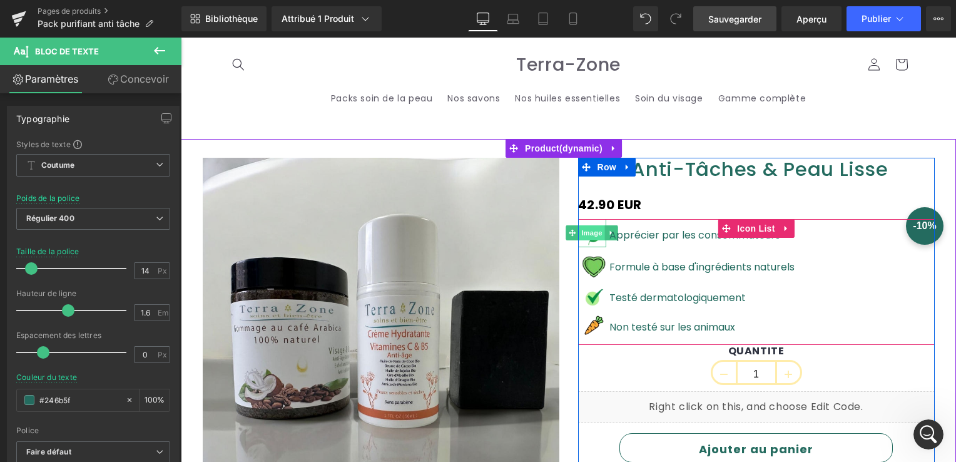
click at [586, 236] on span "Image" at bounding box center [592, 232] width 26 height 15
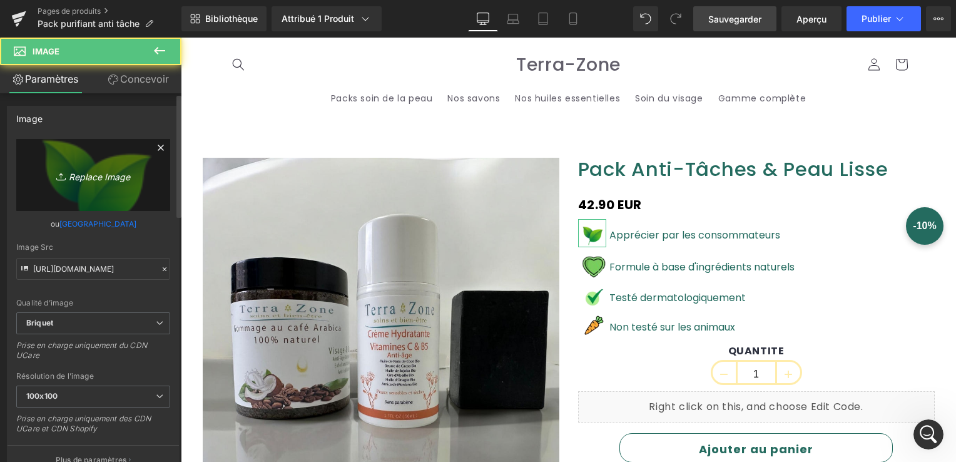
click at [90, 178] on font "Replace Image" at bounding box center [99, 176] width 61 height 11
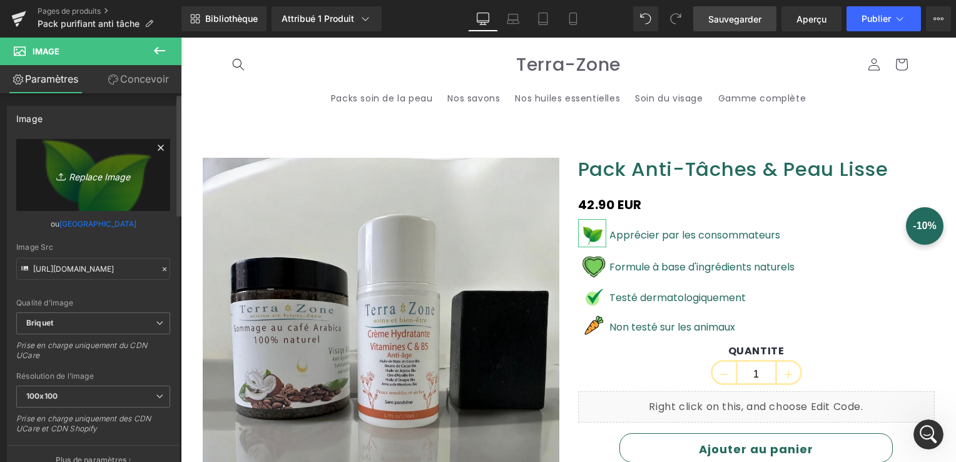
type input "C:\fakepath\Capture d'écran 2025-10-01 145102.png"
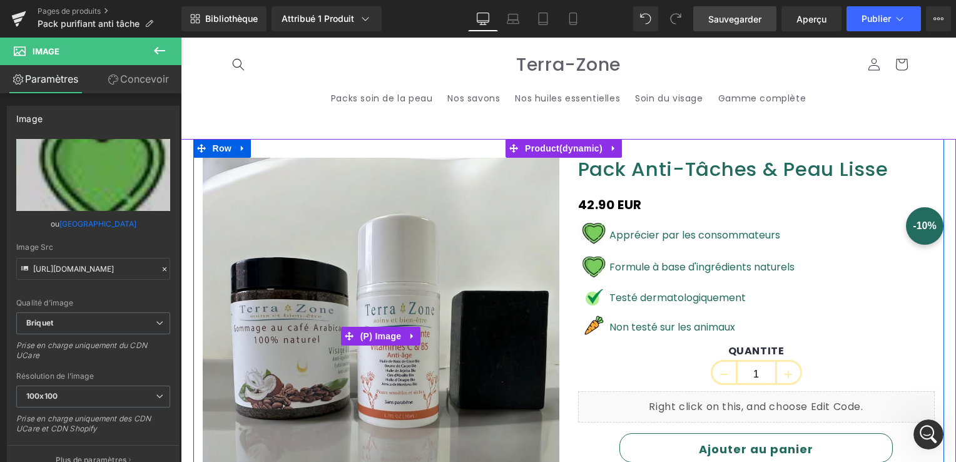
type input "https://ucarecdn.com/9ded9bf6-d1c5-45dd-84ca-d6dc1af63b60/-/format/auto/-/previ…"
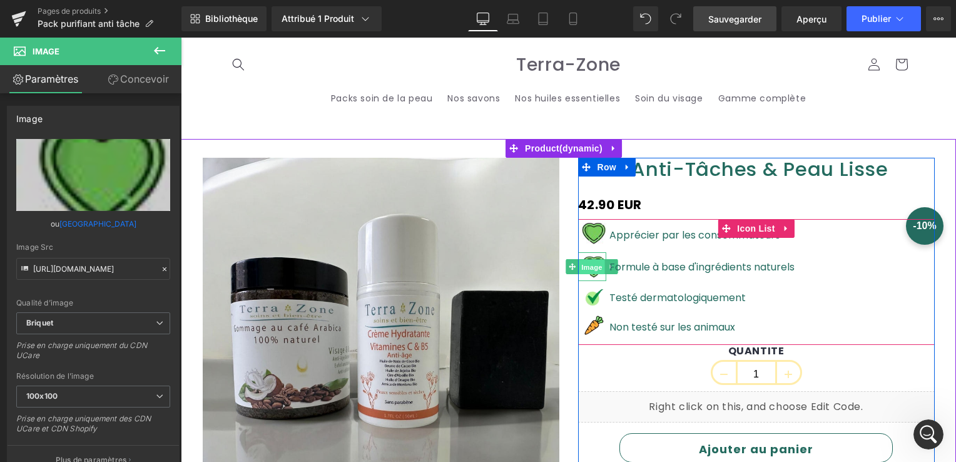
click at [592, 262] on span "Image" at bounding box center [592, 267] width 26 height 15
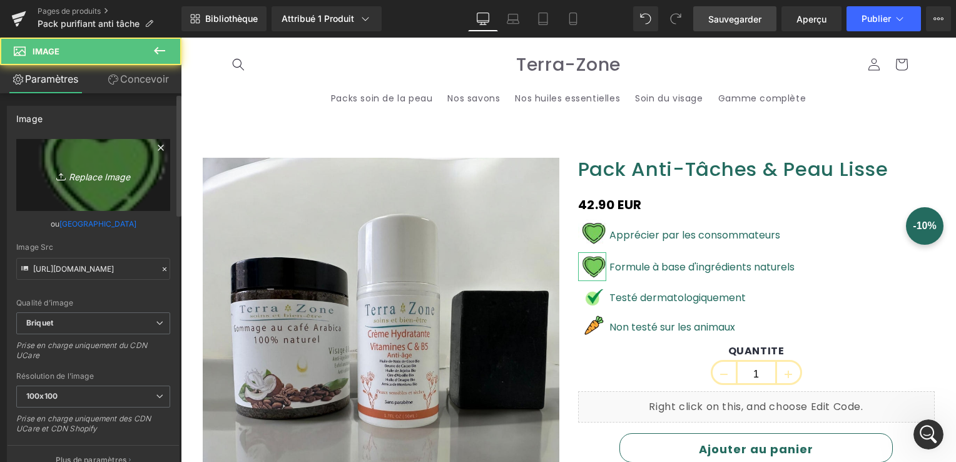
click at [108, 173] on font "Replace Image" at bounding box center [99, 176] width 61 height 11
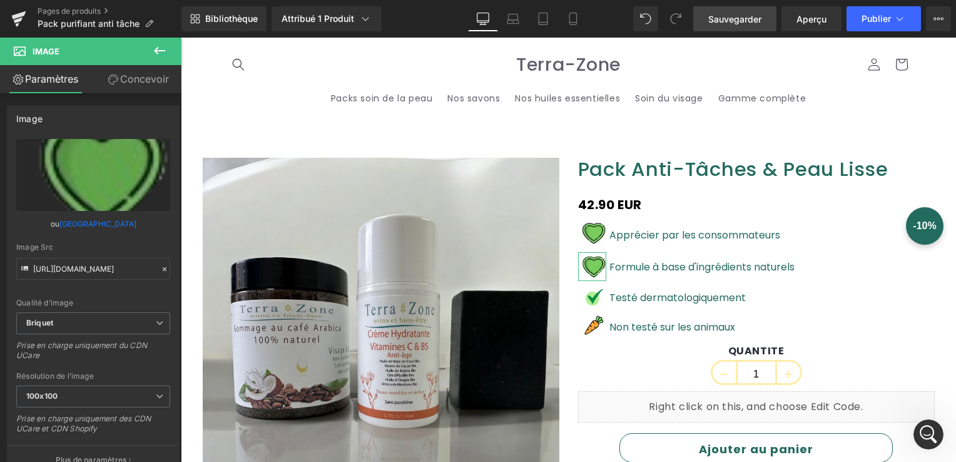
type input "C:\fakepath\Capture d'écran 2025-10-01 145055.png"
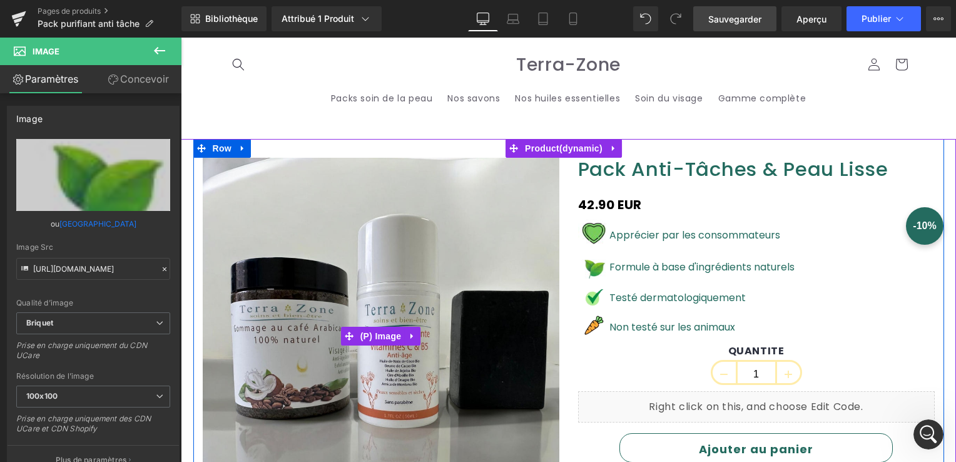
type input "https://ucarecdn.com/97e8314f-45fc-4f27-8d80-113d1f44acb9/-/format/auto/-/previ…"
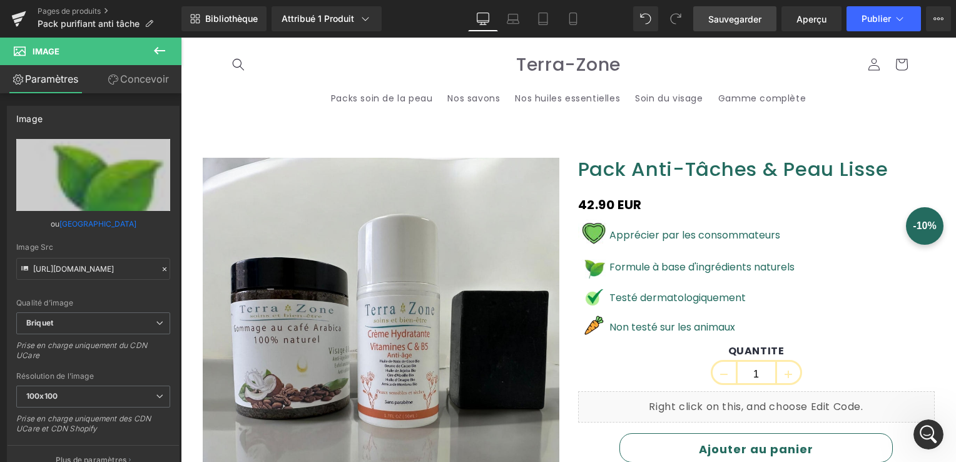
click at [754, 16] on span "Sauvegarder" at bounding box center [734, 19] width 53 height 13
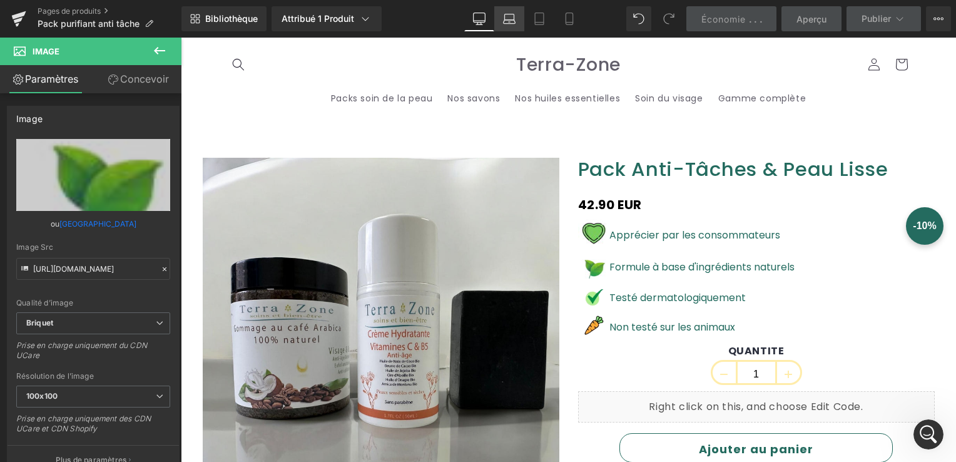
click at [515, 22] on icon at bounding box center [509, 19] width 13 height 13
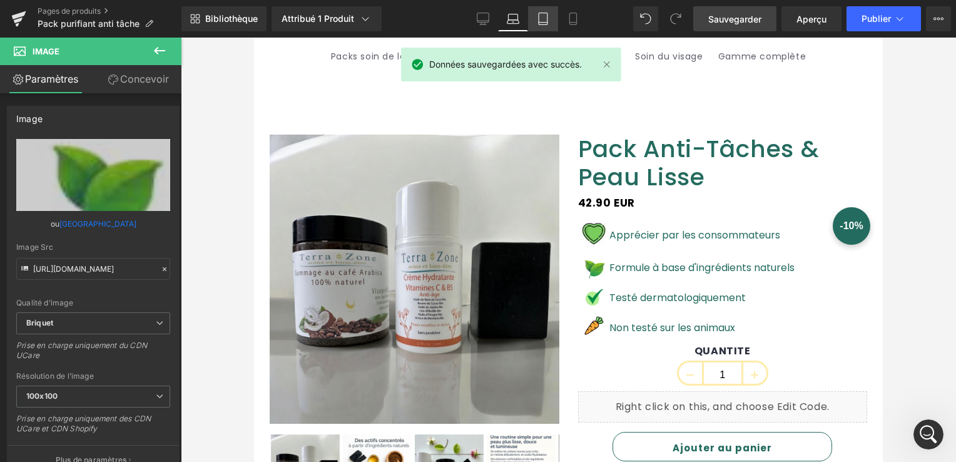
click at [540, 21] on icon at bounding box center [543, 19] width 13 height 13
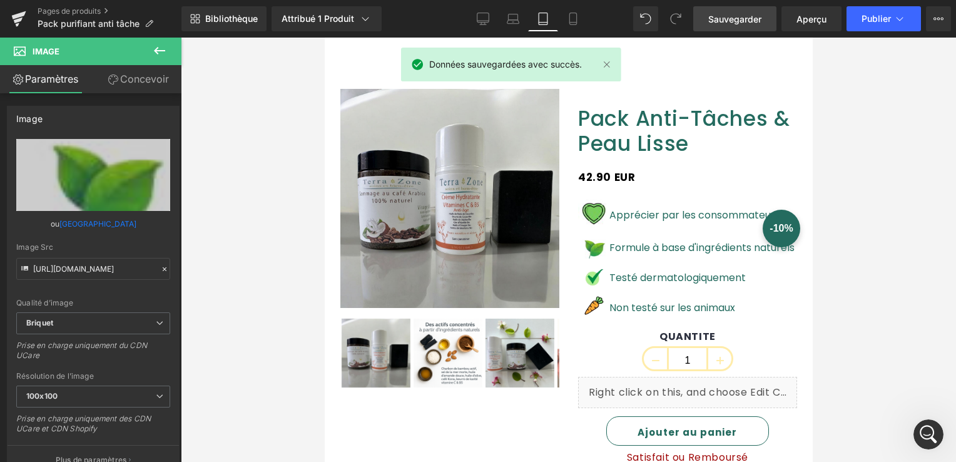
scroll to position [22, 0]
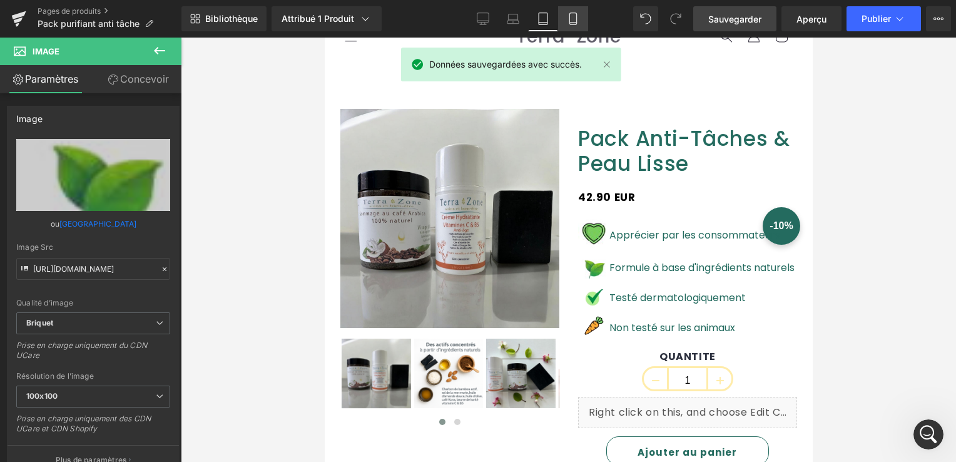
click at [562, 17] on link "Mobile" at bounding box center [573, 18] width 30 height 25
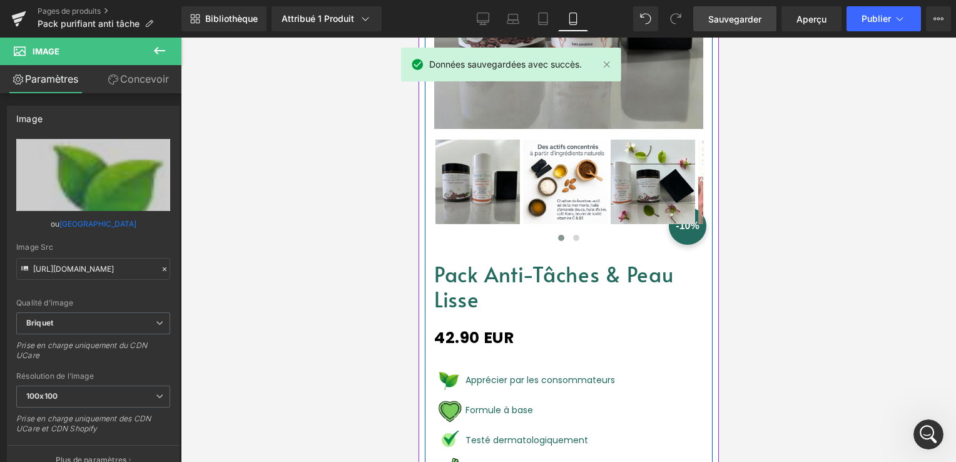
scroll to position [375, 0]
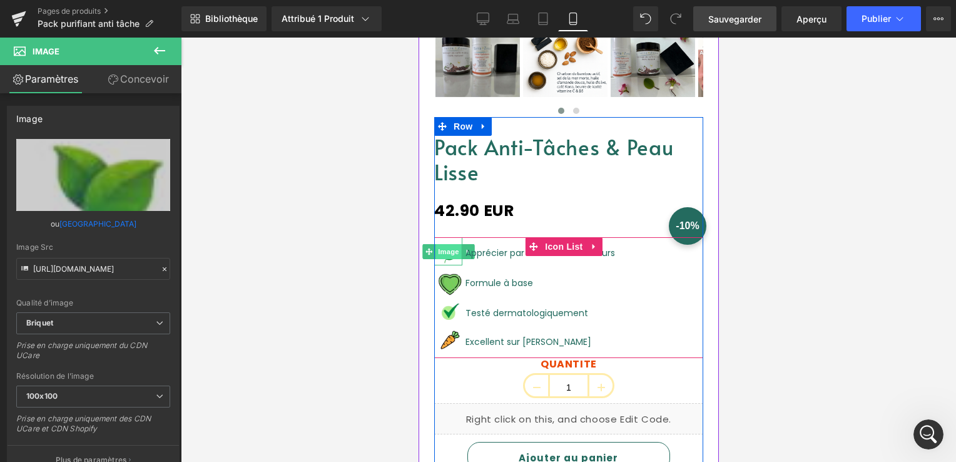
click at [452, 244] on span "Image" at bounding box center [448, 251] width 26 height 15
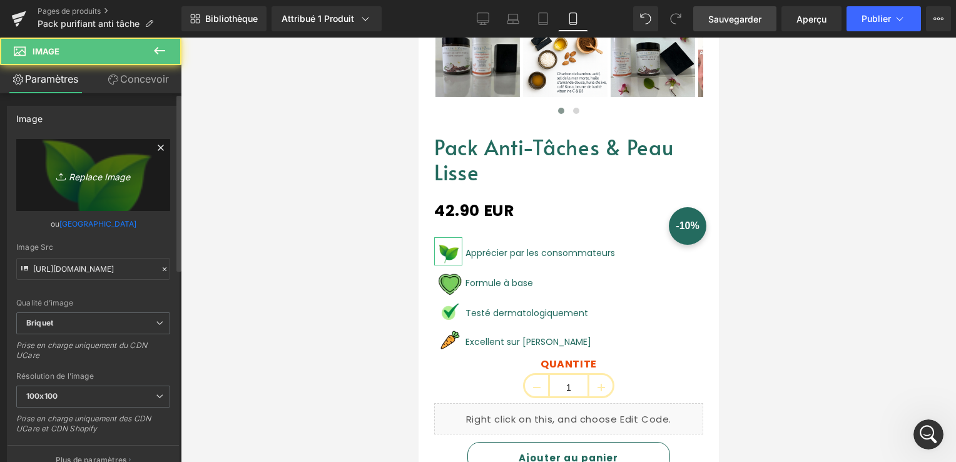
click at [83, 186] on link "Replace Image" at bounding box center [93, 175] width 154 height 72
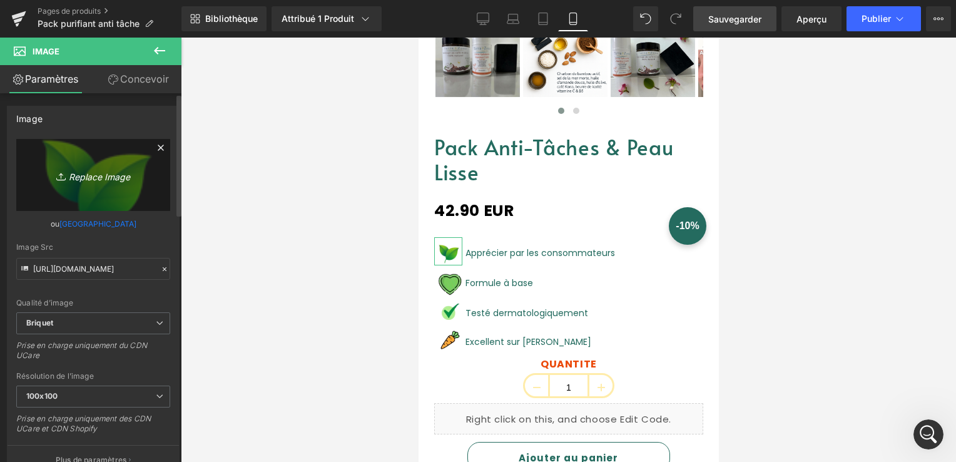
type input "C:\fakepath\Capture d'écran 2025-10-01 145102.png"
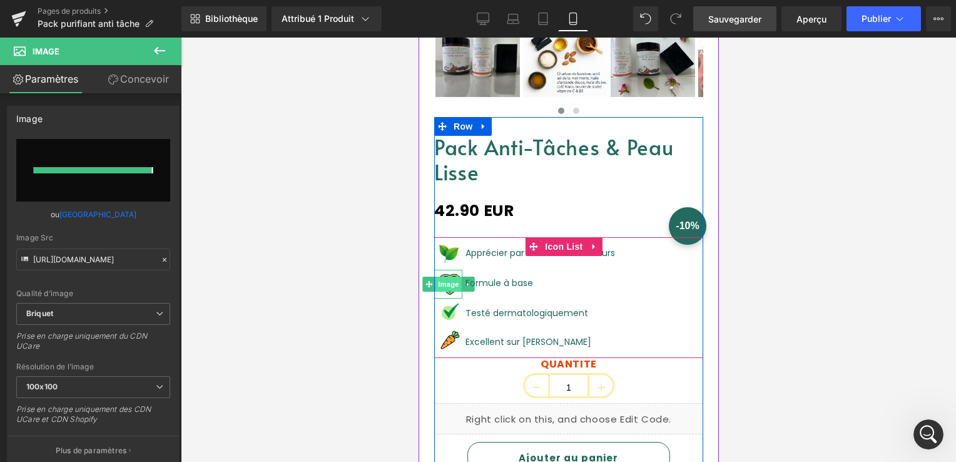
type input "https://ucarecdn.com/6f11f87a-34dc-42b8-bdc0-d60b4ab5f633/-/format/auto/-/previ…"
click at [450, 276] on span "Image" at bounding box center [448, 283] width 26 height 15
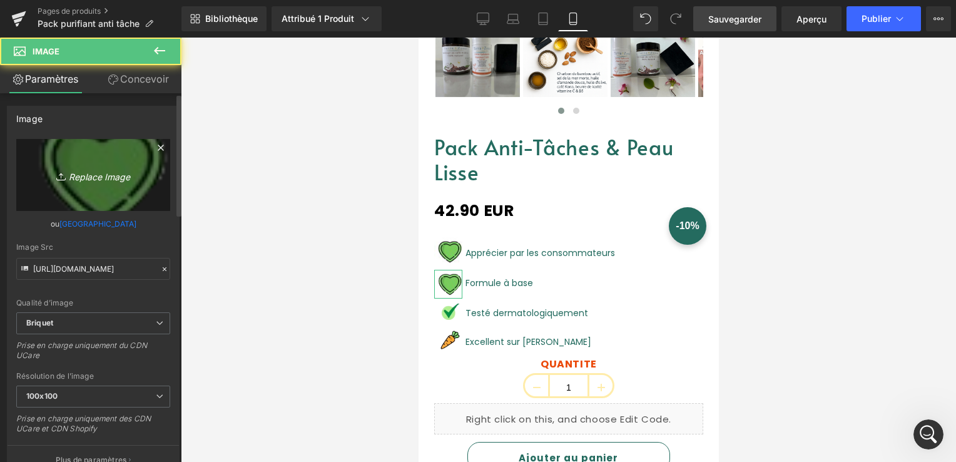
click at [111, 171] on font "Replace Image" at bounding box center [99, 176] width 61 height 11
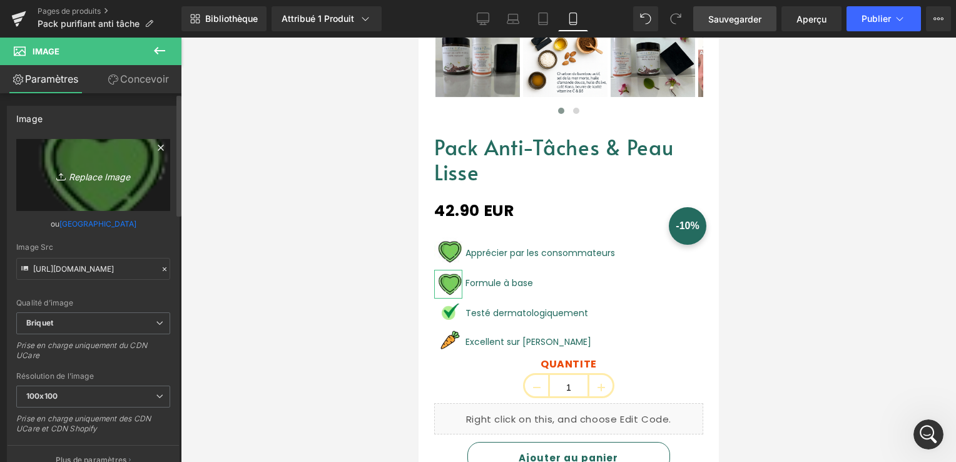
type input "C:\fakepath\Capture d'écran 2025-10-01 145055.png"
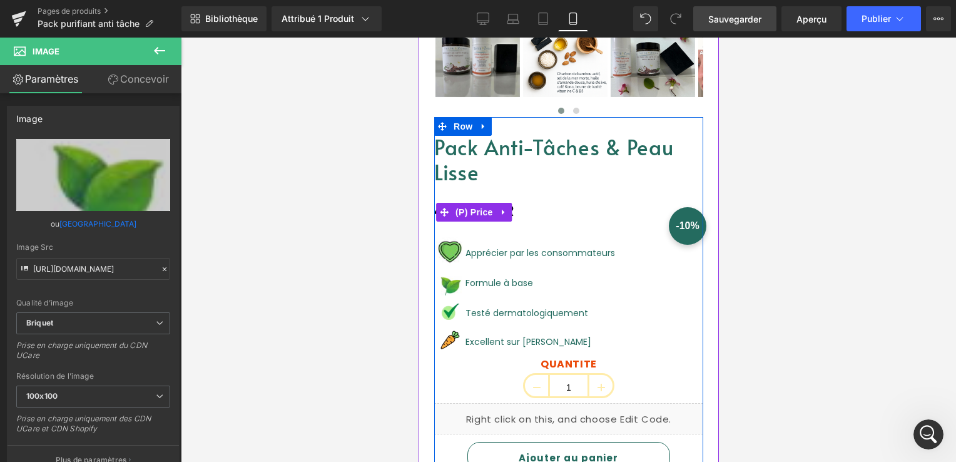
type input "https://ucarecdn.com/e6860acd-48d4-428c-a832-295163d0dcd8/-/format/auto/-/previ…"
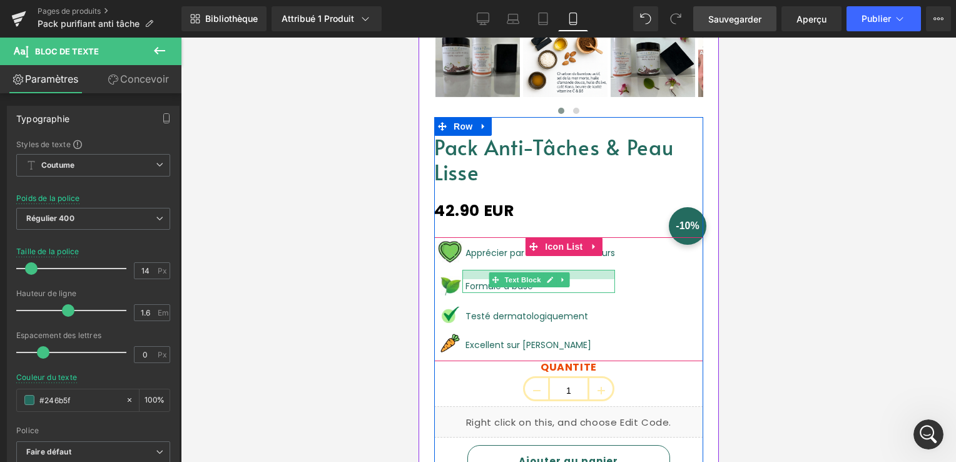
click at [478, 270] on div at bounding box center [538, 274] width 153 height 9
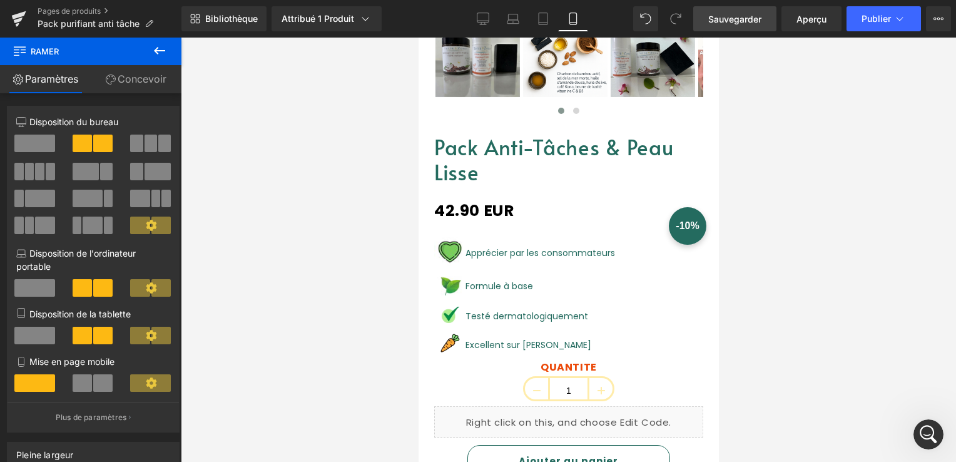
click at [738, 10] on link "Sauvegarder" at bounding box center [734, 18] width 83 height 25
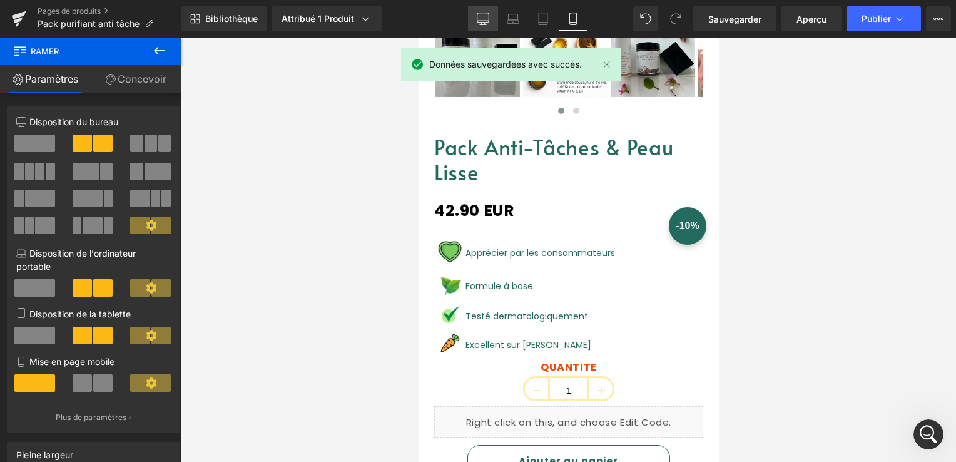
click at [475, 19] on link "Bureau" at bounding box center [483, 18] width 30 height 25
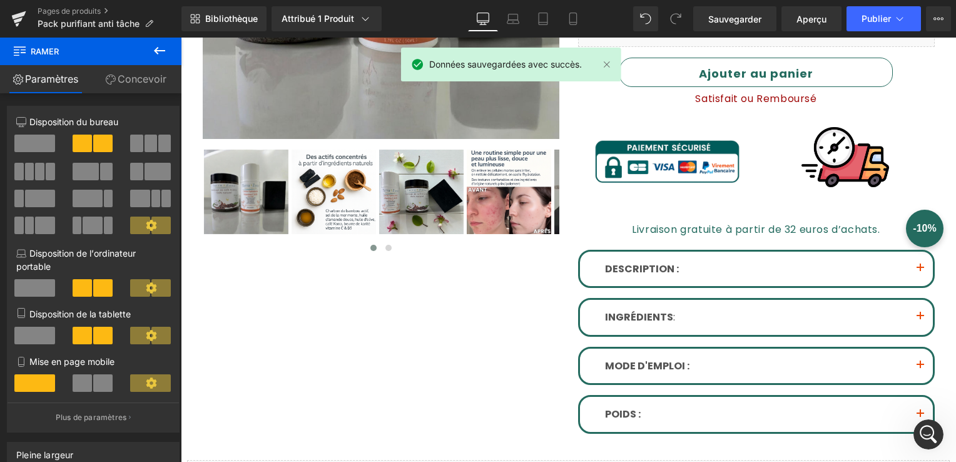
scroll to position [0, 0]
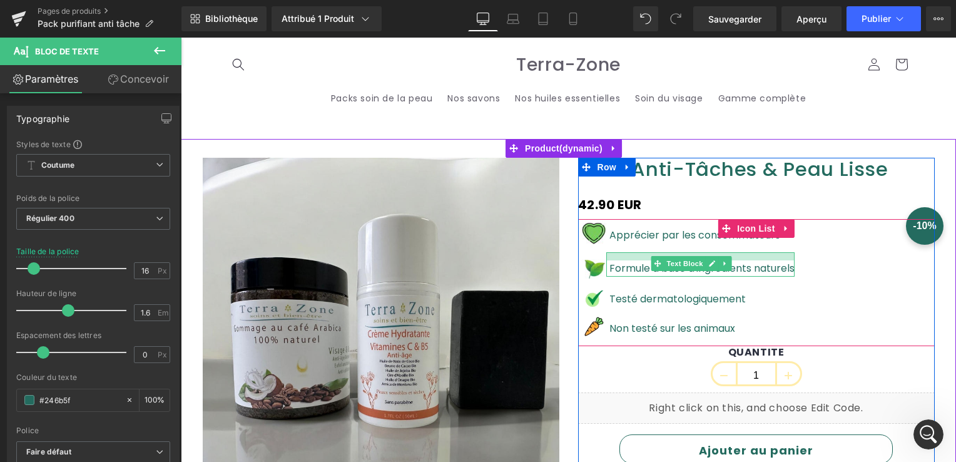
click at [641, 255] on div at bounding box center [700, 256] width 188 height 8
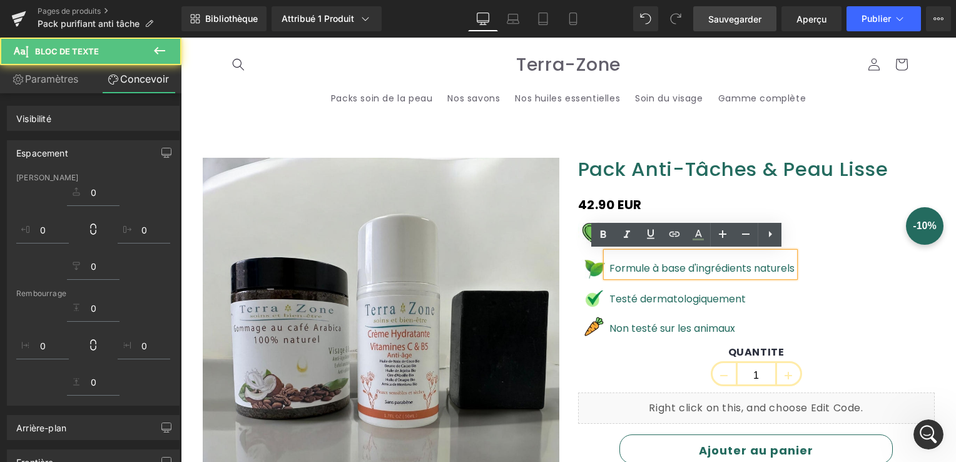
click at [719, 24] on span "Sauvegarder" at bounding box center [734, 19] width 53 height 13
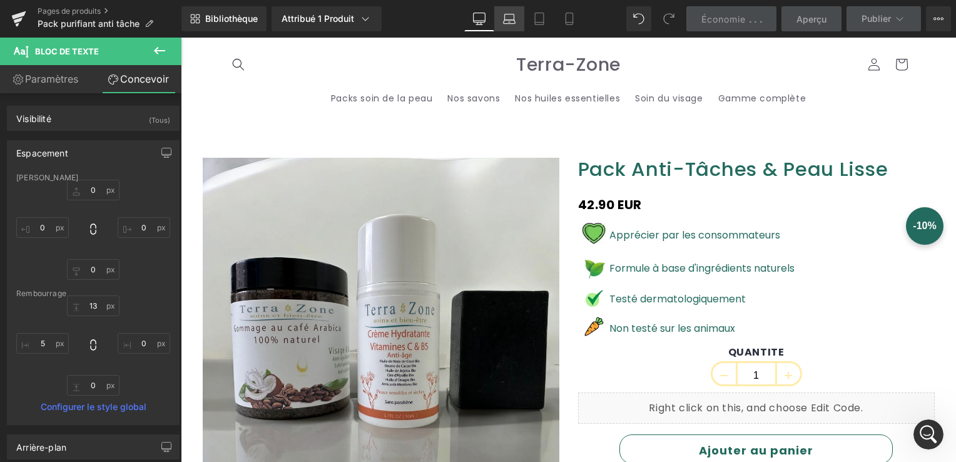
click at [515, 14] on link "Ordinateur portable" at bounding box center [509, 18] width 30 height 25
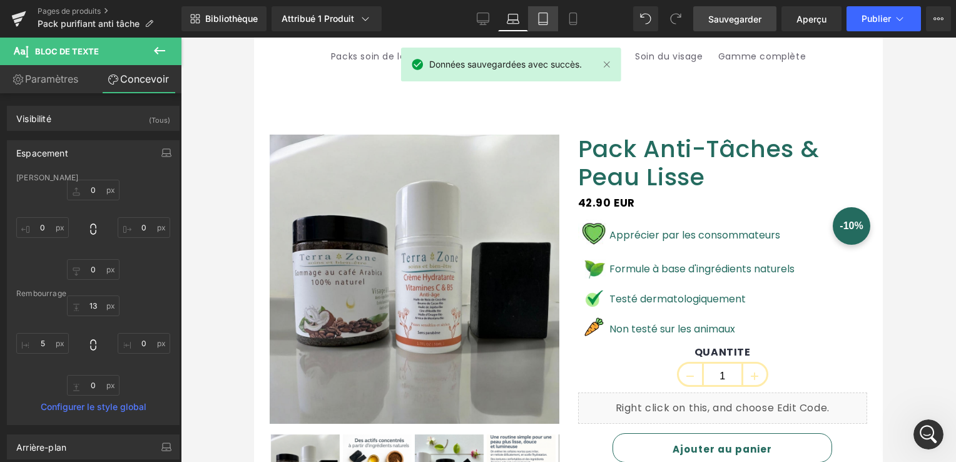
click at [548, 17] on icon at bounding box center [543, 19] width 13 height 13
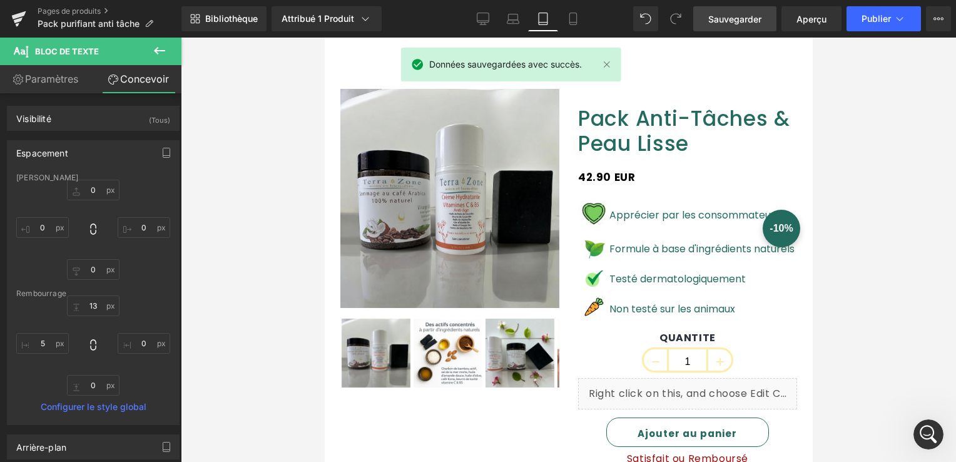
scroll to position [22, 0]
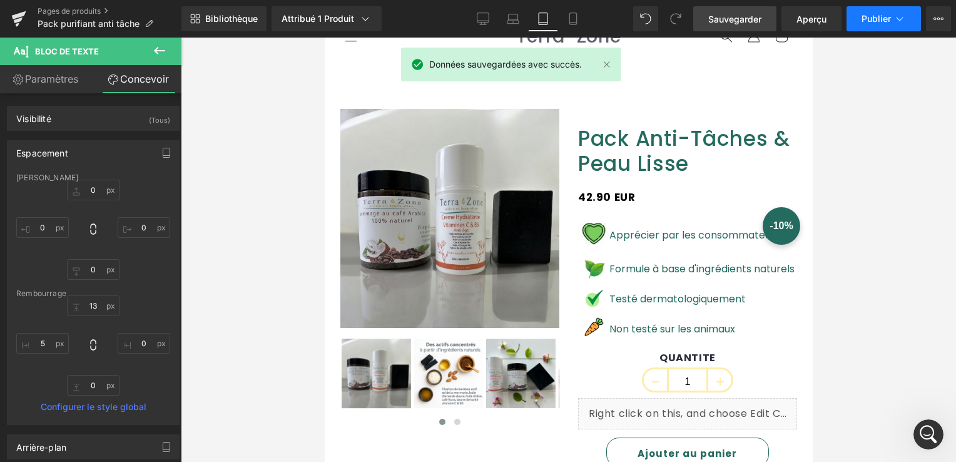
click at [887, 16] on span "Publier" at bounding box center [875, 19] width 29 height 10
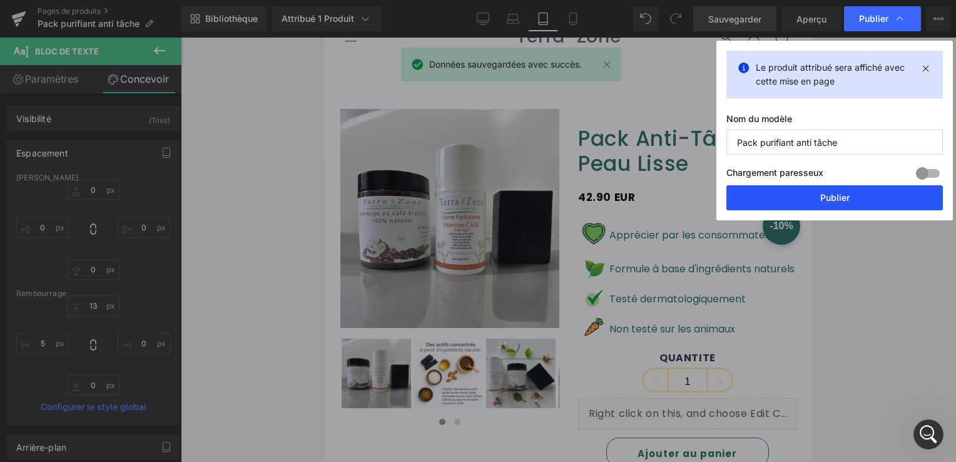
click at [849, 195] on button "Publier" at bounding box center [834, 197] width 216 height 25
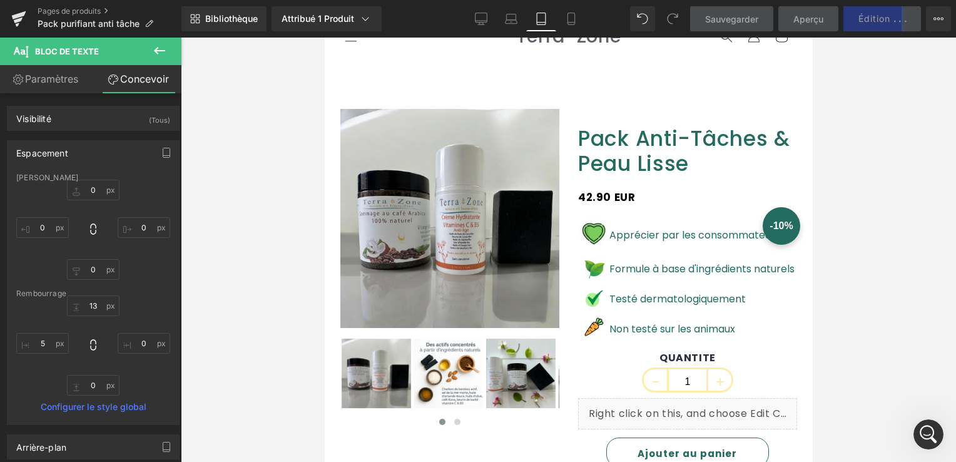
click at [453, 417] on div "Rendu du contenu" at bounding box center [477, 412] width 75 height 14
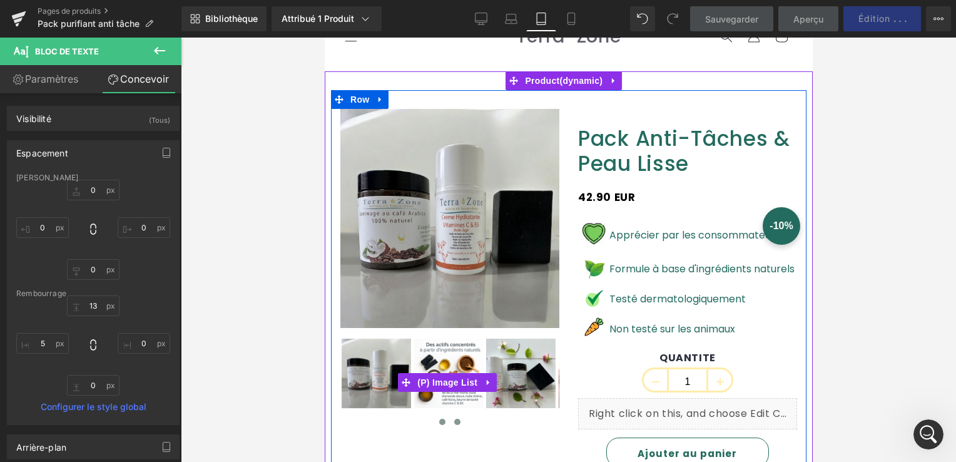
click at [453, 419] on div "Rendu du contenu" at bounding box center [477, 412] width 75 height 14
click at [458, 420] on button at bounding box center [456, 421] width 15 height 13
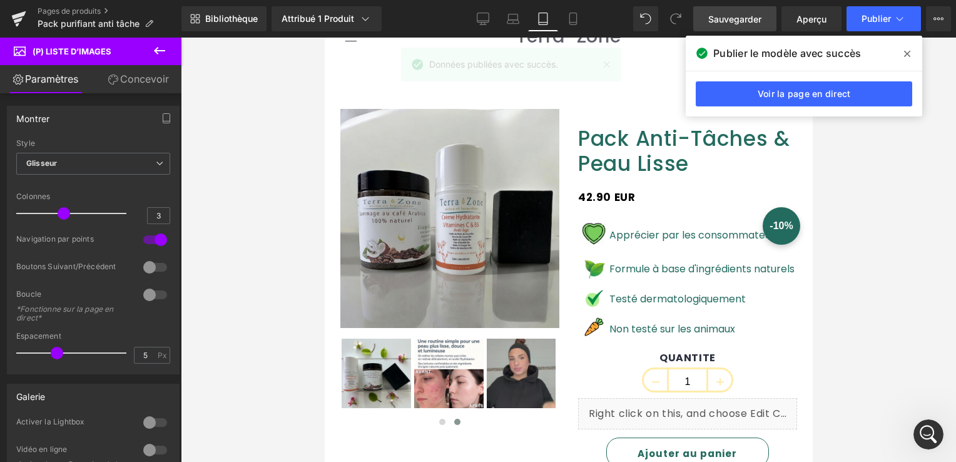
click at [908, 52] on icon at bounding box center [907, 54] width 6 height 6
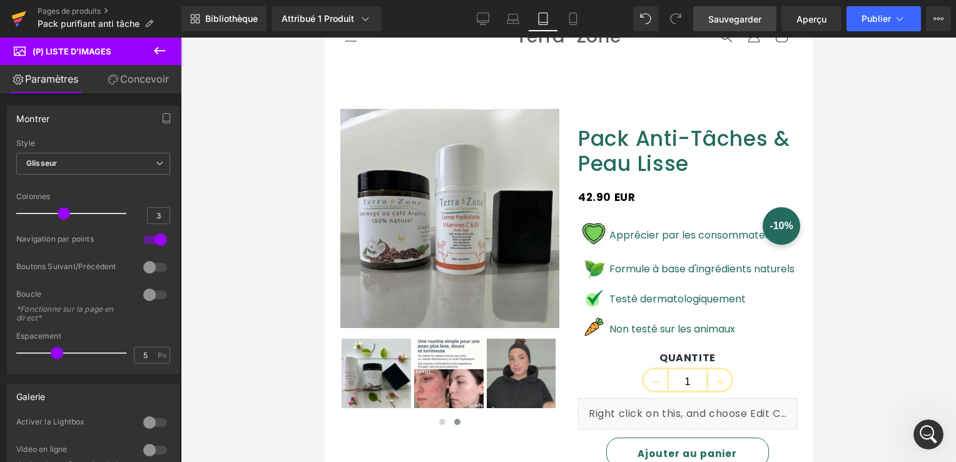
click at [19, 12] on icon at bounding box center [18, 18] width 15 height 31
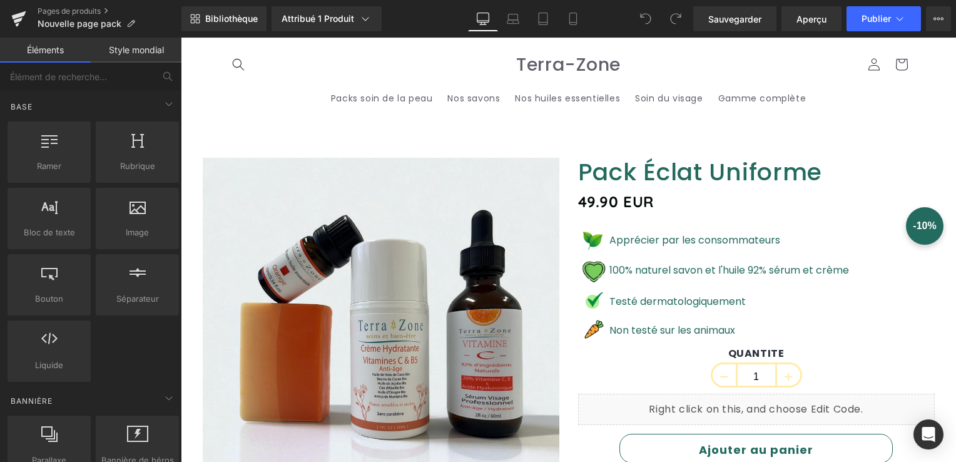
click at [590, 236] on div "Image" at bounding box center [592, 238] width 28 height 28
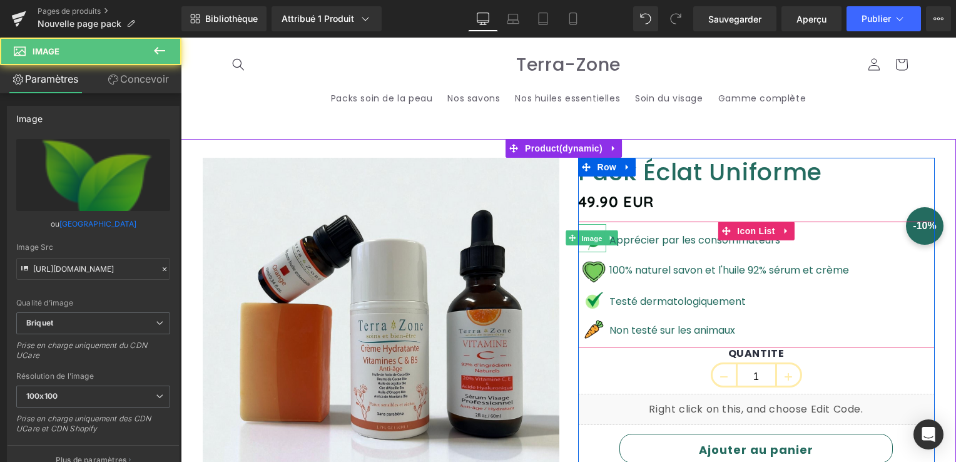
click at [590, 236] on span "Image" at bounding box center [592, 238] width 26 height 15
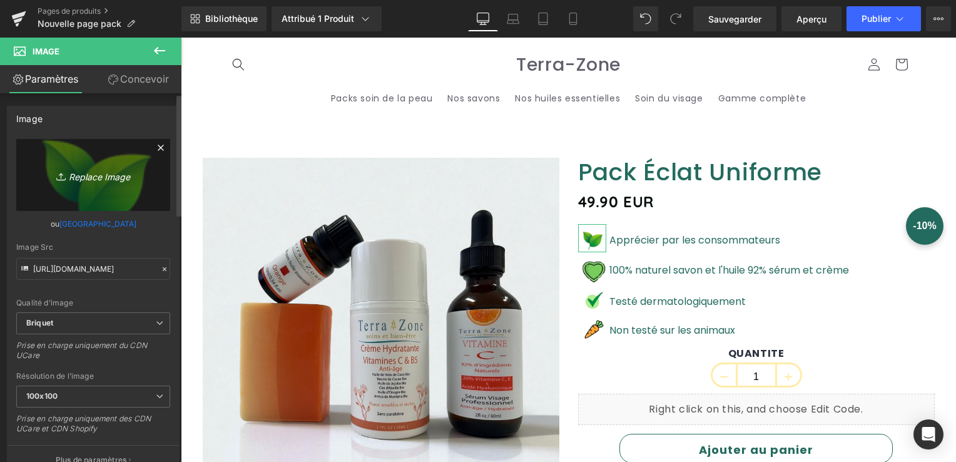
click at [95, 174] on font "Replace Image" at bounding box center [99, 176] width 61 height 11
type input "C:\fakepath\Capture d'écran [DATE] 145102.png"
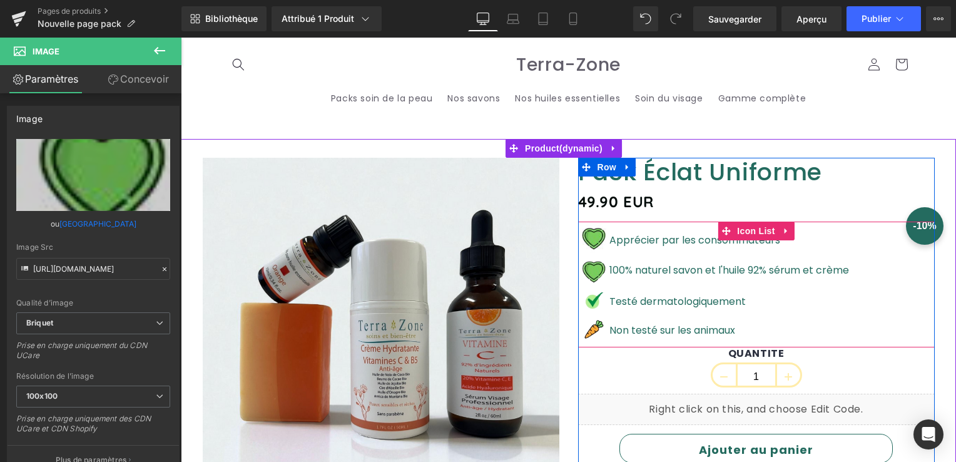
type input "[URL][DOMAIN_NAME]"
click at [590, 270] on span "Image" at bounding box center [592, 271] width 26 height 15
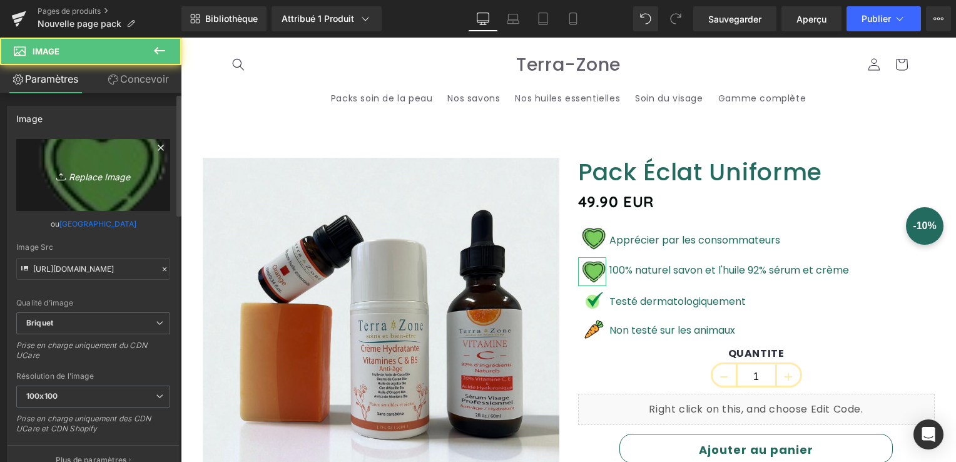
click at [100, 171] on font "Replace Image" at bounding box center [99, 176] width 61 height 11
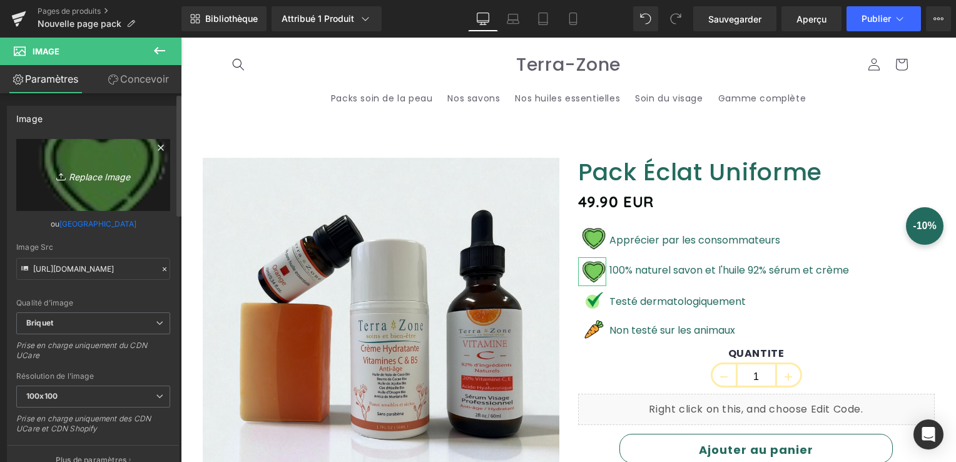
type input "C:\fakepath\Capture d'écran [DATE] 145055.png"
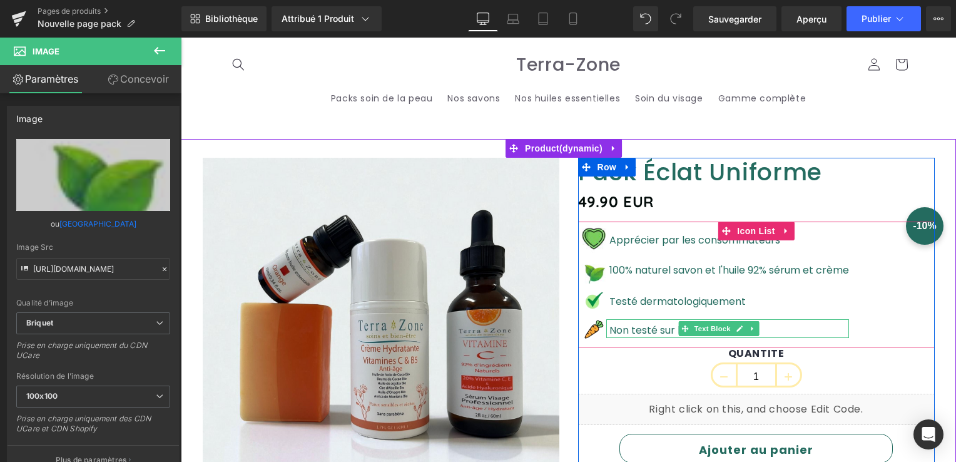
type input "[URL][DOMAIN_NAME]"
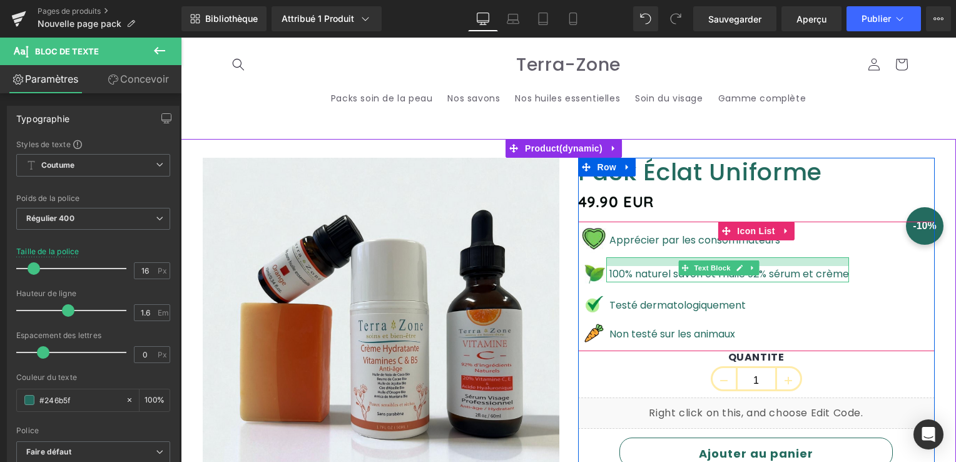
click at [623, 261] on div at bounding box center [727, 261] width 243 height 9
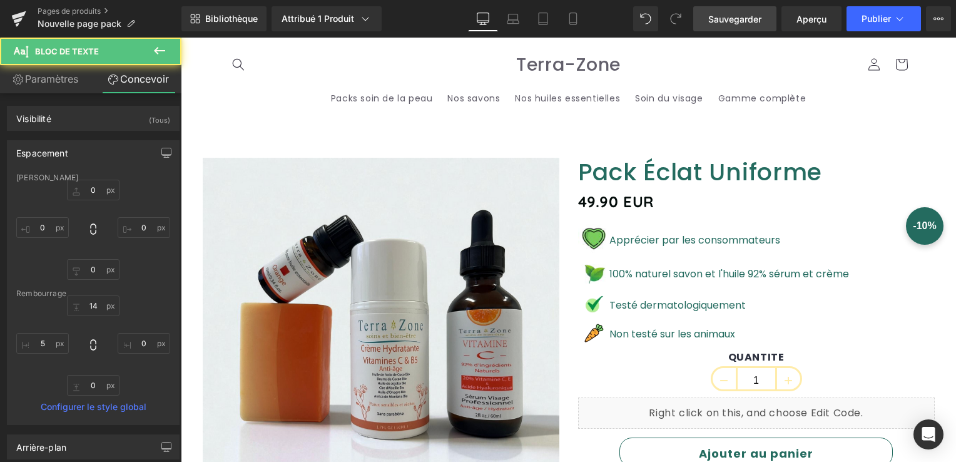
click at [731, 15] on span "Sauvegarder" at bounding box center [734, 19] width 53 height 13
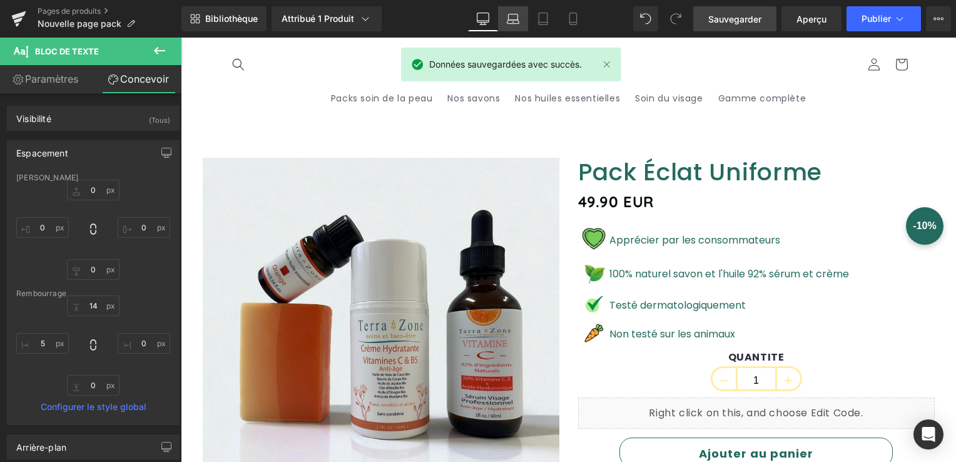
click at [510, 13] on icon at bounding box center [513, 19] width 13 height 13
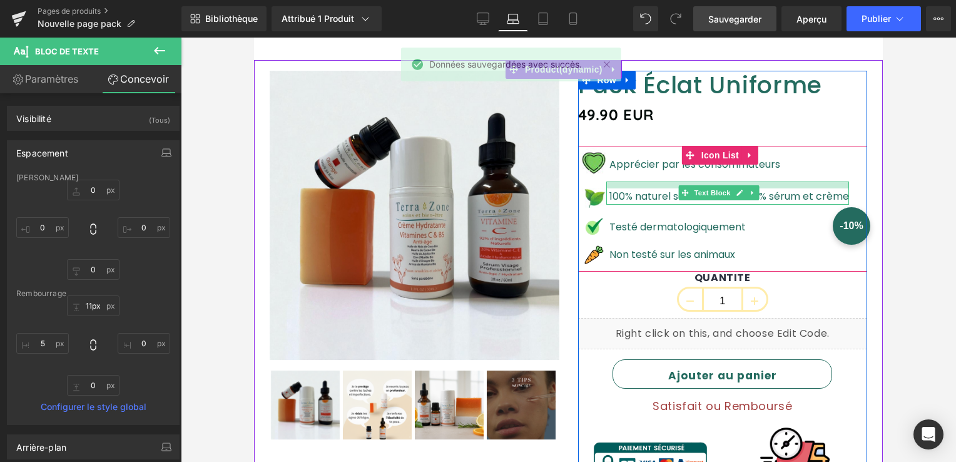
type input "12px"
click at [629, 184] on div at bounding box center [727, 184] width 243 height 7
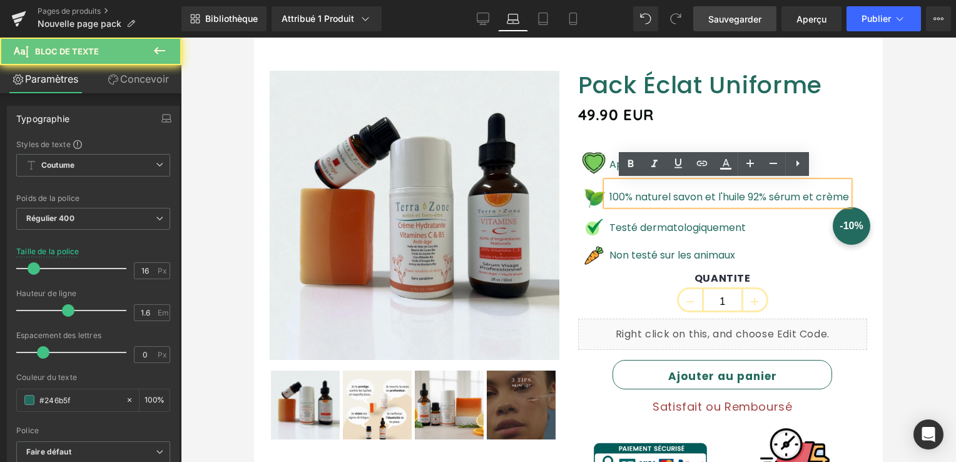
click at [629, 185] on div "100% naturel savon et l'huile 92% sérum et crème" at bounding box center [727, 193] width 243 height 24
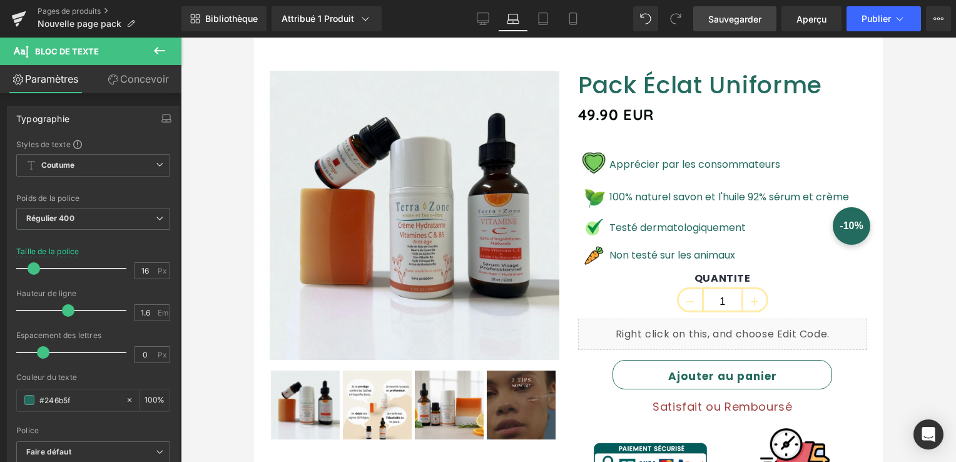
click at [753, 18] on span "Sauvegarder" at bounding box center [734, 19] width 53 height 13
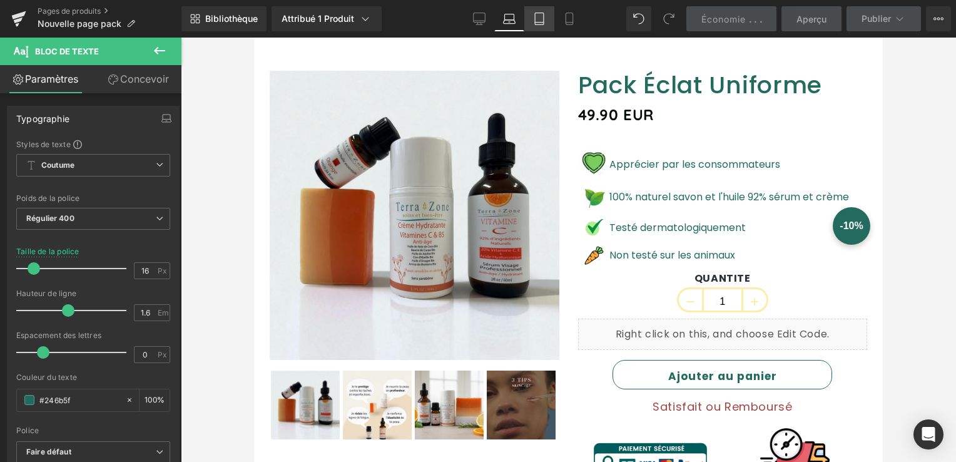
click at [535, 18] on icon at bounding box center [539, 19] width 13 height 13
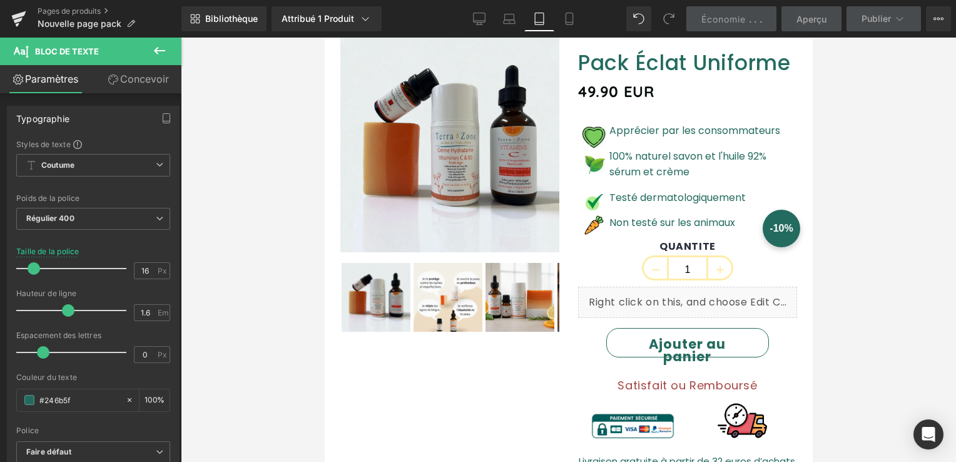
scroll to position [45, 0]
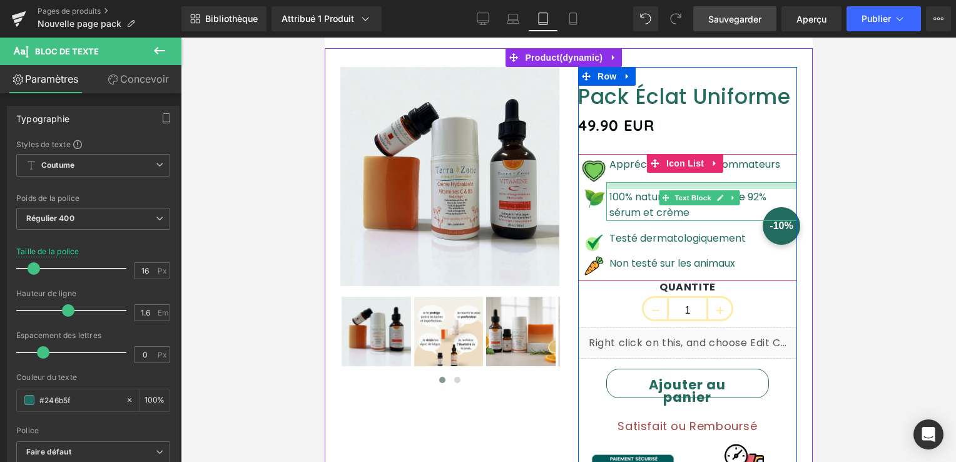
drag, startPoint x: 625, startPoint y: 184, endPoint x: 624, endPoint y: 191, distance: 7.0
click at [624, 191] on div "100% naturel savon et l'huile 92% sérum et crème Text Block" at bounding box center [700, 201] width 191 height 39
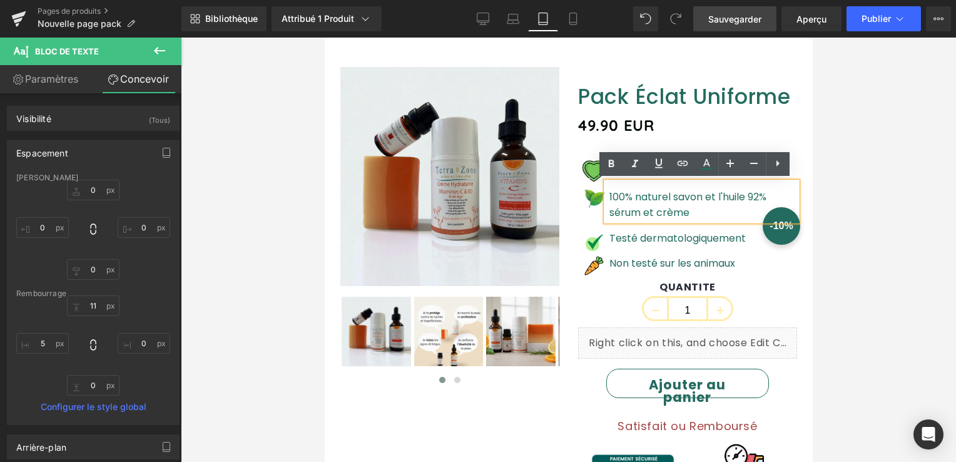
click at [686, 206] on p "100% naturel savon et l'huile 92% sérum et crème" at bounding box center [703, 205] width 188 height 32
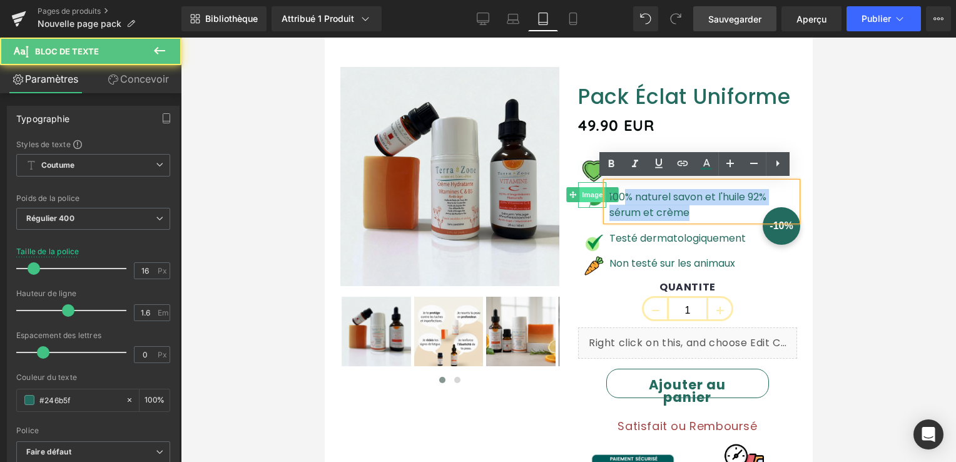
drag, startPoint x: 624, startPoint y: 214, endPoint x: 592, endPoint y: 191, distance: 38.5
click at [590, 194] on li "Image 100% naturel savon et l'huile 92% sérum et crème Text Block" at bounding box center [686, 201] width 219 height 39
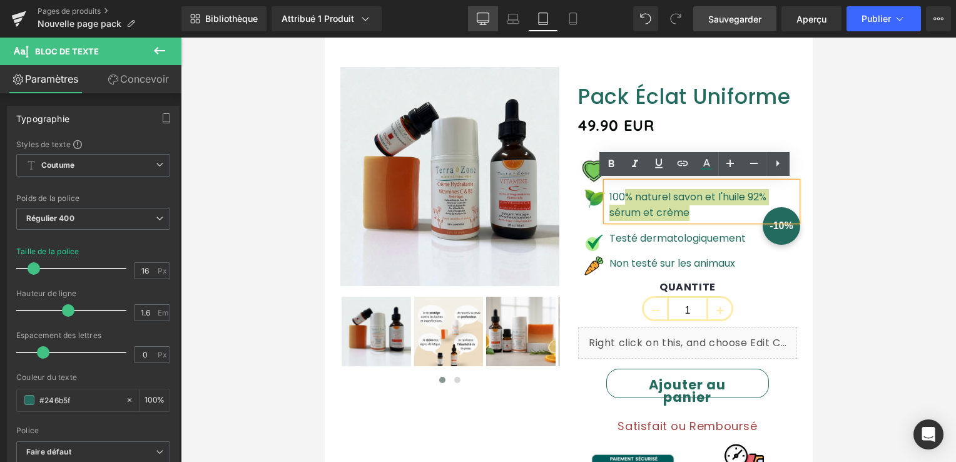
click at [483, 19] on icon at bounding box center [483, 19] width 13 height 13
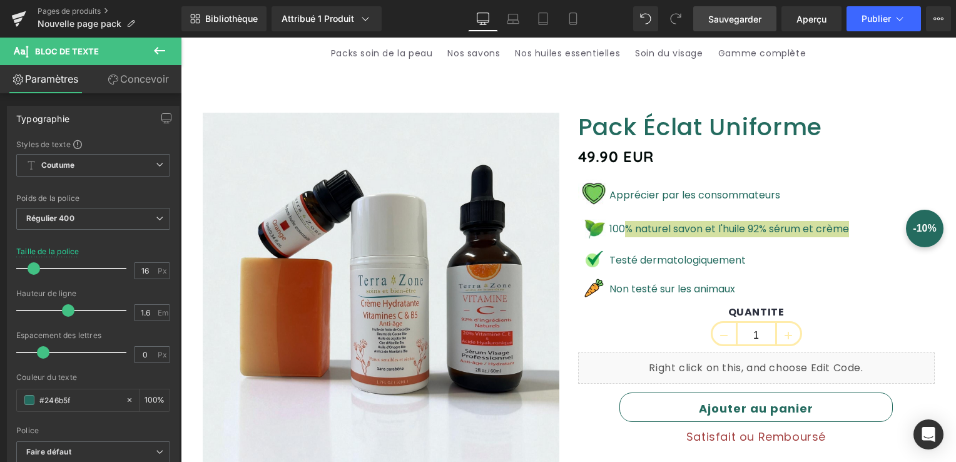
scroll to position [76, 0]
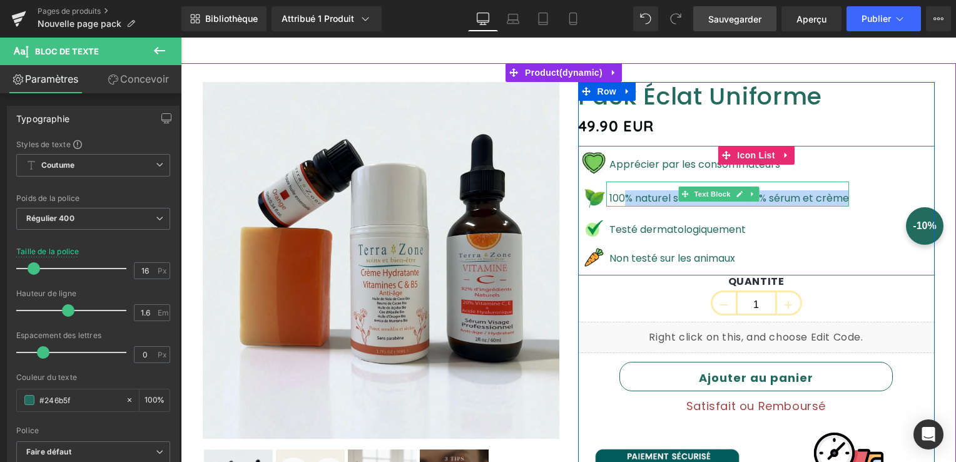
click at [681, 201] on font "100% naturel savon et l'huile 92% sérum et crème" at bounding box center [729, 198] width 240 height 14
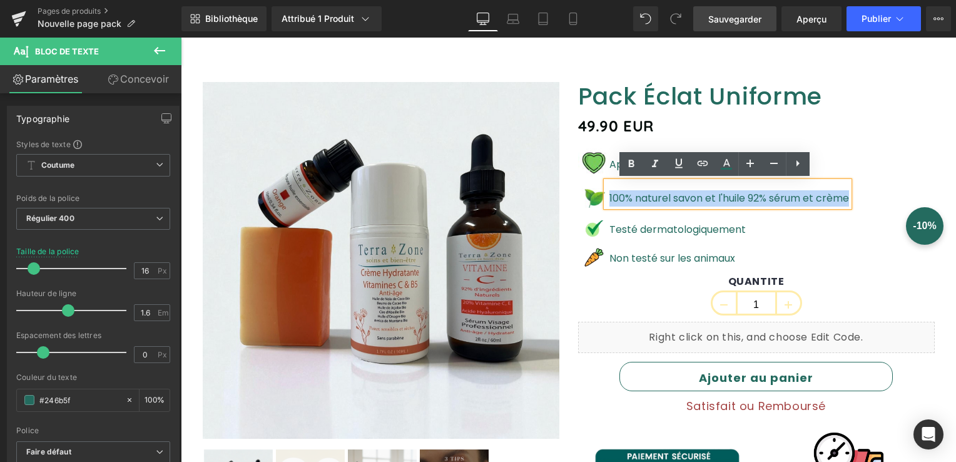
drag, startPoint x: 605, startPoint y: 195, endPoint x: 826, endPoint y: 197, distance: 221.4
click at [826, 197] on font "100% naturel savon et l'huile 92% sérum et crème" at bounding box center [729, 198] width 240 height 14
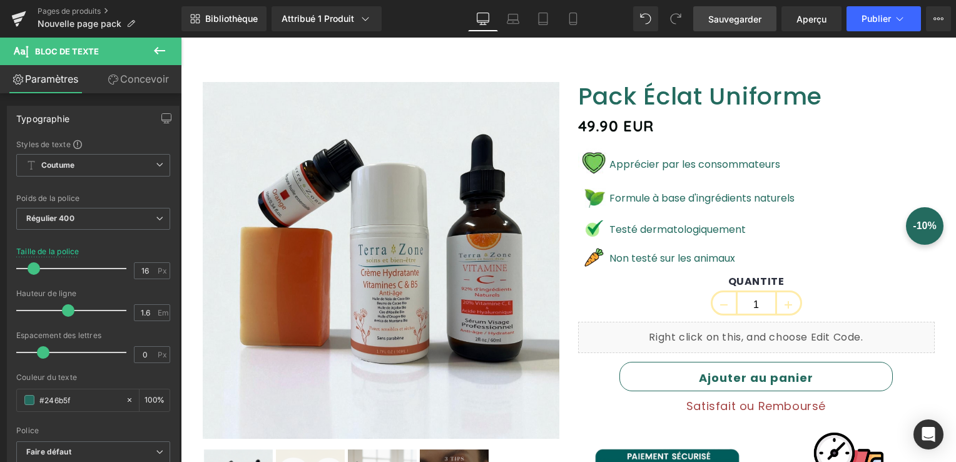
click at [713, 3] on div "Bibliothèque Attribué 1 Produit Product Preview Pack Éclat Uniforme Manage assi…" at bounding box center [568, 19] width 774 height 38
drag, startPoint x: 722, startPoint y: 16, endPoint x: 524, endPoint y: 36, distance: 199.3
click at [722, 16] on span "Sauvegarder" at bounding box center [734, 19] width 53 height 13
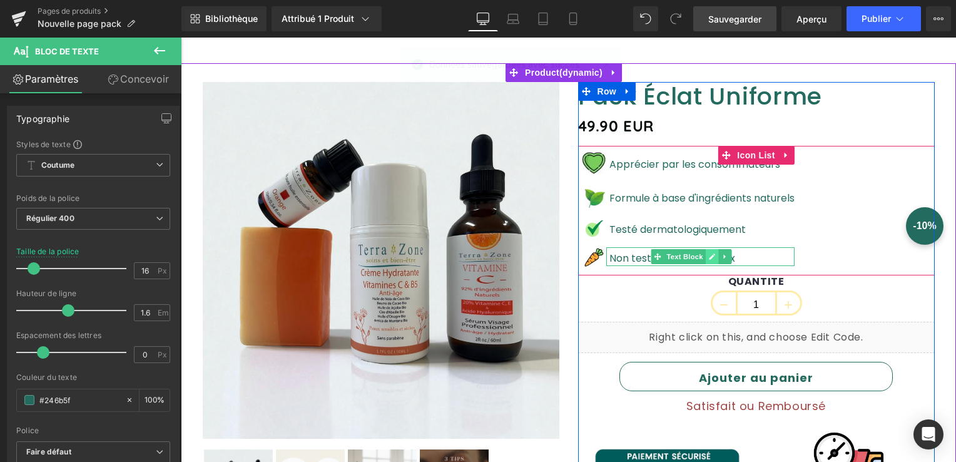
click at [709, 258] on icon at bounding box center [712, 256] width 6 height 6
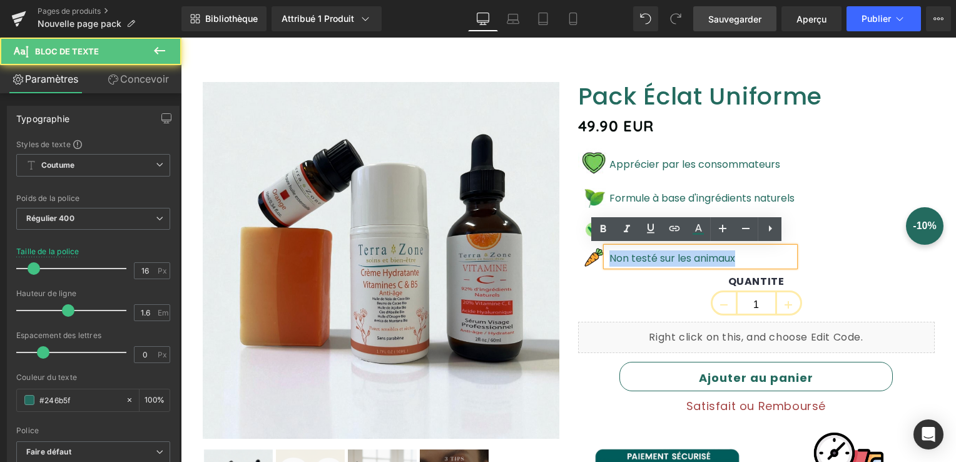
drag, startPoint x: 722, startPoint y: 258, endPoint x: 603, endPoint y: 257, distance: 119.5
click at [606, 257] on div "Non testé sur les animaux" at bounding box center [700, 256] width 188 height 19
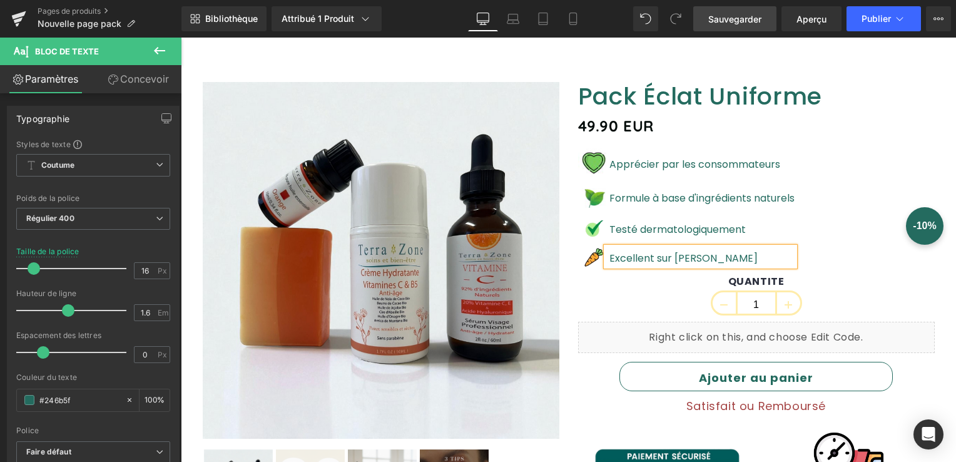
click at [719, 26] on link "Sauvegarder" at bounding box center [734, 18] width 83 height 25
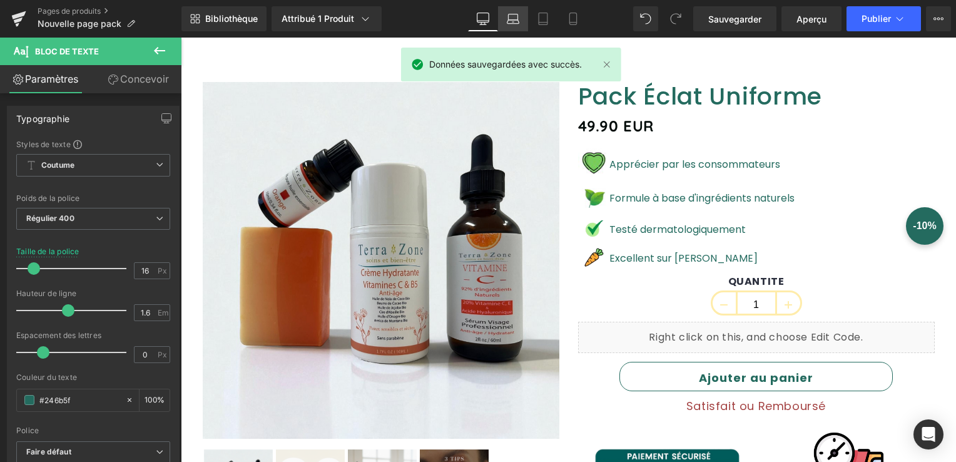
click at [518, 19] on icon at bounding box center [513, 19] width 13 height 13
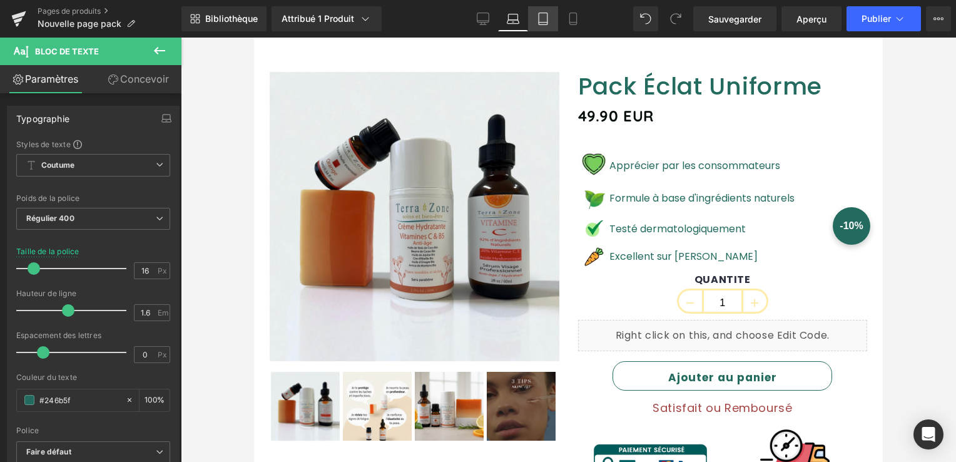
click at [537, 18] on icon at bounding box center [543, 19] width 13 height 13
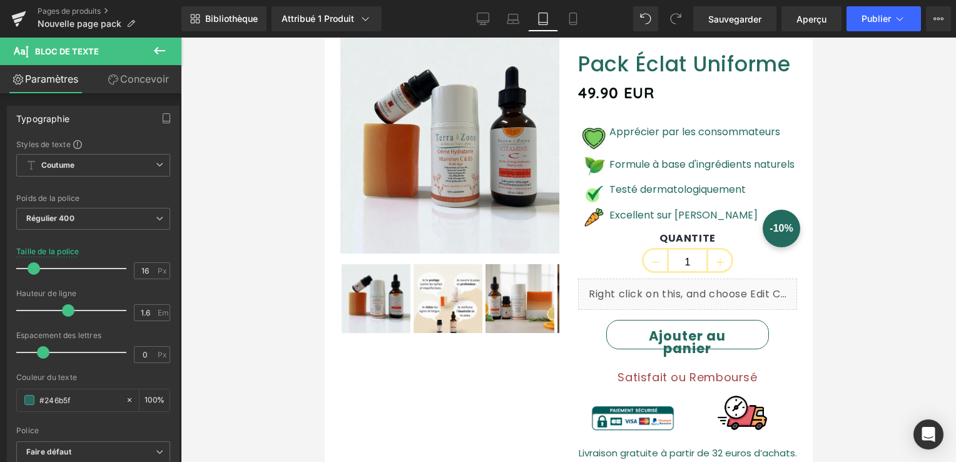
scroll to position [38, 0]
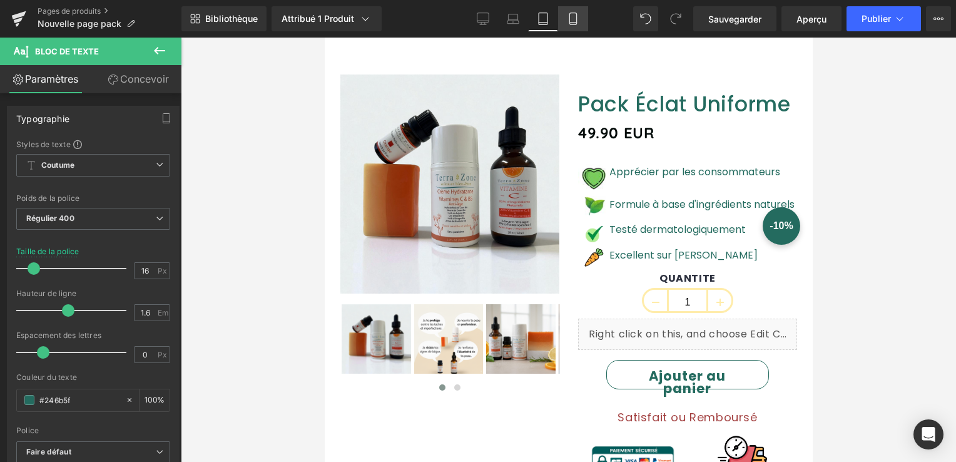
click at [570, 19] on icon at bounding box center [573, 19] width 13 height 13
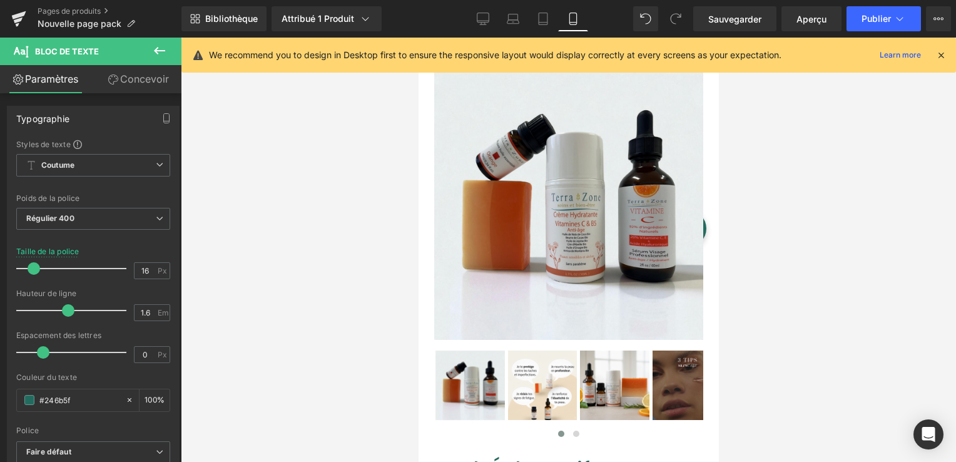
scroll to position [0, 0]
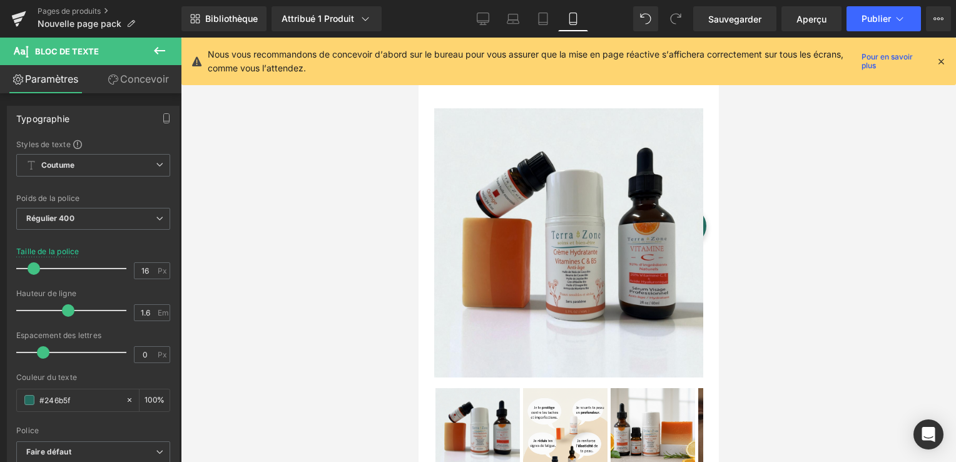
click at [938, 59] on icon at bounding box center [940, 61] width 11 height 11
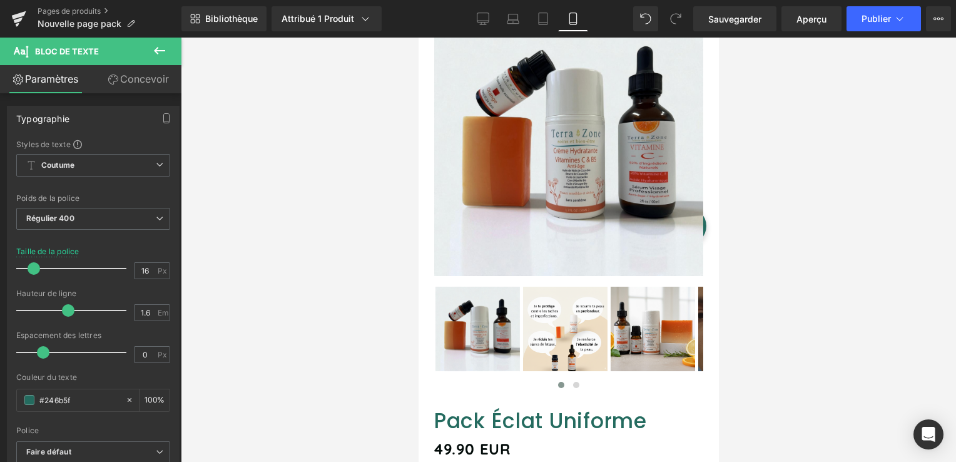
scroll to position [313, 0]
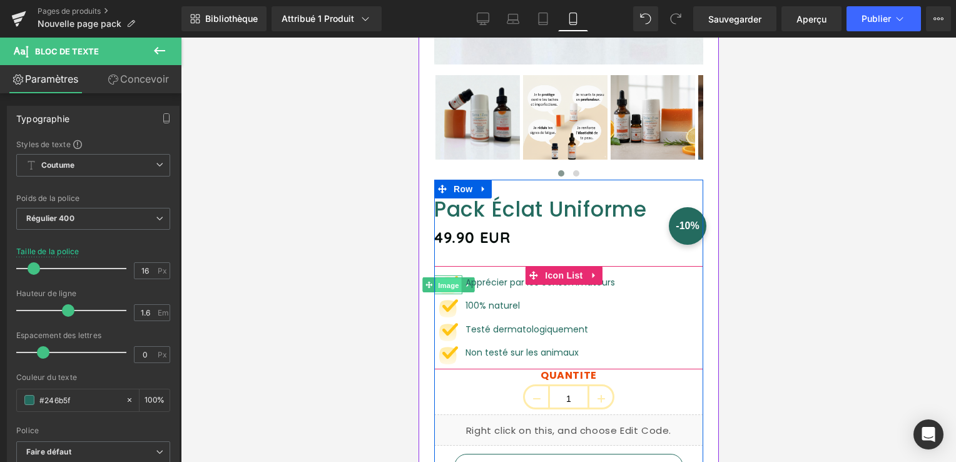
click at [449, 278] on span "Image" at bounding box center [448, 285] width 26 height 15
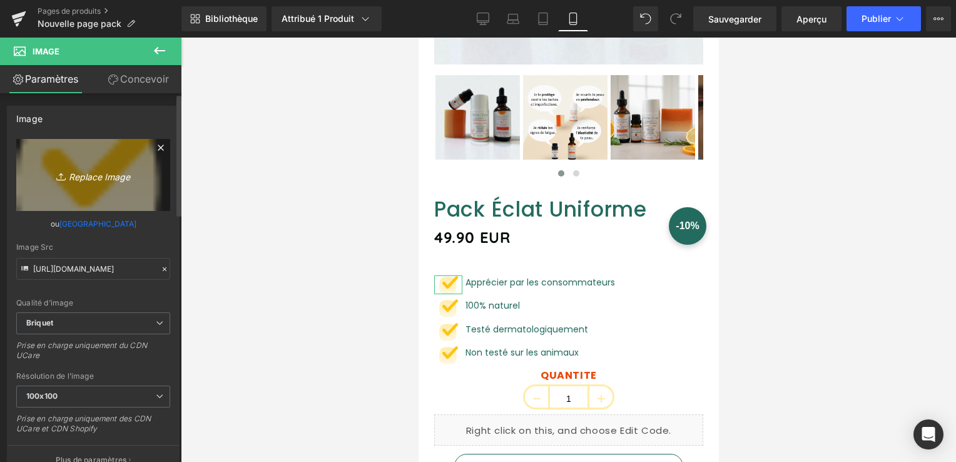
click at [95, 174] on font "Replace Image" at bounding box center [99, 176] width 61 height 11
type input "C:\fakepath\Capture d'écran 2025-10-01 145102.png"
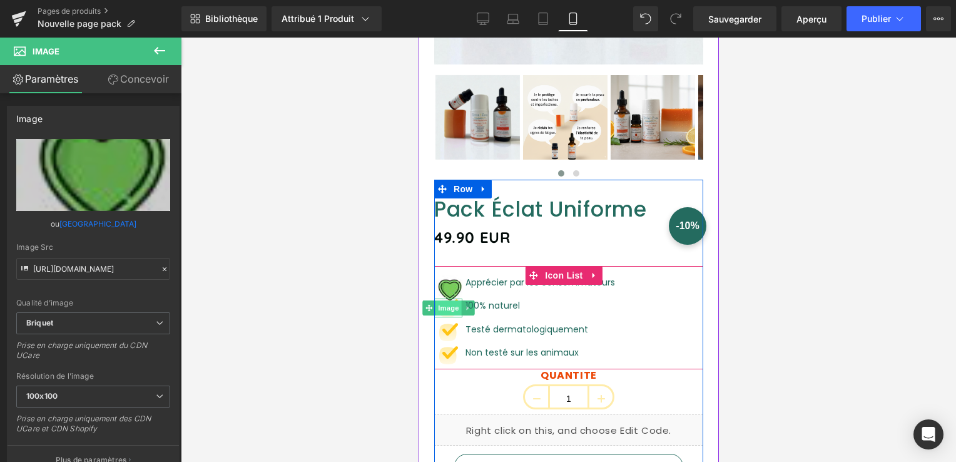
type input "https://ucarecdn.com/405b5bf3-d21c-45ae-ac0b-80472e2000be/-/format/auto/-/previ…"
click at [447, 300] on span "Image" at bounding box center [448, 307] width 26 height 15
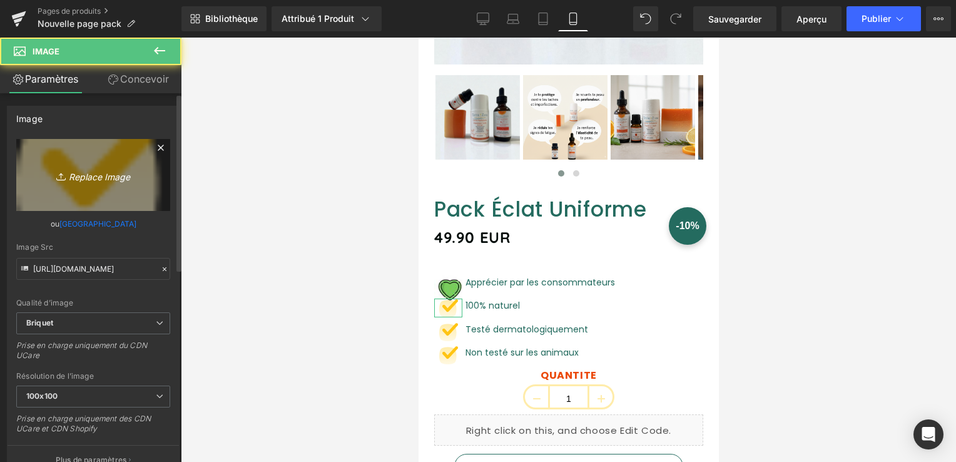
click at [99, 178] on font "Replace Image" at bounding box center [99, 176] width 61 height 11
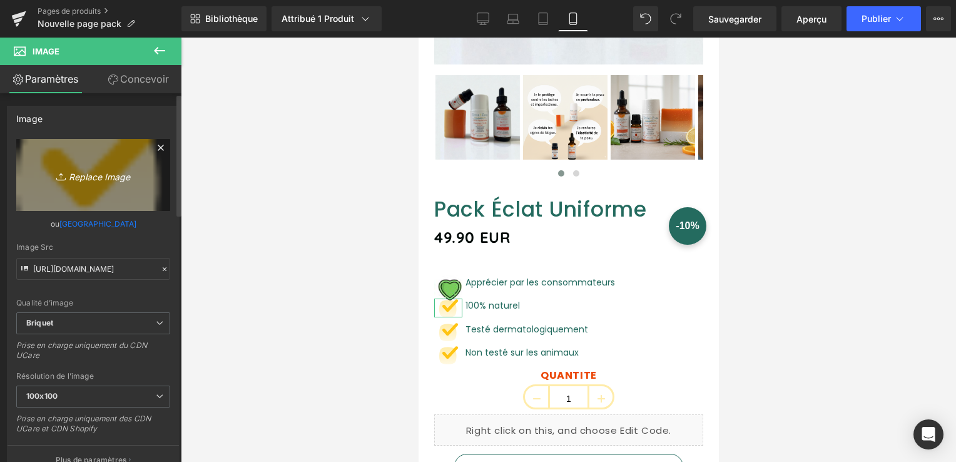
type input "C:\fakepath\Capture d'écran 2025-10-01 145055.png"
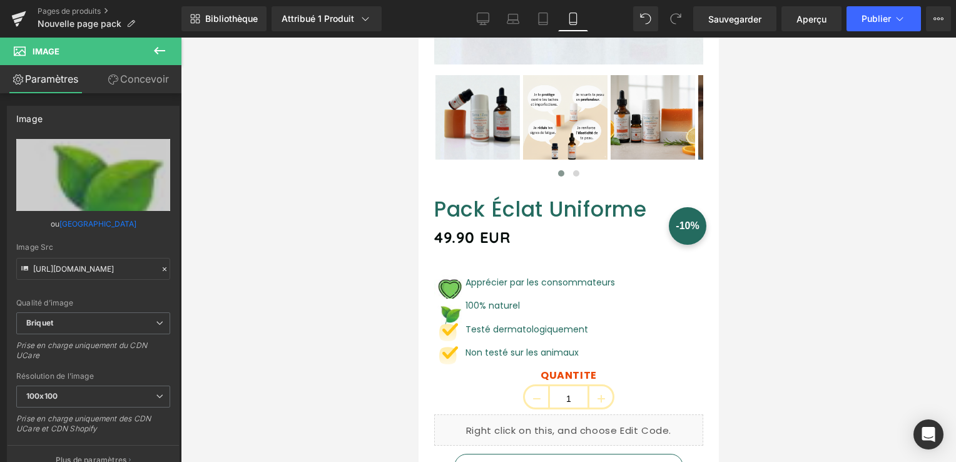
type input "https://ucarecdn.com/cfa37c98-e292-4fa7-8f9a-ca841794ea4a/-/format/auto/-/previ…"
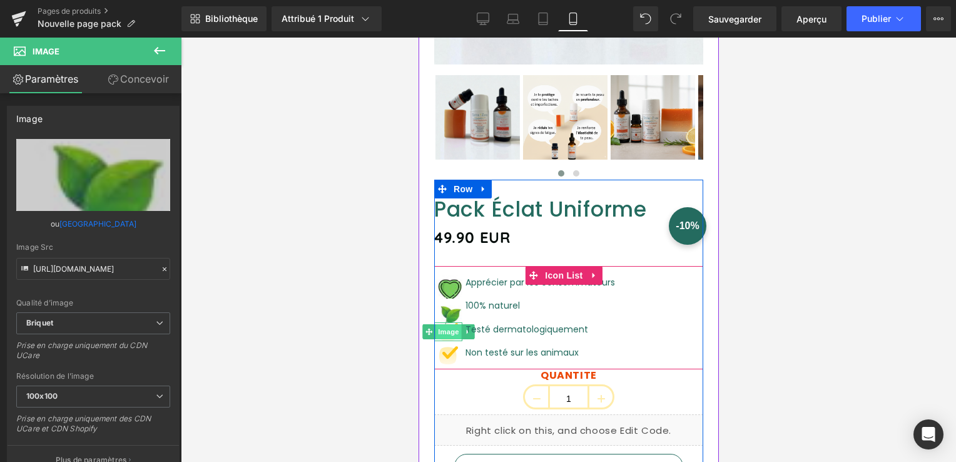
click at [446, 324] on span "Image" at bounding box center [448, 331] width 26 height 15
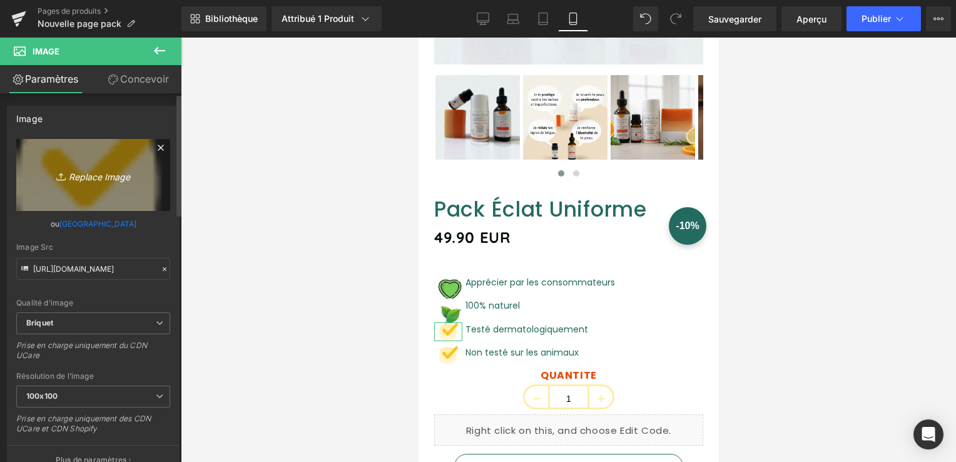
click at [79, 178] on font "Replace Image" at bounding box center [99, 176] width 61 height 11
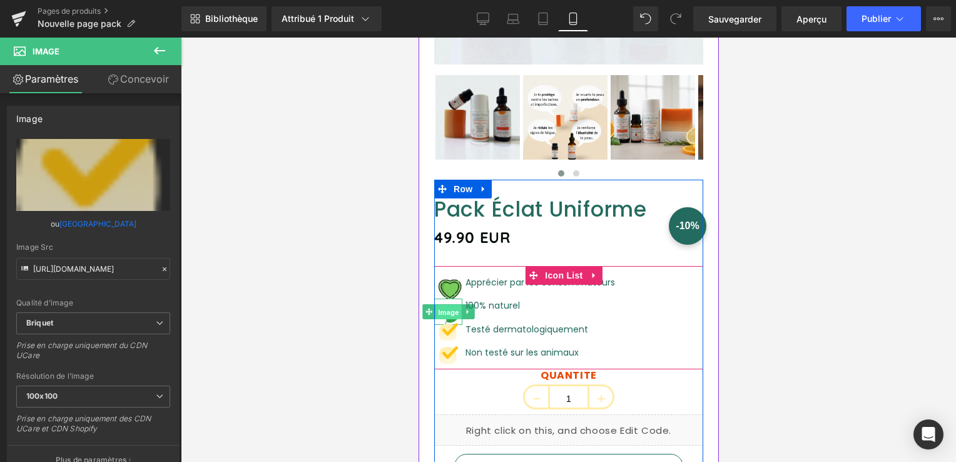
click at [452, 305] on span "Image" at bounding box center [448, 312] width 26 height 15
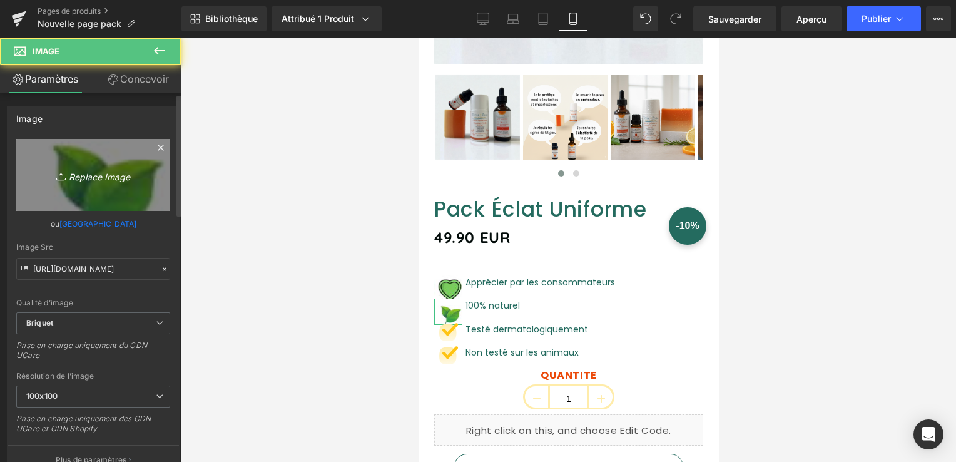
click at [123, 190] on link "Replace Image" at bounding box center [93, 175] width 154 height 72
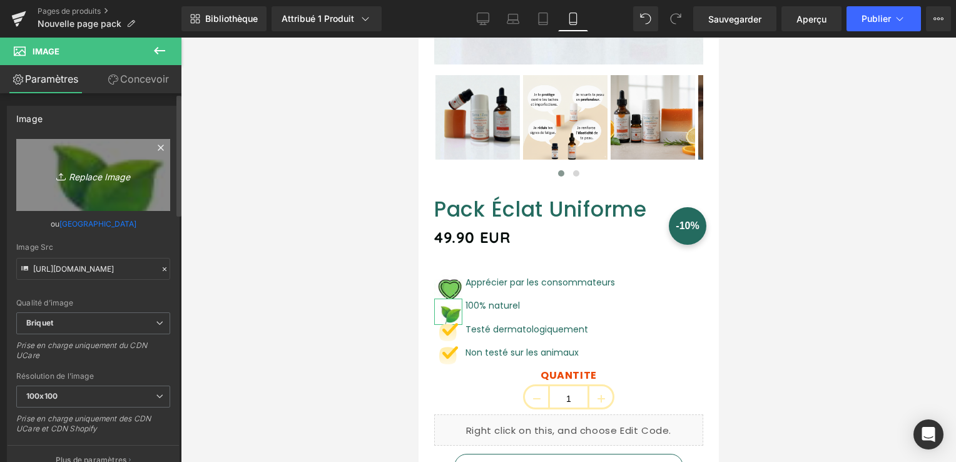
type input "C:\fakepath\0bf76aea-eeb1-4ebe-a5e9-25e69d1fef9b-removebg-preview.png"
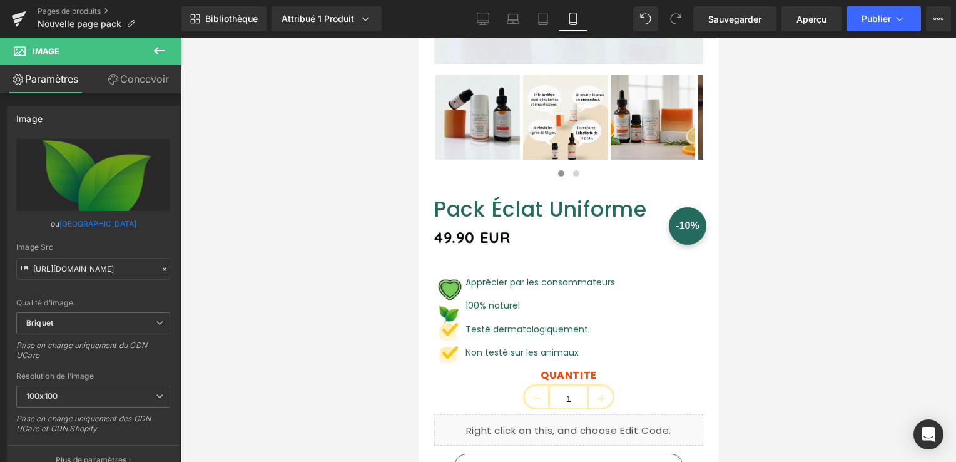
type input "https://ucarecdn.com/e415da4d-d4b1-49ca-a1bd-835a84e9bc05/-/format/auto/-/previ…"
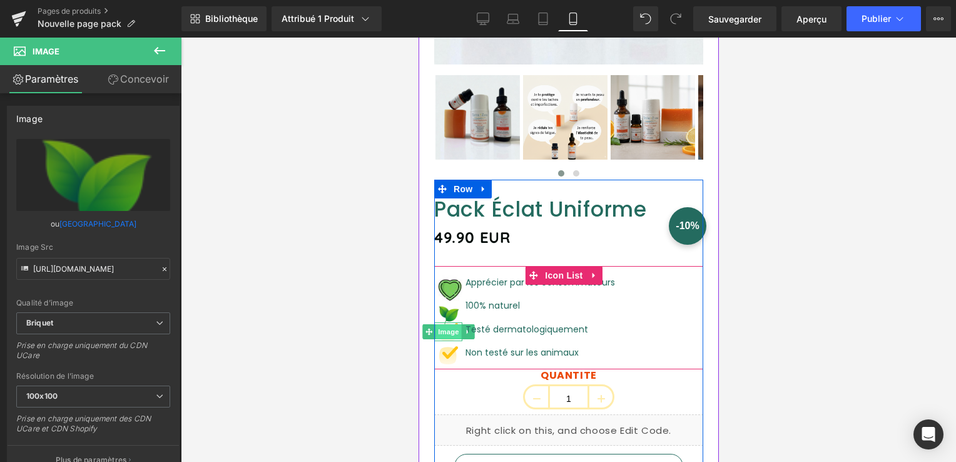
click at [449, 324] on span "Image" at bounding box center [448, 331] width 26 height 15
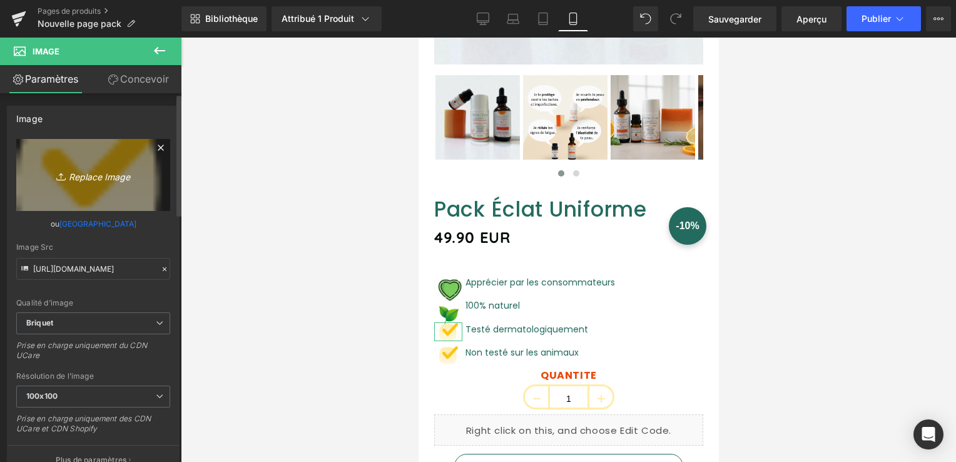
click at [99, 171] on font "Replace Image" at bounding box center [99, 176] width 61 height 11
type input "C:\fakepath\Capture d'écran 2025-10-01 145110.png"
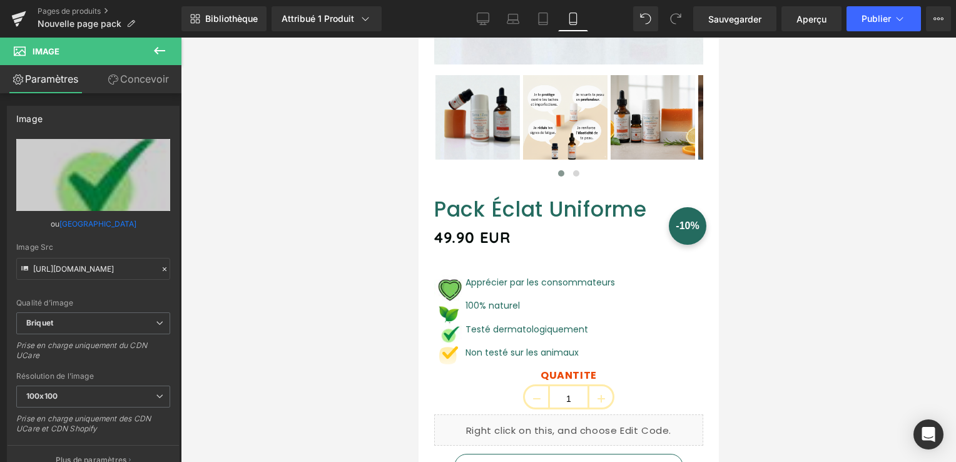
type input "https://ucarecdn.com/a39ee398-0b54-4440-a1da-217999486ab6/-/format/auto/-/previ…"
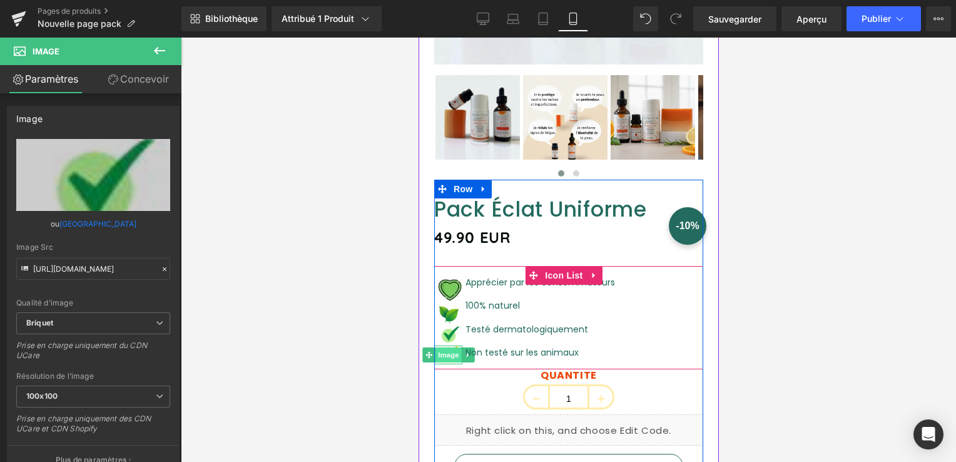
click at [445, 347] on span "Image" at bounding box center [448, 354] width 26 height 15
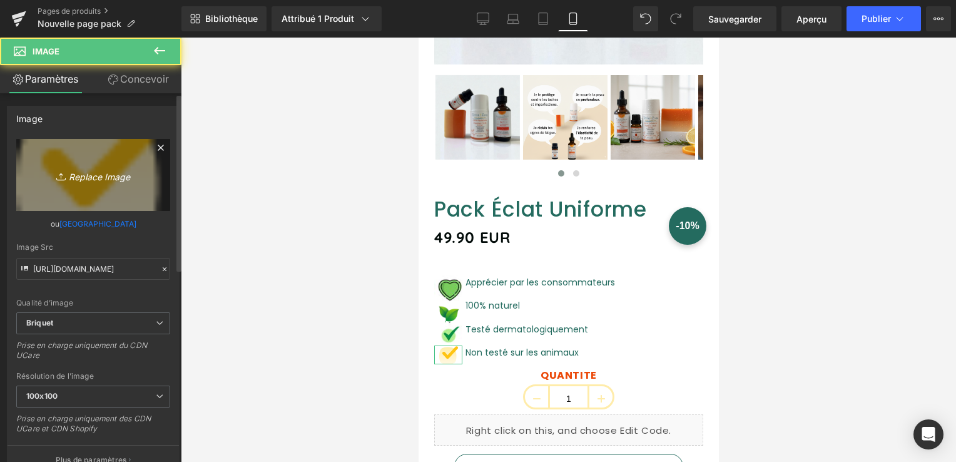
click at [73, 170] on icon "Replace Image" at bounding box center [93, 175] width 100 height 16
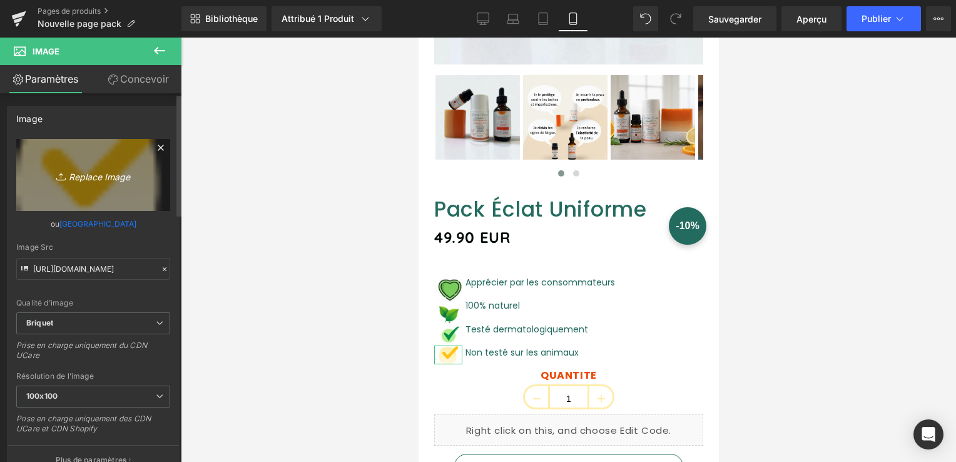
type input "C:\fakepath\Capture d'écran 2025-10-01 145120.png"
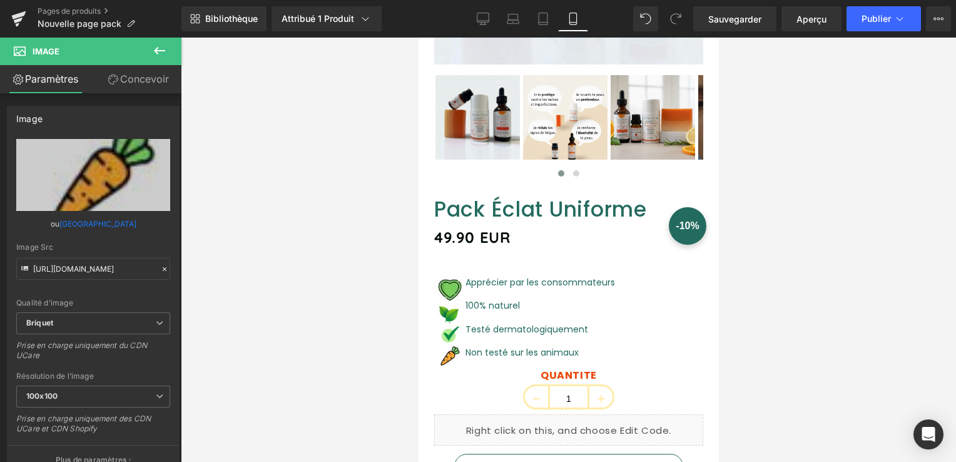
type input "https://ucarecdn.com/9a49bd7f-cf44-49e3-9383-215a06e7e735/-/format/auto/-/previ…"
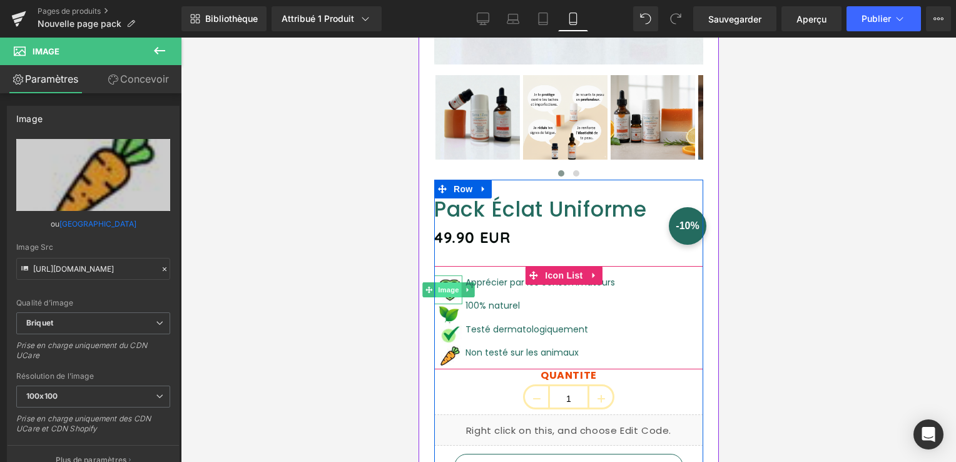
click at [452, 282] on span "Image" at bounding box center [448, 289] width 26 height 15
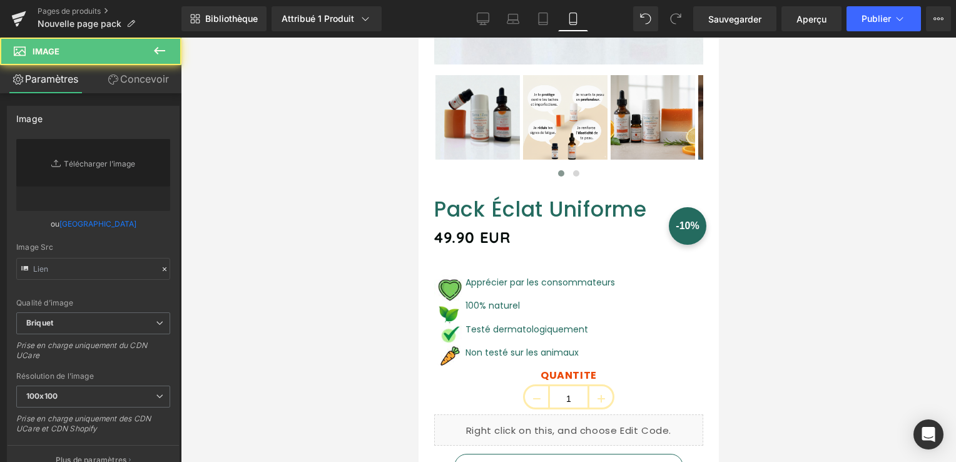
type input "https://ucarecdn.com/405b5bf3-d21c-45ae-ac0b-80472e2000be/-/format/auto/-/previ…"
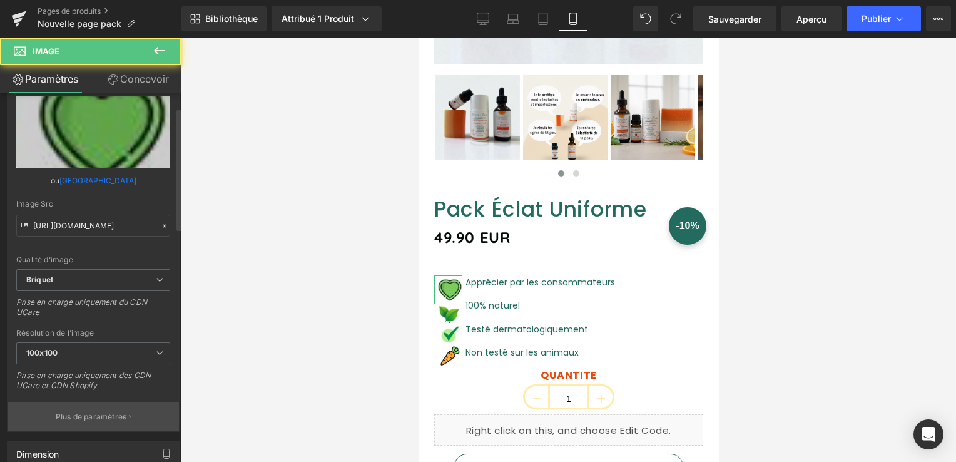
scroll to position [125, 0]
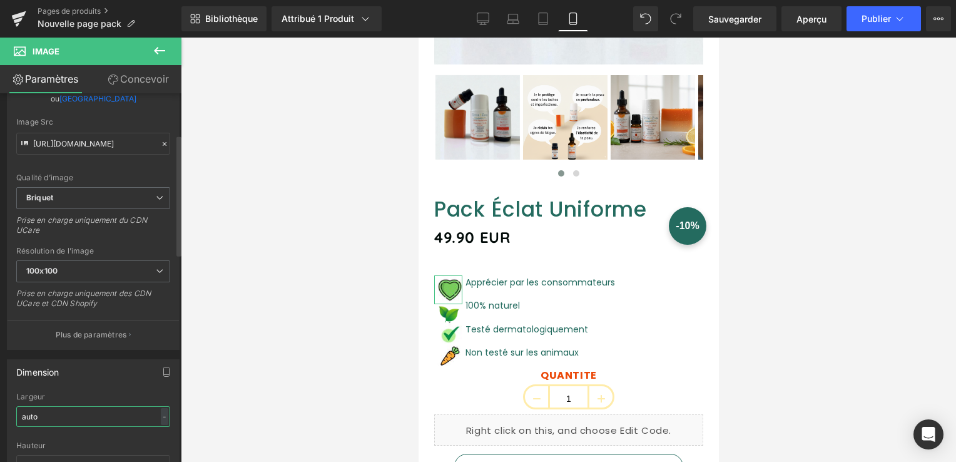
click at [68, 418] on input "auto" at bounding box center [93, 416] width 154 height 21
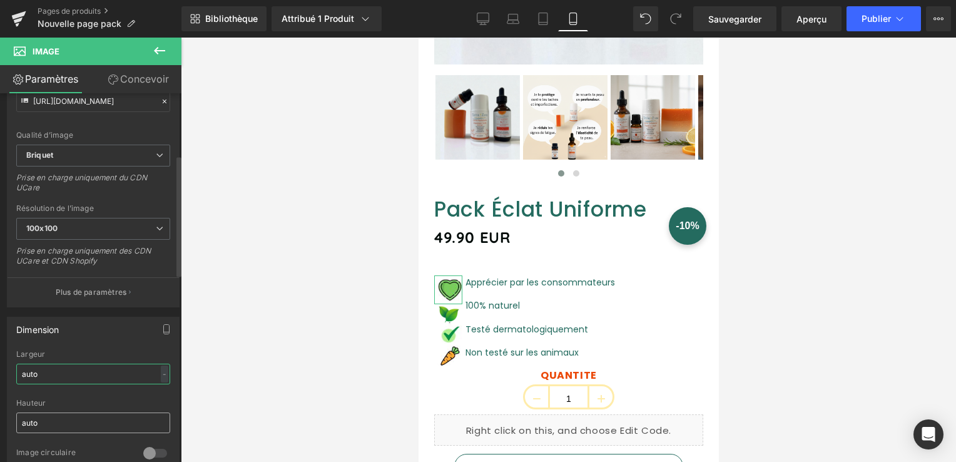
scroll to position [188, 0]
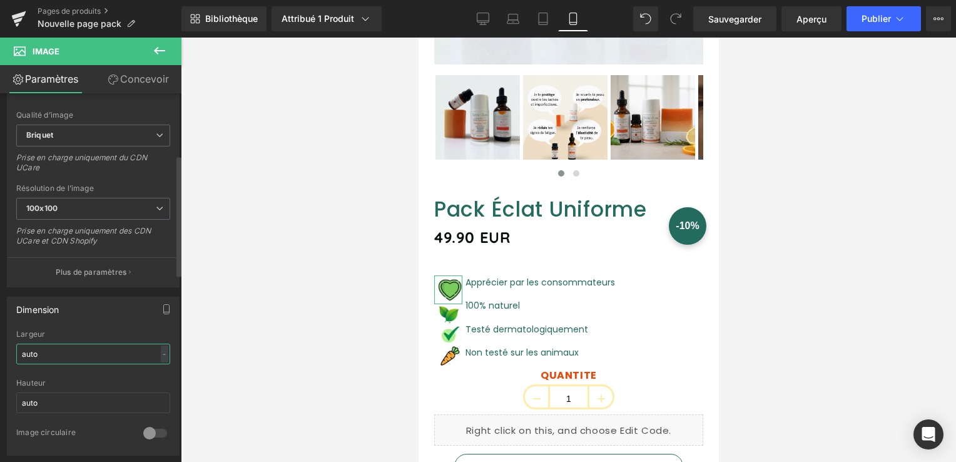
drag, startPoint x: 64, startPoint y: 348, endPoint x: 9, endPoint y: 352, distance: 55.1
click at [9, 352] on div "auto Largeur auto - % px auto Hauteur auto 0 Image circulaire" at bounding box center [93, 392] width 171 height 125
type input "90"
click at [86, 381] on div "Hauteur" at bounding box center [93, 382] width 154 height 9
drag, startPoint x: 55, startPoint y: 392, endPoint x: 7, endPoint y: 398, distance: 48.6
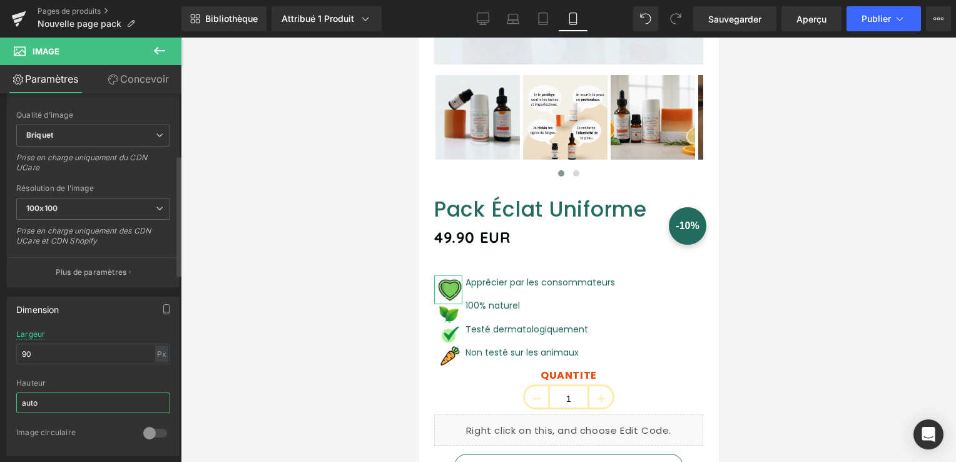
click at [7, 398] on div "Dimension 90px Largeur 90 Px % px auto Hauteur auto 0 Image circulaire" at bounding box center [93, 375] width 173 height 159
type input "9"
drag, startPoint x: 40, startPoint y: 349, endPoint x: 1, endPoint y: 349, distance: 39.4
click at [1, 349] on div "Dimension 90px Largeur 90 Px % px Hauteur 0 Image circulaire" at bounding box center [93, 371] width 187 height 168
click at [73, 374] on div at bounding box center [93, 374] width 154 height 8
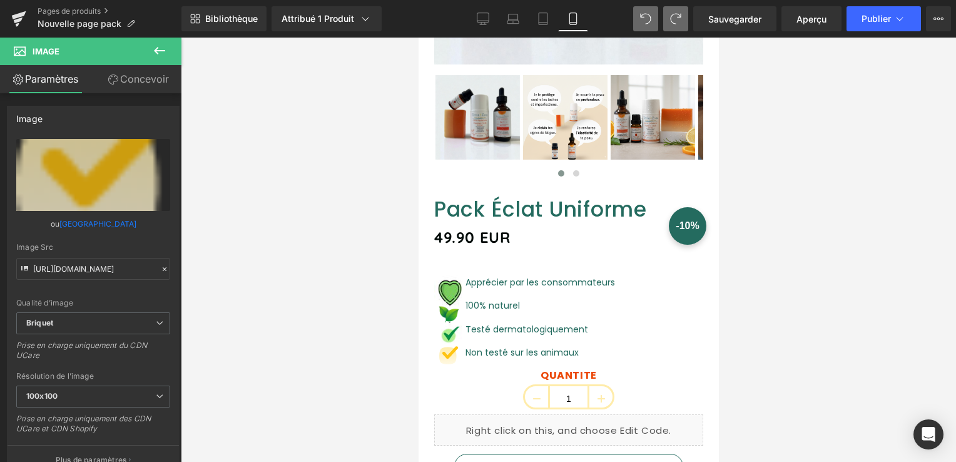
click at [665, 19] on span at bounding box center [675, 18] width 25 height 25
type input "https://ucarecdn.com/9a49bd7f-cf44-49e3-9383-215a06e7e735/-/format/auto/-/previ…"
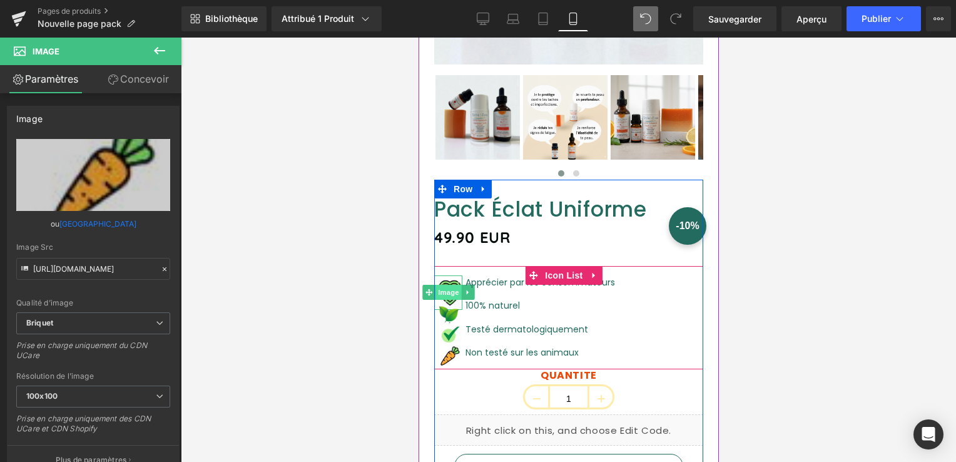
click at [447, 285] on span "Image" at bounding box center [448, 292] width 26 height 15
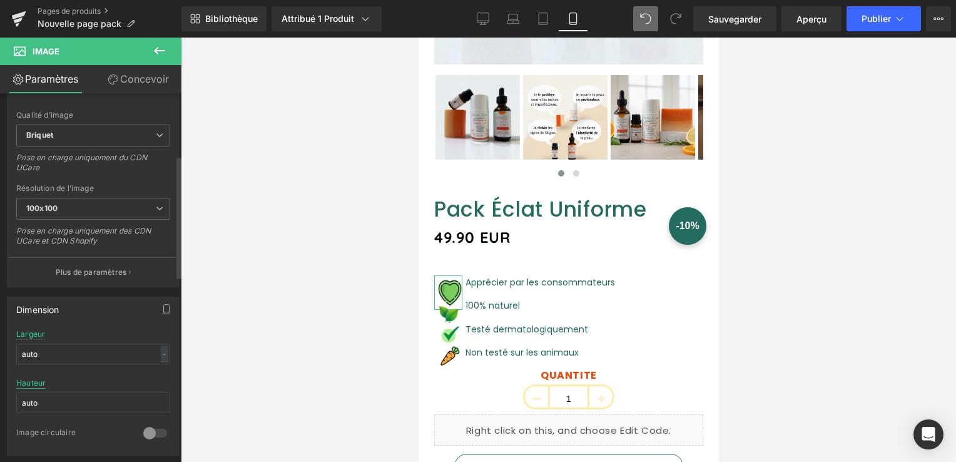
scroll to position [250, 0]
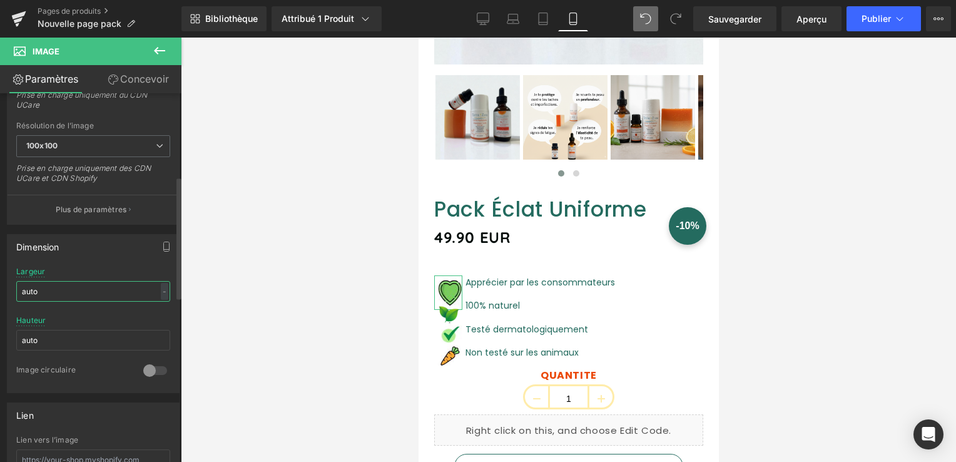
click at [85, 282] on input "auto" at bounding box center [93, 291] width 154 height 21
type input "a"
click at [119, 311] on div at bounding box center [93, 312] width 154 height 8
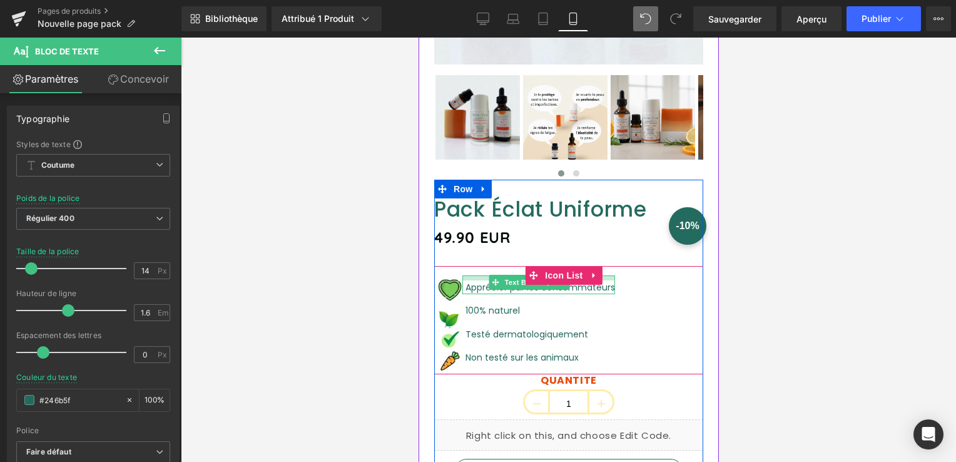
click at [480, 275] on div "Apprécier par les consommateurs Text Block" at bounding box center [538, 284] width 153 height 19
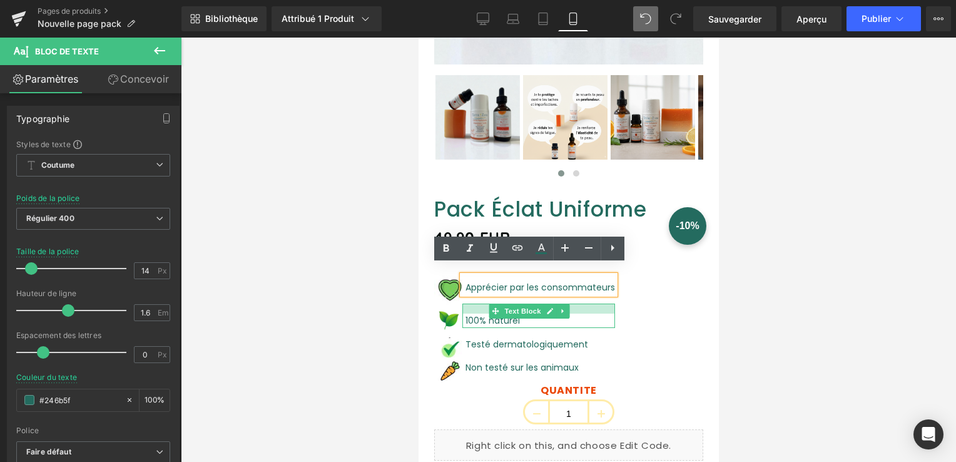
drag, startPoint x: 478, startPoint y: 294, endPoint x: 478, endPoint y: 304, distance: 10.0
click at [478, 304] on div "100% naturel Text Block" at bounding box center [538, 315] width 153 height 24
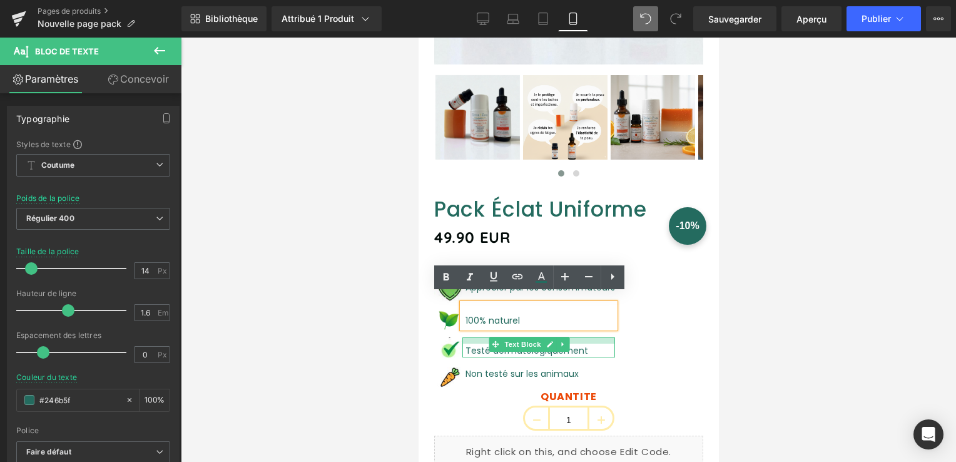
drag, startPoint x: 483, startPoint y: 328, endPoint x: 486, endPoint y: 334, distance: 6.7
click at [486, 337] on div "Testé dermatologiquement Text Block" at bounding box center [538, 347] width 153 height 20
drag, startPoint x: 486, startPoint y: 334, endPoint x: 477, endPoint y: 362, distance: 29.1
click at [486, 343] on p "Testé dermatologiquement" at bounding box center [539, 350] width 149 height 14
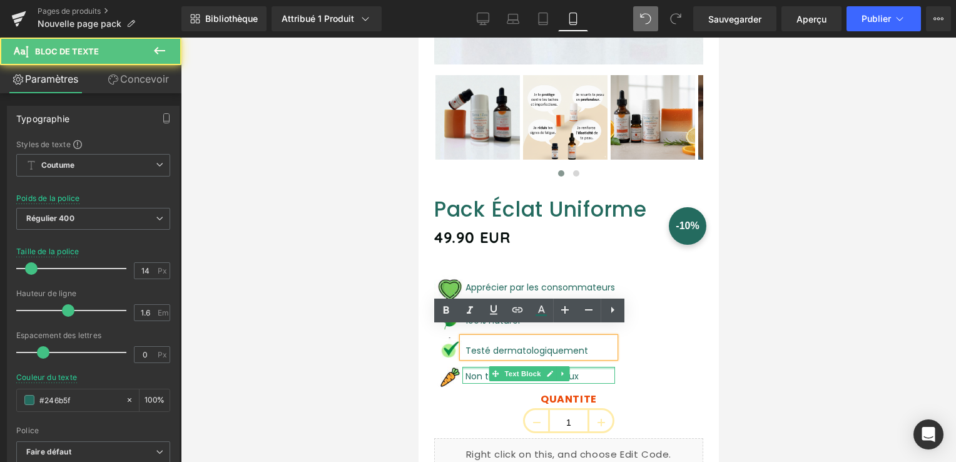
click at [483, 367] on div "Non testé sur les animaux Text Block" at bounding box center [538, 375] width 153 height 16
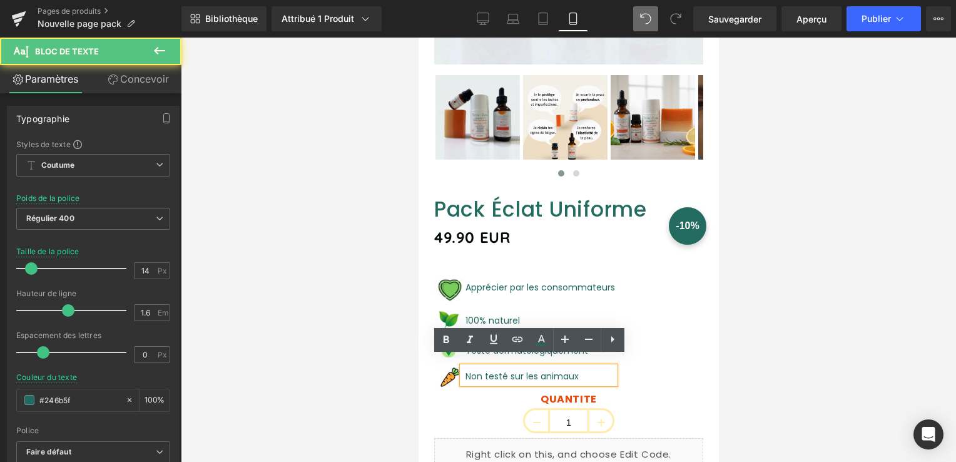
click at [483, 367] on div "Non testé sur les animaux" at bounding box center [538, 375] width 153 height 16
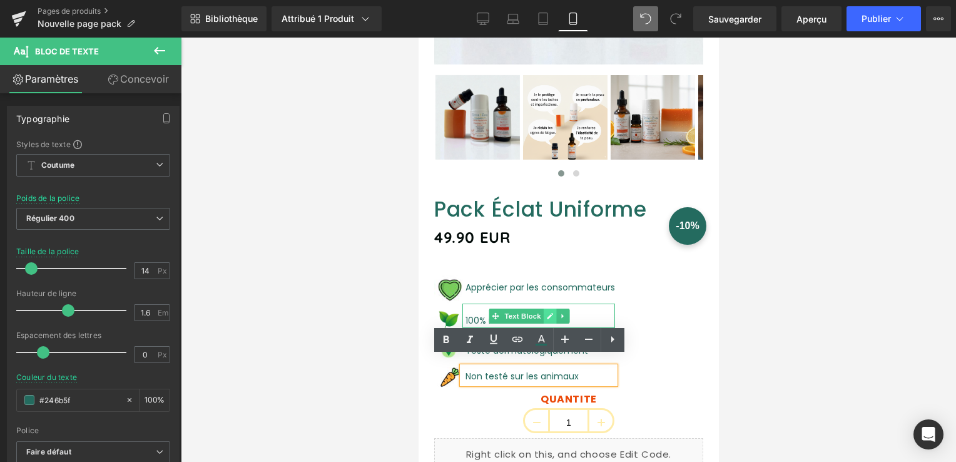
click at [551, 312] on icon at bounding box center [549, 316] width 7 height 8
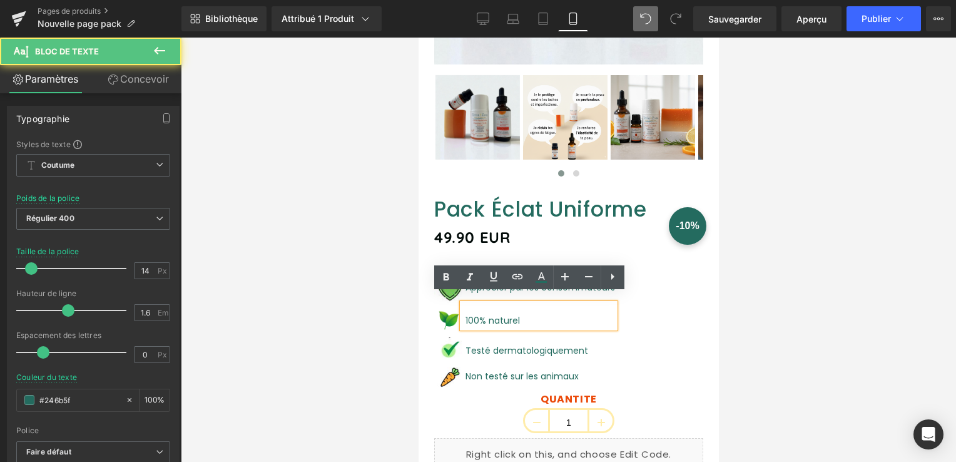
drag, startPoint x: 518, startPoint y: 311, endPoint x: 461, endPoint y: 312, distance: 56.9
click at [462, 312] on div "100% naturel" at bounding box center [538, 315] width 153 height 24
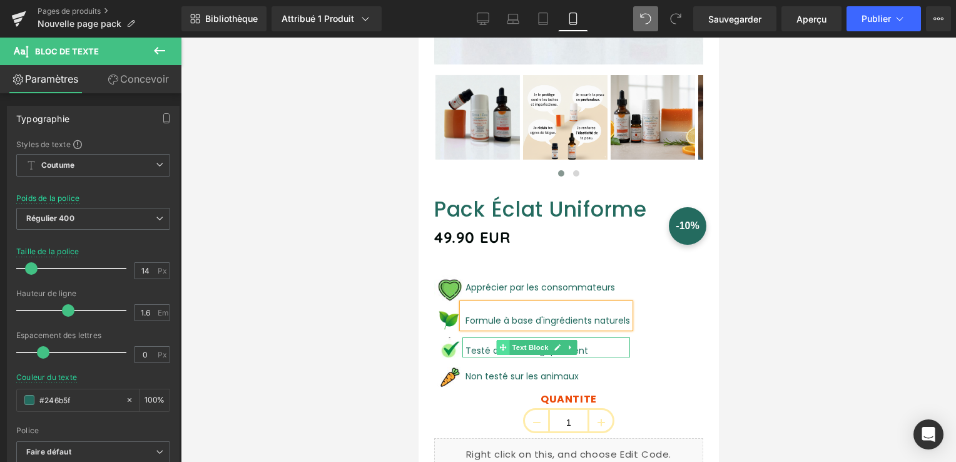
click at [508, 343] on span at bounding box center [502, 347] width 13 height 15
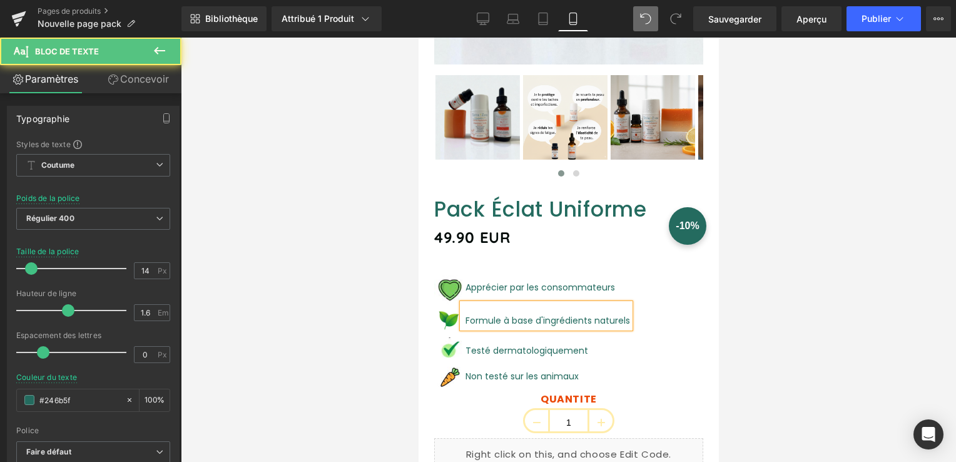
click at [493, 370] on font "Non testé sur les animaux" at bounding box center [521, 376] width 113 height 13
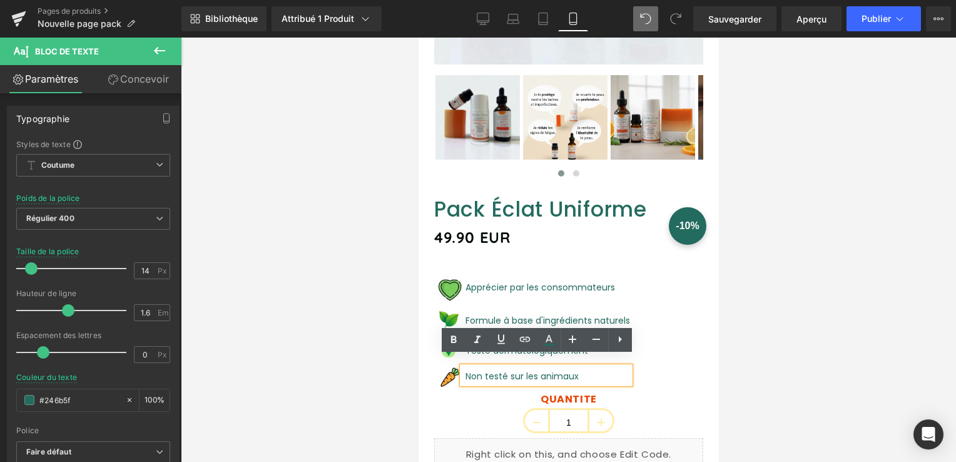
drag, startPoint x: 535, startPoint y: 366, endPoint x: 467, endPoint y: 362, distance: 67.7
click at [467, 369] on p "Non testé sur les animaux" at bounding box center [547, 376] width 164 height 14
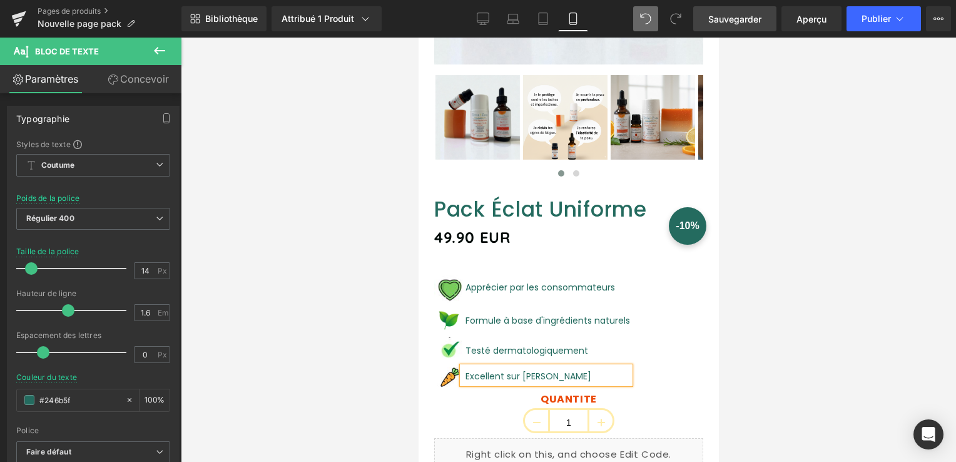
click at [736, 8] on link "Sauvegarder" at bounding box center [734, 18] width 83 height 25
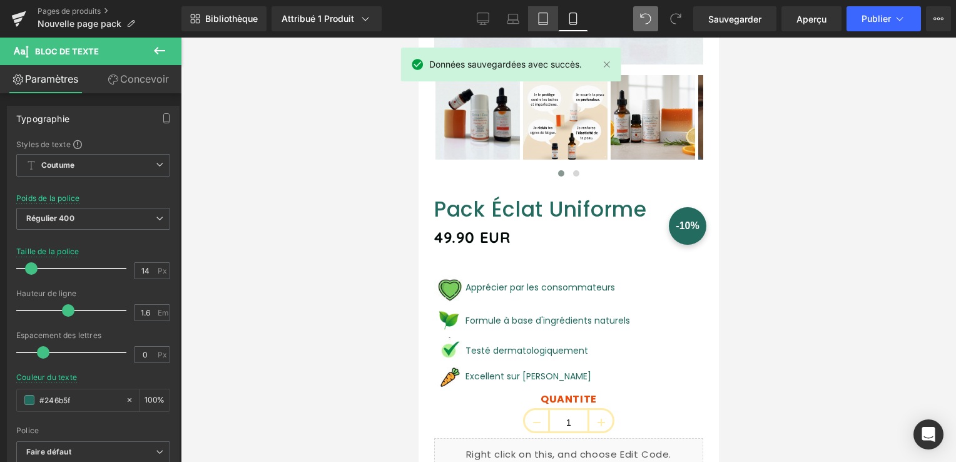
click at [530, 12] on link "Tablette" at bounding box center [543, 18] width 30 height 25
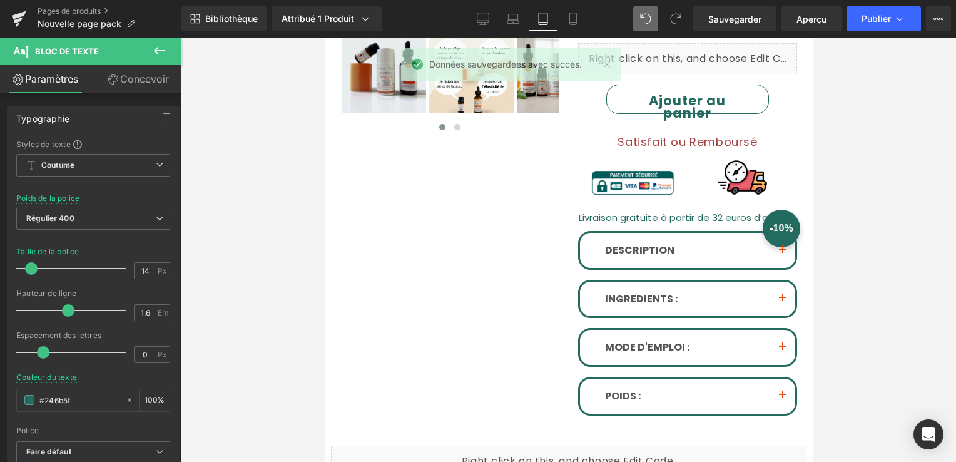
scroll to position [0, 0]
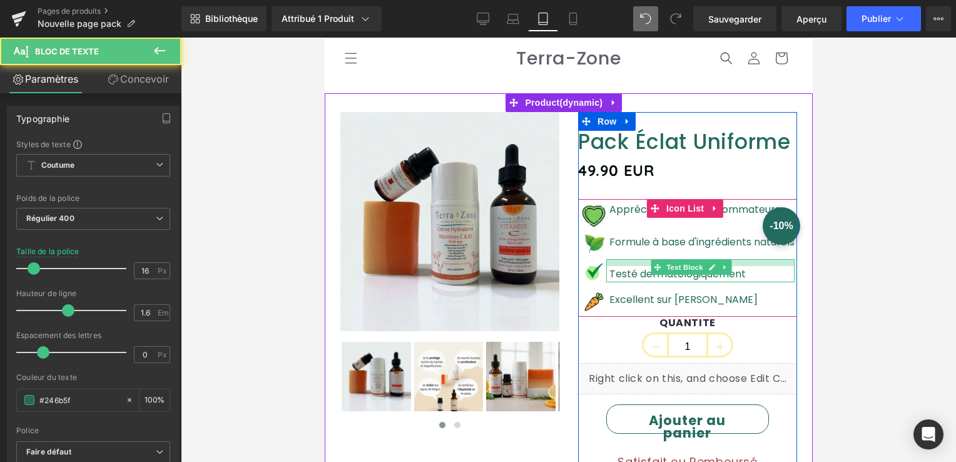
drag, startPoint x: 631, startPoint y: 260, endPoint x: 634, endPoint y: 266, distance: 7.3
click at [634, 266] on div "Testé dermatologiquement Text Block" at bounding box center [699, 270] width 188 height 23
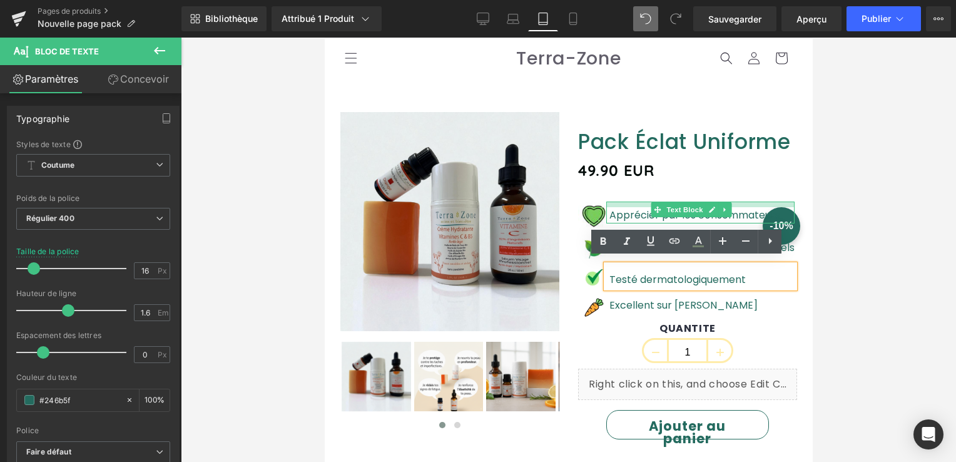
click at [628, 207] on div "Apprécier par les consommateurs Text Block" at bounding box center [699, 212] width 188 height 22
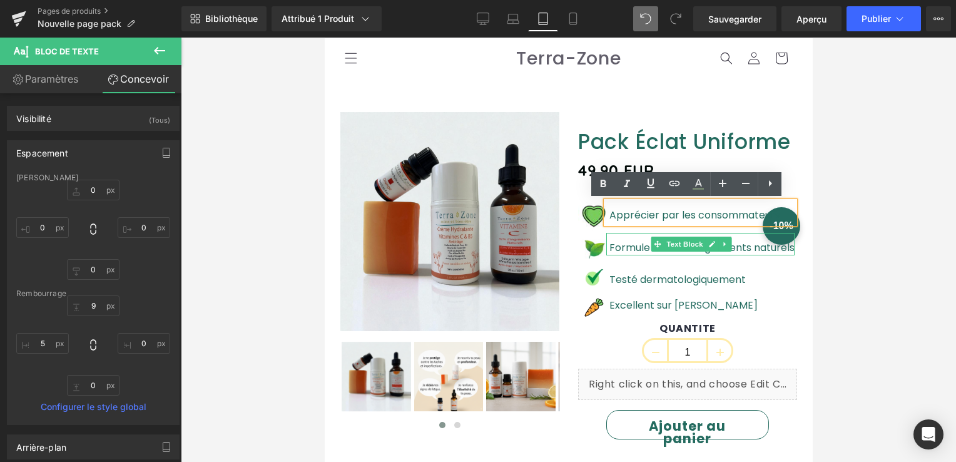
click at [625, 236] on div "Formule à base d'ingrédients naturels" at bounding box center [699, 244] width 188 height 23
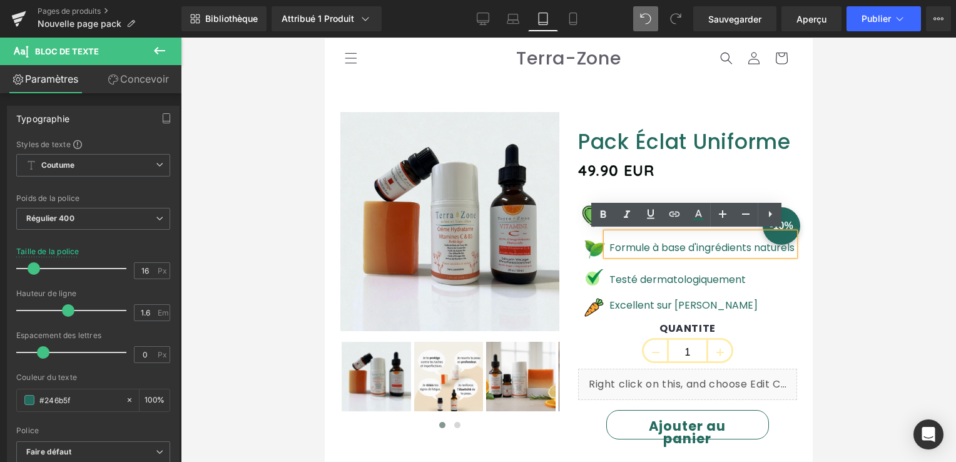
click at [789, 296] on div "Pack Éclat Uniforme (P) Title 49.90 EUR 6% de remise (P) Price Image Apprécier …" at bounding box center [687, 441] width 238 height 659
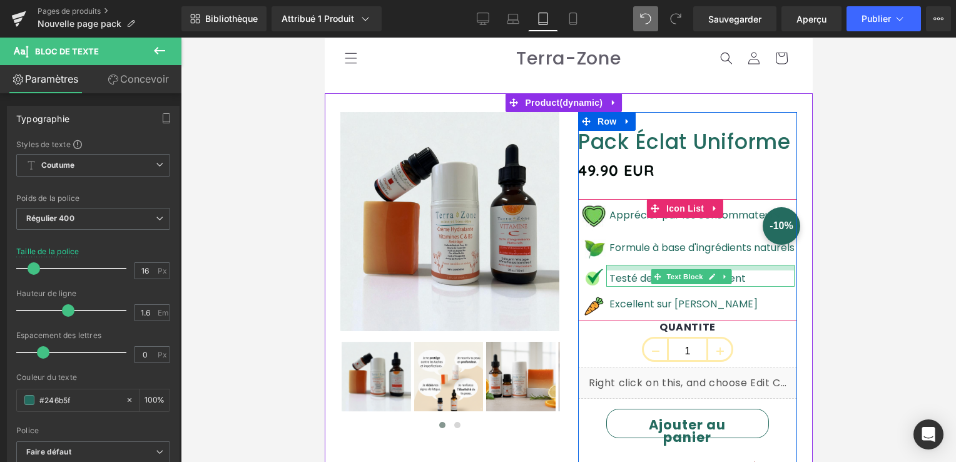
click at [622, 268] on div at bounding box center [699, 268] width 188 height 6
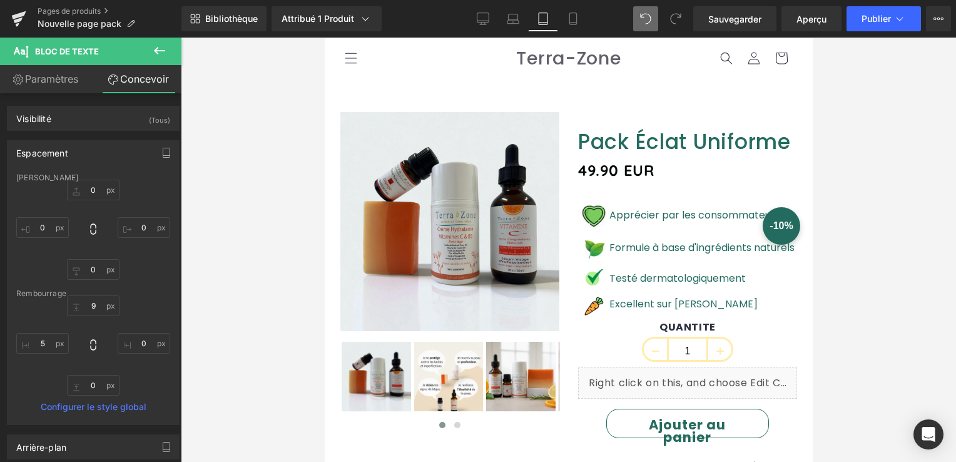
drag, startPoint x: 745, startPoint y: 6, endPoint x: 585, endPoint y: 26, distance: 161.3
click at [744, 6] on link "Sauvegarder" at bounding box center [734, 18] width 83 height 25
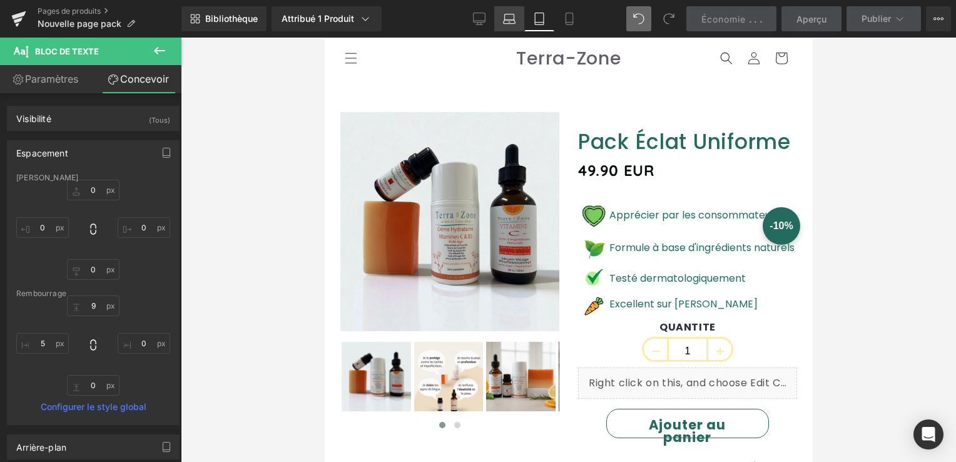
click at [518, 18] on link "Ordinateur portable" at bounding box center [509, 18] width 30 height 25
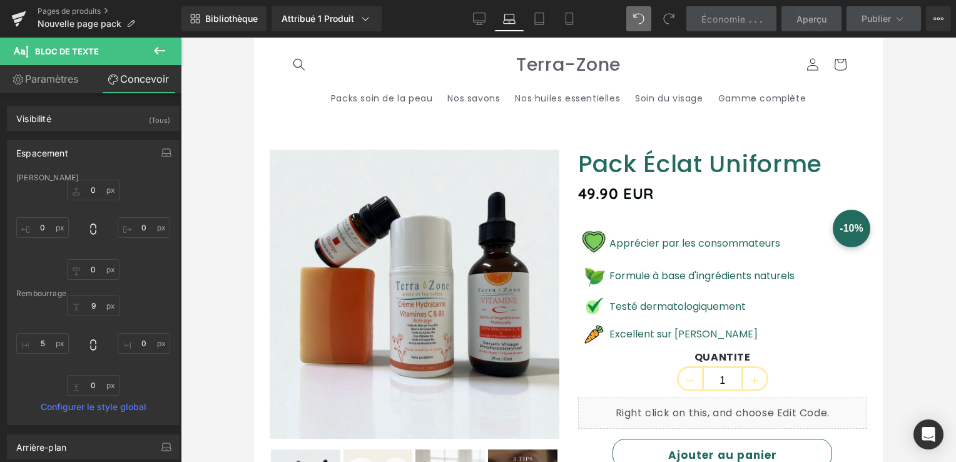
scroll to position [29, 0]
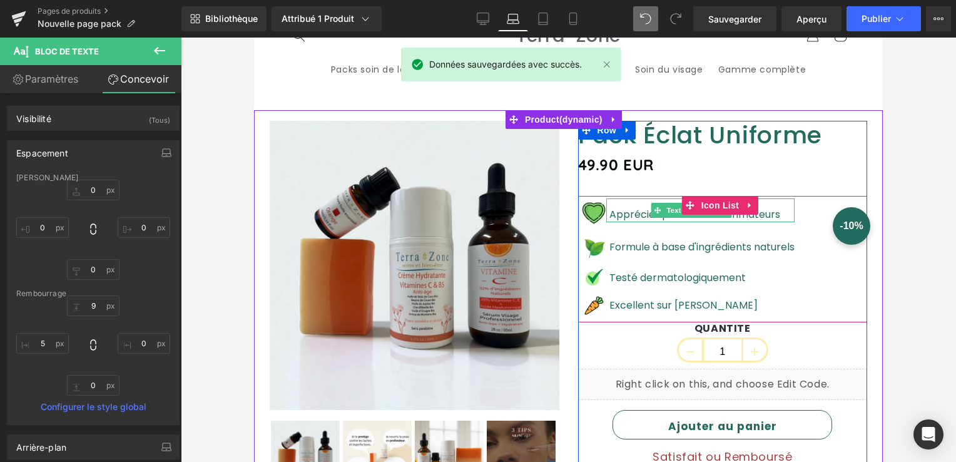
click at [623, 204] on div "Apprécier par les consommateurs" at bounding box center [700, 210] width 188 height 24
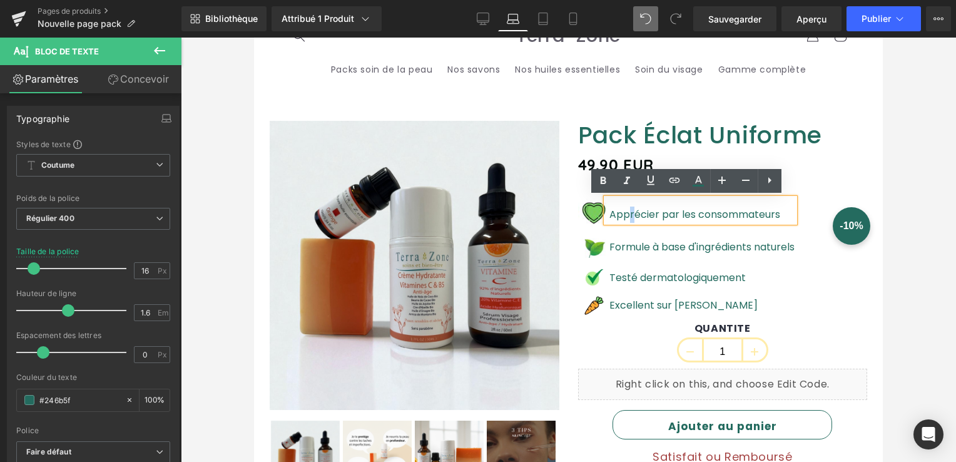
click at [806, 174] on div "49.90 EUR 6% de remise" at bounding box center [723, 164] width 290 height 27
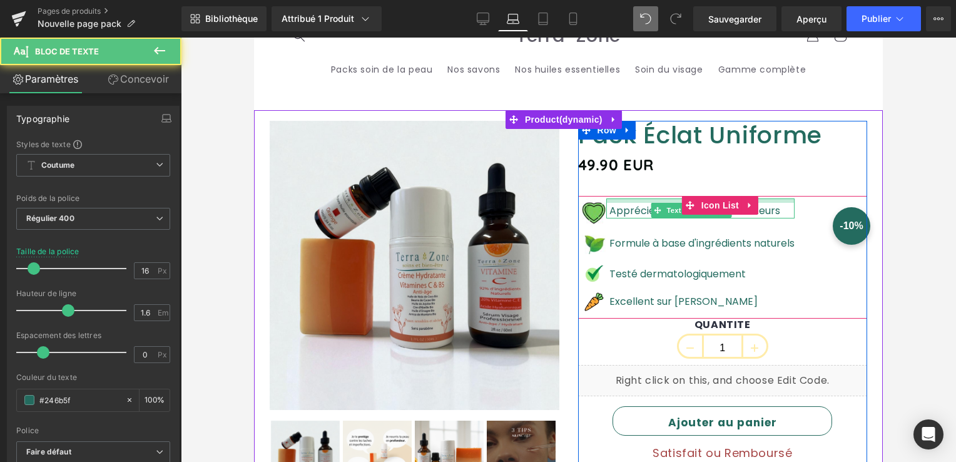
click at [628, 196] on div "Image Apprécier par les consommateurs Text Block Image Formule à base d'ingrédi…" at bounding box center [723, 257] width 290 height 123
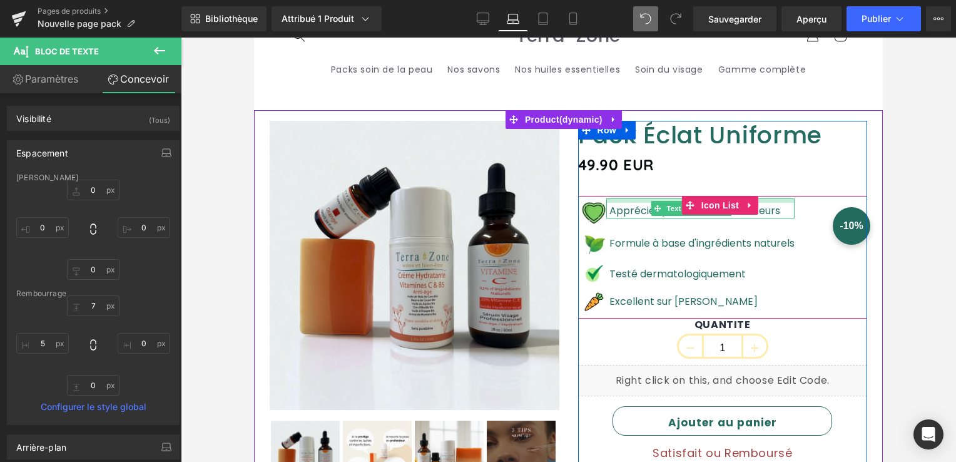
type input "9px"
click at [627, 199] on div at bounding box center [700, 201] width 188 height 6
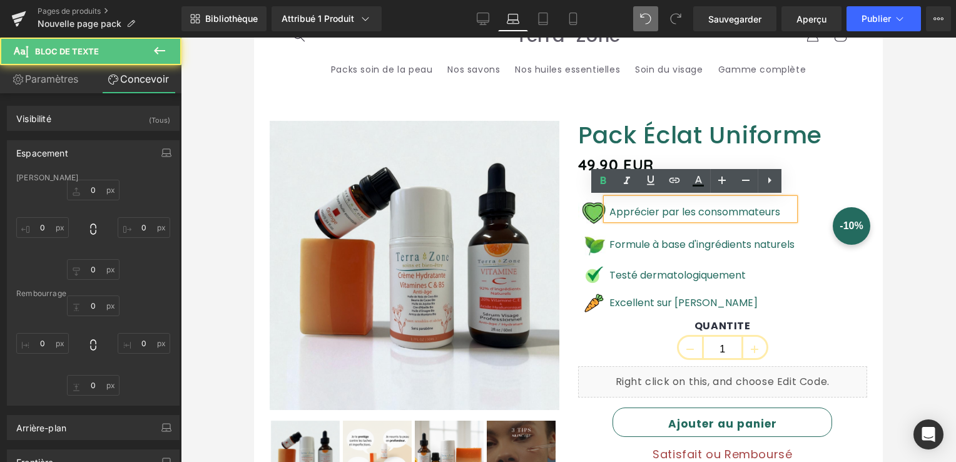
type input "0"
type input "9"
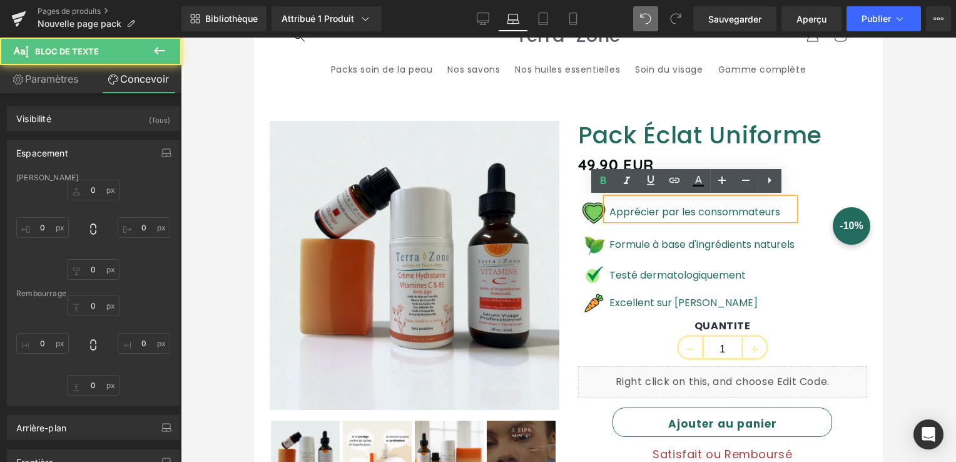
type input "0"
type input "5"
click at [732, 14] on span "Sauvegarder" at bounding box center [734, 19] width 53 height 13
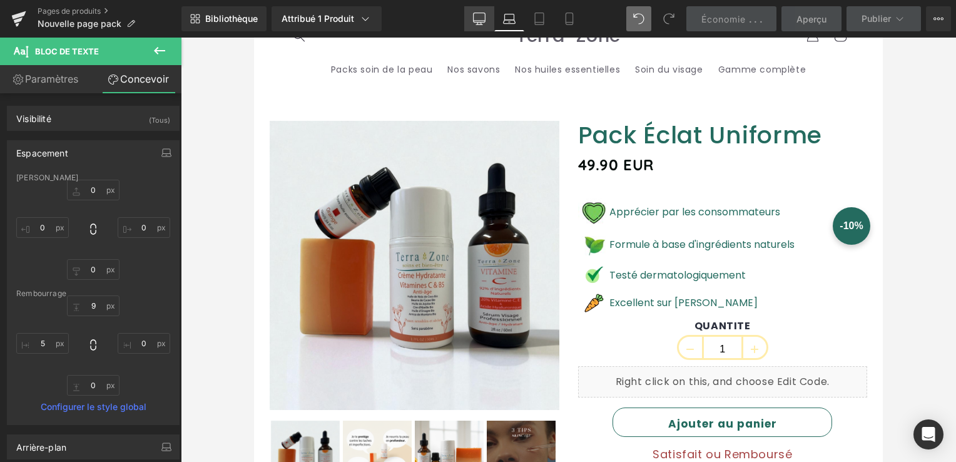
click at [468, 19] on link "Bureau" at bounding box center [479, 18] width 30 height 25
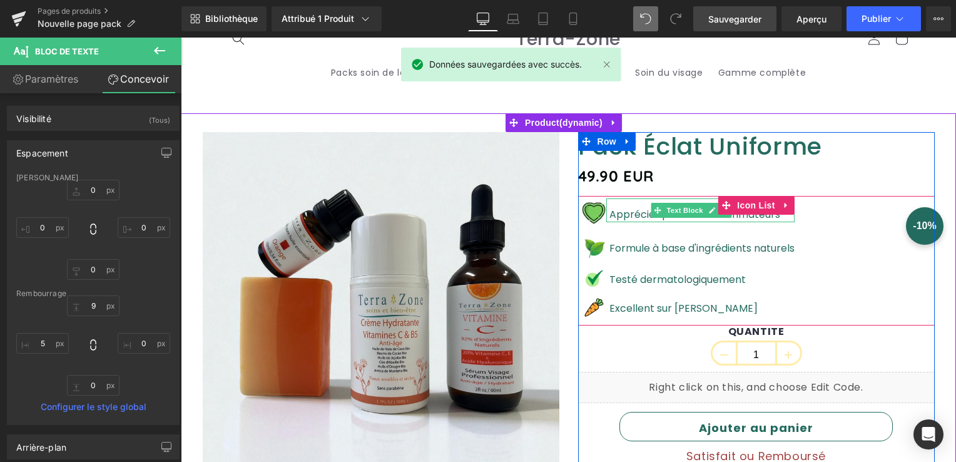
click at [620, 198] on div "Apprécier par les consommateurs Text Block" at bounding box center [700, 210] width 188 height 24
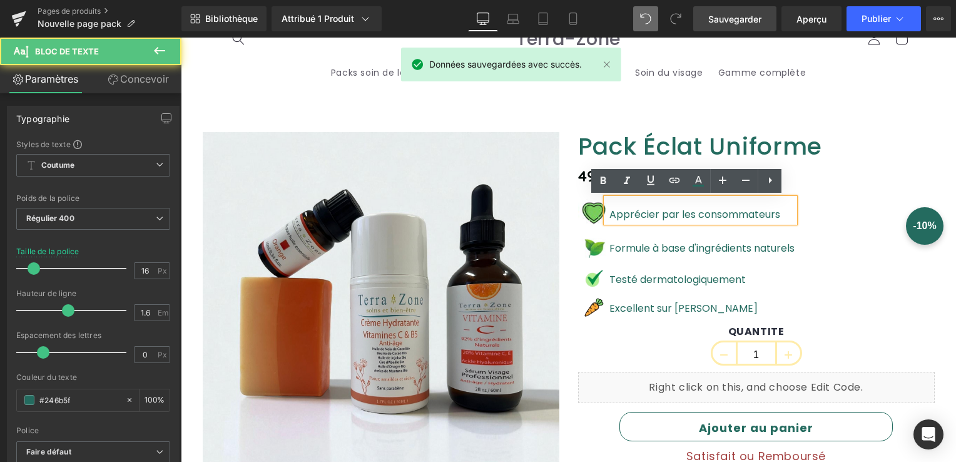
click at [620, 198] on div "Apprécier par les consommateurs Text Block" at bounding box center [700, 210] width 188 height 24
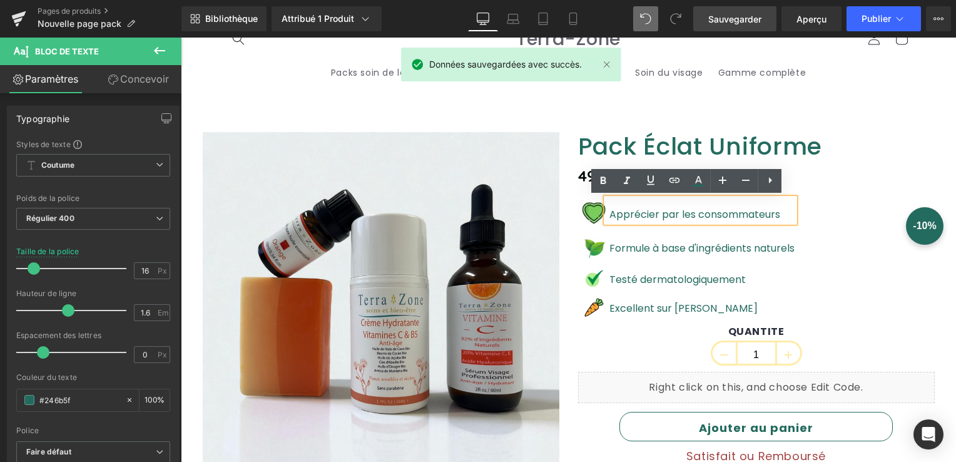
click at [884, 243] on div "Image Apprécier par les consommateurs Text Block Image Formule à base d'ingrédi…" at bounding box center [756, 261] width 357 height 127
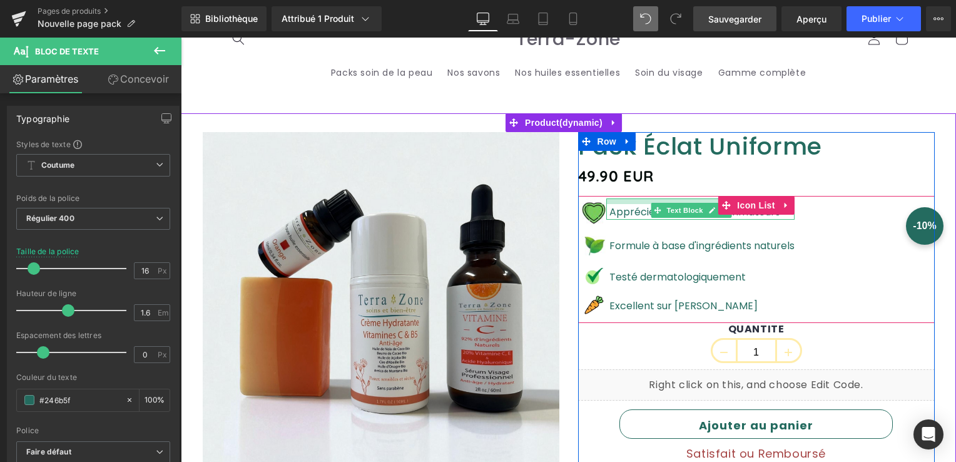
click at [633, 196] on div "Image Apprécier par les consommateurs Text Block Image Formule à base d'ingrédi…" at bounding box center [756, 259] width 357 height 127
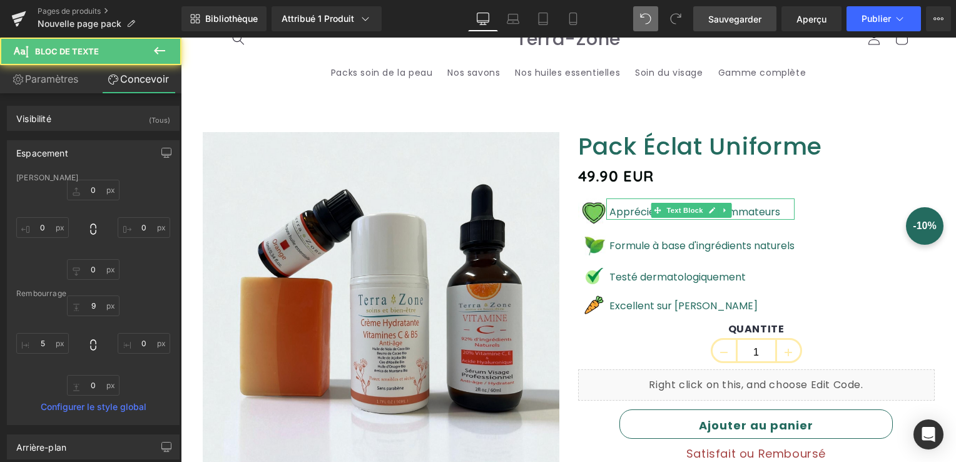
drag, startPoint x: 550, startPoint y: 73, endPoint x: 743, endPoint y: 18, distance: 201.0
click at [743, 18] on span "Sauvegarder" at bounding box center [734, 19] width 53 height 13
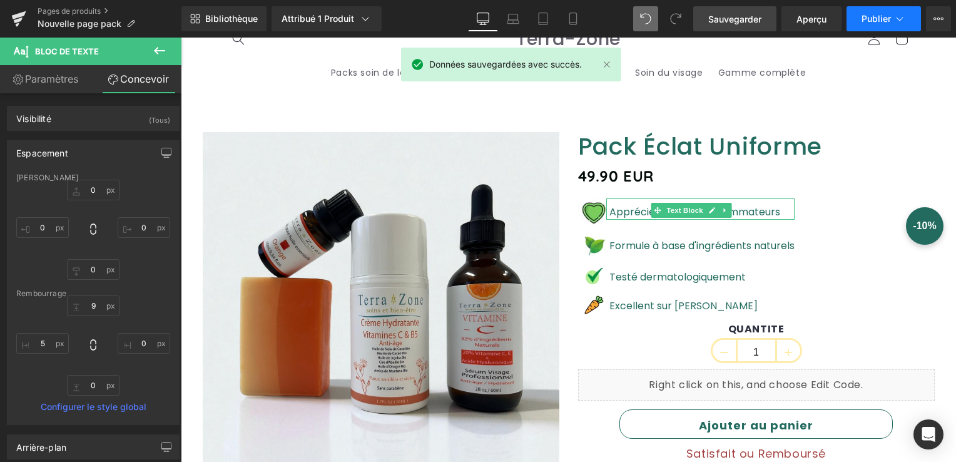
click at [876, 21] on span "Publier" at bounding box center [875, 19] width 29 height 10
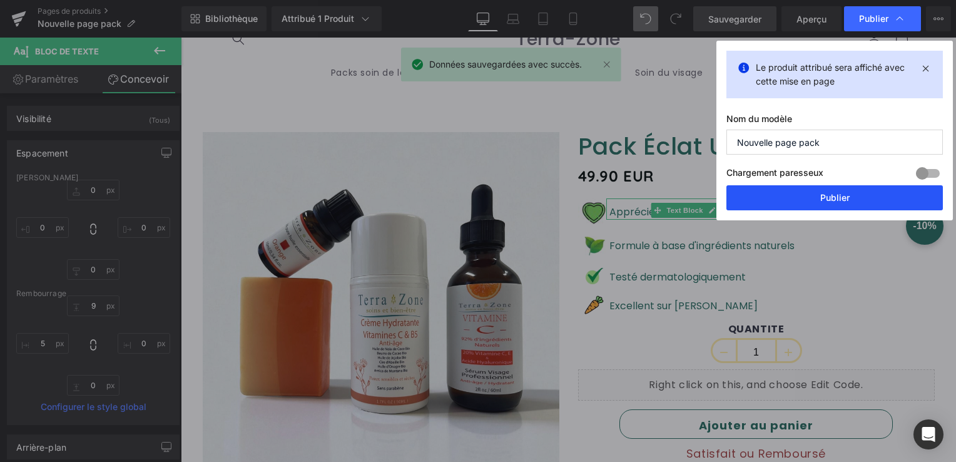
click at [838, 193] on button "Publier" at bounding box center [834, 197] width 216 height 25
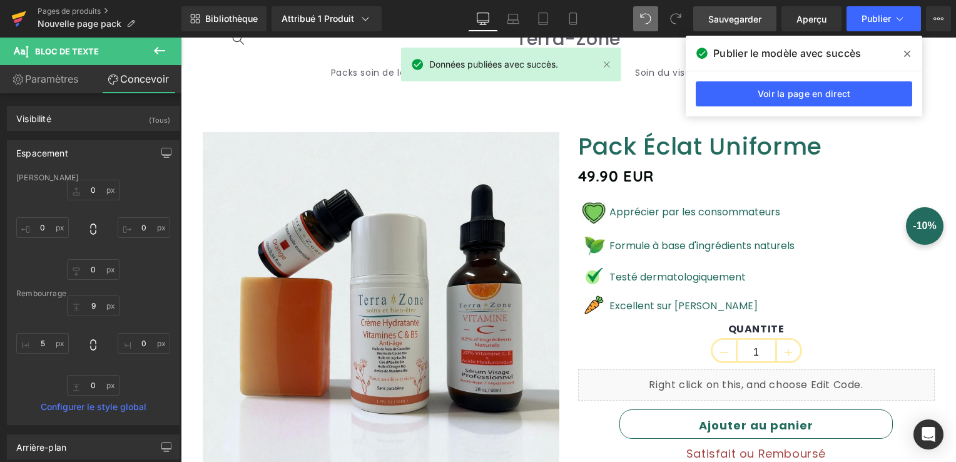
click at [10, 19] on link at bounding box center [19, 19] width 38 height 38
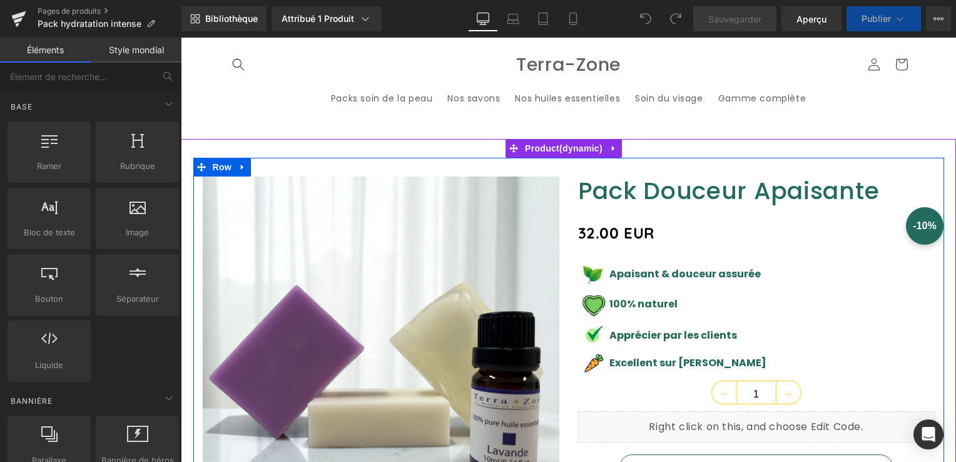
scroll to position [63, 0]
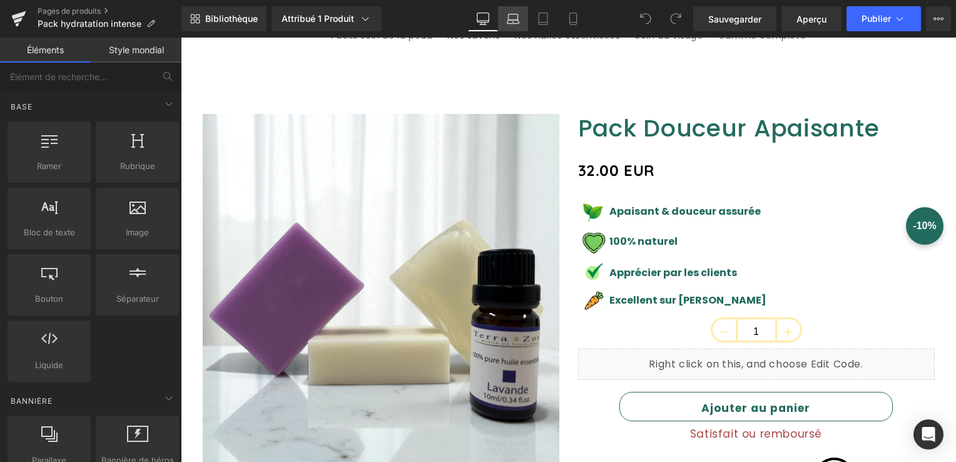
click at [508, 23] on icon at bounding box center [513, 19] width 13 height 13
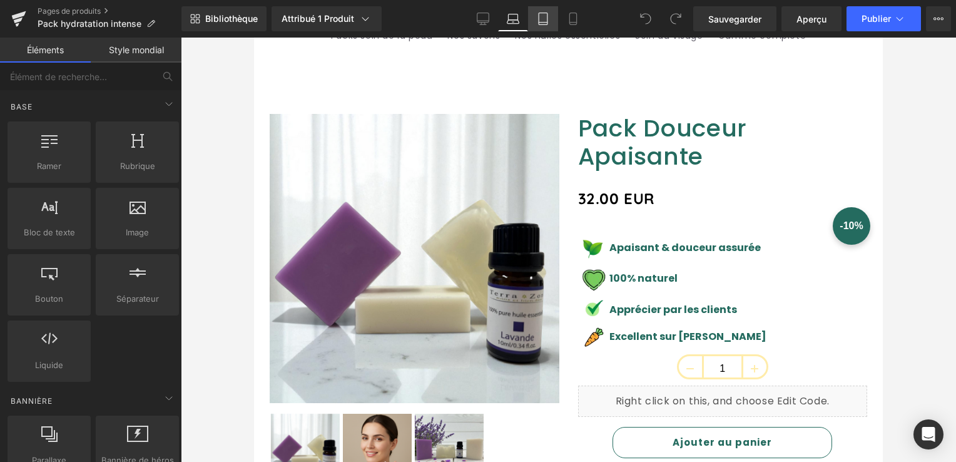
click at [538, 25] on link "Tablet" at bounding box center [543, 18] width 30 height 25
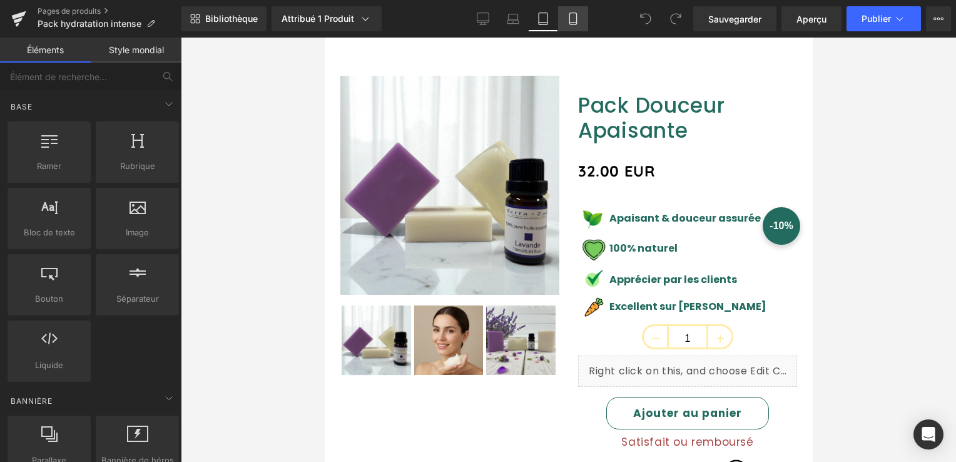
click at [565, 19] on link "Mobile" at bounding box center [573, 18] width 30 height 25
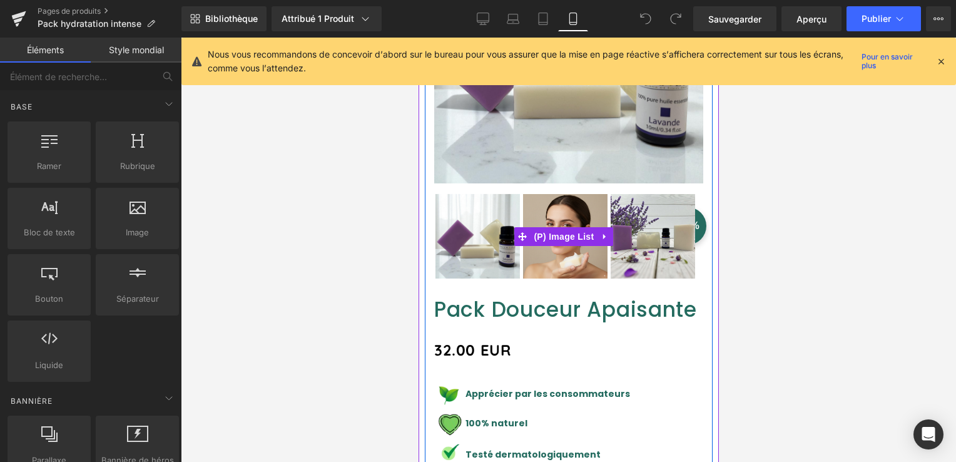
scroll to position [365, 0]
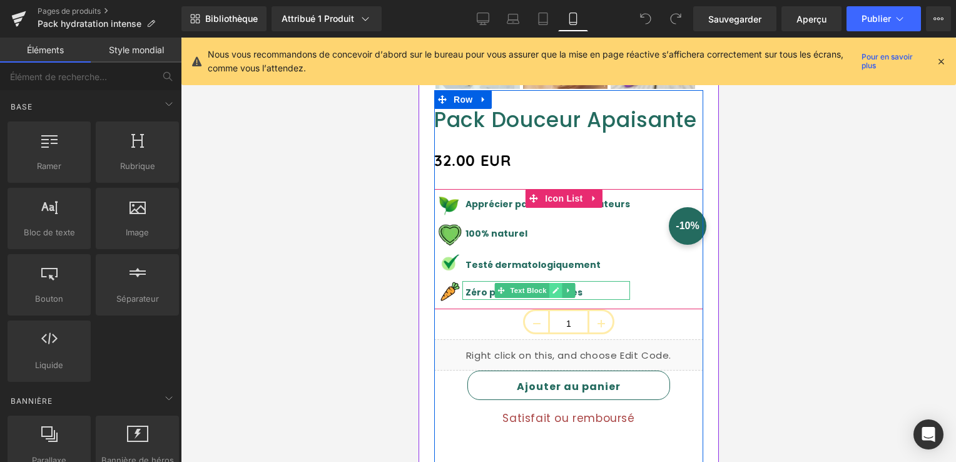
click at [555, 286] on icon at bounding box center [554, 290] width 7 height 8
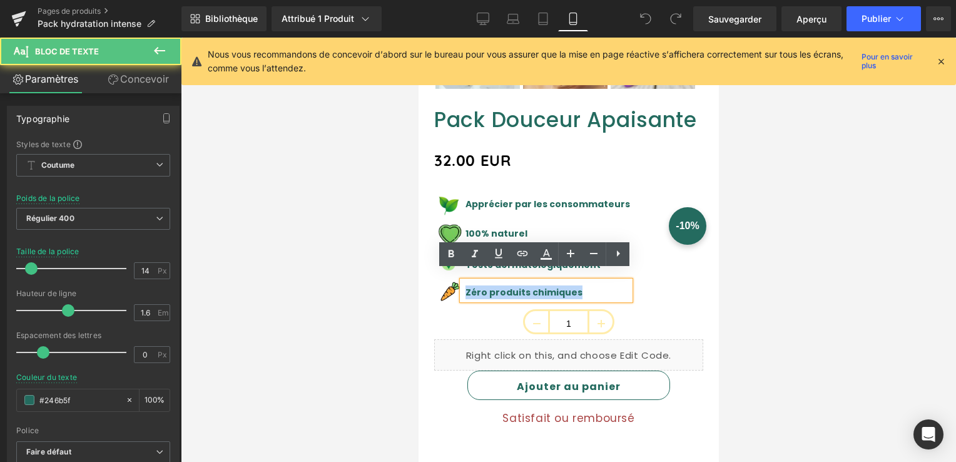
drag, startPoint x: 564, startPoint y: 279, endPoint x: 465, endPoint y: 276, distance: 98.9
click at [465, 285] on p "Zéro produits chimiques" at bounding box center [547, 292] width 164 height 14
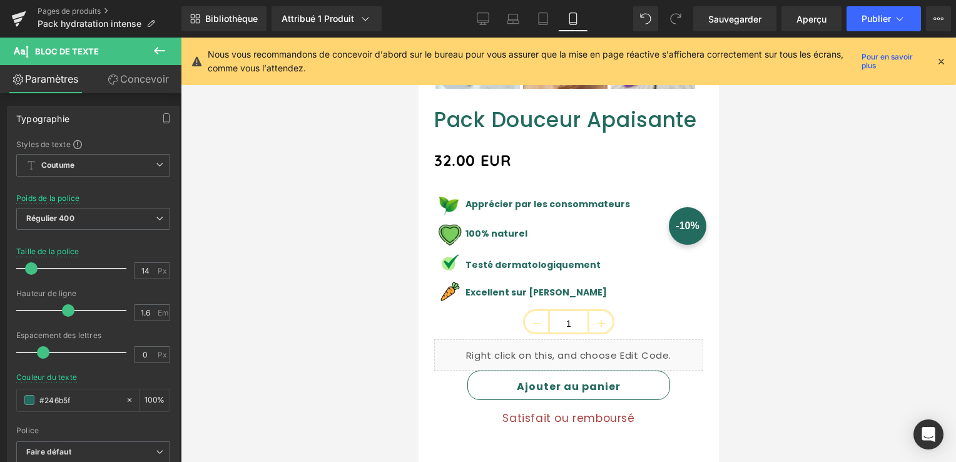
drag, startPoint x: 939, startPoint y: 61, endPoint x: 886, endPoint y: 54, distance: 53.7
click at [938, 61] on icon at bounding box center [940, 61] width 11 height 11
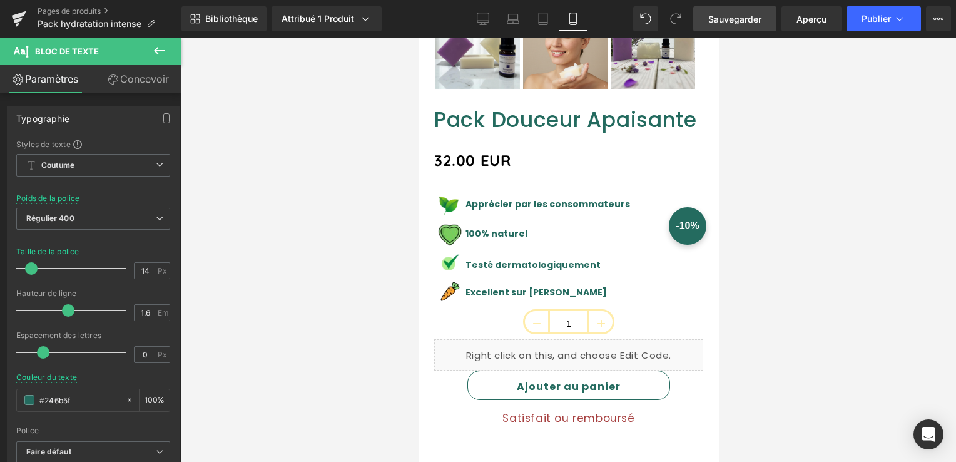
click at [744, 24] on span "Sauvegarder" at bounding box center [734, 19] width 53 height 13
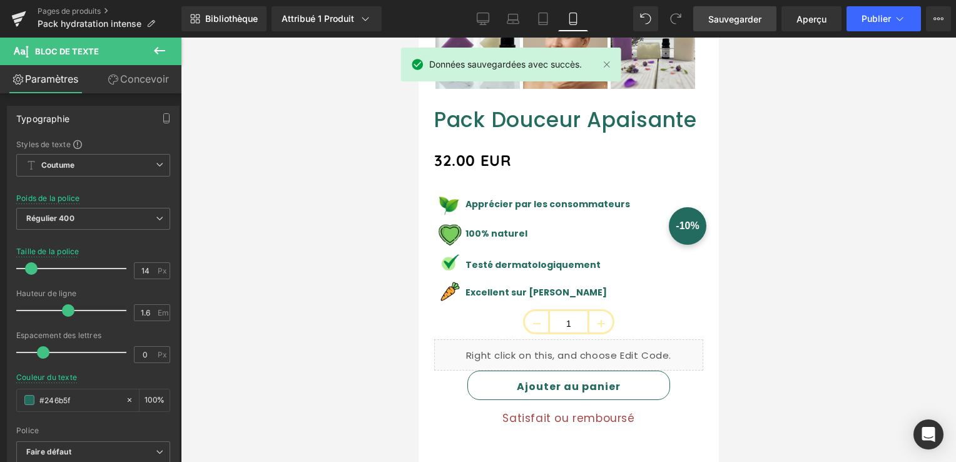
click at [878, 4] on div "Bibliothèque Attribué 1 Produit Product Preview Pack Douceur Apaisante Manage a…" at bounding box center [568, 19] width 774 height 38
click at [880, 17] on span "Publier" at bounding box center [875, 19] width 29 height 10
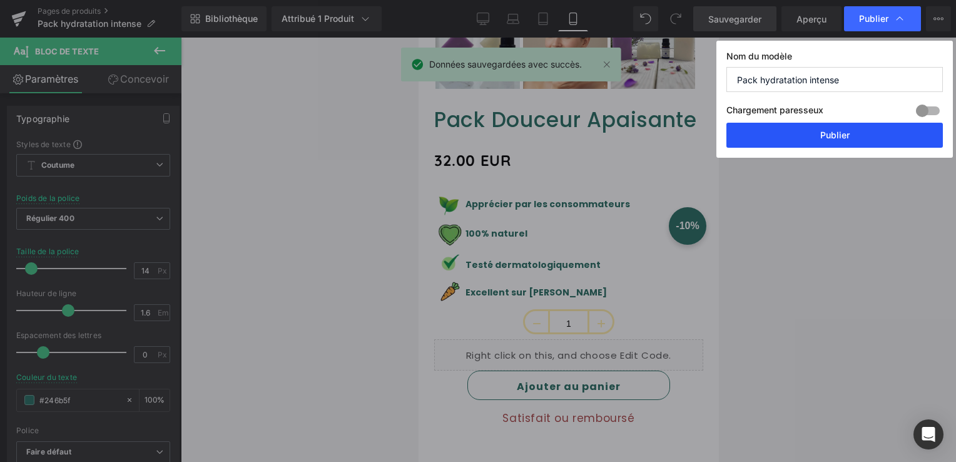
click at [846, 140] on button "Publier" at bounding box center [834, 135] width 216 height 25
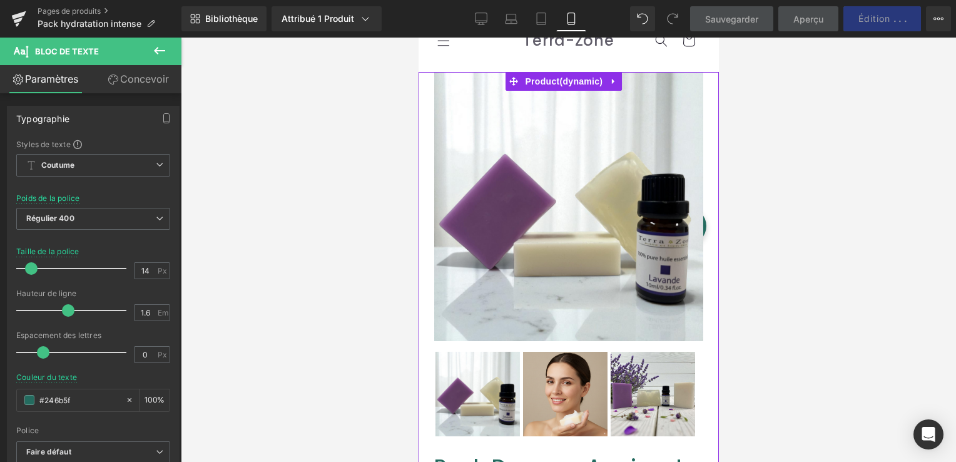
scroll to position [0, 0]
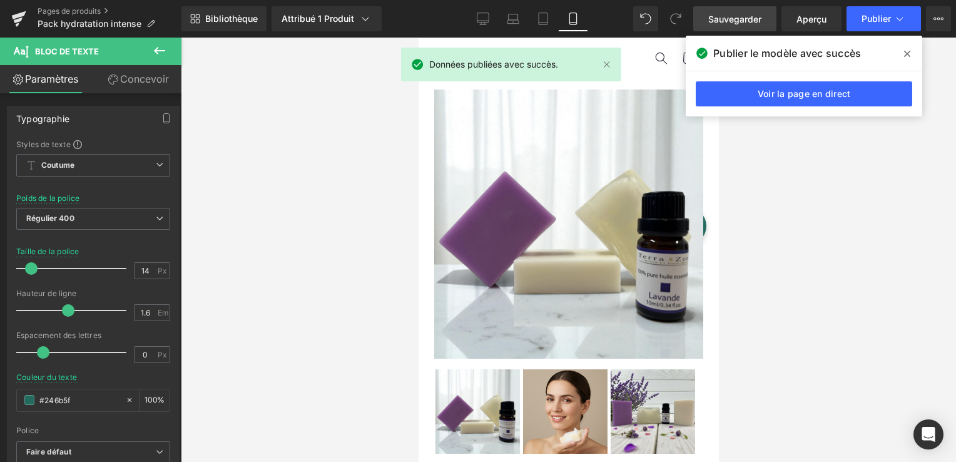
click at [911, 50] on span at bounding box center [907, 54] width 20 height 20
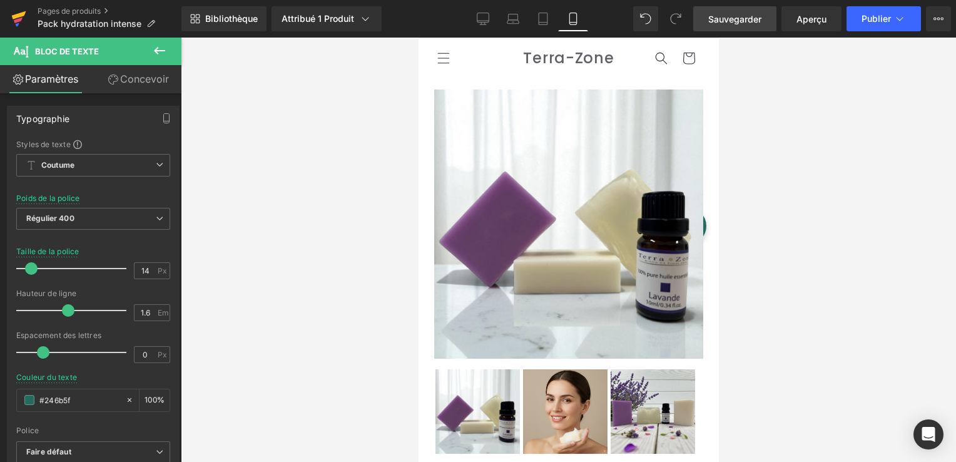
click at [18, 11] on icon at bounding box center [18, 18] width 15 height 31
